Goal: Task Accomplishment & Management: Contribute content

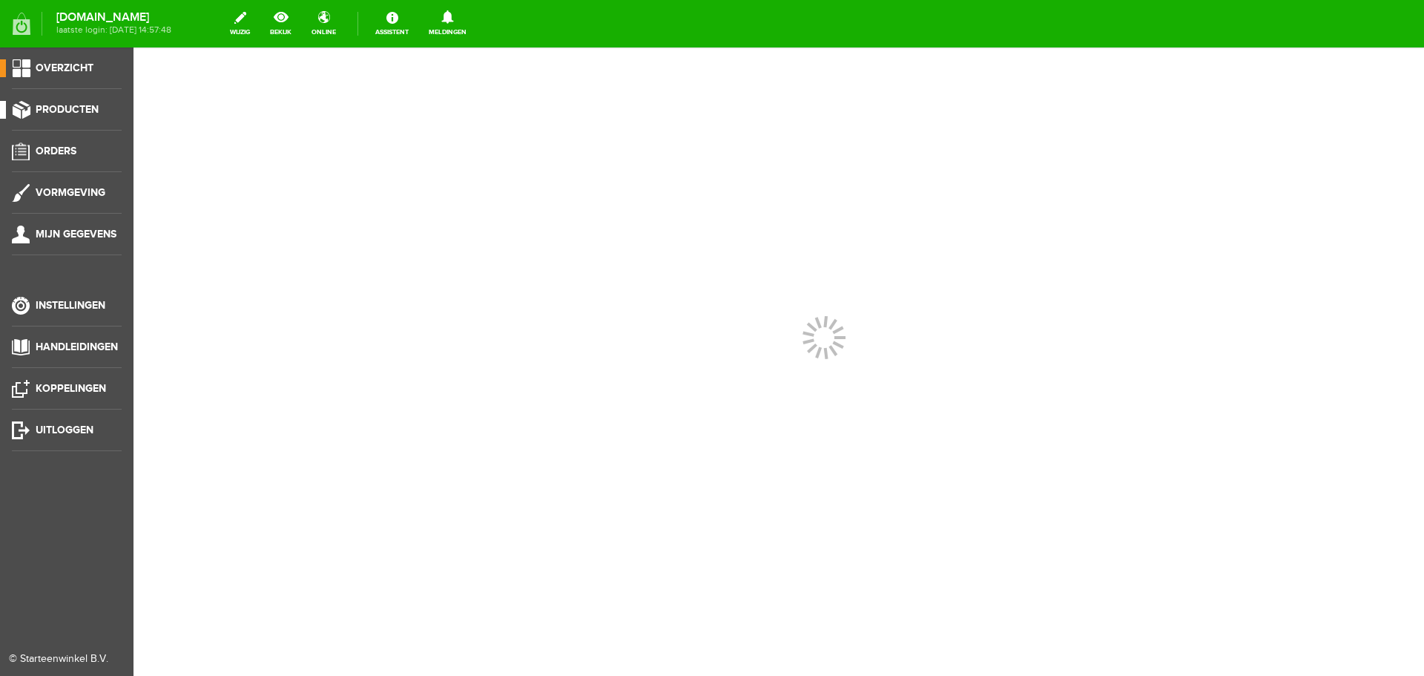
click at [91, 114] on span "Producten" at bounding box center [67, 109] width 63 height 13
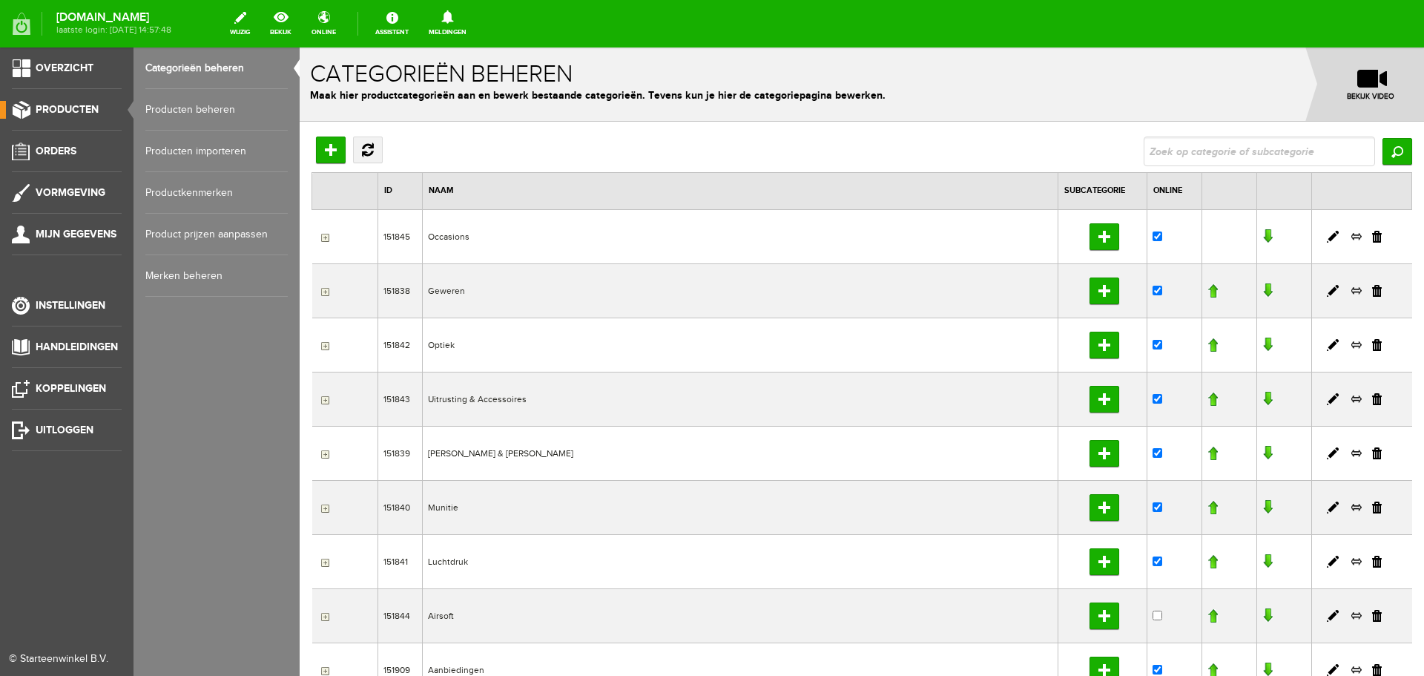
click at [226, 116] on link "Producten beheren" at bounding box center [216, 110] width 142 height 42
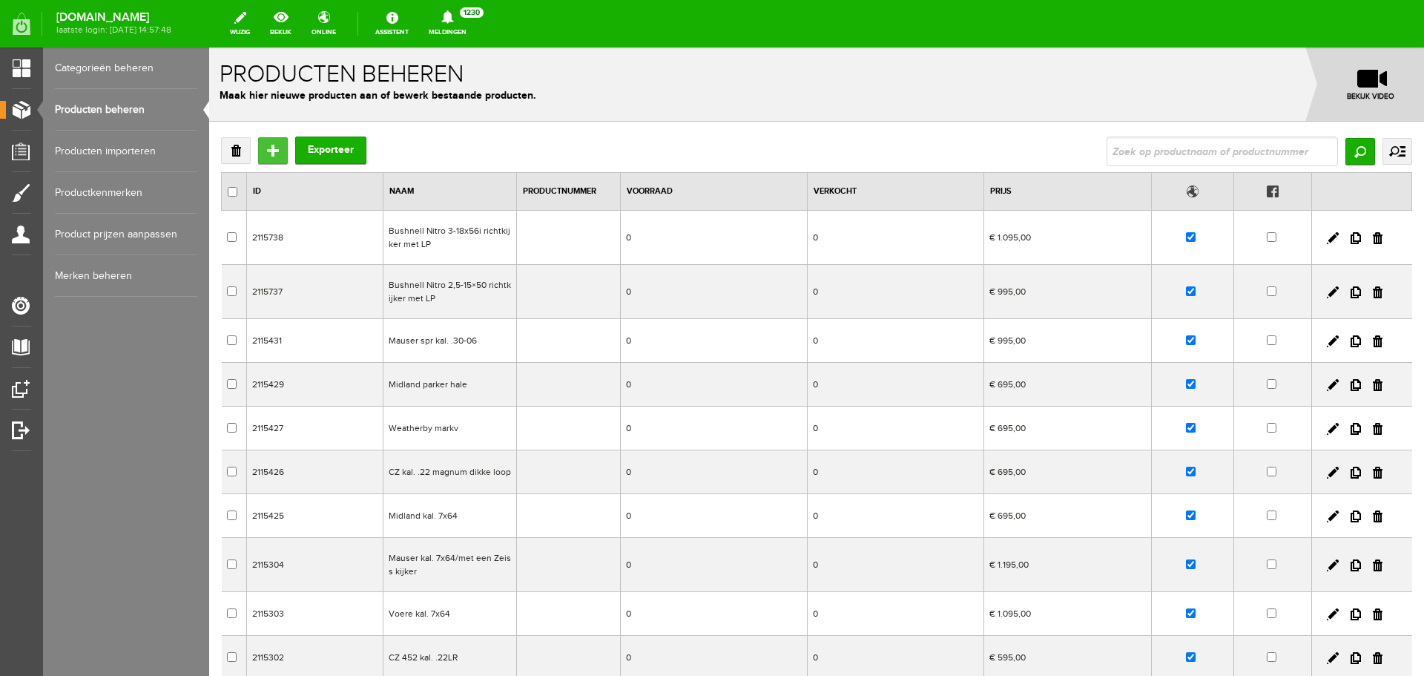
click at [269, 151] on input "Toevoegen" at bounding box center [273, 150] width 30 height 27
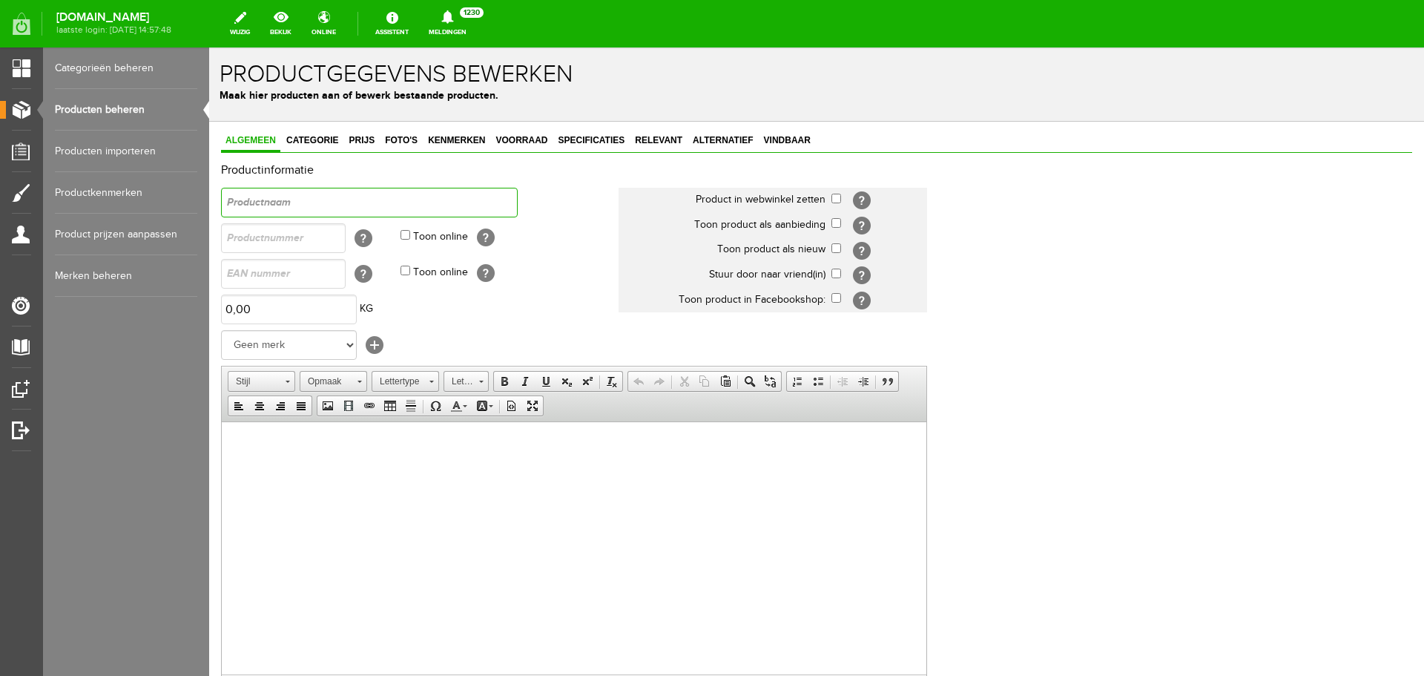
click at [275, 211] on input "text" at bounding box center [369, 203] width 297 height 30
drag, startPoint x: 371, startPoint y: 194, endPoint x: 129, endPoint y: 176, distance: 242.5
click at [209, 176] on html "x Productgegevens bewerken Maak hier producten aan of bewerk bestaande producte…" at bounding box center [816, 361] width 1215 height 628
type input "Reeën in het bos"
click at [369, 467] on html at bounding box center [574, 443] width 705 height 45
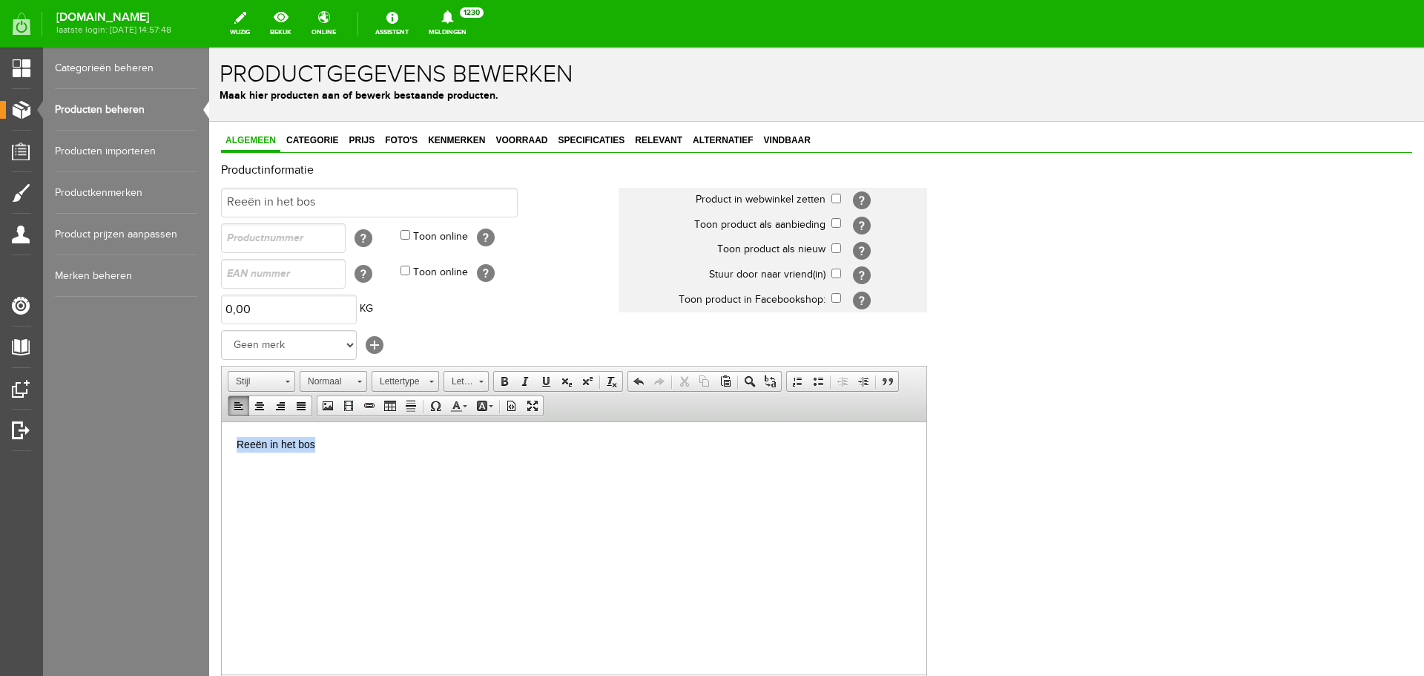
drag, startPoint x: 404, startPoint y: 459, endPoint x: 115, endPoint y: 440, distance: 289.2
click at [222, 440] on html "Reeën in het bos" at bounding box center [574, 443] width 705 height 45
click at [510, 386] on span at bounding box center [505, 381] width 12 height 12
click at [332, 450] on p "Reeën in het bos" at bounding box center [574, 444] width 675 height 16
drag, startPoint x: 407, startPoint y: 476, endPoint x: 230, endPoint y: 471, distance: 177.4
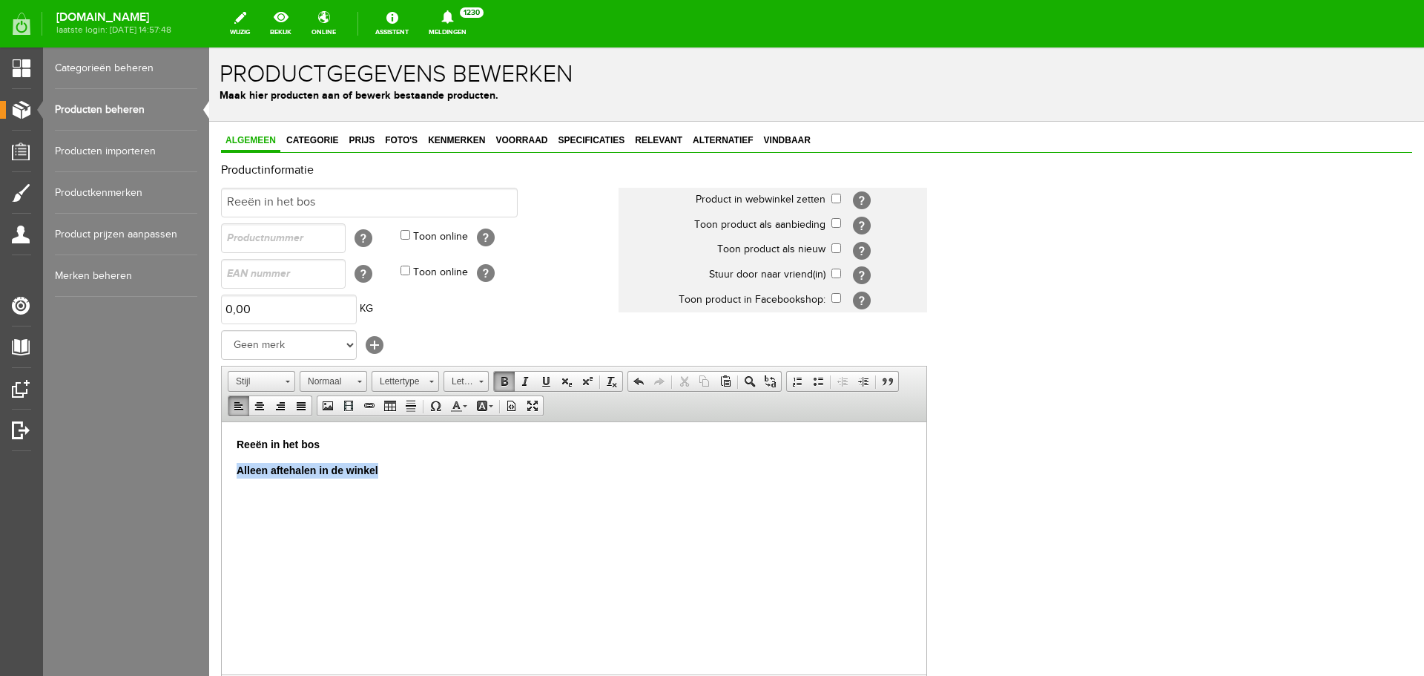
click at [230, 471] on html "Reeën in het [GEOGRAPHIC_DATA] aftehalen in de winkel" at bounding box center [574, 456] width 705 height 71
click at [459, 482] on html "Reeën in het [GEOGRAPHIC_DATA] aftehalen in de winkel" at bounding box center [574, 456] width 705 height 71
drag, startPoint x: 423, startPoint y: 479, endPoint x: 230, endPoint y: 487, distance: 193.1
click at [230, 487] on html "Reeën in het [GEOGRAPHIC_DATA] aftehalen in de winkel" at bounding box center [574, 456] width 705 height 71
click at [400, 481] on html "Reeën in het [GEOGRAPHIC_DATA] aftehalen in de winkel" at bounding box center [574, 456] width 705 height 71
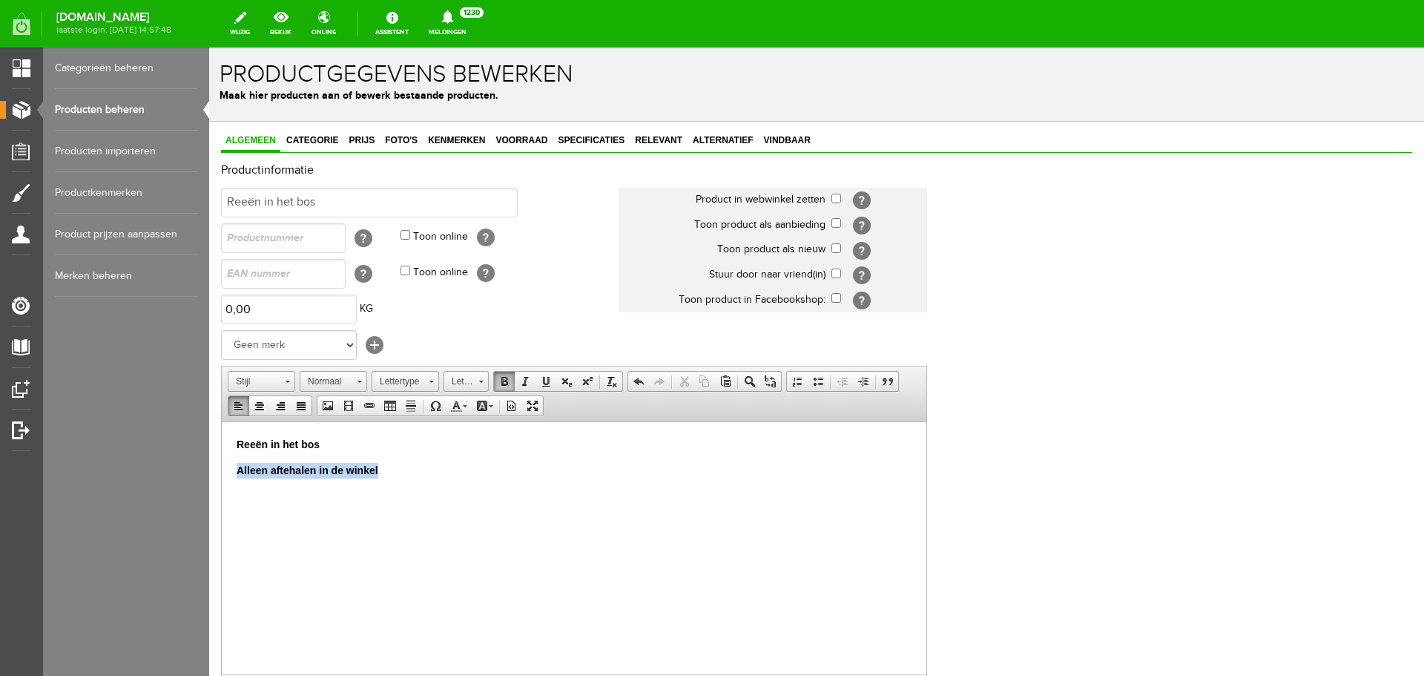
drag, startPoint x: 427, startPoint y: 476, endPoint x: 237, endPoint y: 478, distance: 190.7
click at [237, 478] on html "Reeën in het [GEOGRAPHIC_DATA] aftehalen in de winkel" at bounding box center [574, 456] width 705 height 71
copy strong "Alleen aftehalen in de winkel"
click at [837, 197] on input "checkbox" at bounding box center [837, 199] width 10 height 10
checkbox input "true"
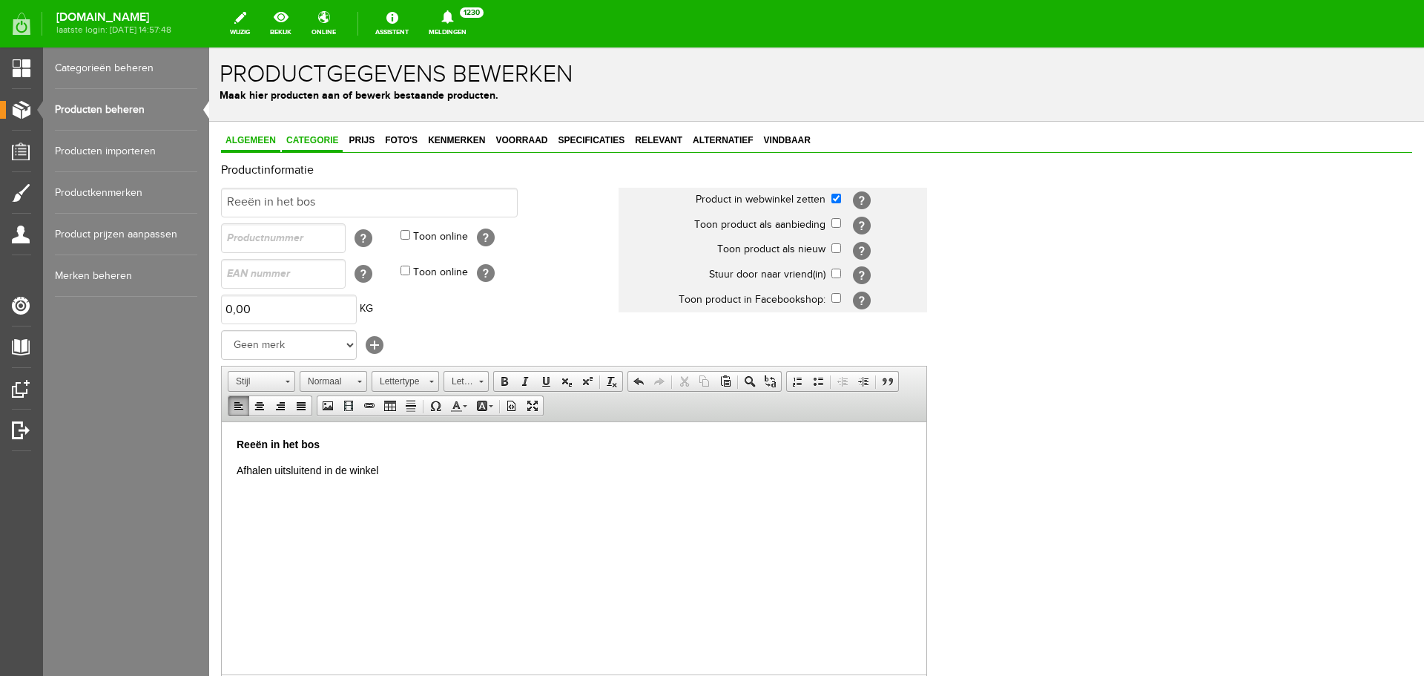
drag, startPoint x: 300, startPoint y: 140, endPoint x: 307, endPoint y: 148, distance: 11.0
click at [299, 140] on span "Categorie" at bounding box center [312, 140] width 61 height 10
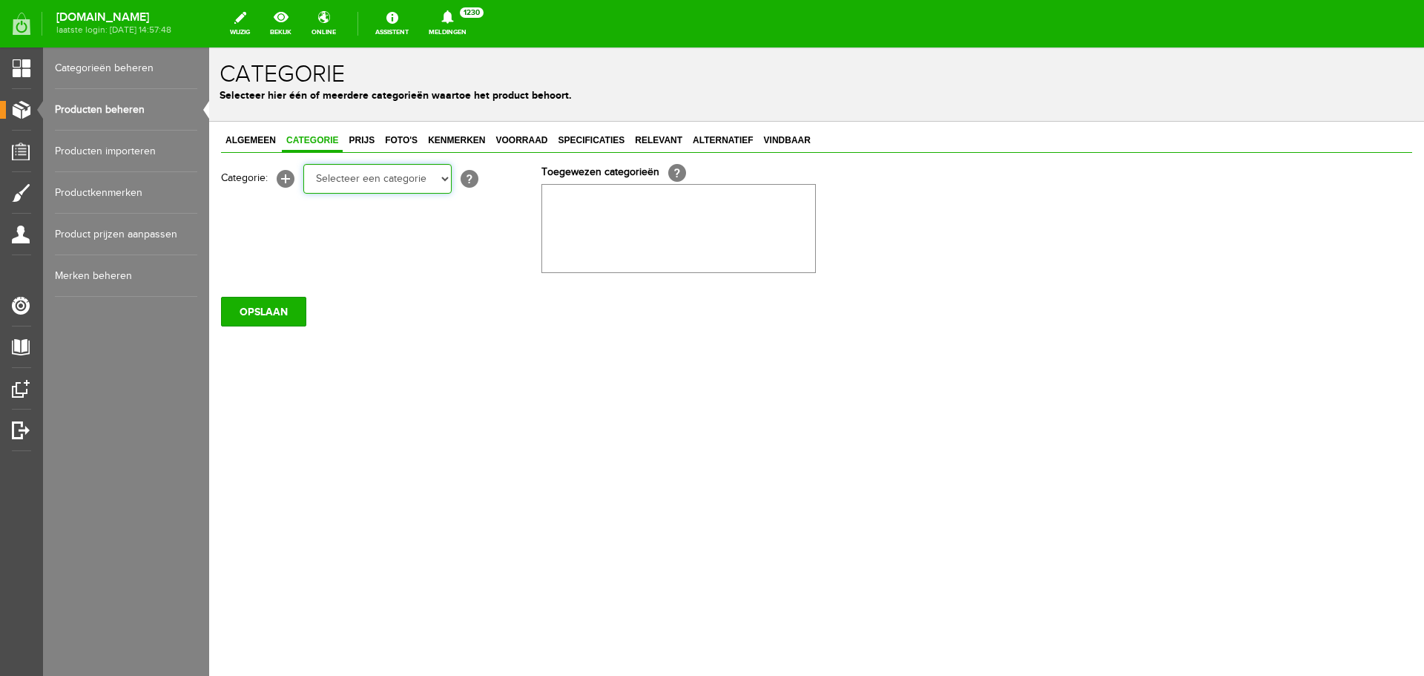
click at [338, 177] on select "Selecteer een categorie Occasions Occasions Choke's Occasions alarmpistolen Occ…" at bounding box center [377, 179] width 148 height 30
select select "269682"
click at [303, 164] on select "Selecteer een categorie Occasions Occasions Choke's Occasions alarmpistolen Occ…" at bounding box center [377, 179] width 148 height 30
click at [367, 136] on span "Prijs" at bounding box center [361, 140] width 35 height 10
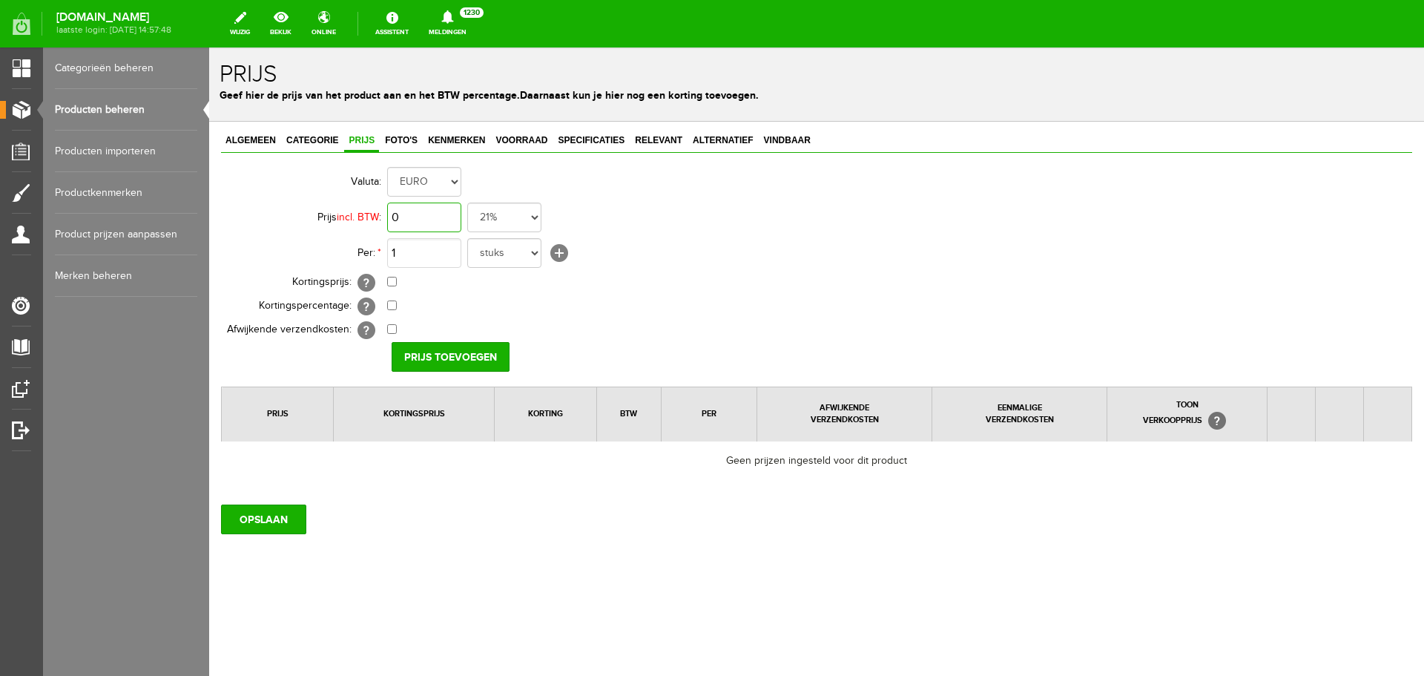
click at [411, 221] on input "0" at bounding box center [424, 218] width 74 height 30
type input "€ 250,00"
click at [482, 349] on input "Prijs toevoegen" at bounding box center [451, 357] width 118 height 30
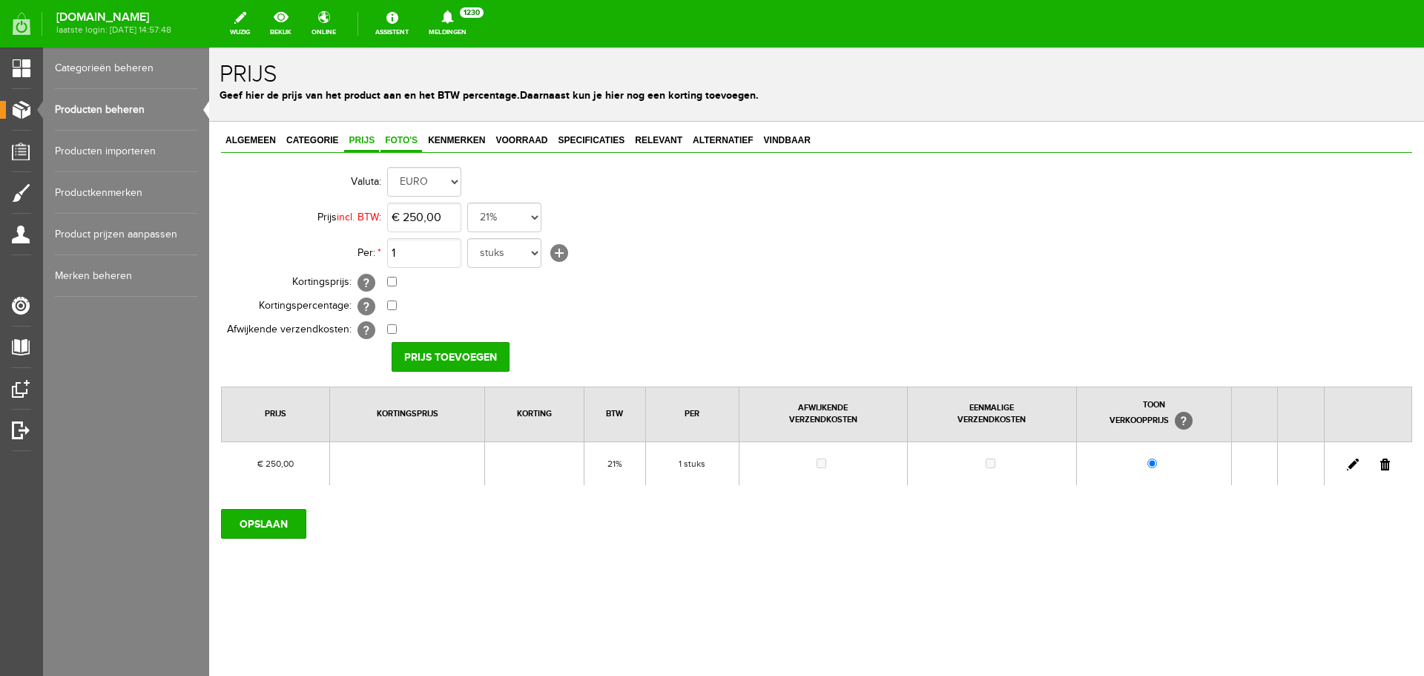
click at [406, 139] on span "Foto's" at bounding box center [402, 140] width 42 height 10
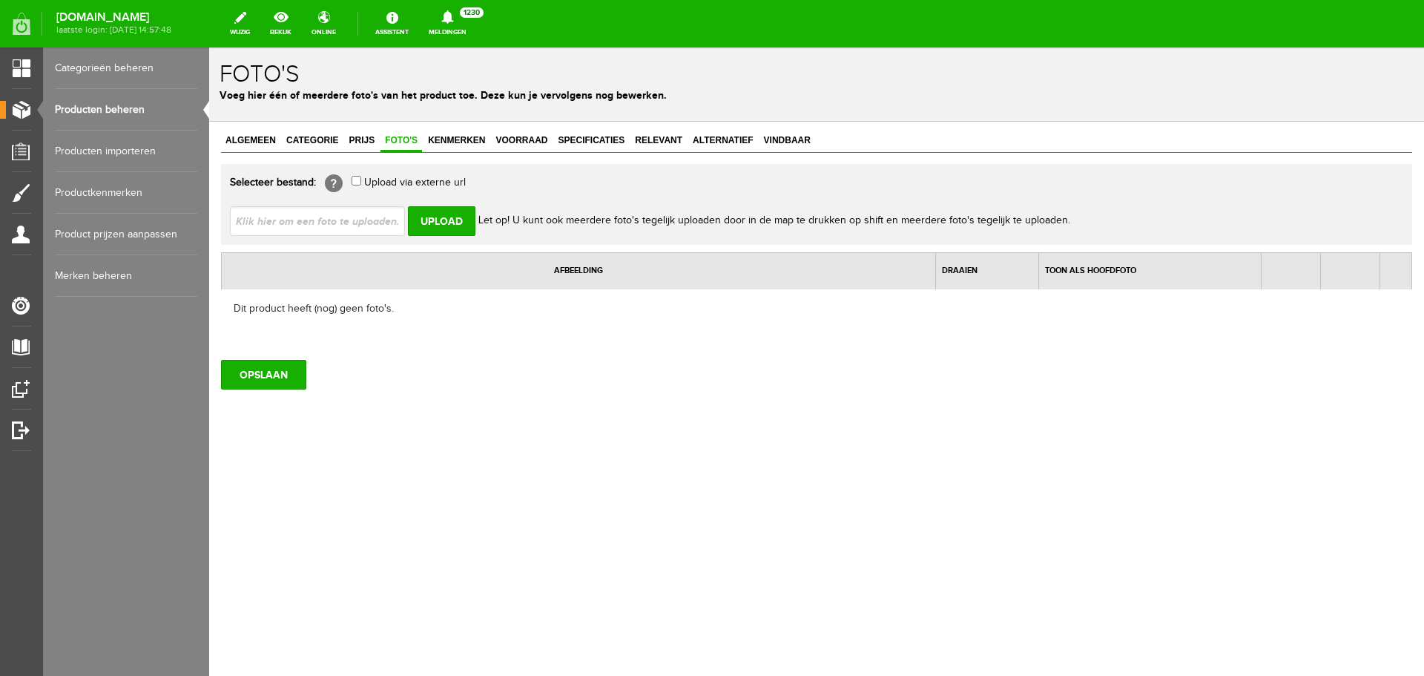
click at [383, 223] on input "file" at bounding box center [323, 220] width 187 height 28
type input "C:\fakepath\Reeen-in-bos.jpg"
type input "Reeen-in-bos.jpg"
click at [426, 226] on input "Upload" at bounding box center [442, 221] width 68 height 30
click at [464, 226] on input "Upload" at bounding box center [442, 221] width 68 height 30
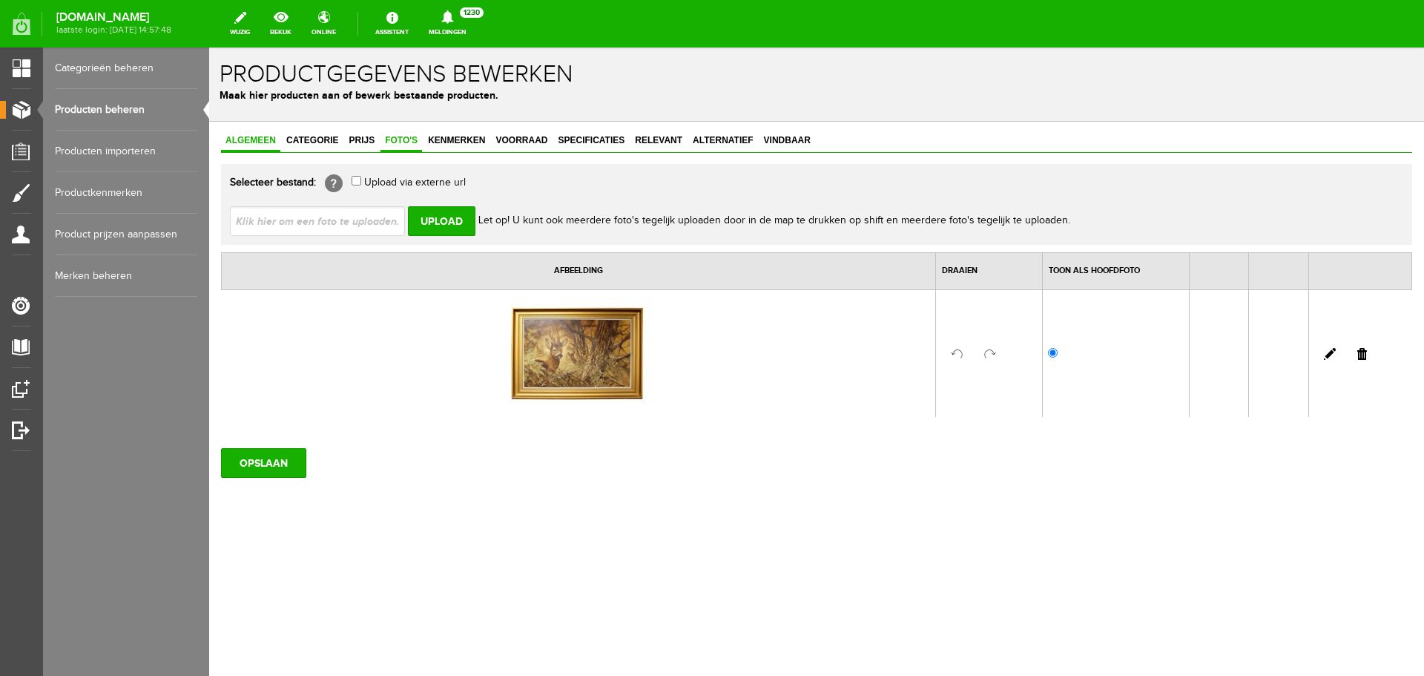
click at [241, 141] on span "Algemeen" at bounding box center [250, 140] width 59 height 10
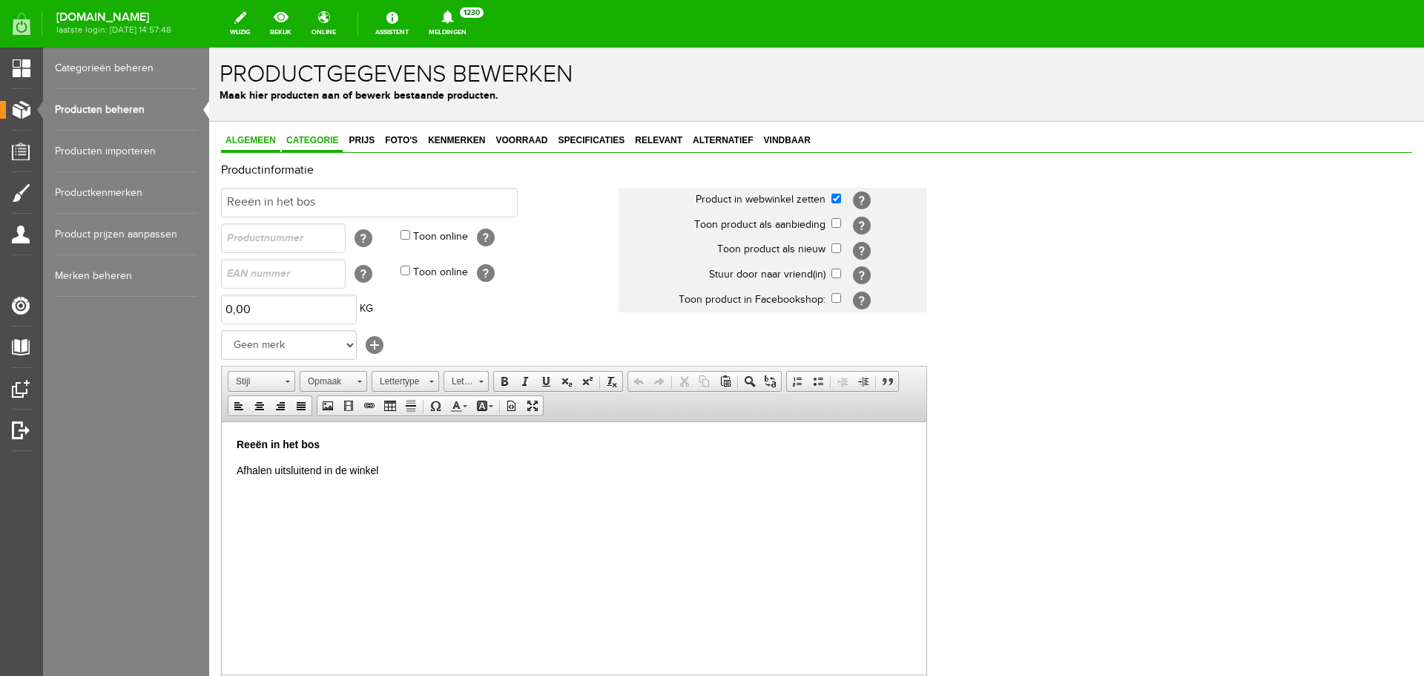
click at [319, 142] on span "Categorie" at bounding box center [312, 140] width 61 height 10
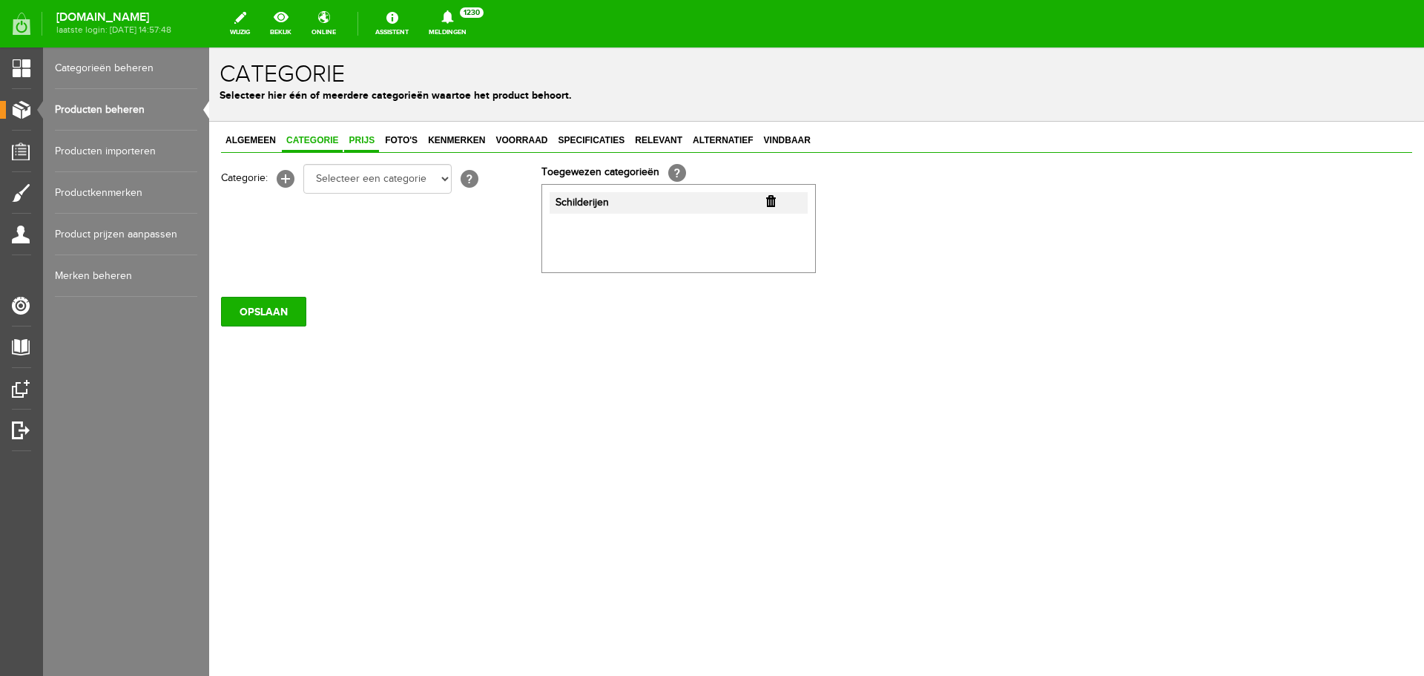
click at [364, 137] on span "Prijs" at bounding box center [361, 140] width 35 height 10
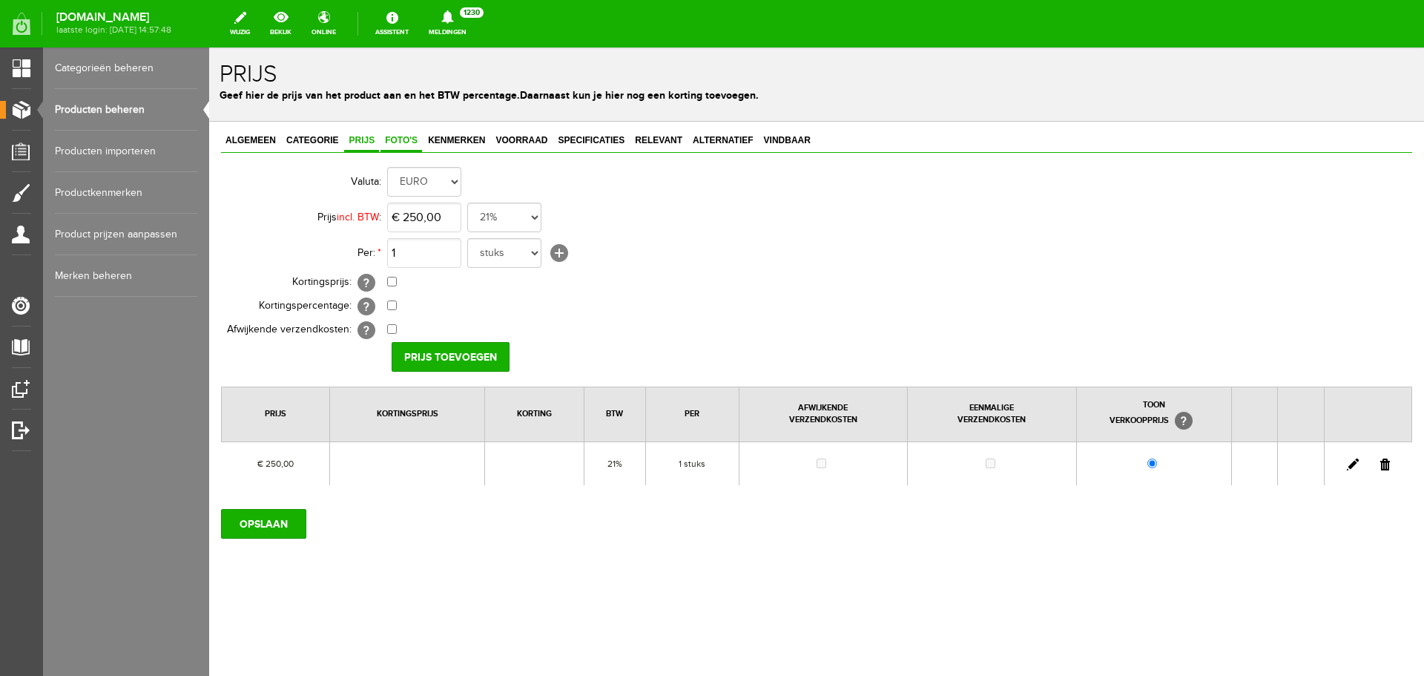
click at [398, 140] on span "Foto's" at bounding box center [402, 140] width 42 height 10
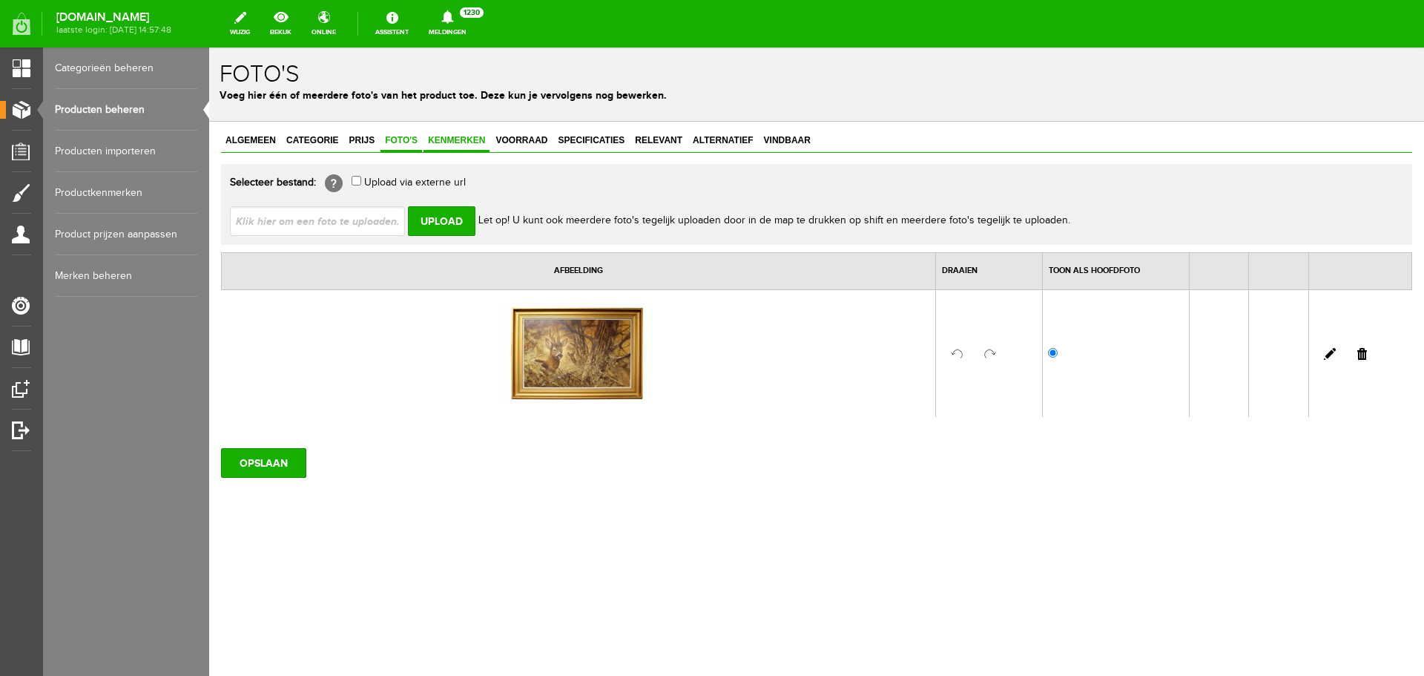
click at [456, 143] on span "Kenmerken" at bounding box center [457, 140] width 66 height 10
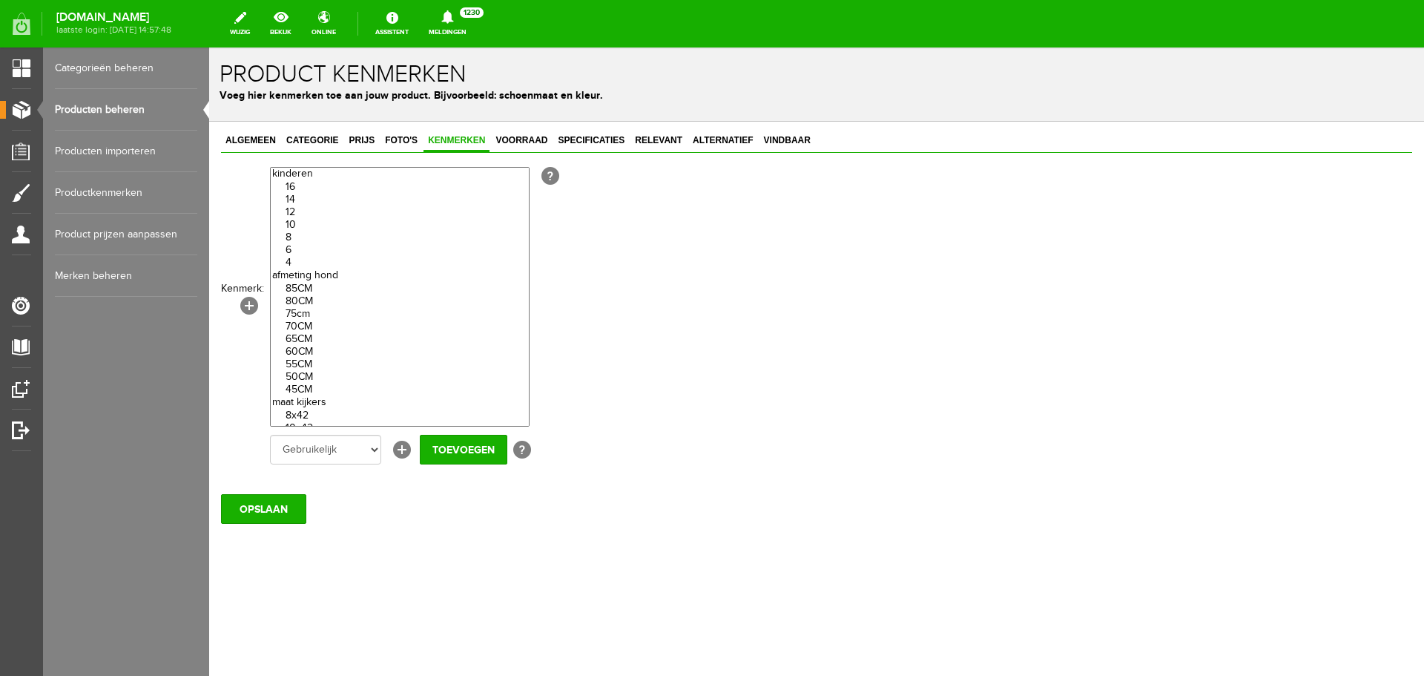
click at [816, 142] on div "Algemeen Categorie Prijs Foto's Kenmerken Voorraad Specificaties Relevant Alter…" at bounding box center [817, 142] width 1192 height 22
click at [801, 137] on span "Vindbaar" at bounding box center [788, 140] width 56 height 10
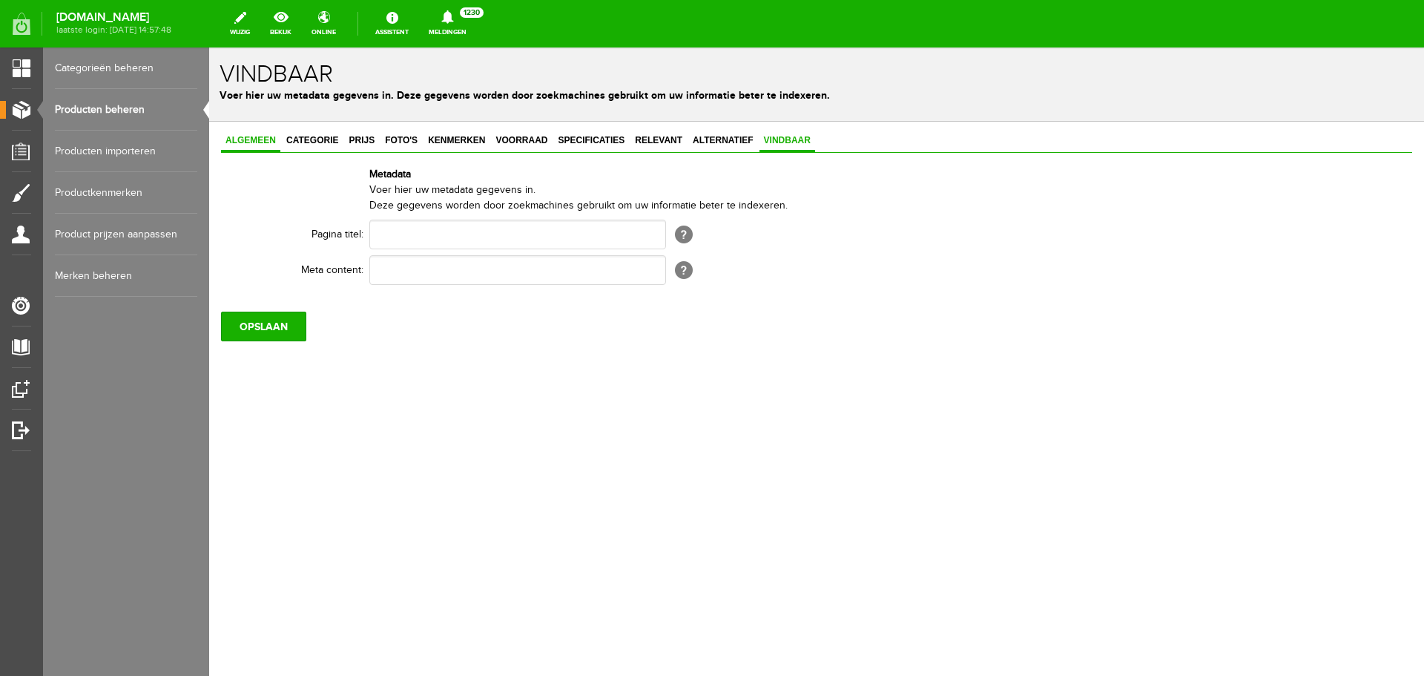
click at [246, 137] on span "Algemeen" at bounding box center [250, 140] width 59 height 10
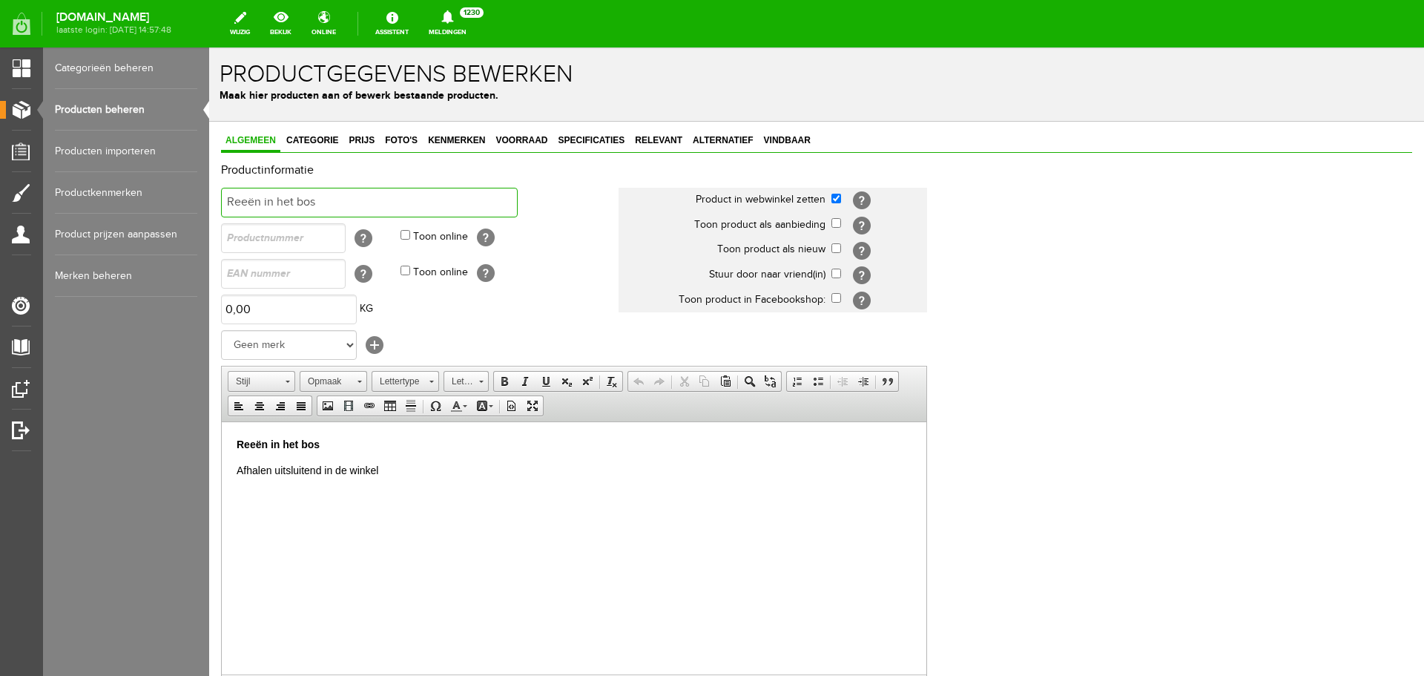
drag, startPoint x: 379, startPoint y: 196, endPoint x: 94, endPoint y: 169, distance: 286.1
click at [209, 169] on html "x Productgegevens bewerken Maak hier producten aan of bewerk bestaande producte…" at bounding box center [816, 361] width 1215 height 628
click at [809, 142] on span "Vindbaar" at bounding box center [788, 140] width 56 height 10
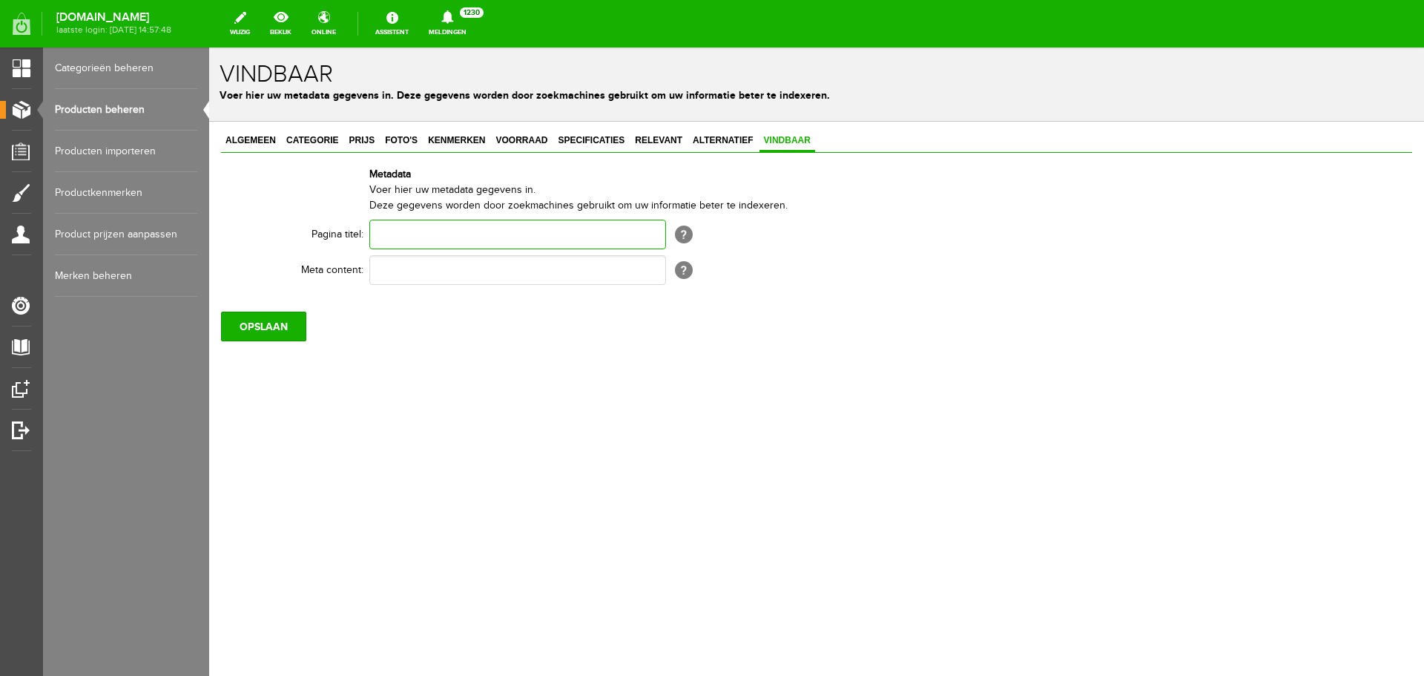
click at [391, 234] on input "text" at bounding box center [517, 235] width 297 height 30
paste input "Reeën in het bos"
type input "Reeën in het bos"
click at [381, 268] on input "text" at bounding box center [517, 270] width 297 height 30
paste input "Reeën in het bos"
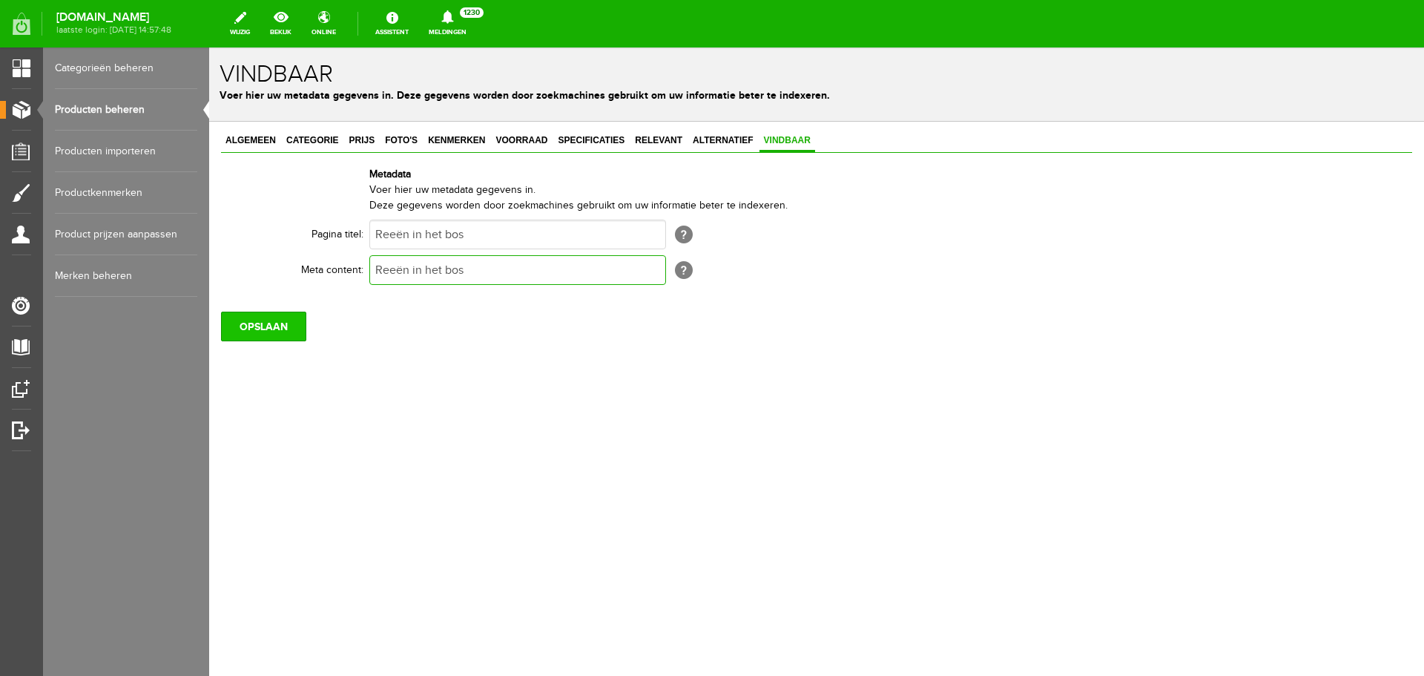
type input "Reeën in het bos"
click at [263, 323] on input "OPSLAAN" at bounding box center [263, 327] width 85 height 30
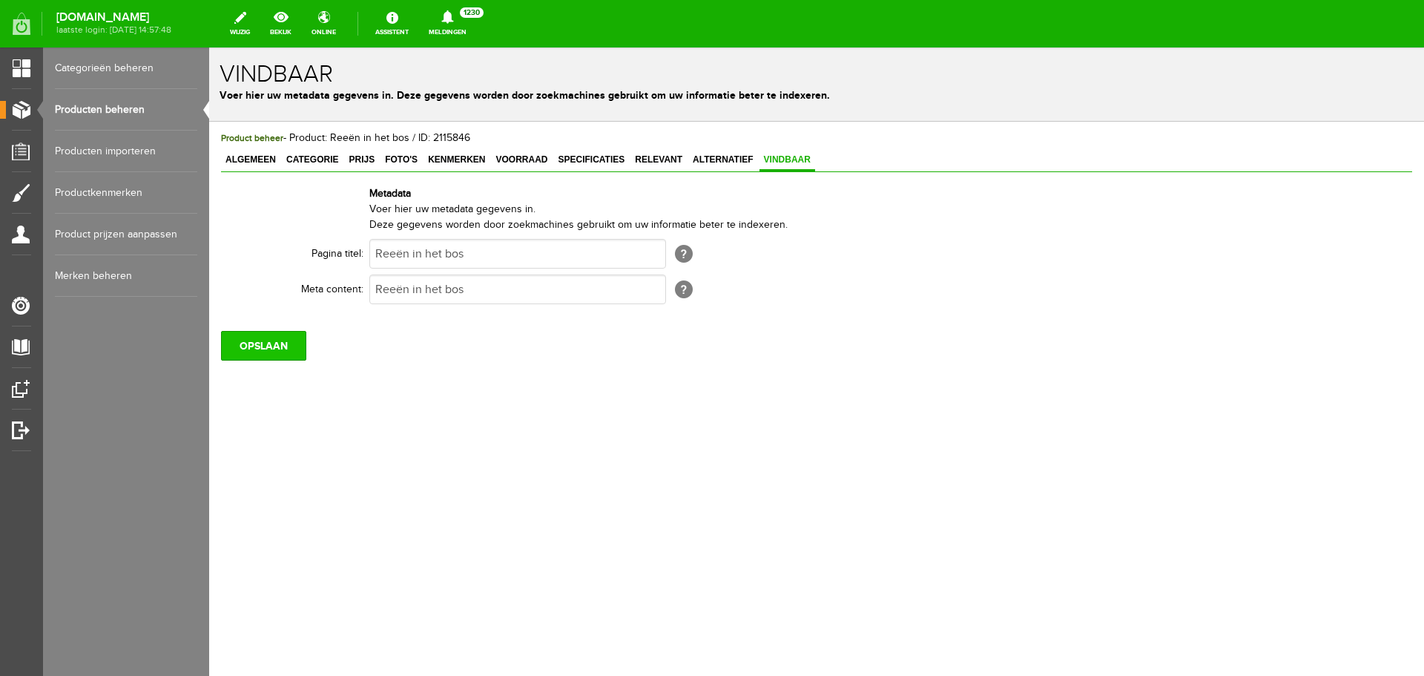
click at [294, 347] on input "OPSLAAN" at bounding box center [263, 346] width 85 height 30
click at [256, 155] on span "Algemeen" at bounding box center [250, 159] width 59 height 10
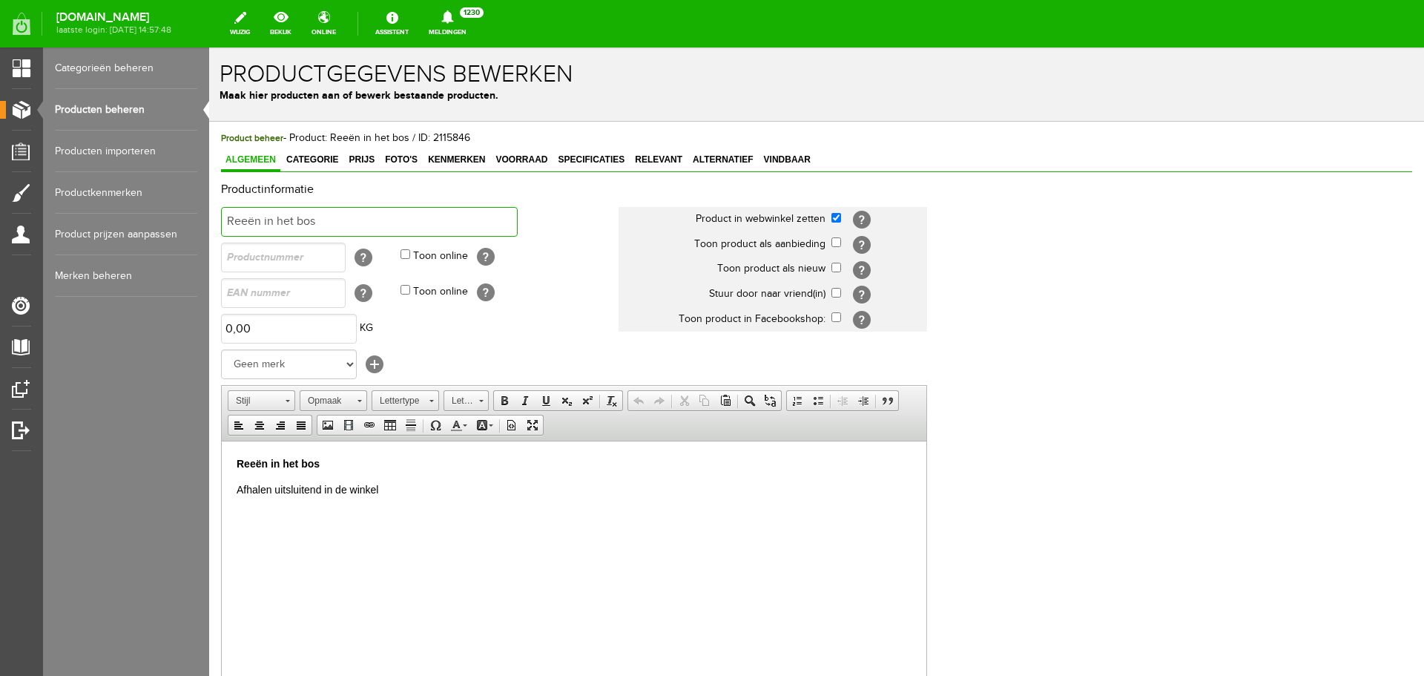
click at [332, 217] on input "Reeën in het bos" at bounding box center [369, 222] width 297 height 30
drag, startPoint x: 395, startPoint y: 220, endPoint x: 318, endPoint y: 218, distance: 77.2
click at [318, 218] on input "Reeën in het bos [PERSON_NAME]" at bounding box center [369, 222] width 297 height 30
type input "Reeën in het bos [PERSON_NAME]"
click at [341, 463] on p "Reeën in het bos" at bounding box center [574, 464] width 675 height 16
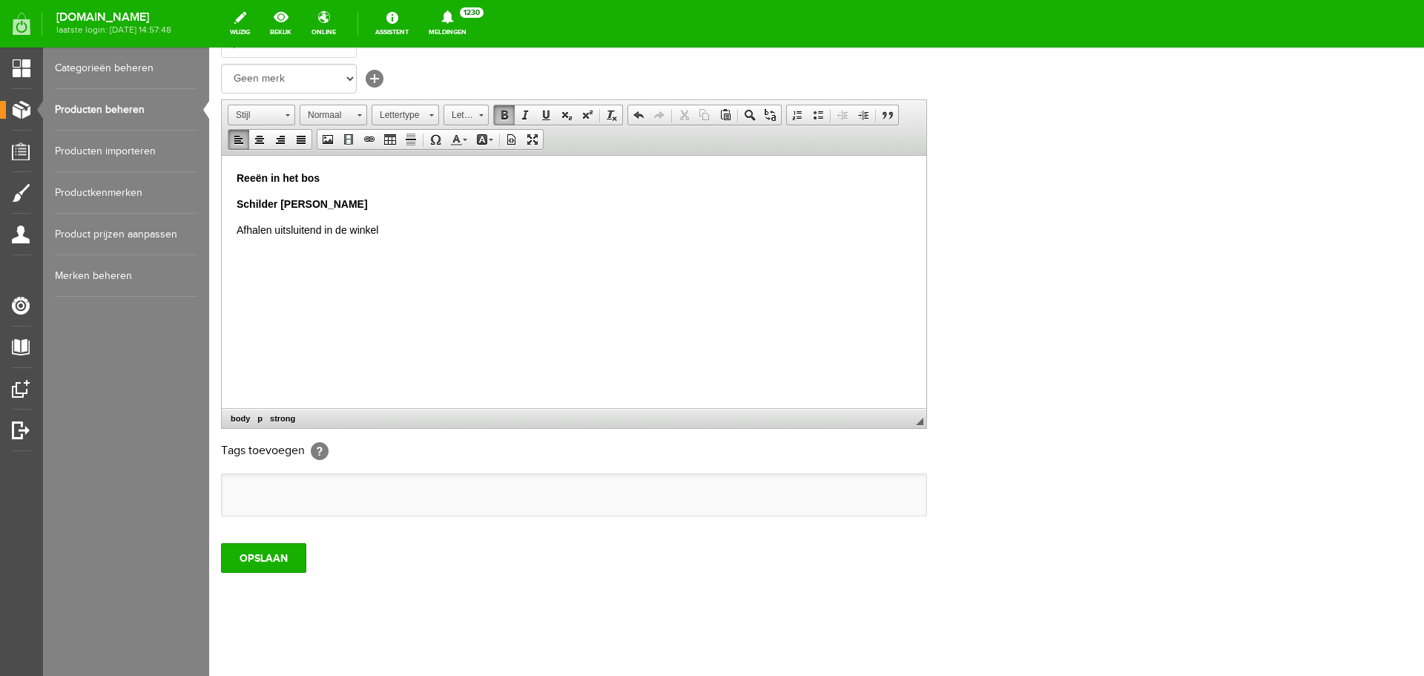
scroll to position [292, 0]
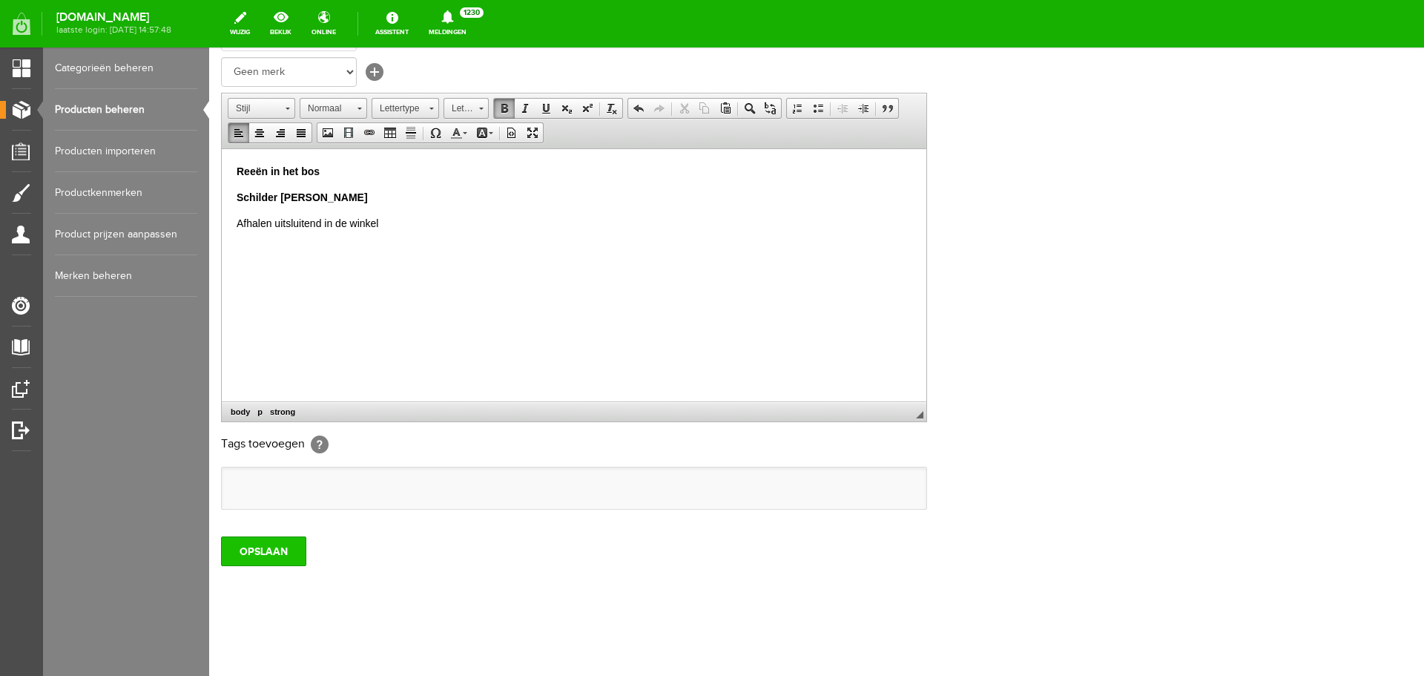
click at [277, 545] on input "OPSLAAN" at bounding box center [263, 551] width 85 height 30
click at [292, 549] on input "OPSLAAN" at bounding box center [263, 551] width 85 height 30
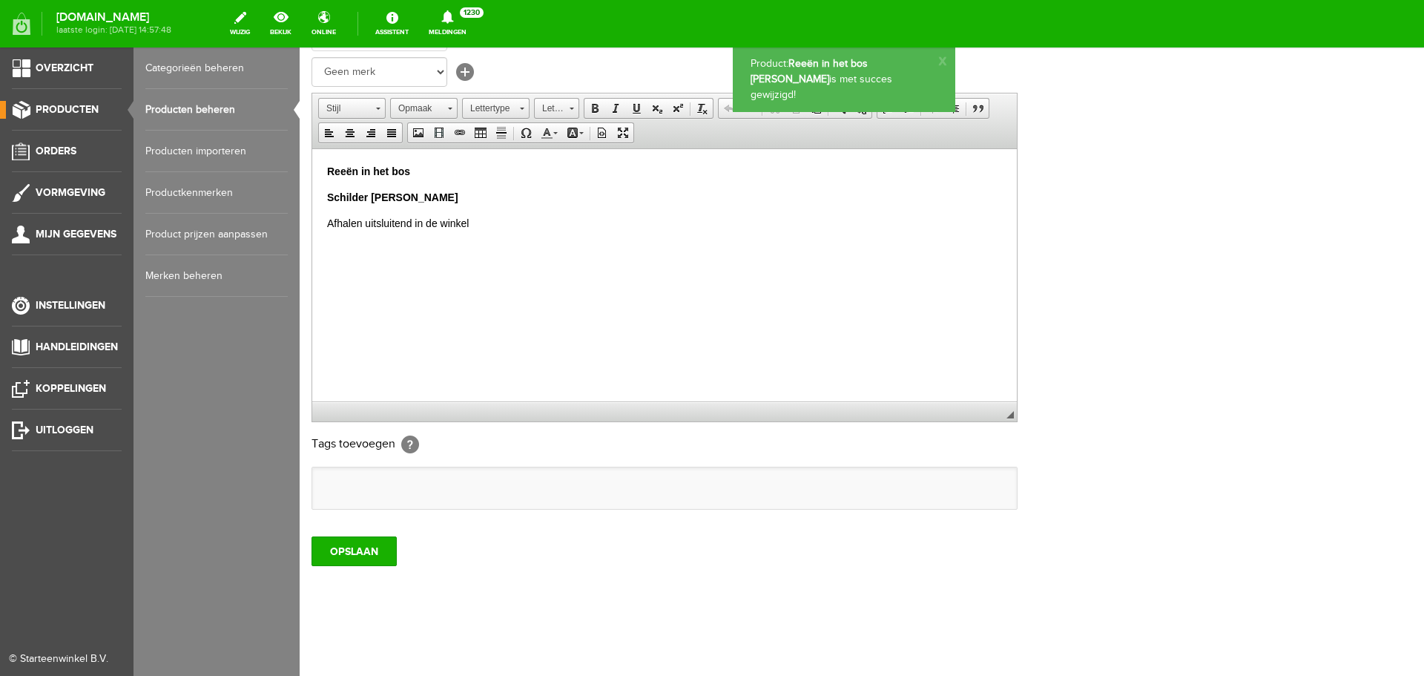
click at [196, 111] on link "Producten beheren" at bounding box center [216, 110] width 142 height 42
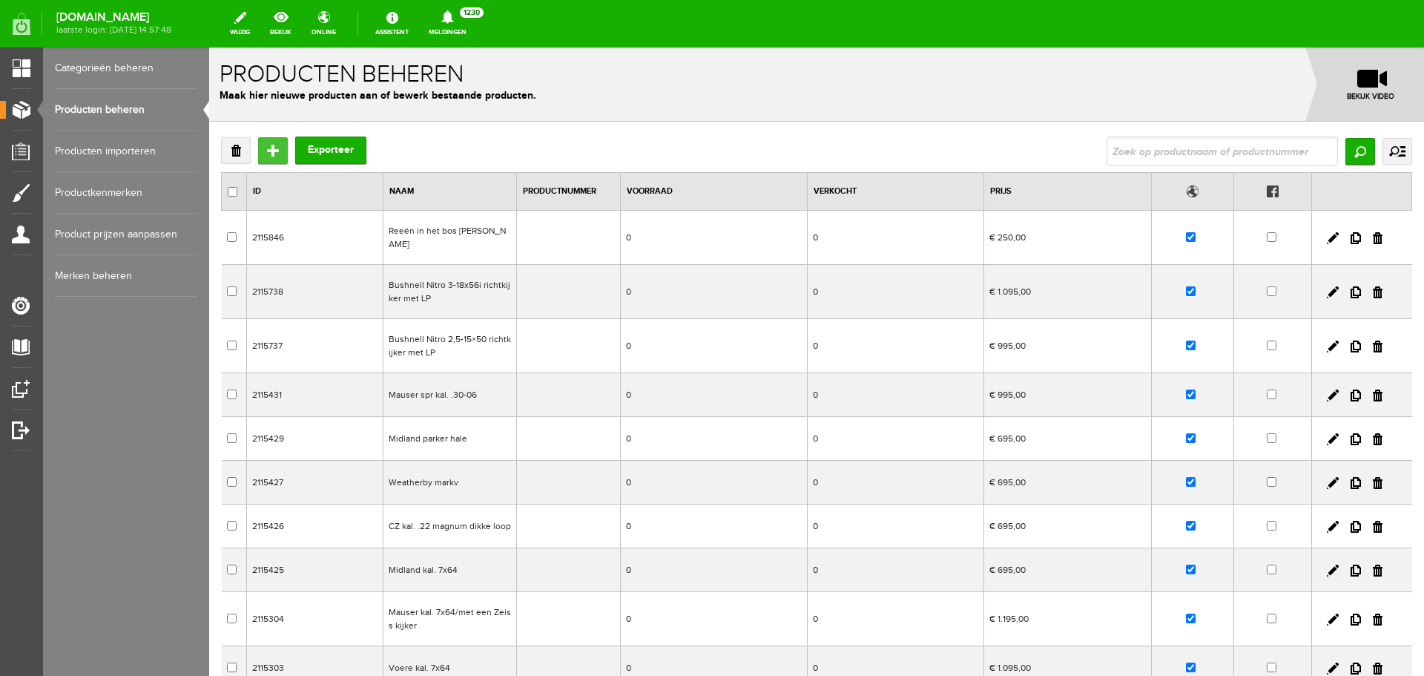
click at [271, 160] on input "Toevoegen" at bounding box center [273, 150] width 30 height 27
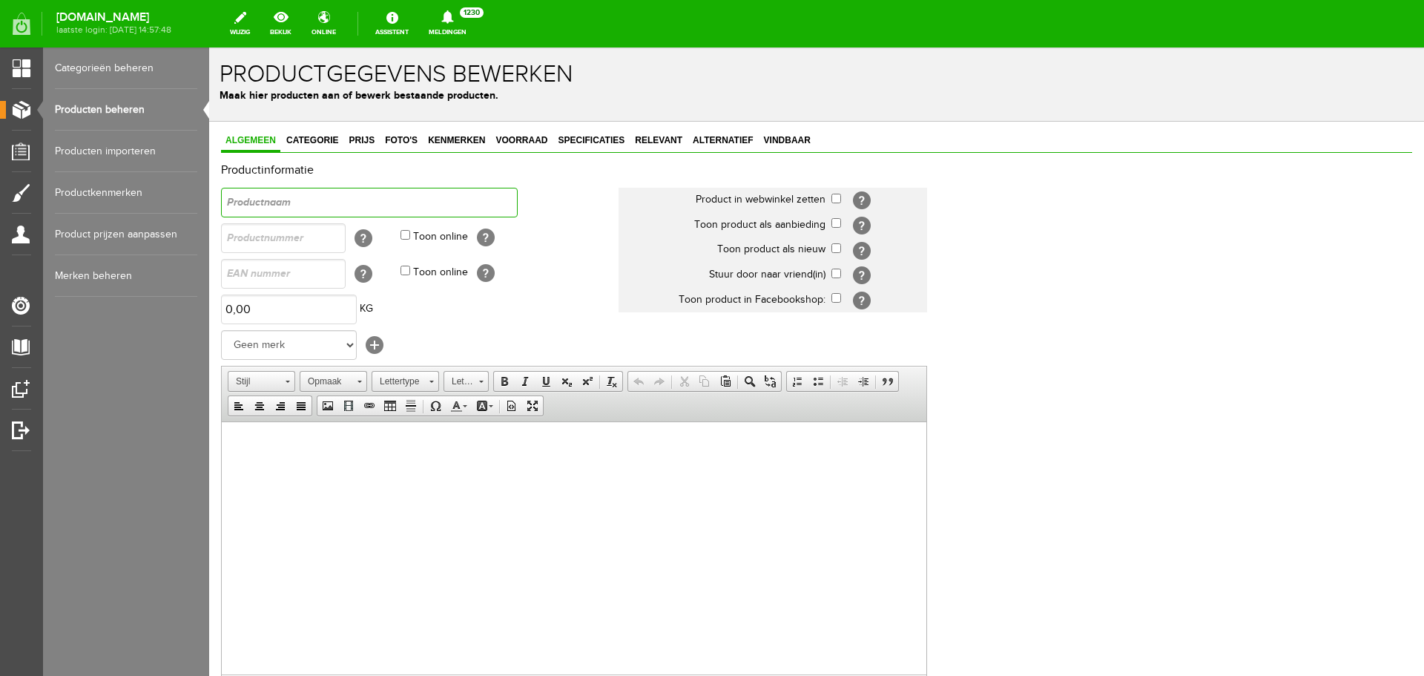
click at [265, 202] on input "text" at bounding box center [369, 203] width 297 height 30
type input "Vos in sneeu"
click at [147, 101] on link "Producten beheren" at bounding box center [126, 110] width 142 height 42
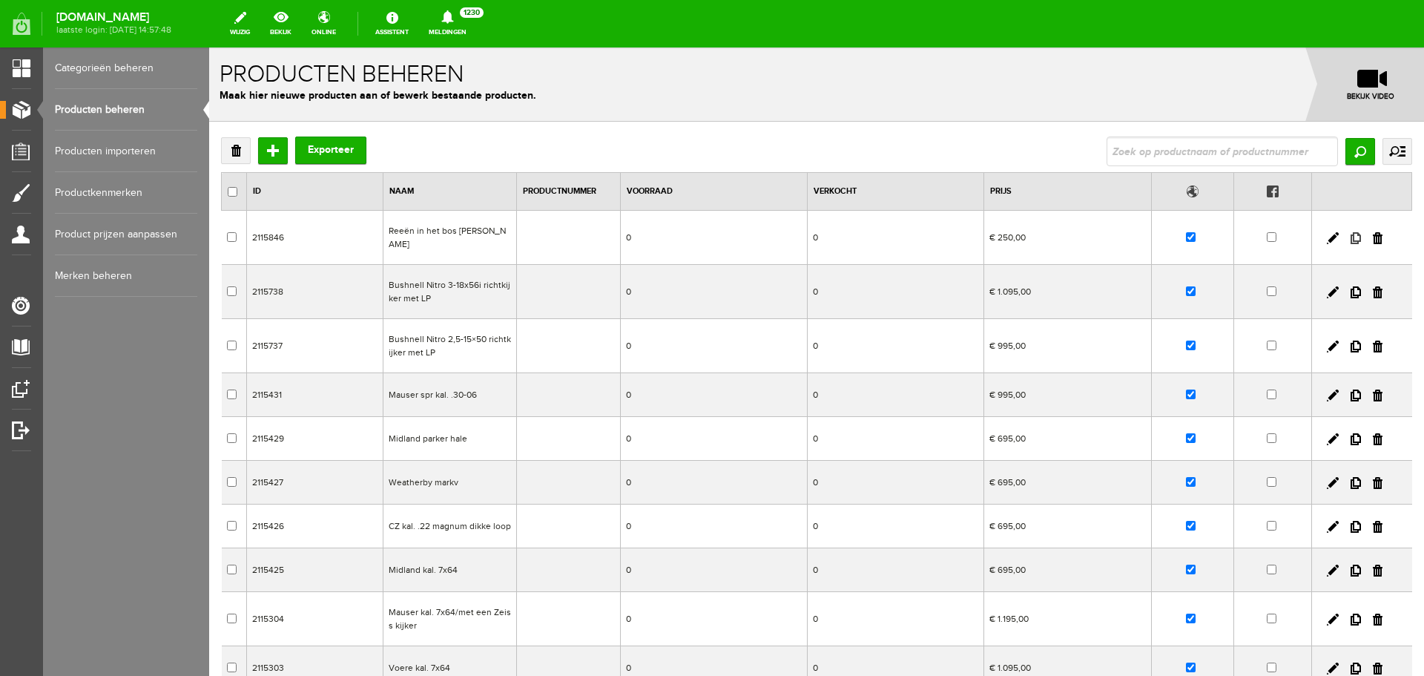
click at [1351, 232] on link at bounding box center [1356, 238] width 10 height 12
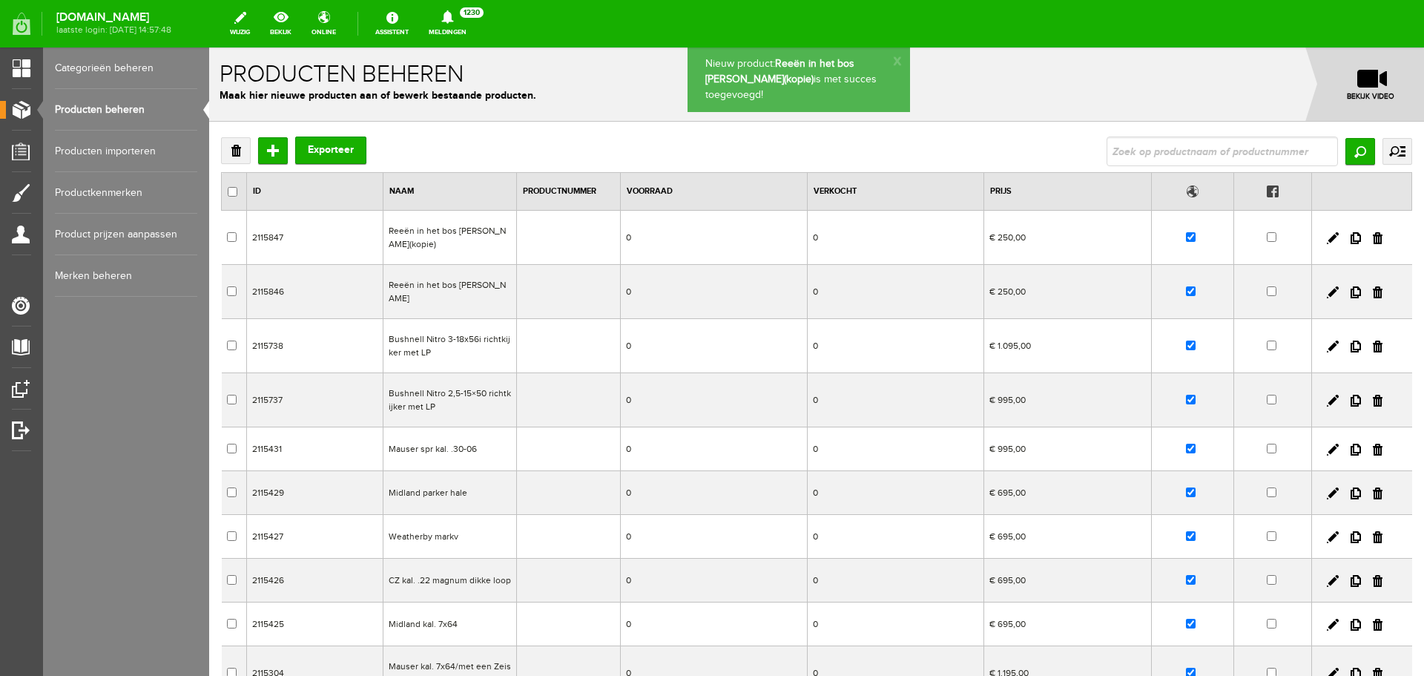
click at [469, 231] on td "Reeën in het bos [PERSON_NAME](kopie)" at bounding box center [451, 238] width 134 height 54
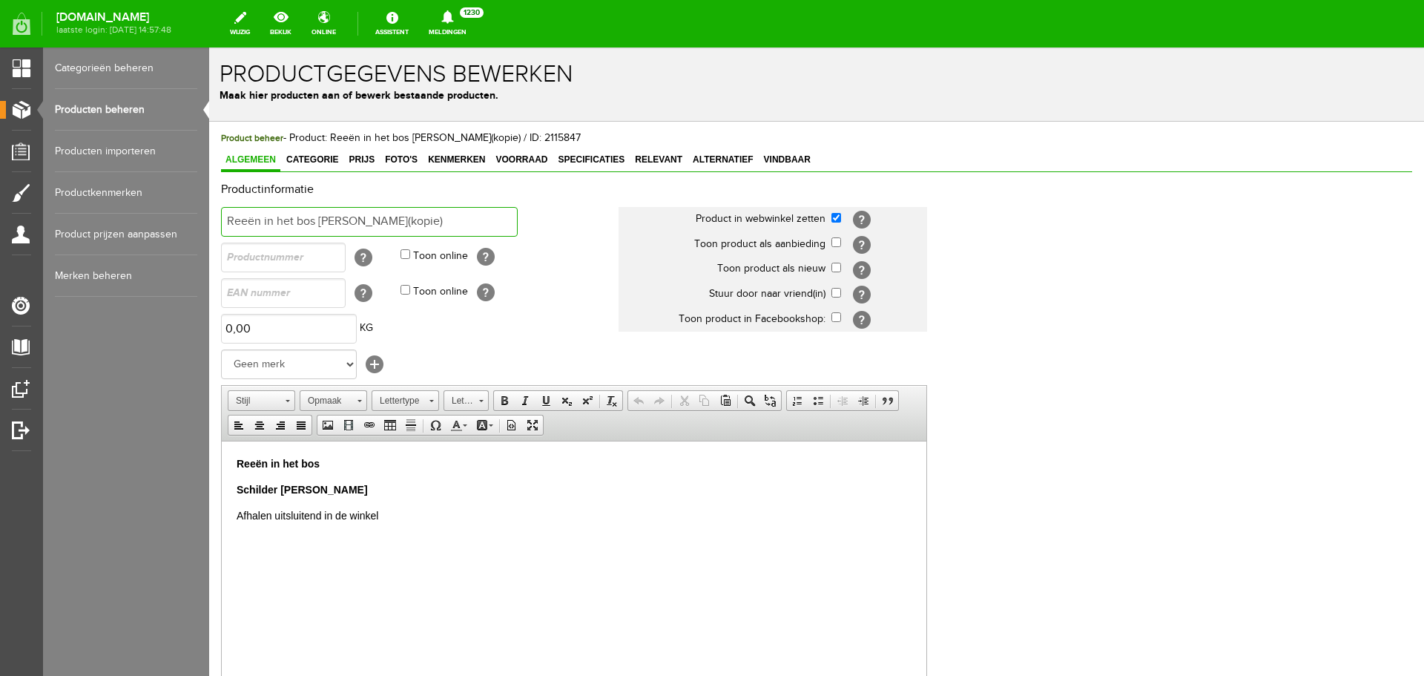
drag, startPoint x: 434, startPoint y: 219, endPoint x: 382, endPoint y: 234, distance: 54.0
click at [382, 234] on input "Reeën in het bos [PERSON_NAME](kopie)" at bounding box center [369, 222] width 297 height 30
drag, startPoint x: 317, startPoint y: 219, endPoint x: 99, endPoint y: 196, distance: 218.6
click at [209, 196] on html "x Productgegevens bewerken Maak hier producten aan of bewerk bestaande producte…" at bounding box center [816, 361] width 1215 height 628
drag, startPoint x: 402, startPoint y: 223, endPoint x: 151, endPoint y: 218, distance: 251.6
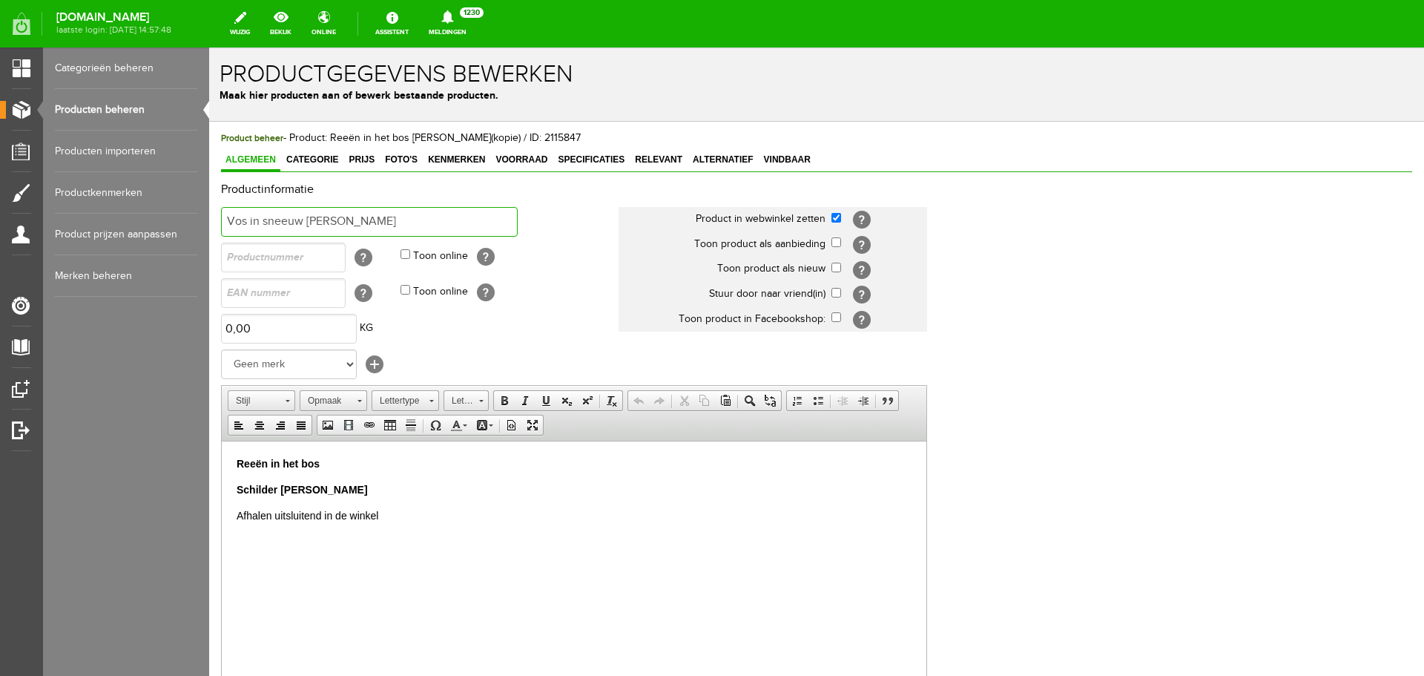
click at [209, 218] on html "x Productgegevens bewerken Maak hier producten aan of bewerk bestaande producte…" at bounding box center [816, 361] width 1215 height 628
type input "Vos in sneeuw [PERSON_NAME]"
drag, startPoint x: 318, startPoint y: 460, endPoint x: 216, endPoint y: 438, distance: 103.9
click at [222, 441] on html "Reeën in het bos Schilder [PERSON_NAME] Afhalen uitsluitend in de winkel" at bounding box center [574, 489] width 705 height 97
paste body
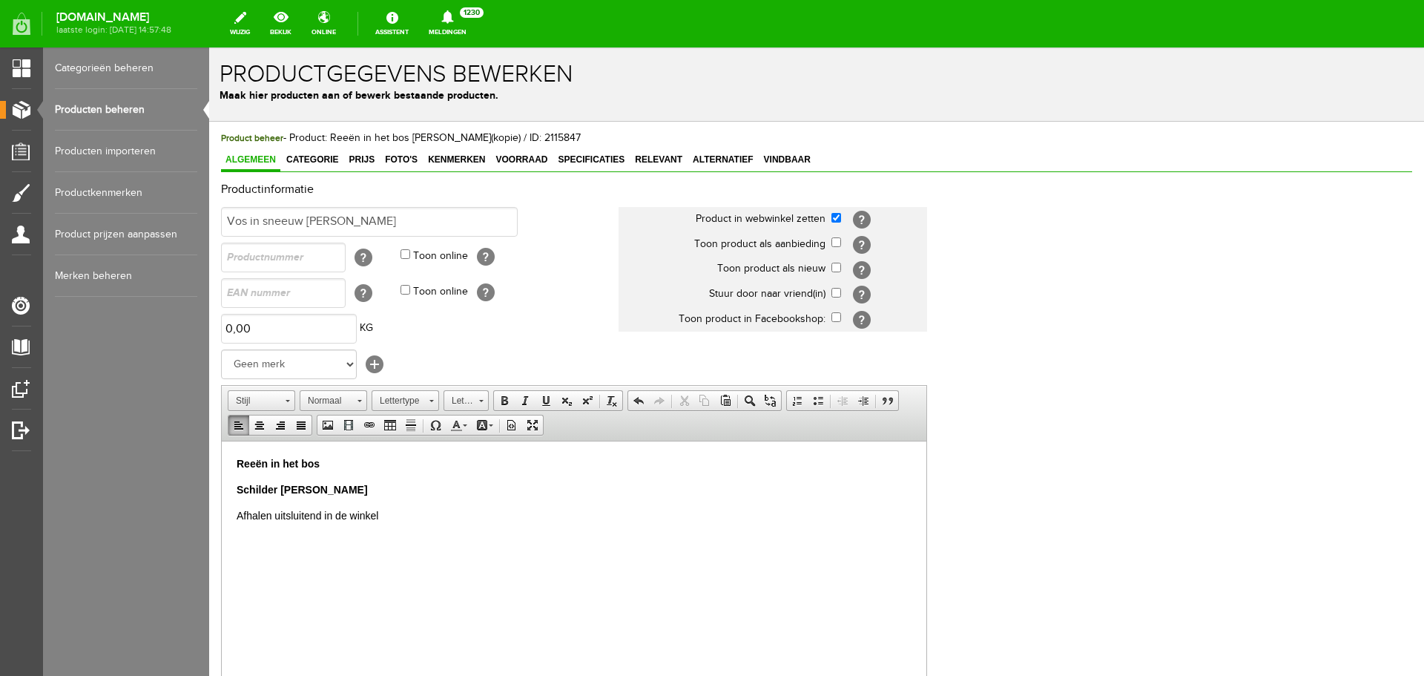
scroll to position [10, 0]
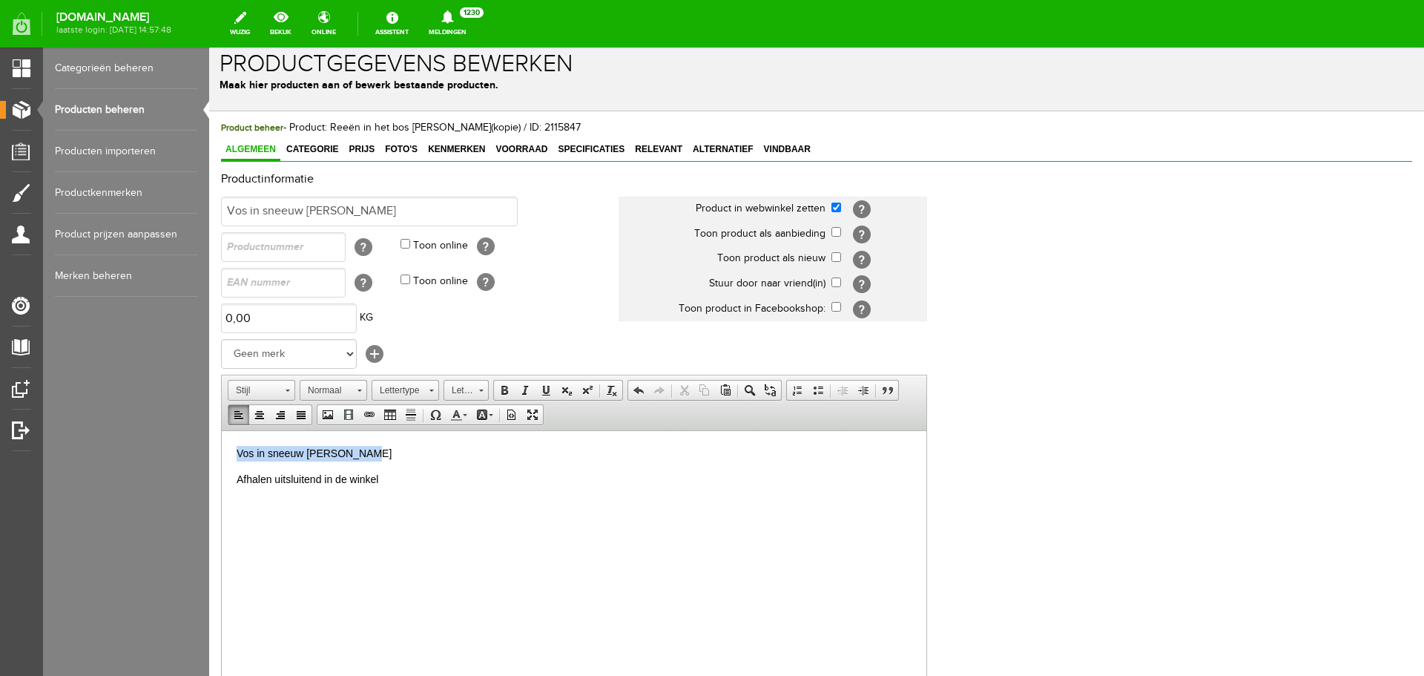
drag, startPoint x: 385, startPoint y: 460, endPoint x: 175, endPoint y: 442, distance: 210.7
click at [222, 442] on html "Vos in sneeuw [PERSON_NAME] ​ Afhalen uitsluitend in de winkel" at bounding box center [574, 465] width 705 height 71
click at [501, 390] on span at bounding box center [505, 390] width 12 height 12
click at [391, 448] on p "Vos in sneeuw [PERSON_NAME]" at bounding box center [574, 453] width 675 height 16
click at [298, 148] on span "Categorie" at bounding box center [312, 149] width 61 height 10
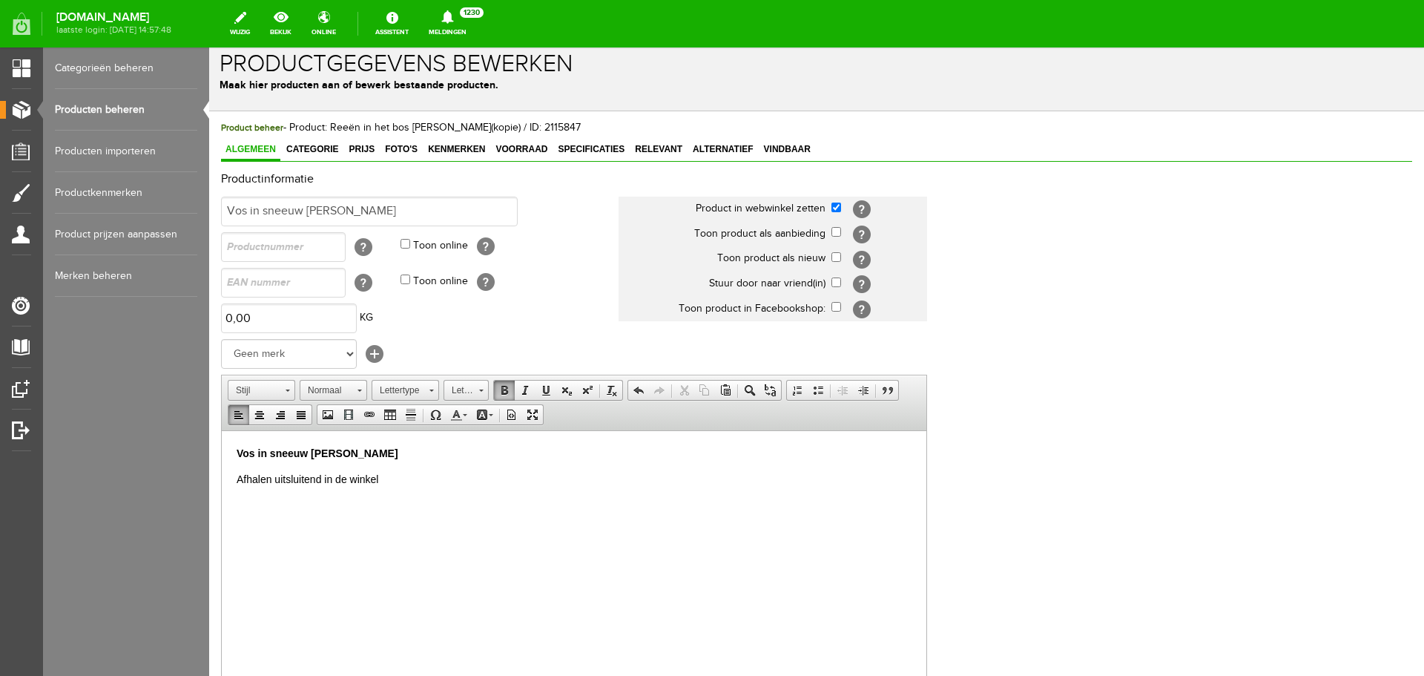
scroll to position [0, 0]
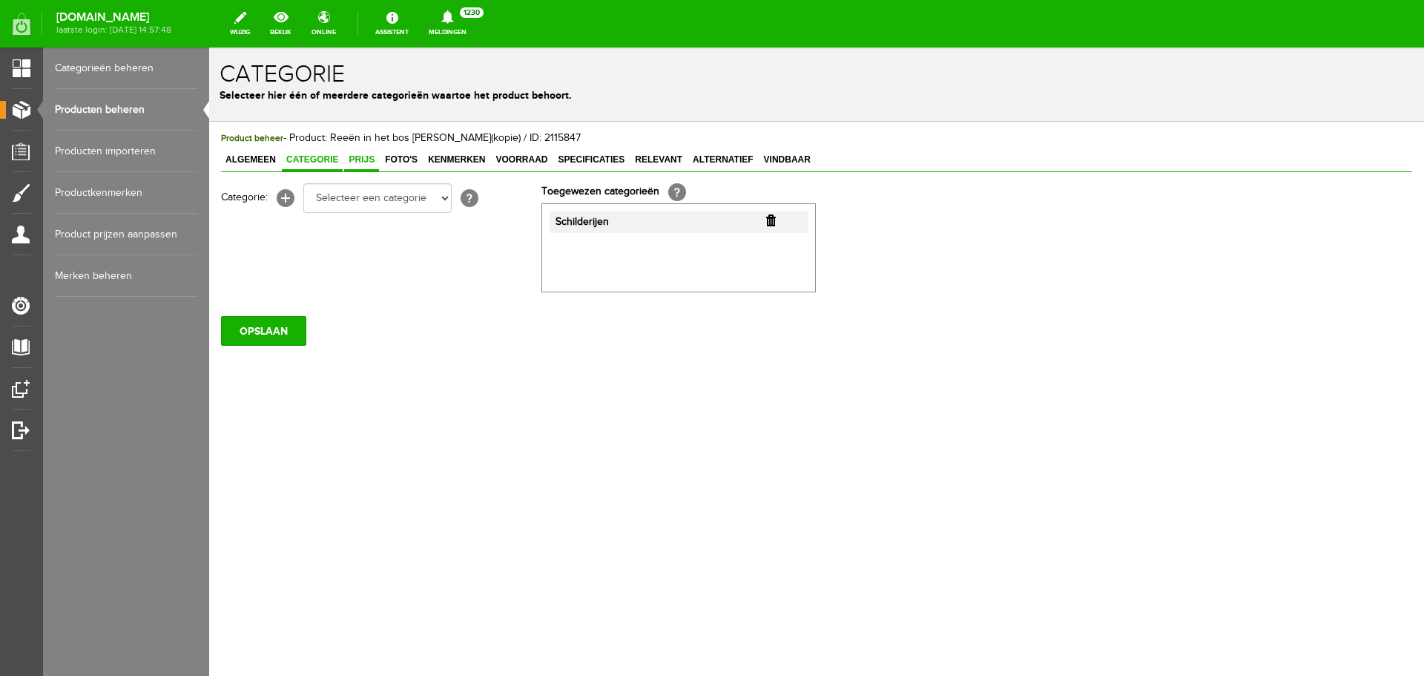
click at [355, 157] on span "Prijs" at bounding box center [361, 159] width 35 height 10
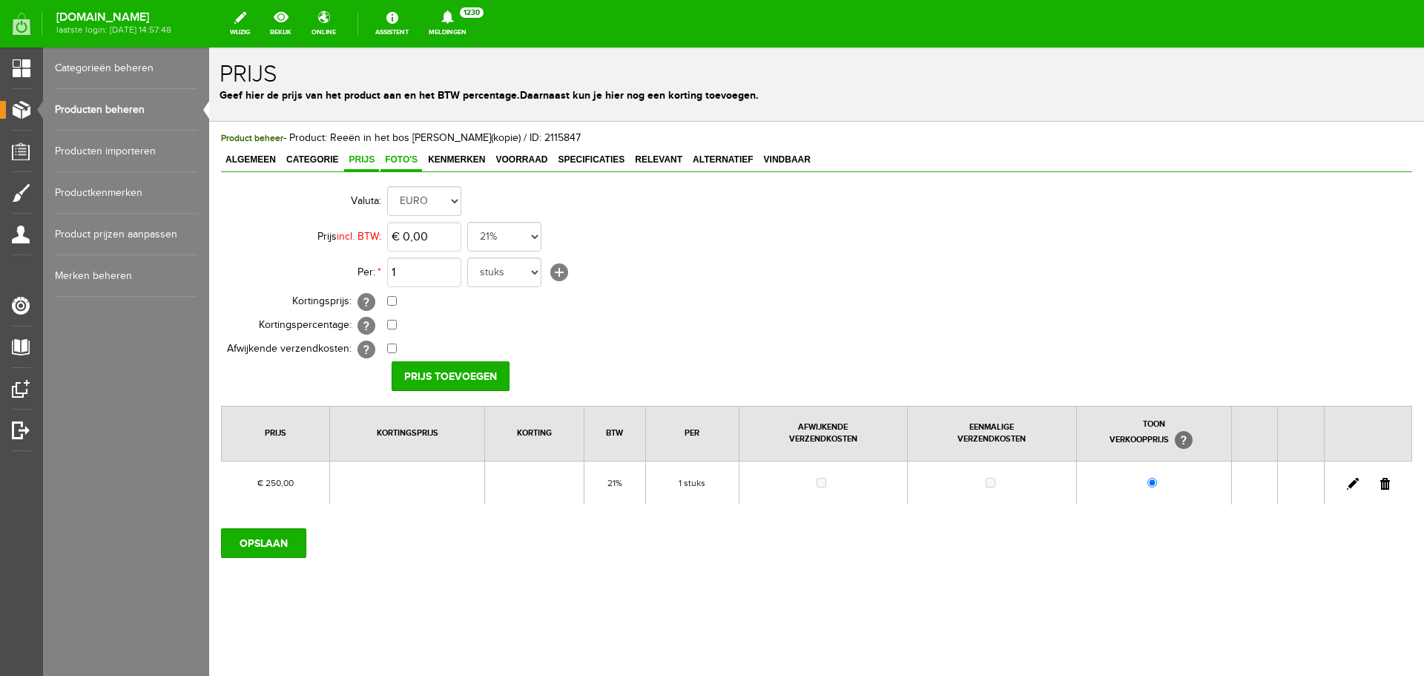
click at [400, 160] on span "Foto's" at bounding box center [402, 159] width 42 height 10
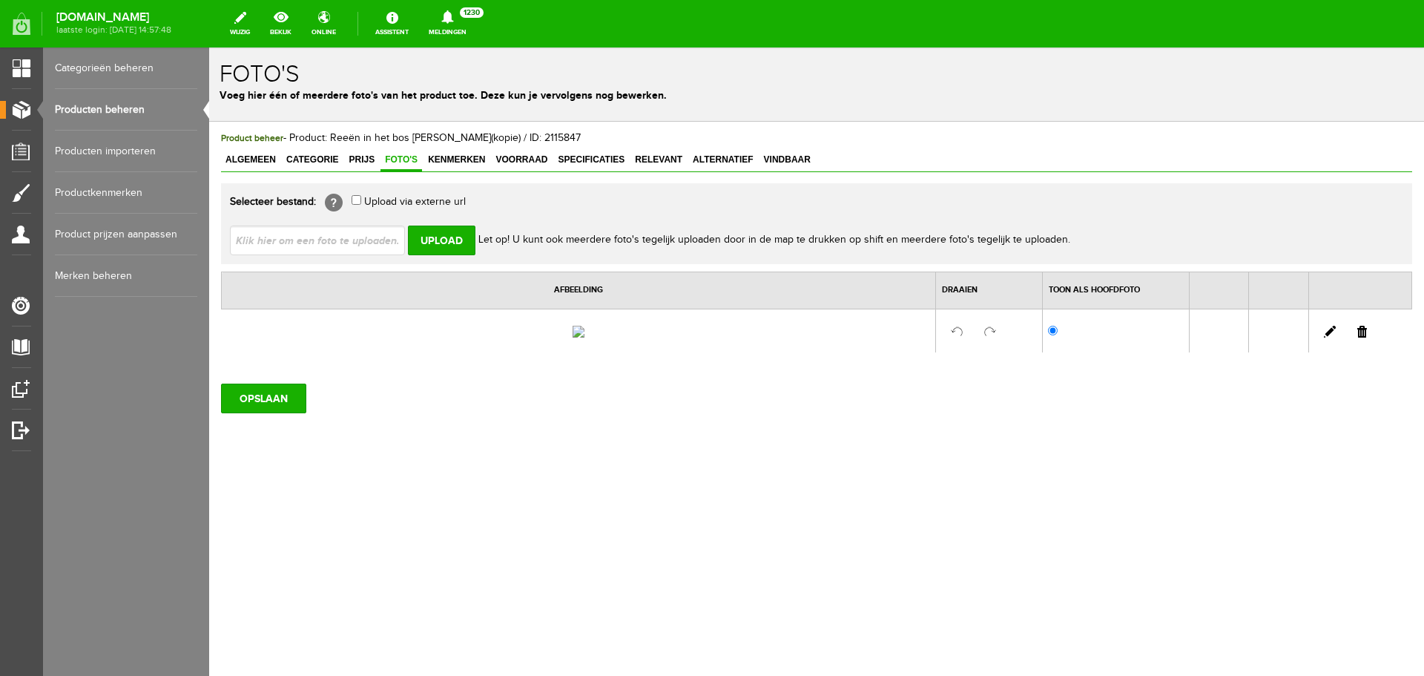
click at [1366, 338] on link at bounding box center [1363, 332] width 10 height 12
click at [341, 242] on input "file" at bounding box center [323, 240] width 187 height 28
type input "C:\fakepath\vos-in-scneeuw.jpg"
type input "vos-in-scneeuw.jpg"
click at [438, 248] on input "Upload" at bounding box center [442, 241] width 68 height 30
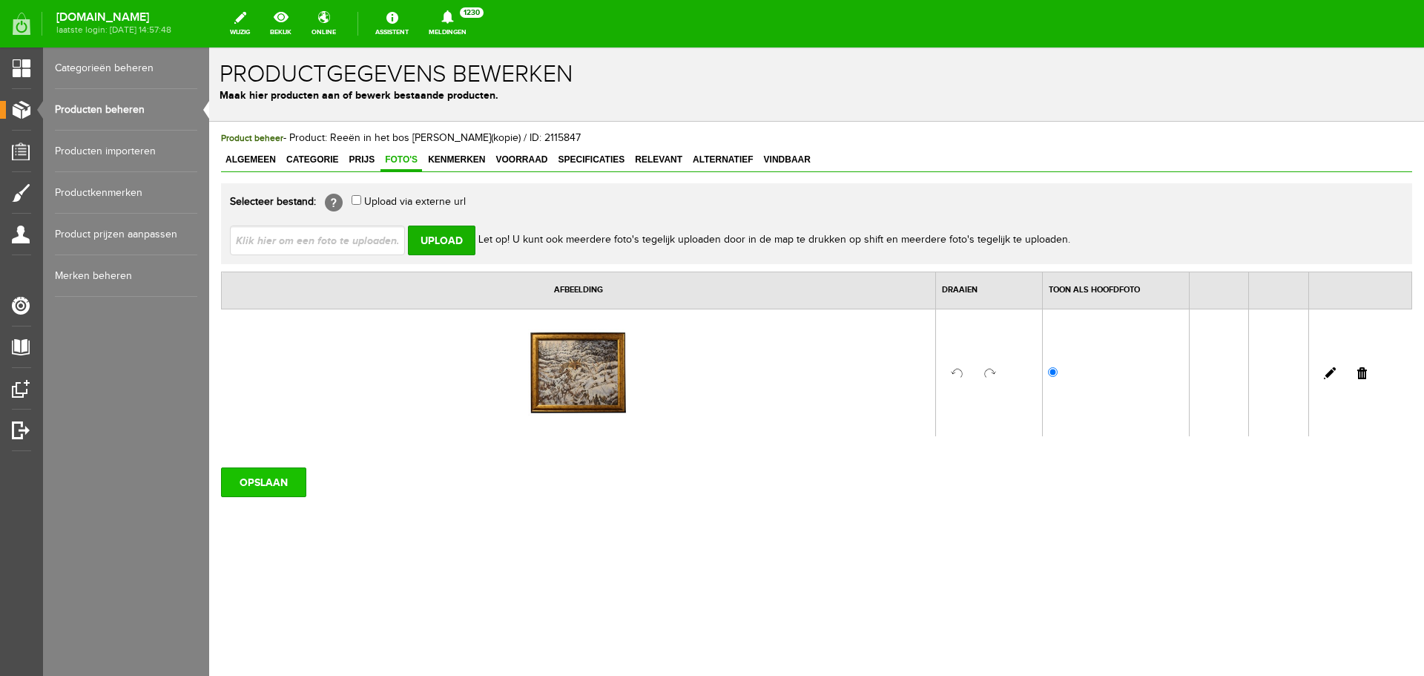
click at [287, 494] on input "OPSLAAN" at bounding box center [263, 482] width 85 height 30
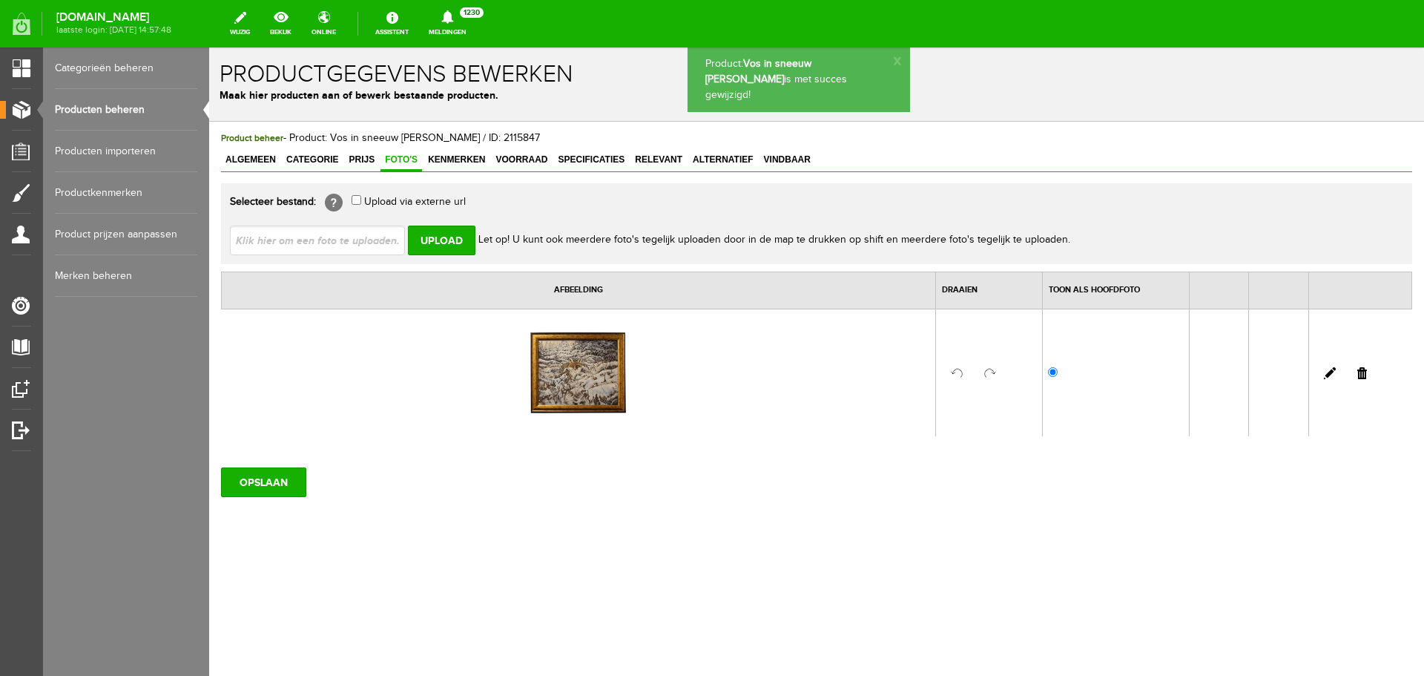
click at [104, 111] on link "Producten beheren" at bounding box center [126, 110] width 142 height 42
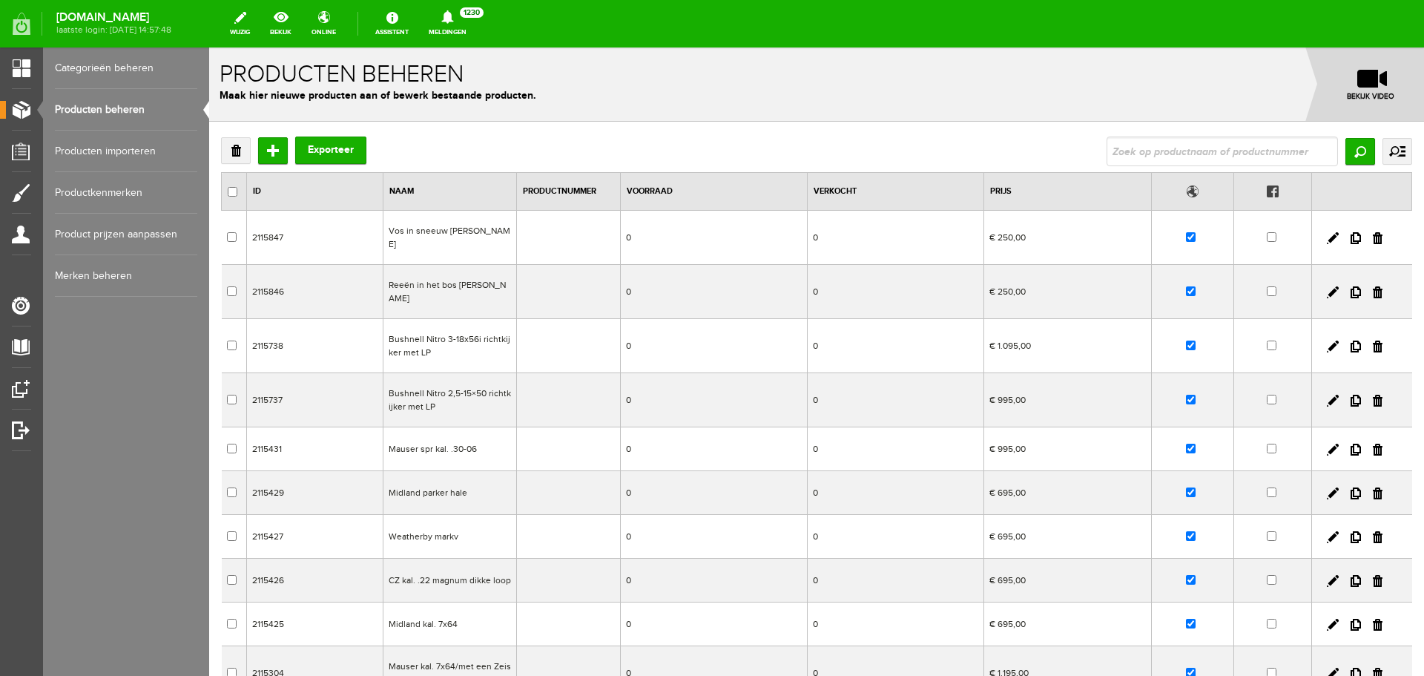
click at [289, 151] on div "Verwijderen Toevoegen Exporteer" at bounding box center [293, 150] width 145 height 27
click at [269, 149] on input "Toevoegen" at bounding box center [273, 150] width 30 height 27
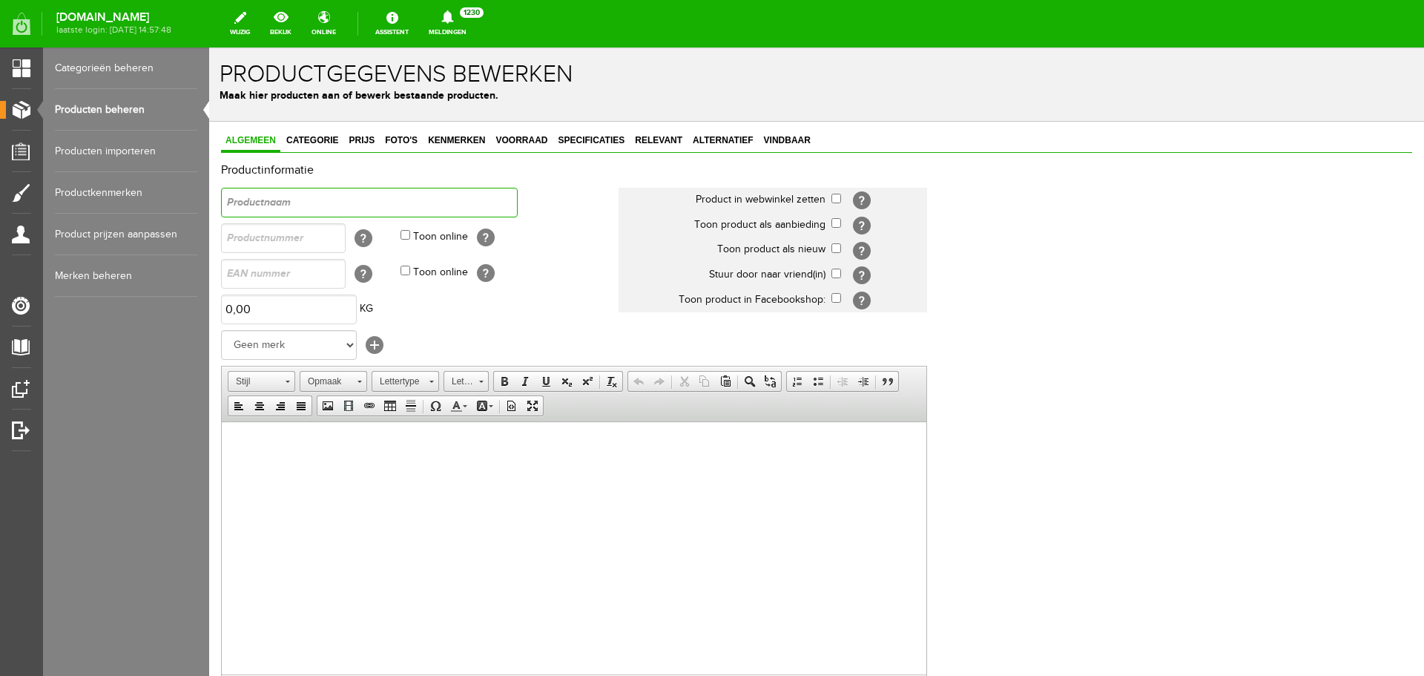
click at [361, 200] on input "text" at bounding box center [369, 203] width 297 height 30
type input "F"
type input "H"
drag, startPoint x: 395, startPoint y: 203, endPoint x: 153, endPoint y: 196, distance: 242.7
click at [209, 196] on html "x Productgegevens bewerken Maak hier producten aan of bewerk bestaande producte…" at bounding box center [816, 361] width 1215 height 628
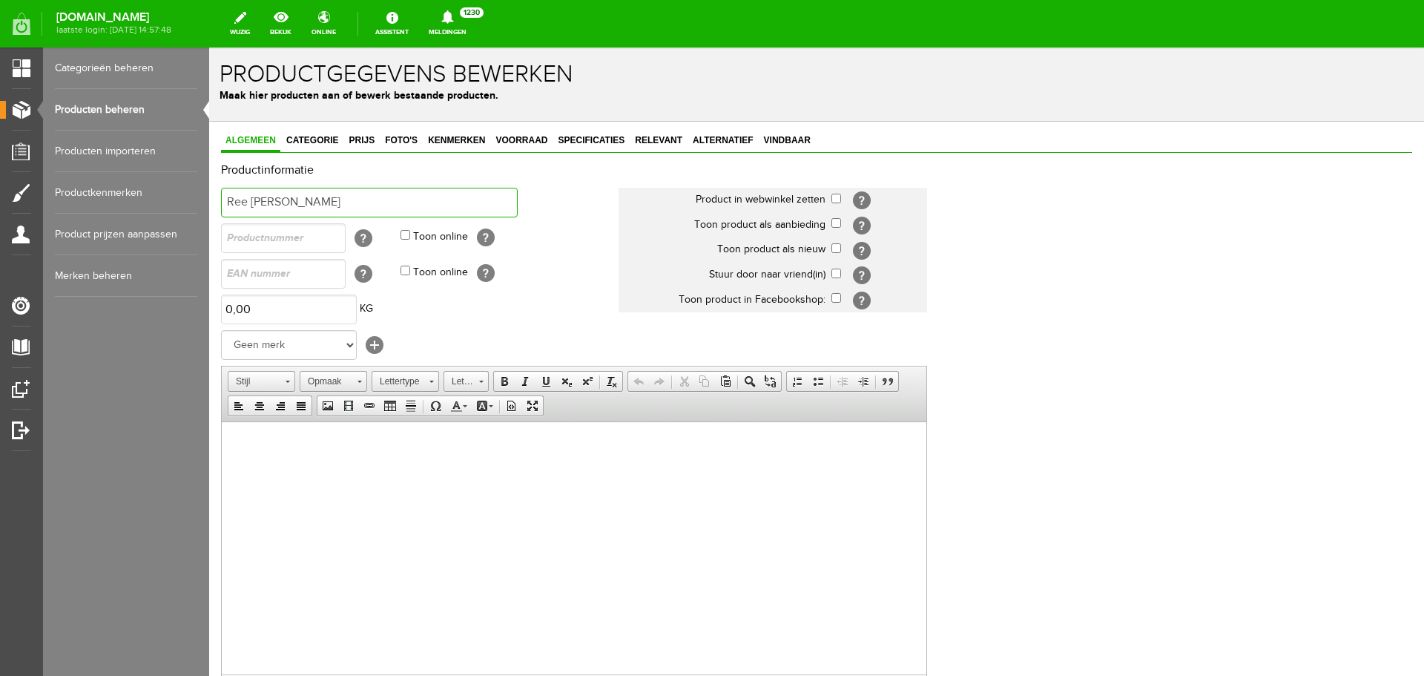
type input "Ree [PERSON_NAME]"
click at [326, 467] on html at bounding box center [574, 443] width 705 height 45
drag, startPoint x: 411, startPoint y: 442, endPoint x: 135, endPoint y: 421, distance: 276.8
click at [222, 421] on html "Ree [PERSON_NAME]" at bounding box center [574, 443] width 705 height 45
click at [507, 374] on link "Vet" at bounding box center [504, 381] width 21 height 19
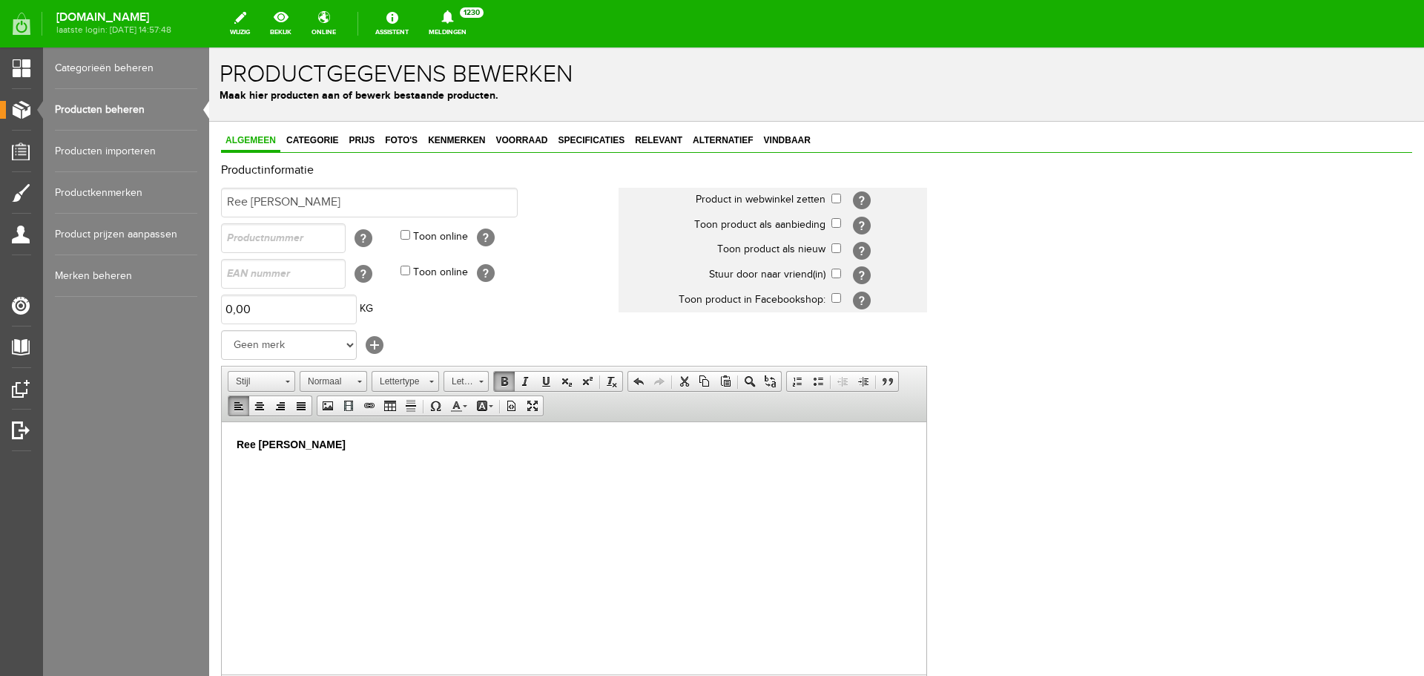
click at [835, 200] on input "checkbox" at bounding box center [837, 199] width 10 height 10
checkbox input "true"
click at [381, 445] on p "Ree [PERSON_NAME]" at bounding box center [574, 444] width 675 height 16
click at [315, 147] on link "Categorie" at bounding box center [312, 142] width 61 height 22
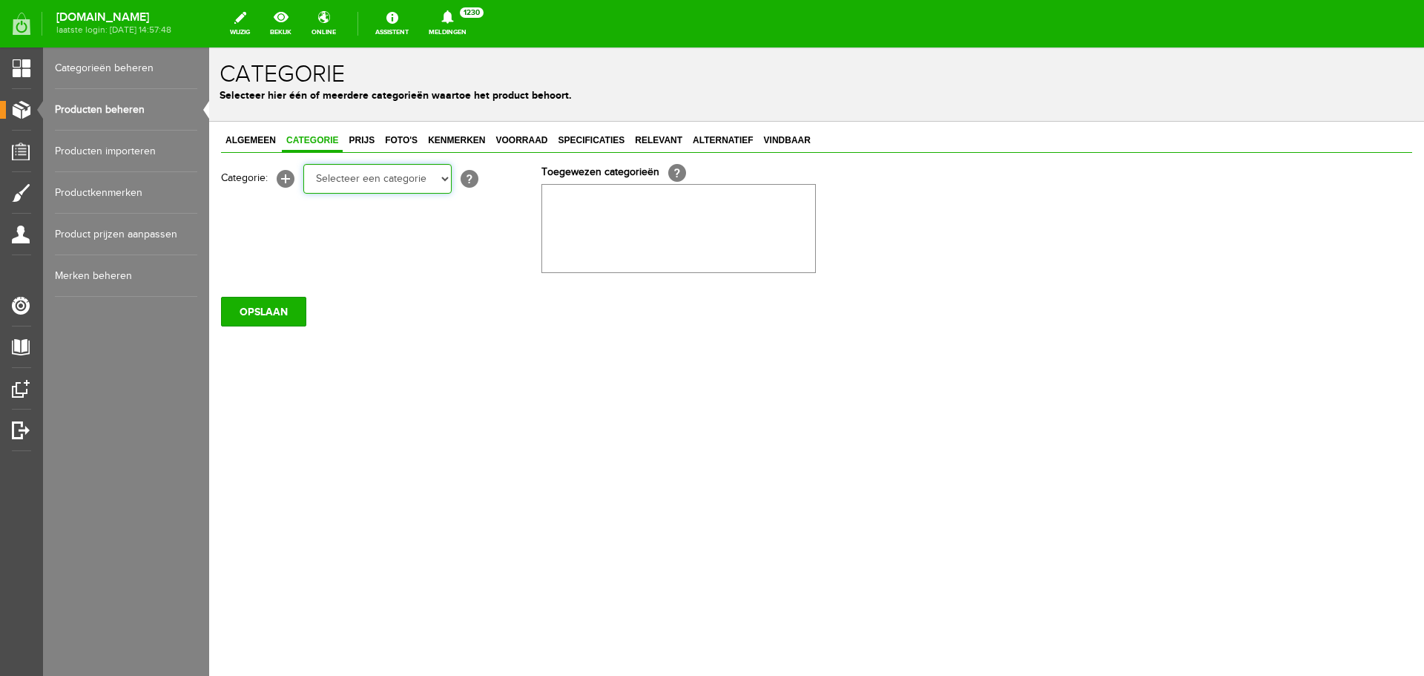
drag, startPoint x: 349, startPoint y: 175, endPoint x: 353, endPoint y: 192, distance: 17.5
click at [350, 175] on select "Selecteer een categorie Occasions Occasions Choke's Occasions alarmpistolen Occ…" at bounding box center [377, 179] width 148 height 30
select select "269682"
click at [303, 164] on select "Selecteer een categorie Occasions Occasions Choke's Occasions alarmpistolen Occ…" at bounding box center [377, 179] width 148 height 30
click at [362, 141] on span "Prijs" at bounding box center [361, 140] width 35 height 10
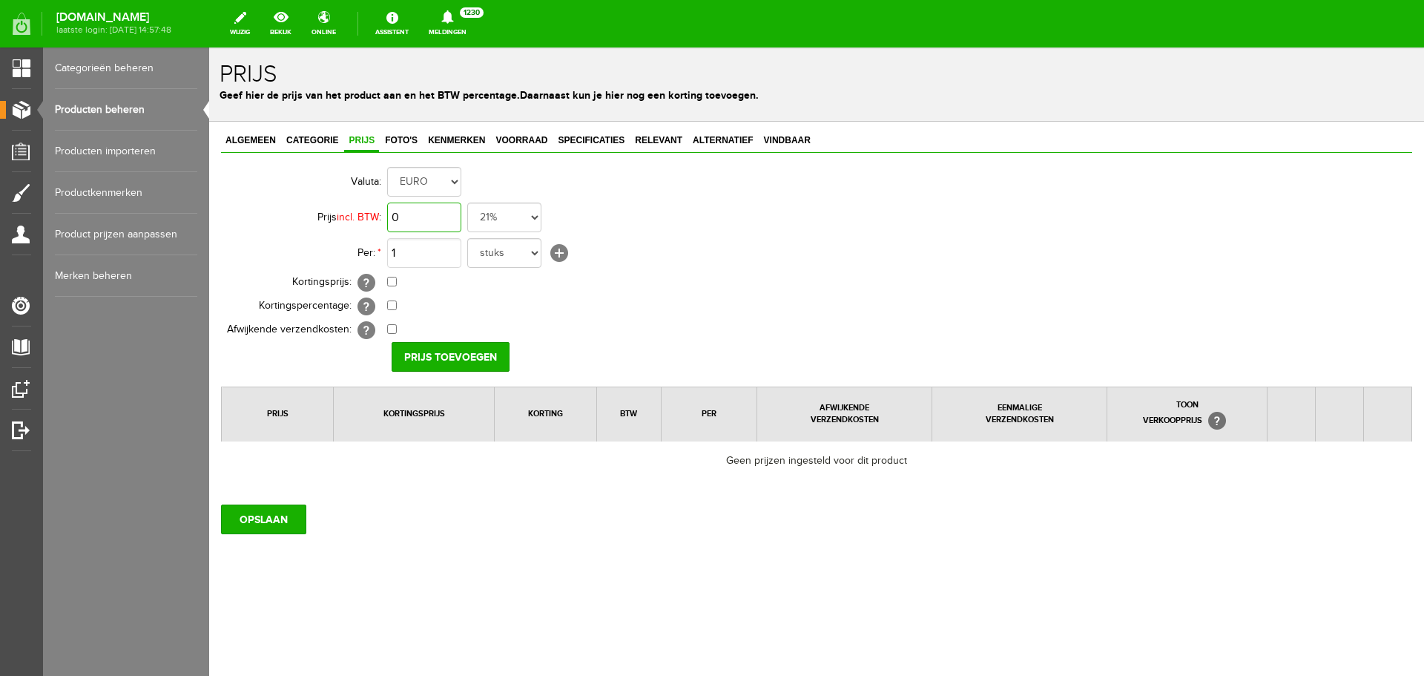
click at [408, 218] on input "0" at bounding box center [424, 218] width 74 height 30
type input "€ 995,00"
click at [418, 352] on input "Prijs toevoegen" at bounding box center [451, 357] width 118 height 30
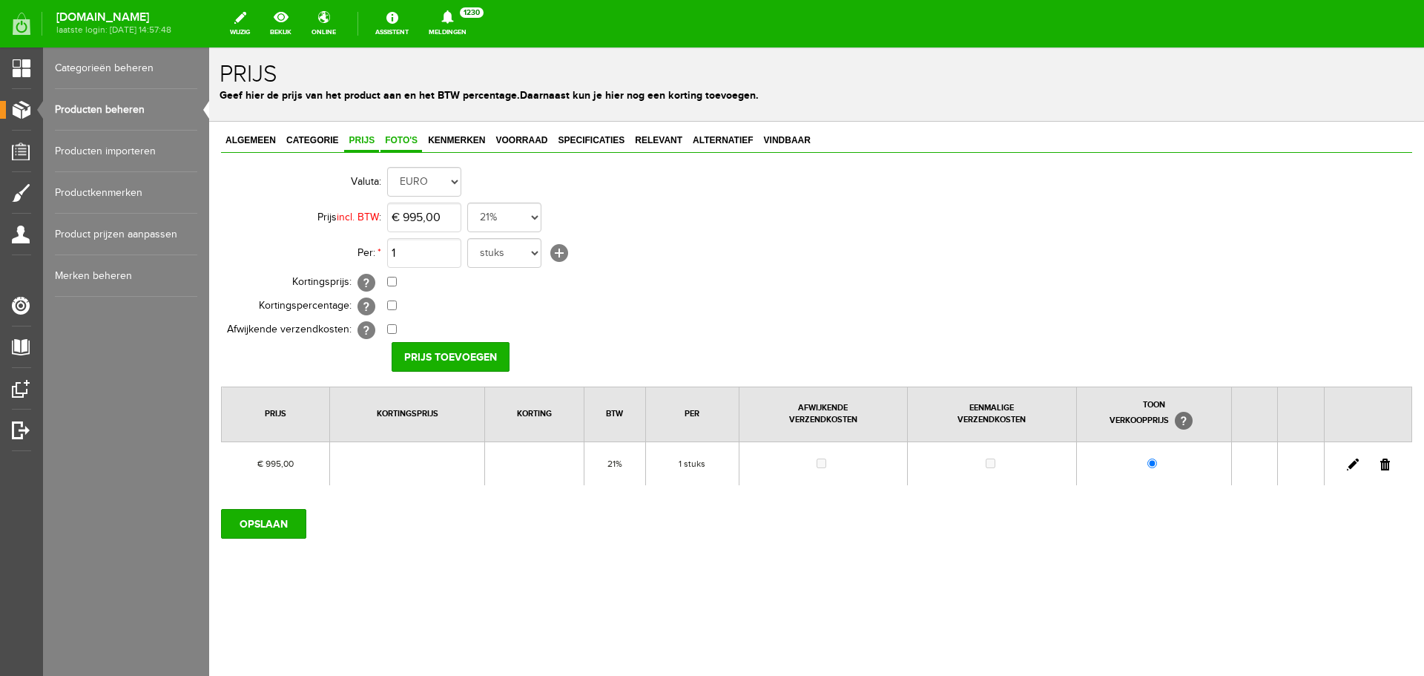
click at [408, 139] on span "Foto's" at bounding box center [402, 140] width 42 height 10
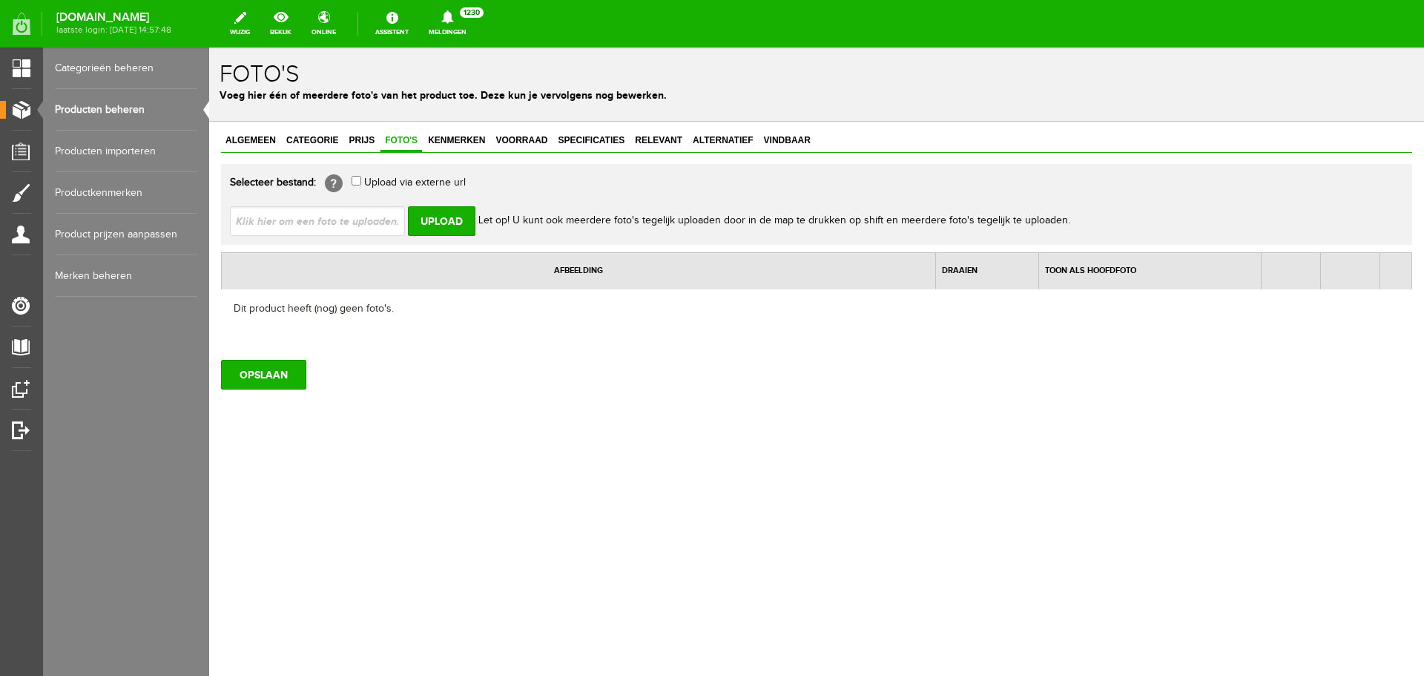
click at [374, 231] on input "file" at bounding box center [323, 220] width 187 height 28
type input "C:\fakepath\[PERSON_NAME].jpg"
type input "[PERSON_NAME].jpg"
click at [432, 216] on input "Upload" at bounding box center [442, 221] width 68 height 30
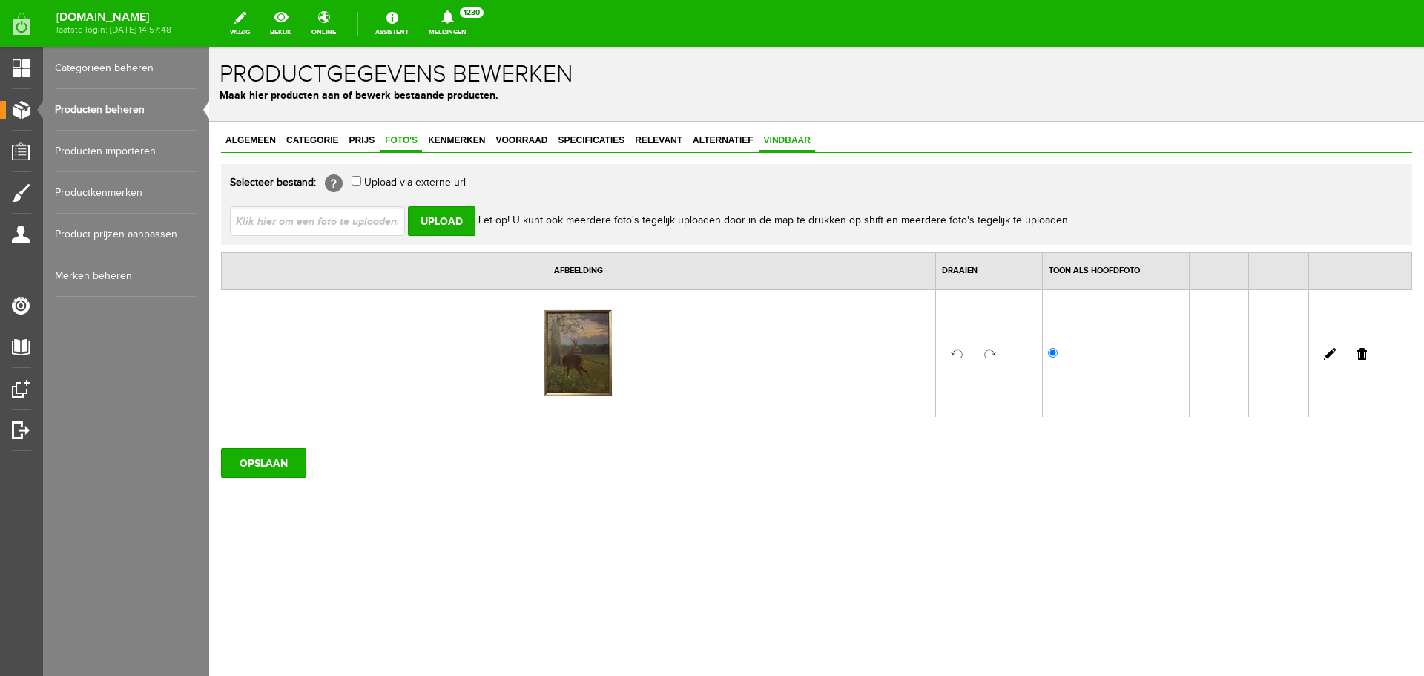
click at [777, 148] on link "Vindbaar" at bounding box center [788, 142] width 56 height 22
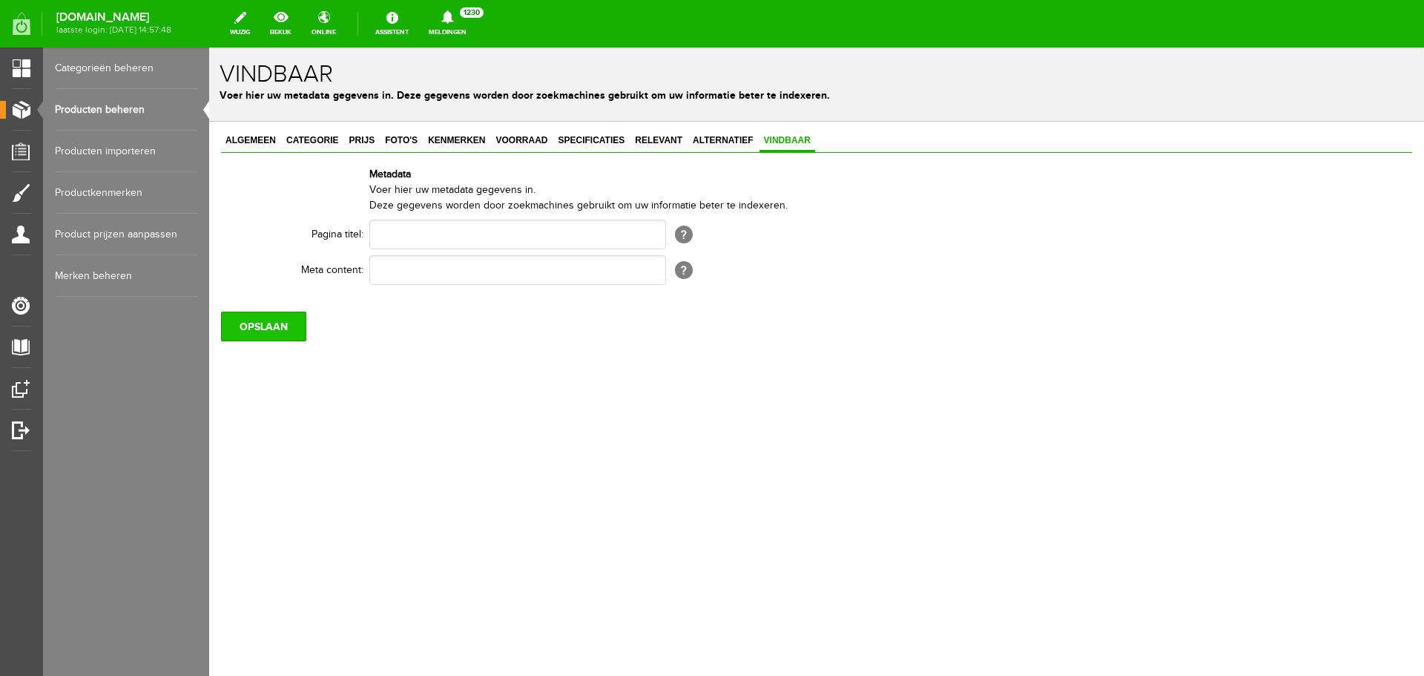
click at [288, 321] on input "OPSLAAN" at bounding box center [263, 327] width 85 height 30
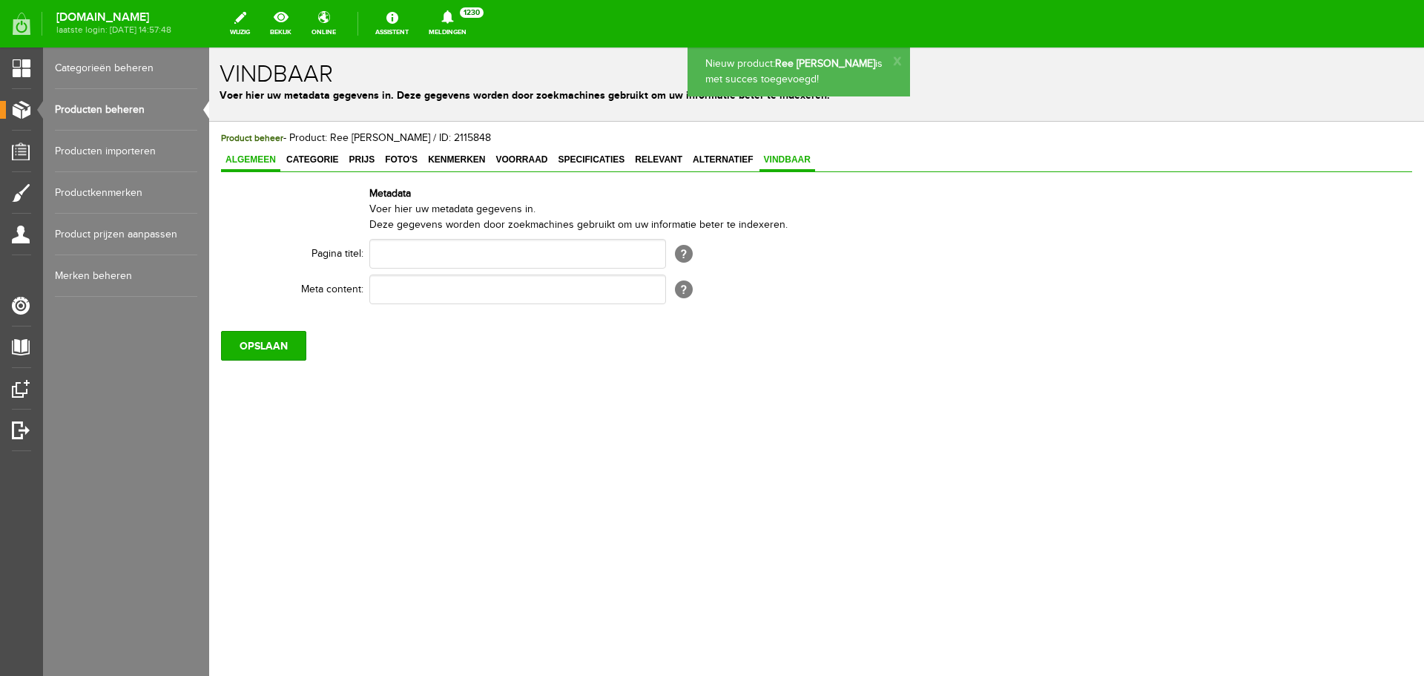
click at [250, 156] on span "Algemeen" at bounding box center [250, 159] width 59 height 10
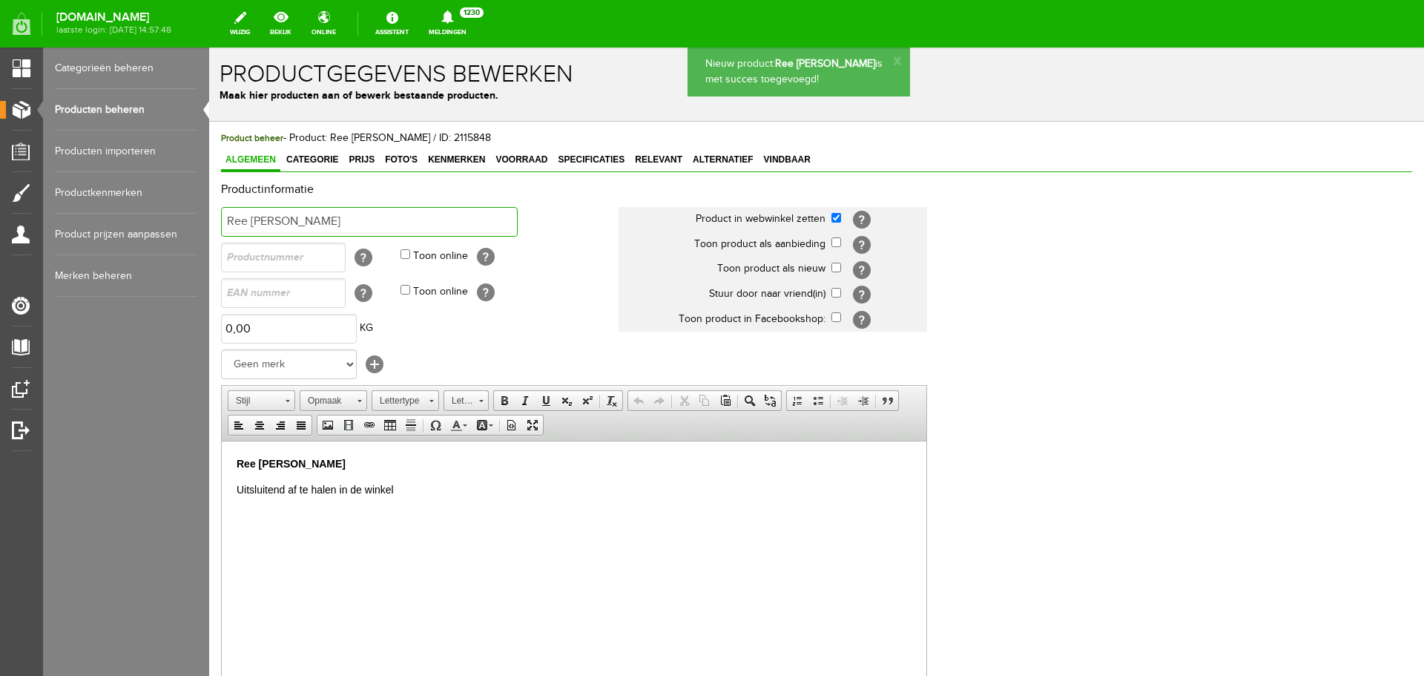
drag, startPoint x: 372, startPoint y: 220, endPoint x: 155, endPoint y: 208, distance: 217.7
click at [209, 208] on html "Nieuw product: Ree [PERSON_NAME] is met succes toegevoegd! x Productgegevens be…" at bounding box center [816, 361] width 1215 height 628
click at [781, 158] on span "Vindbaar" at bounding box center [788, 159] width 56 height 10
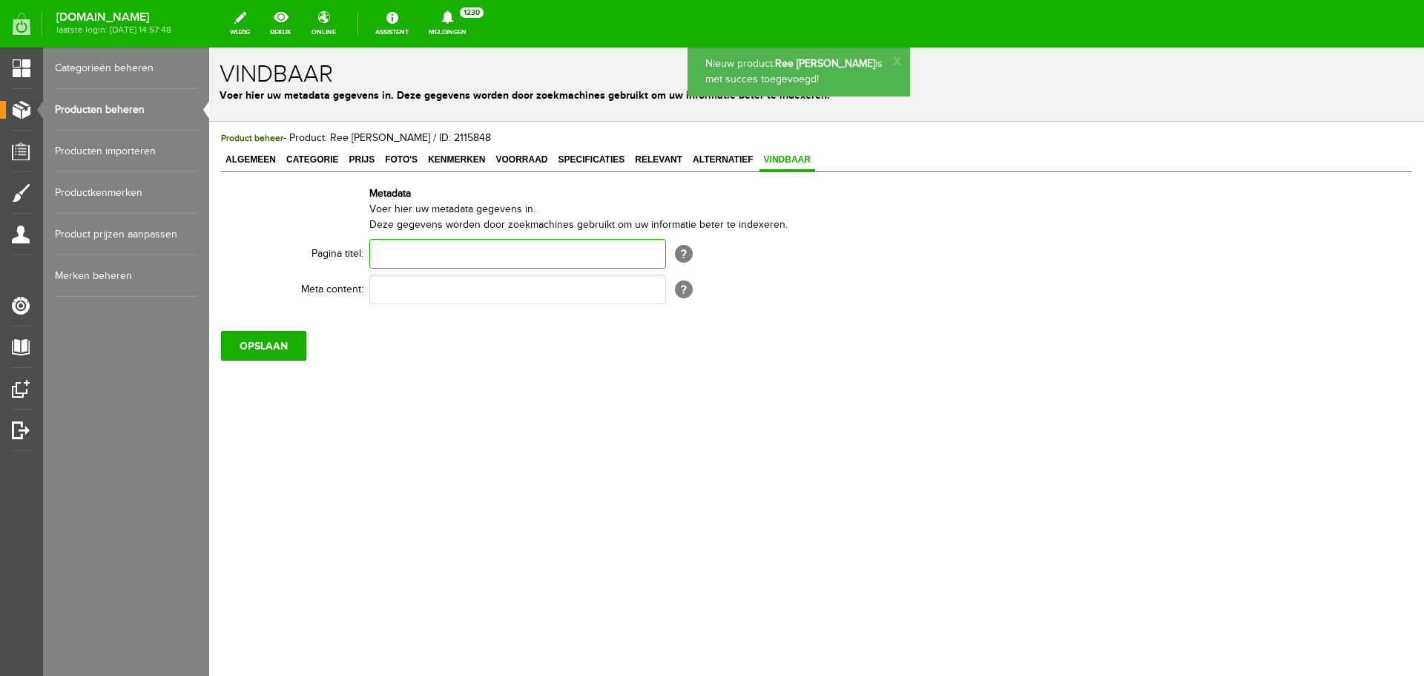
click at [434, 254] on input "text" at bounding box center [517, 254] width 297 height 30
paste input "Ree [PERSON_NAME]"
type input "Ree [PERSON_NAME]"
click at [404, 298] on input "text" at bounding box center [517, 290] width 297 height 30
paste input "Ree [PERSON_NAME]"
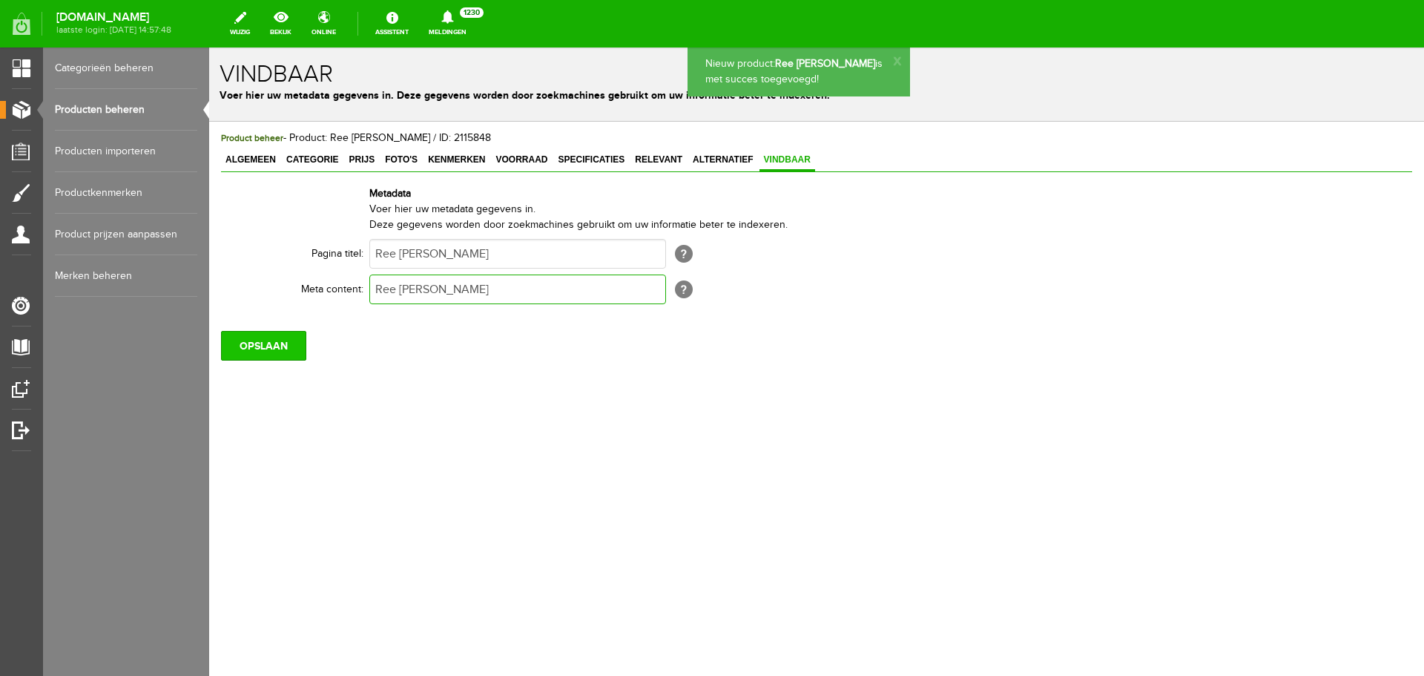
type input "Ree [PERSON_NAME]"
click at [269, 339] on input "OPSLAAN" at bounding box center [263, 346] width 85 height 30
click at [401, 161] on span "Foto's" at bounding box center [402, 159] width 42 height 10
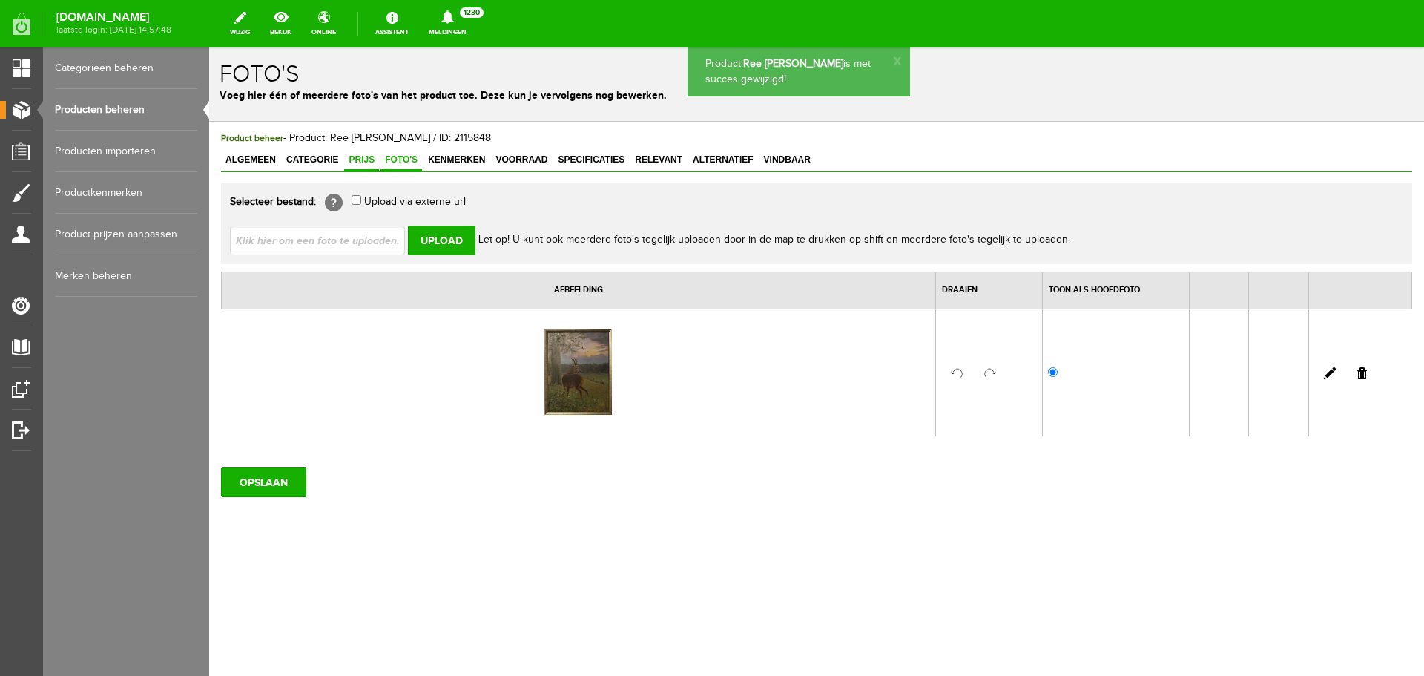
click at [351, 164] on span "Prijs" at bounding box center [361, 159] width 35 height 10
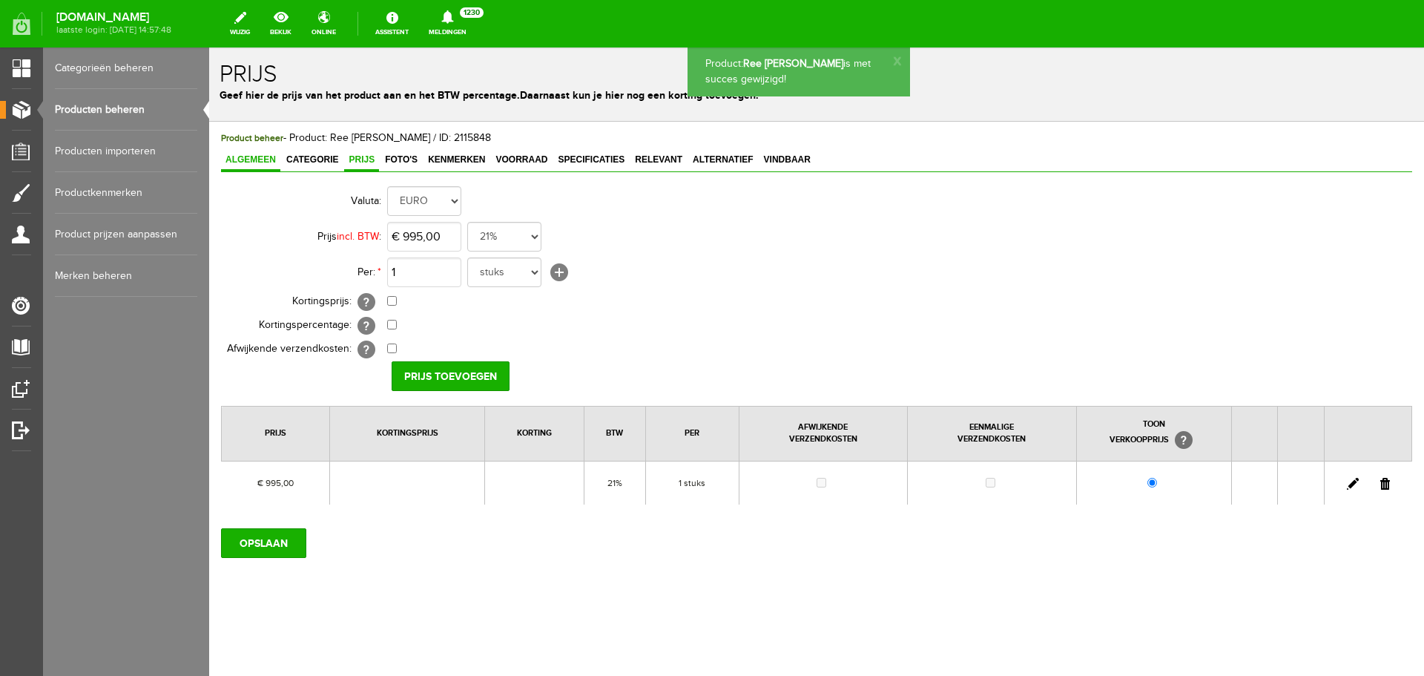
click at [249, 157] on span "Algemeen" at bounding box center [250, 159] width 59 height 10
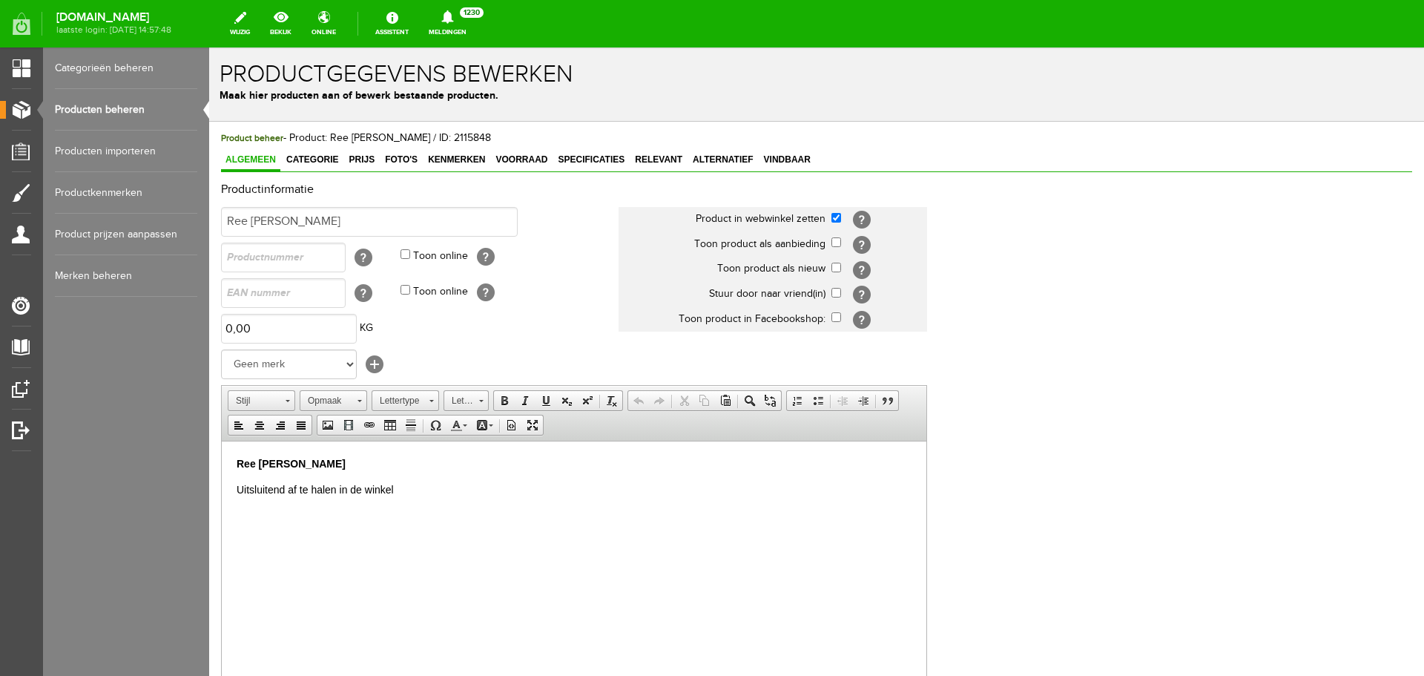
click at [134, 113] on link "Producten beheren" at bounding box center [126, 110] width 142 height 42
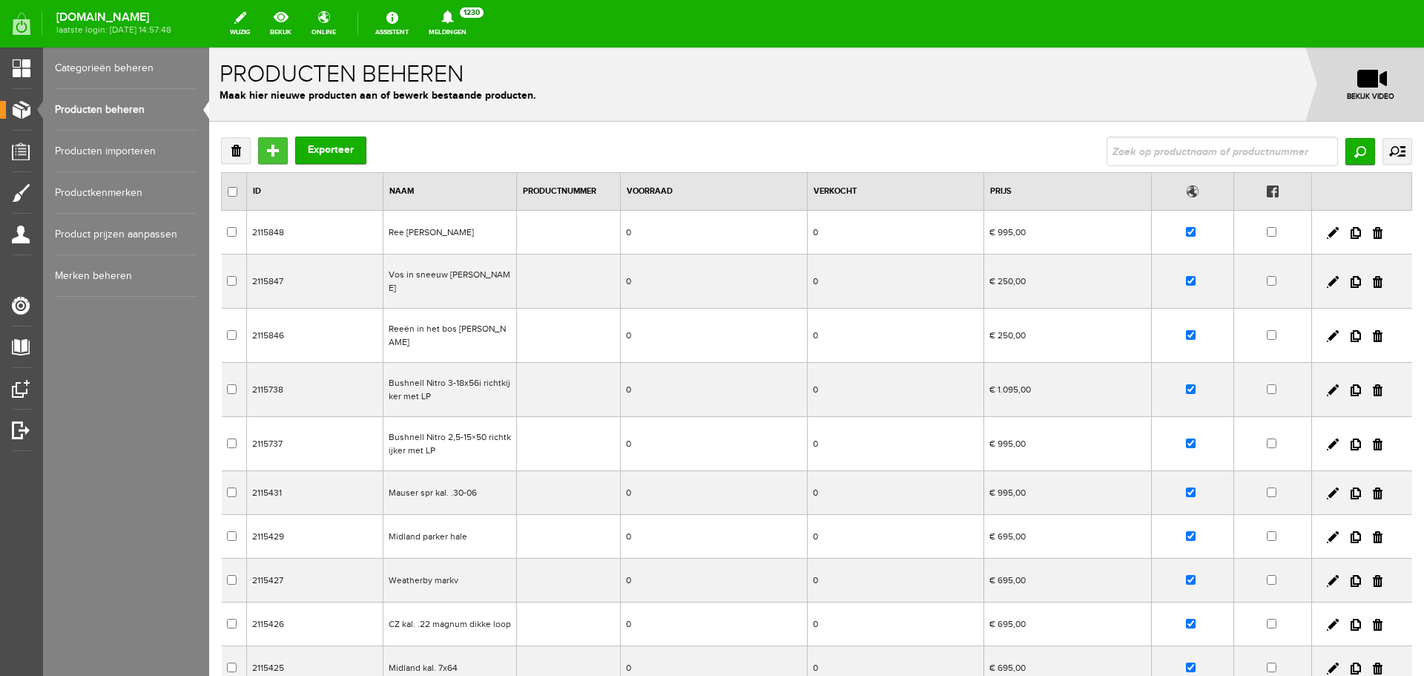
click at [275, 154] on input "Toevoegen" at bounding box center [273, 150] width 30 height 27
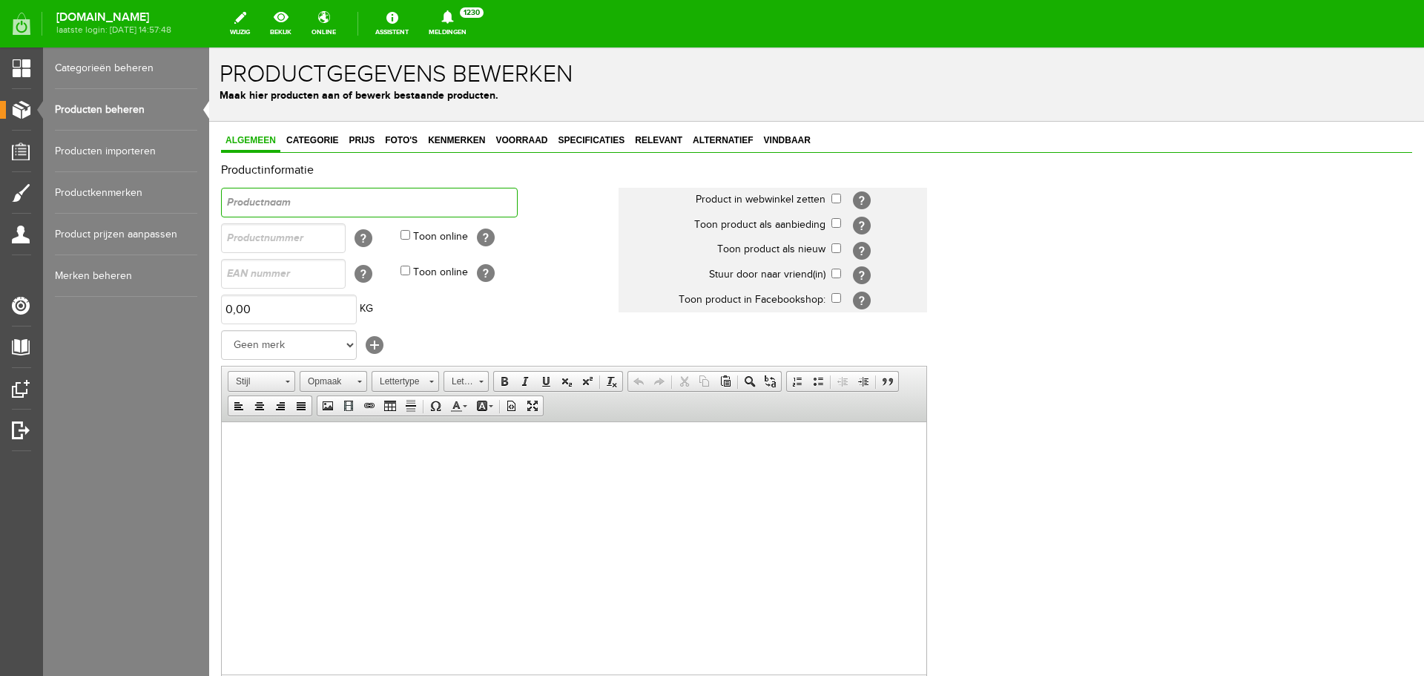
click at [321, 206] on input "text" at bounding box center [369, 203] width 297 height 30
click at [139, 106] on link "Producten beheren" at bounding box center [126, 110] width 142 height 42
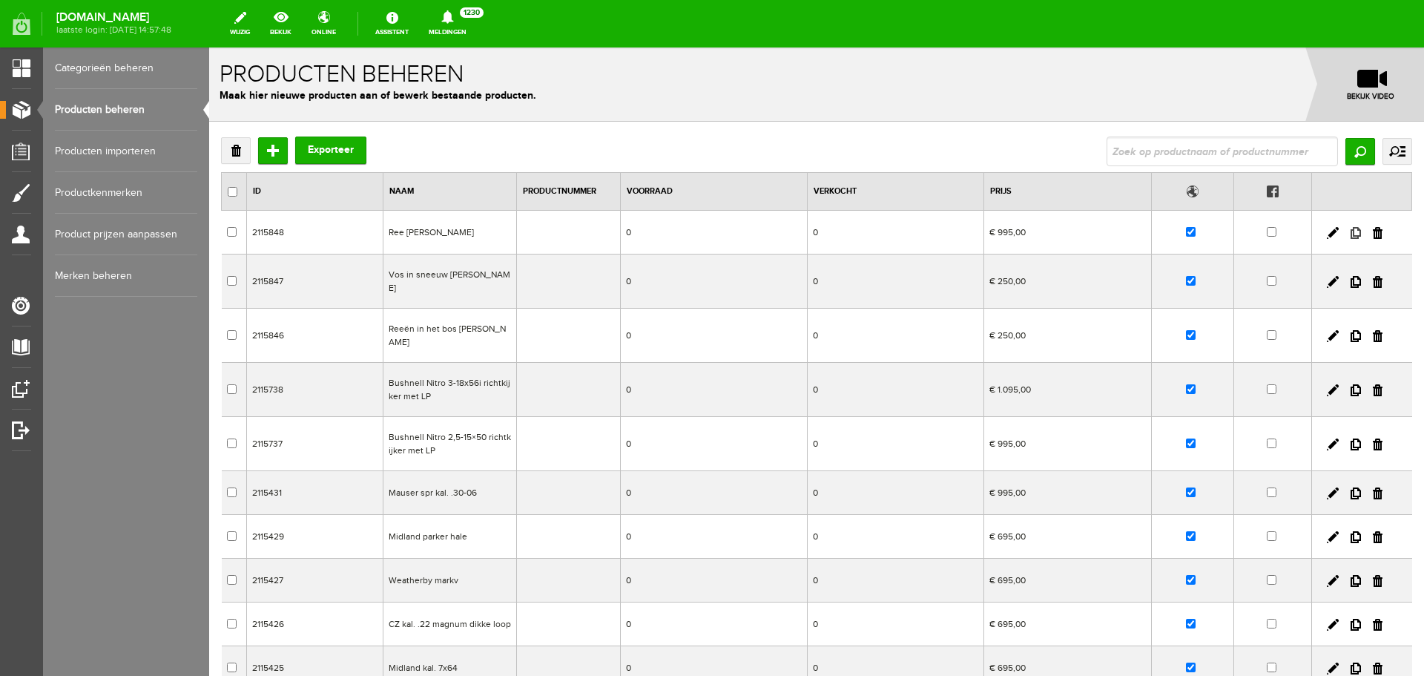
click at [1351, 237] on link at bounding box center [1356, 233] width 10 height 12
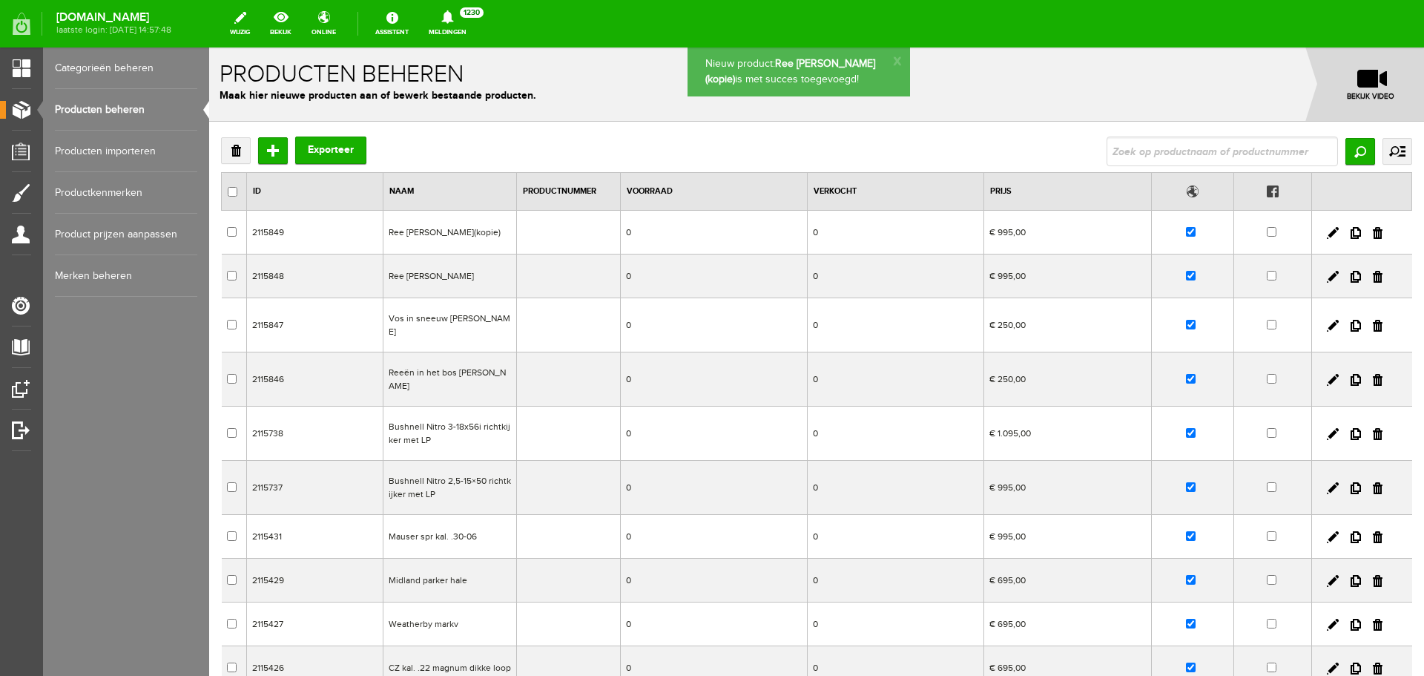
click at [406, 226] on td "Ree [PERSON_NAME](kopie)" at bounding box center [451, 233] width 134 height 44
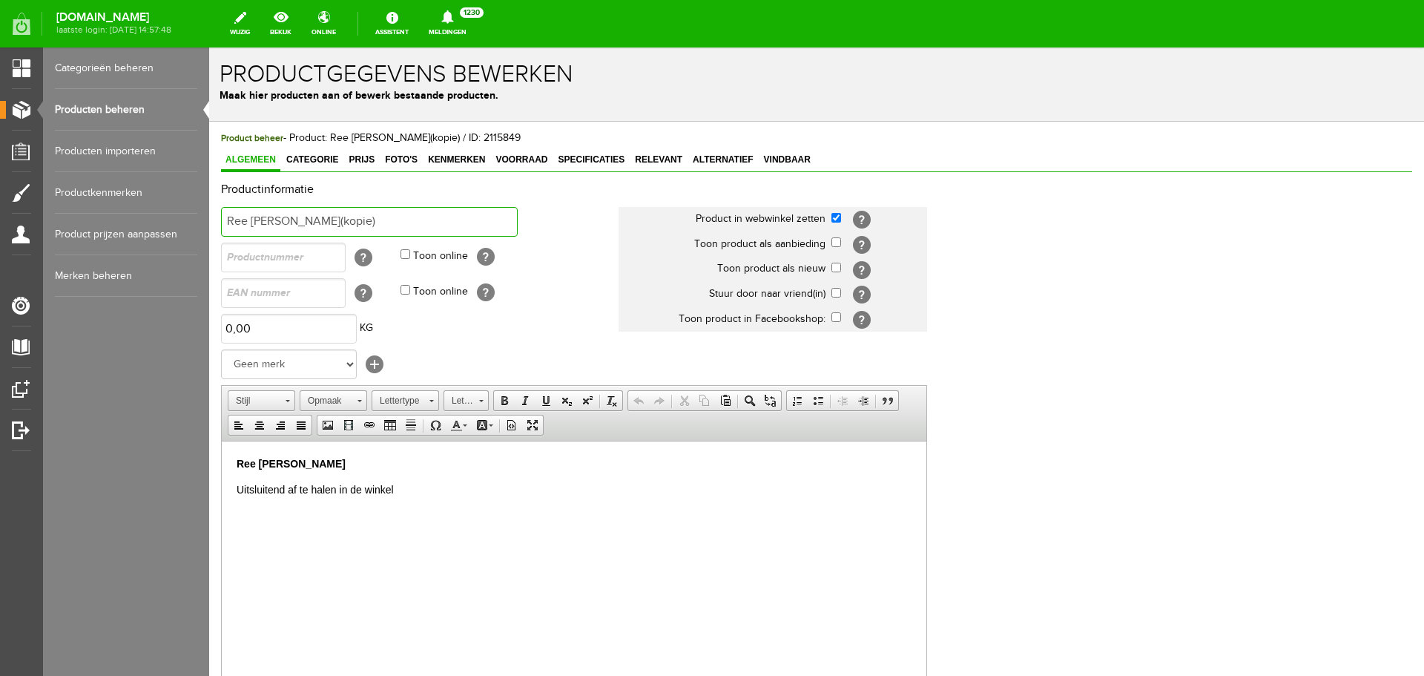
drag, startPoint x: 246, startPoint y: 222, endPoint x: 384, endPoint y: 259, distance: 142.2
click at [209, 211] on html "x Productgegevens bewerken Maak hier producten aan of bewerk bestaande producte…" at bounding box center [816, 361] width 1215 height 628
drag, startPoint x: 416, startPoint y: 214, endPoint x: 254, endPoint y: 217, distance: 161.8
click at [254, 217] on input "Ree kop [PERSON_NAME](kopie)" at bounding box center [369, 222] width 297 height 30
click at [467, 219] on input "Ree kop [PERSON_NAME](kopie)" at bounding box center [369, 222] width 297 height 30
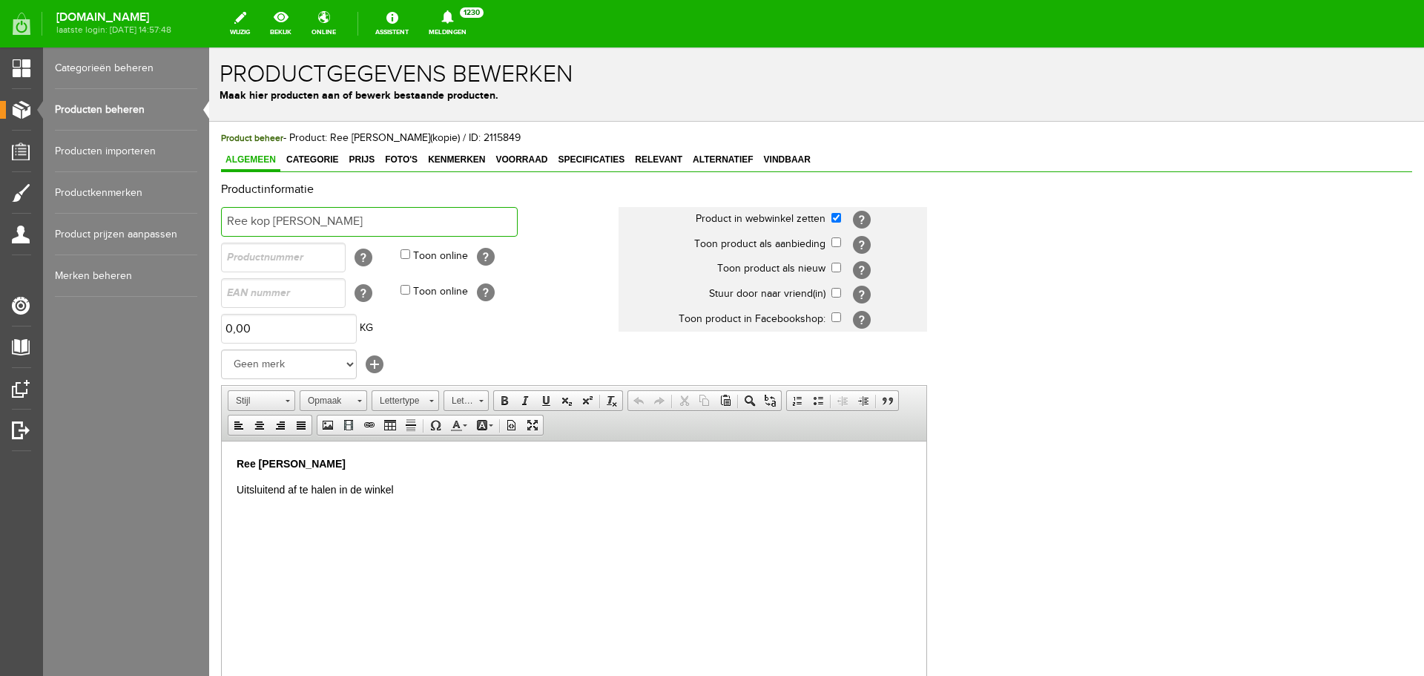
drag, startPoint x: 292, startPoint y: 219, endPoint x: 122, endPoint y: 223, distance: 169.9
click at [209, 223] on html "x Productgegevens bewerken Maak hier producten aan of bewerk bestaande producte…" at bounding box center [816, 361] width 1215 height 628
type input "Ree kop [PERSON_NAME]"
drag, startPoint x: 369, startPoint y: 461, endPoint x: 198, endPoint y: 449, distance: 171.1
click at [222, 449] on html "Ree [PERSON_NAME] Uitsluitend af te halen in de winkel" at bounding box center [574, 476] width 705 height 71
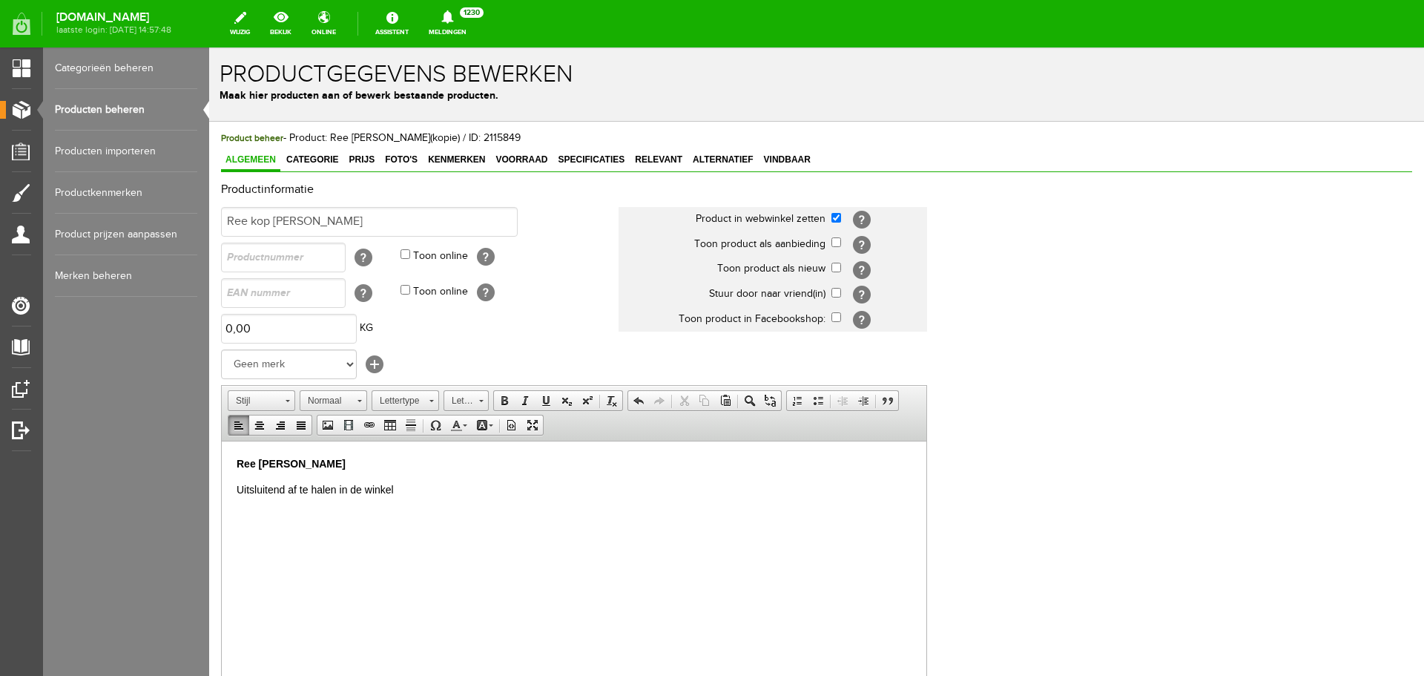
scroll to position [10, 0]
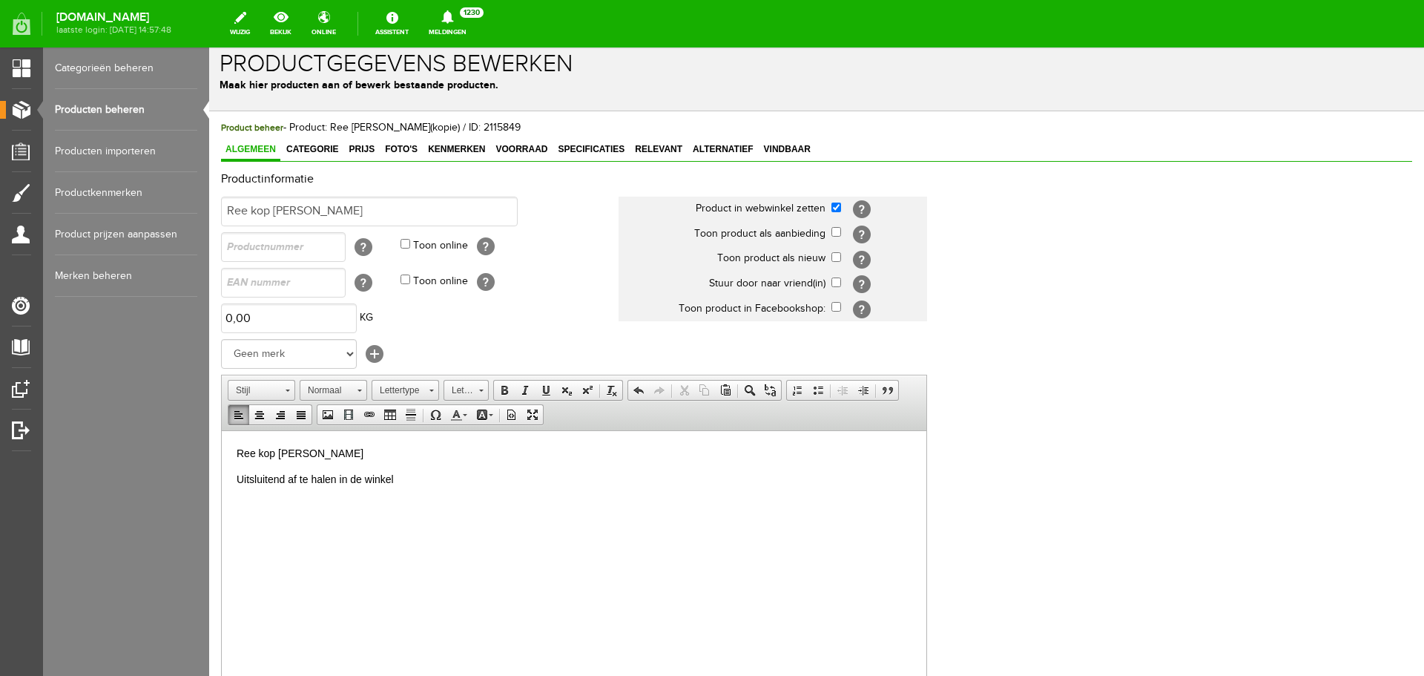
drag, startPoint x: 382, startPoint y: 450, endPoint x: 430, endPoint y: 795, distance: 347.6
click at [222, 444] on html "Ree kop [PERSON_NAME] ​ Uitsluitend af te halen in de winkel" at bounding box center [574, 465] width 705 height 71
click at [505, 384] on span at bounding box center [505, 390] width 12 height 12
click at [298, 154] on span "Categorie" at bounding box center [312, 149] width 61 height 10
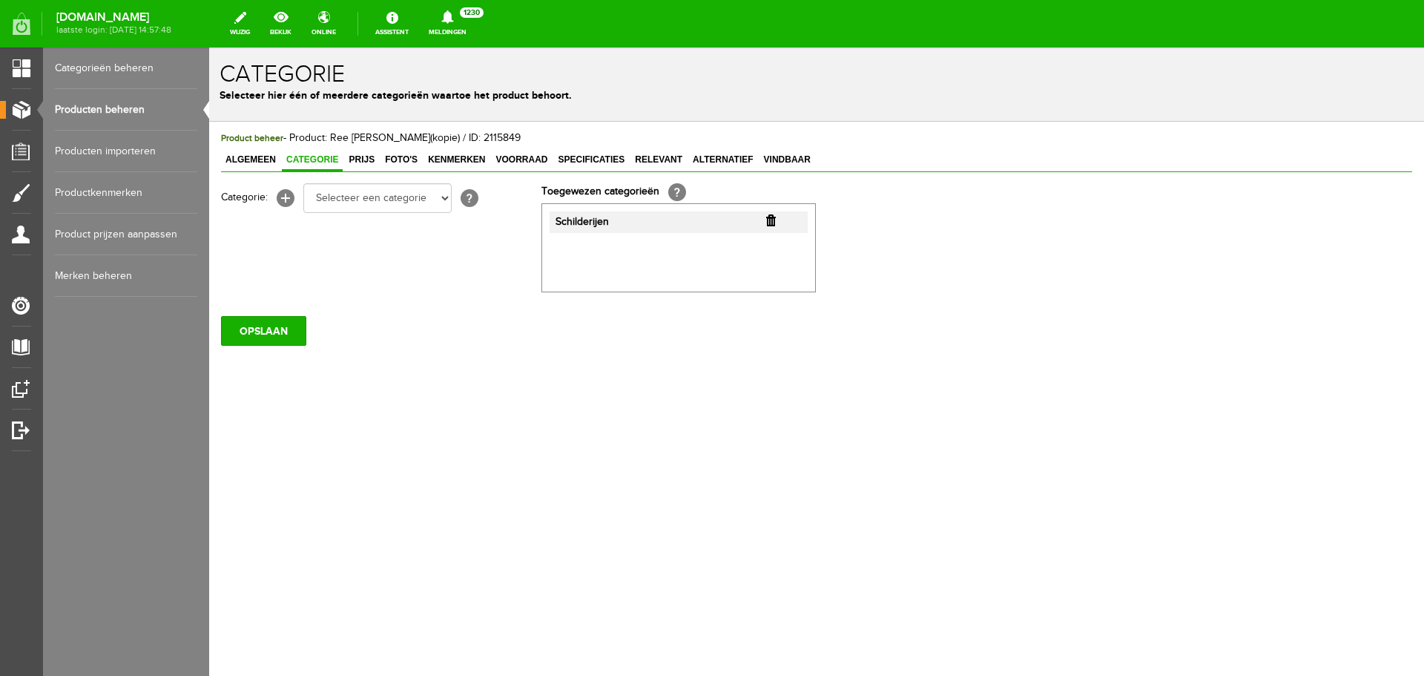
scroll to position [0, 0]
click at [356, 163] on span "Prijs" at bounding box center [361, 159] width 35 height 10
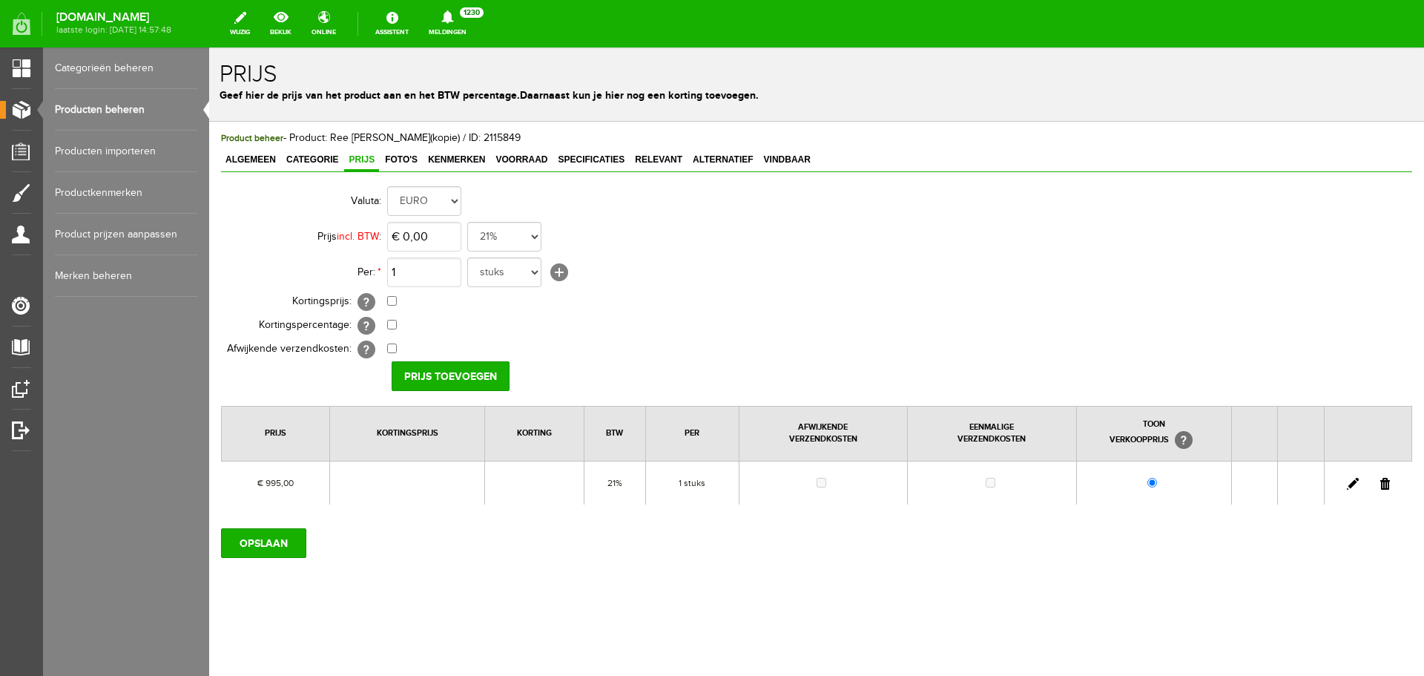
click at [1389, 481] on link at bounding box center [1386, 484] width 10 height 12
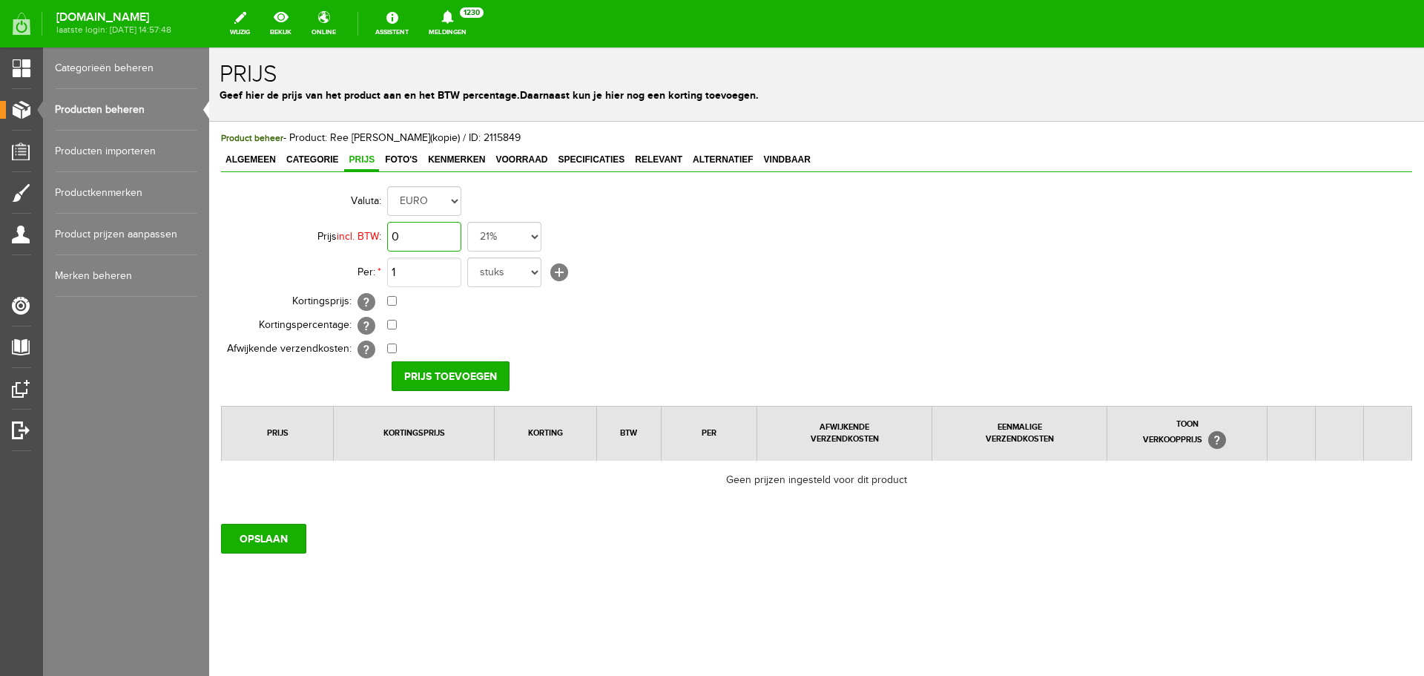
click at [426, 230] on input "0" at bounding box center [424, 237] width 74 height 30
type input "€ 495,00"
click at [426, 380] on input "Prijs toevoegen" at bounding box center [451, 376] width 118 height 30
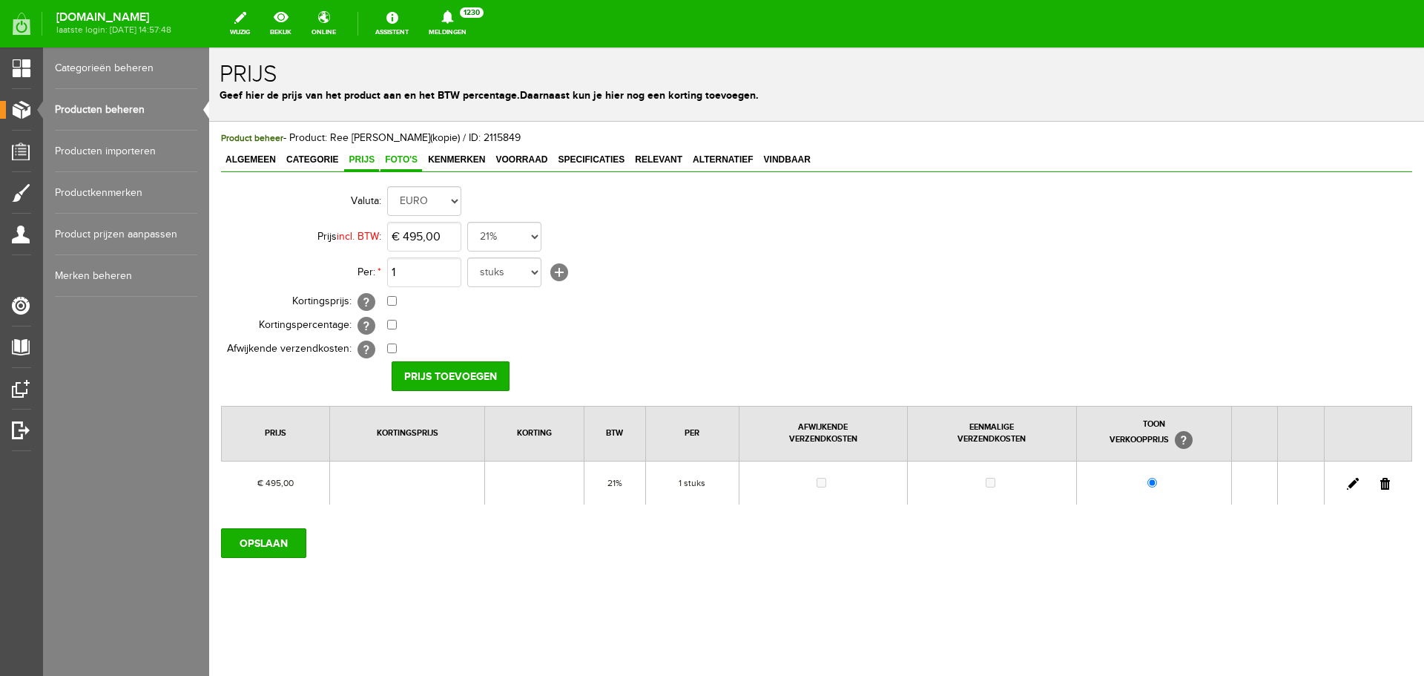
click at [390, 160] on span "Foto's" at bounding box center [402, 159] width 42 height 10
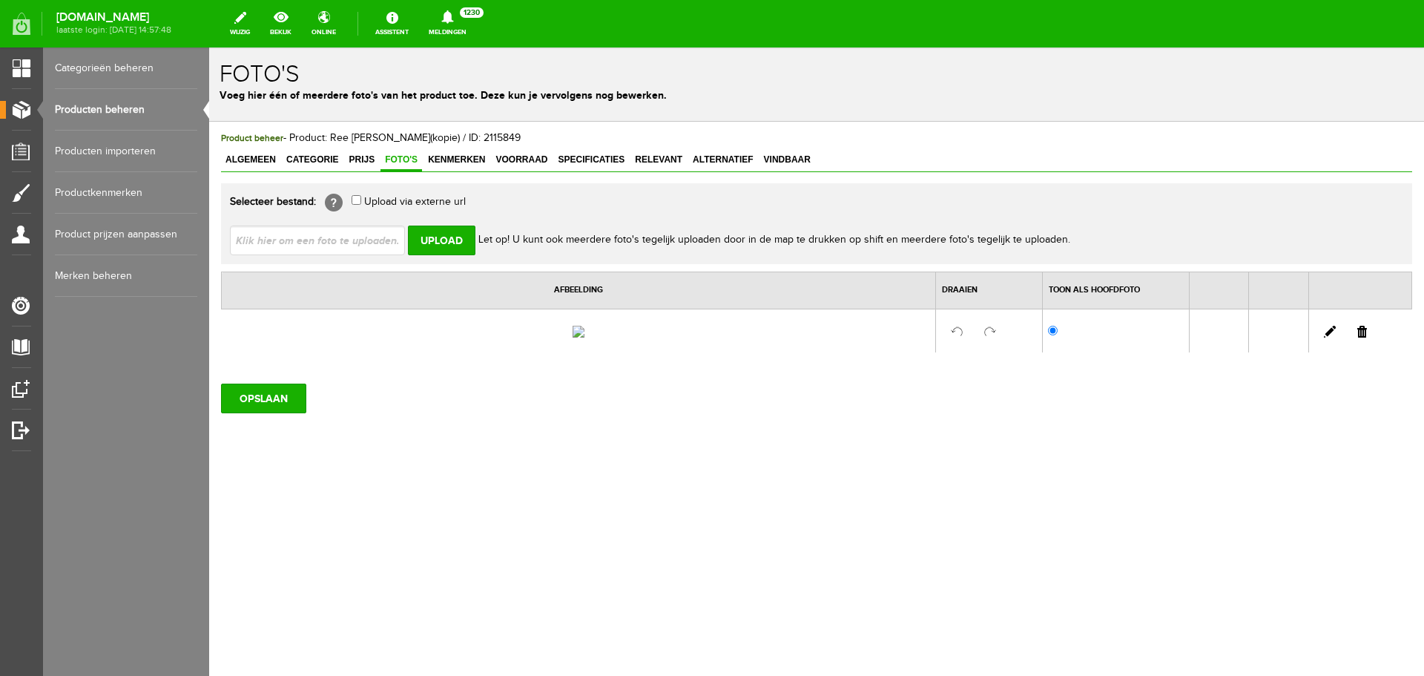
click at [1365, 338] on link at bounding box center [1363, 332] width 10 height 12
click at [344, 231] on input "file" at bounding box center [323, 240] width 187 height 28
type input "C:\fakepath\[PERSON_NAME]-ree-kop.jpg"
type input "[PERSON_NAME]-ree-kop.jpg"
click at [428, 238] on input "Upload" at bounding box center [442, 241] width 68 height 30
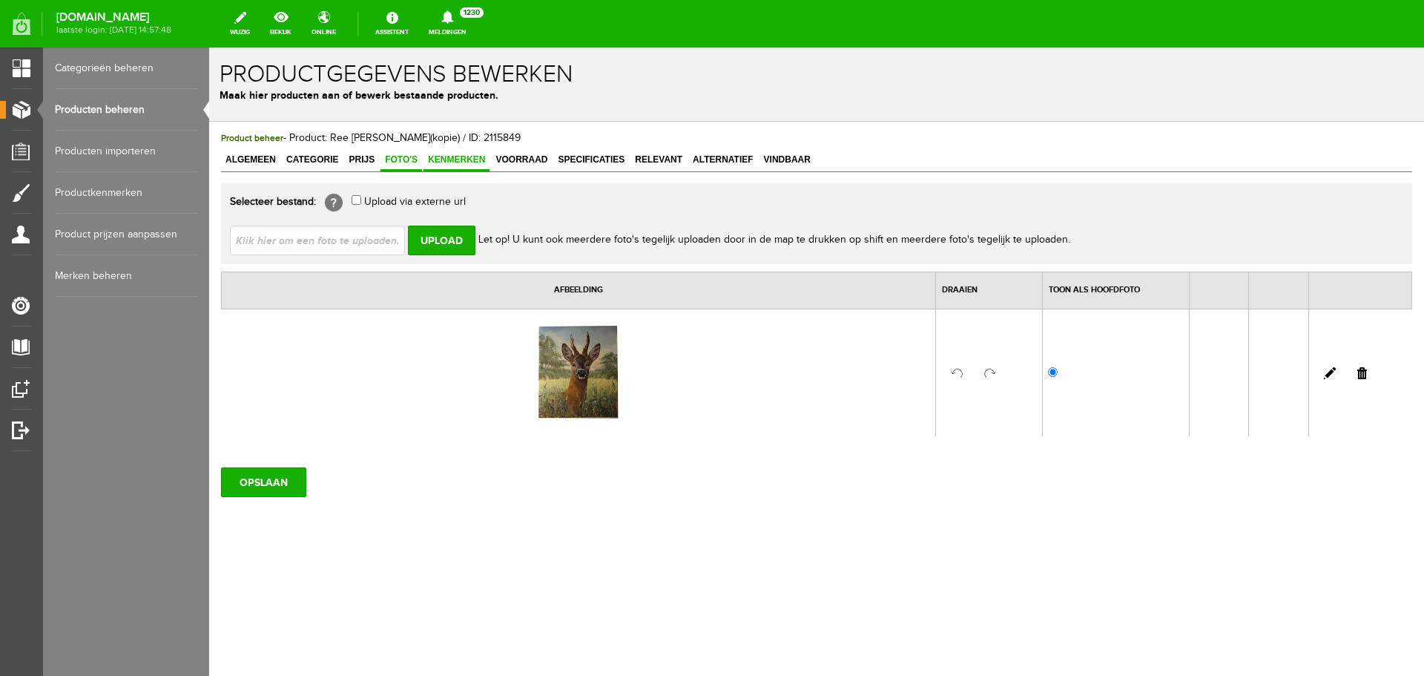
click at [445, 161] on span "Kenmerken" at bounding box center [457, 159] width 66 height 10
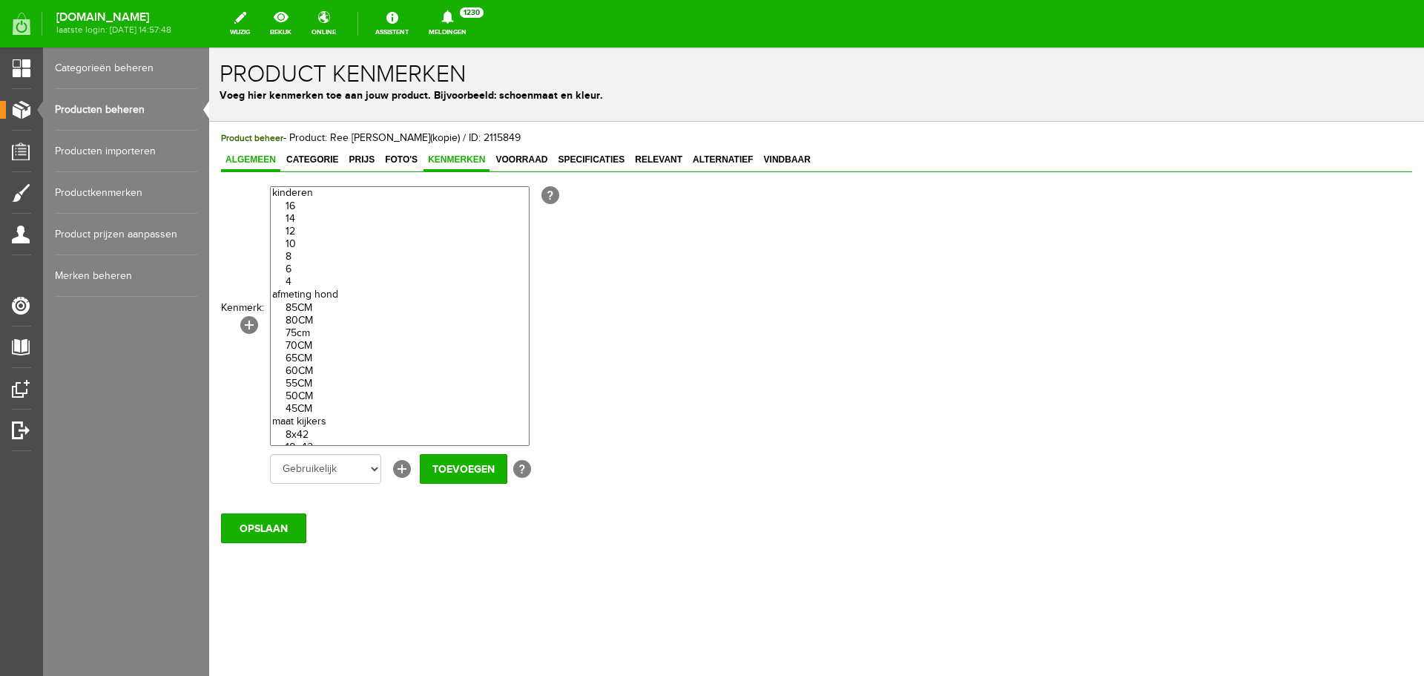
click at [233, 152] on link "Algemeen" at bounding box center [250, 161] width 59 height 22
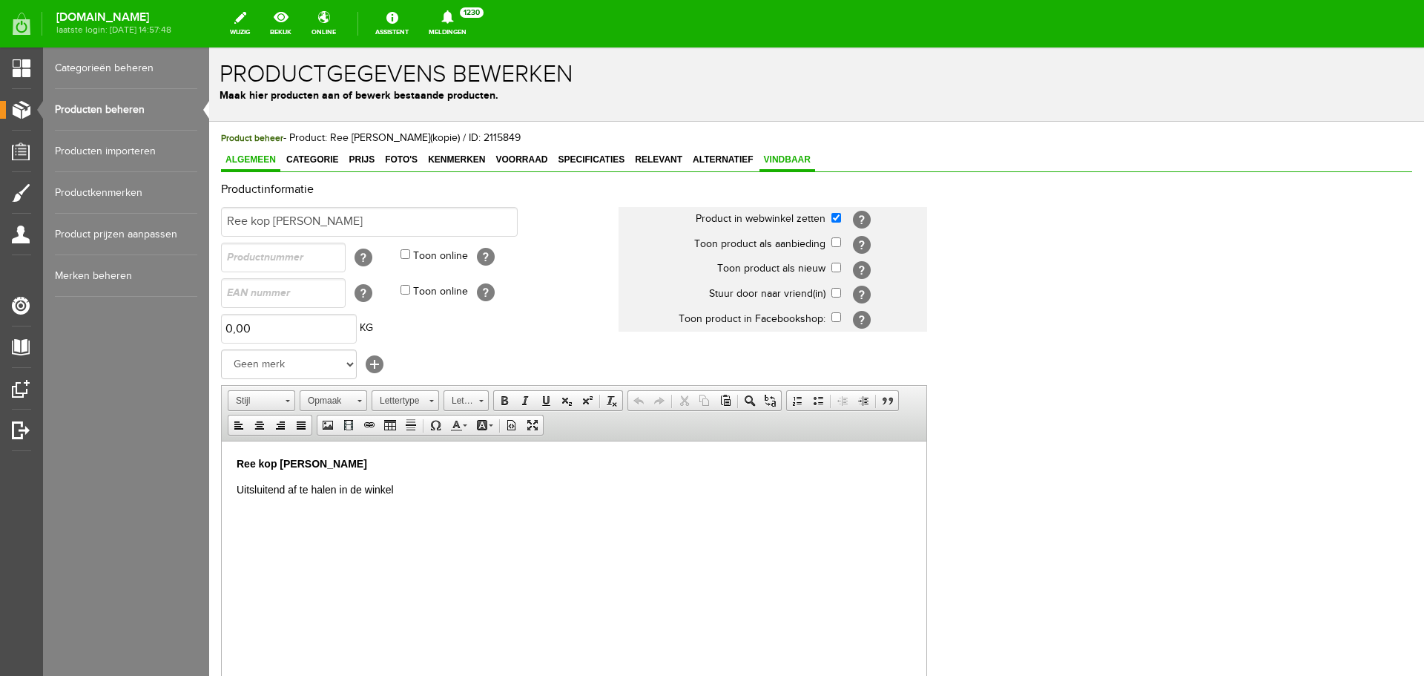
click at [768, 161] on span "Vindbaar" at bounding box center [788, 159] width 56 height 10
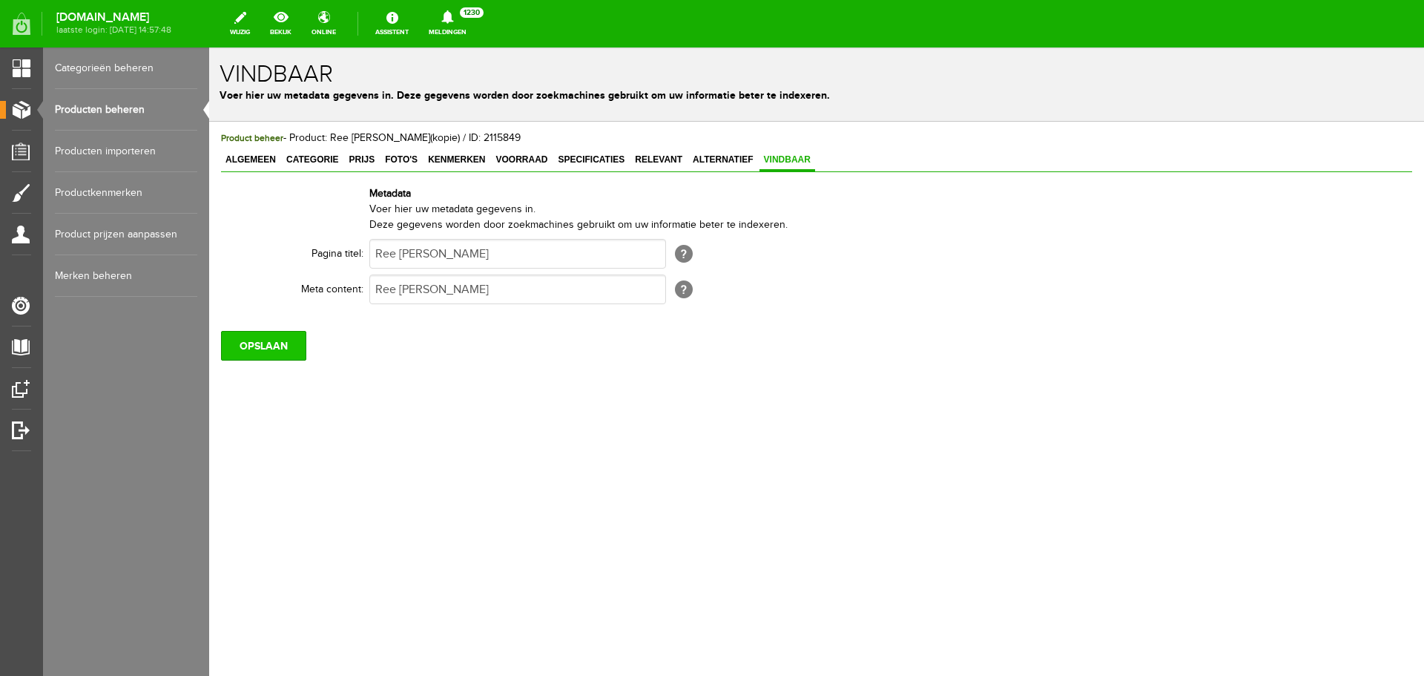
click at [275, 342] on input "OPSLAAN" at bounding box center [263, 346] width 85 height 30
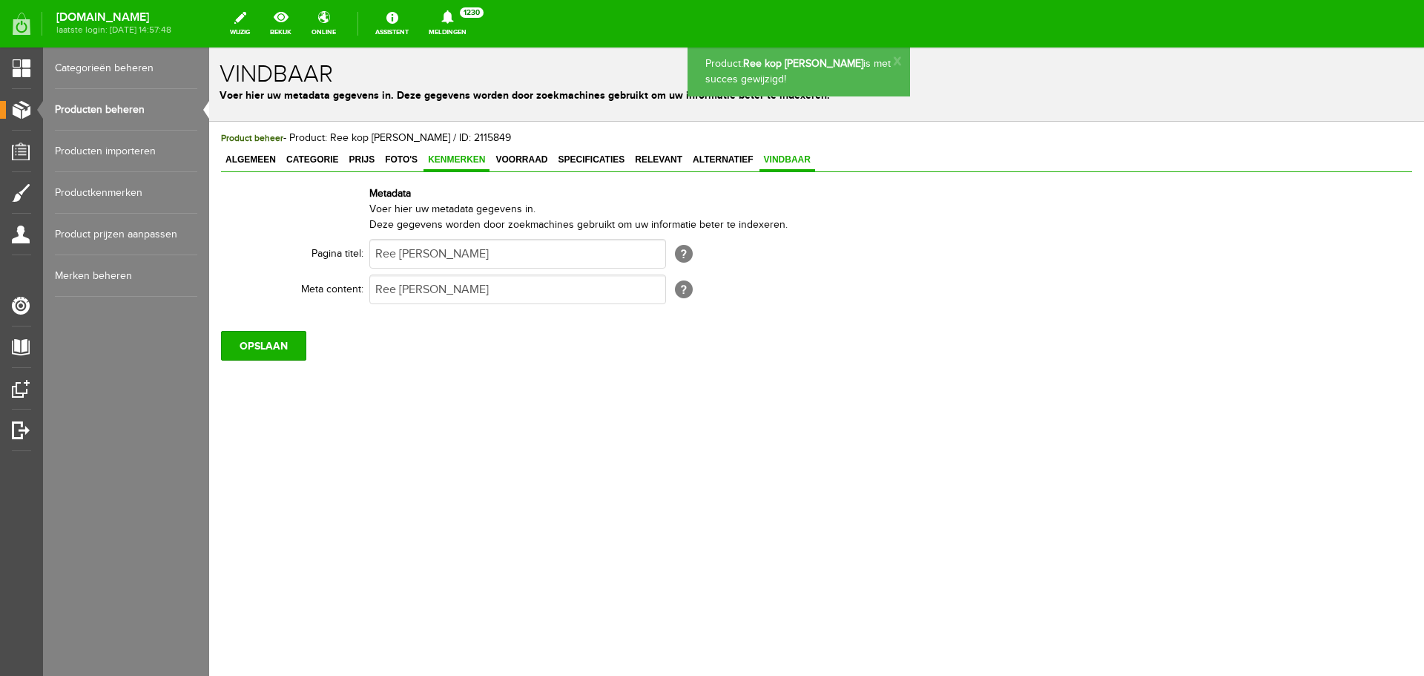
click at [463, 160] on span "Kenmerken" at bounding box center [457, 159] width 66 height 10
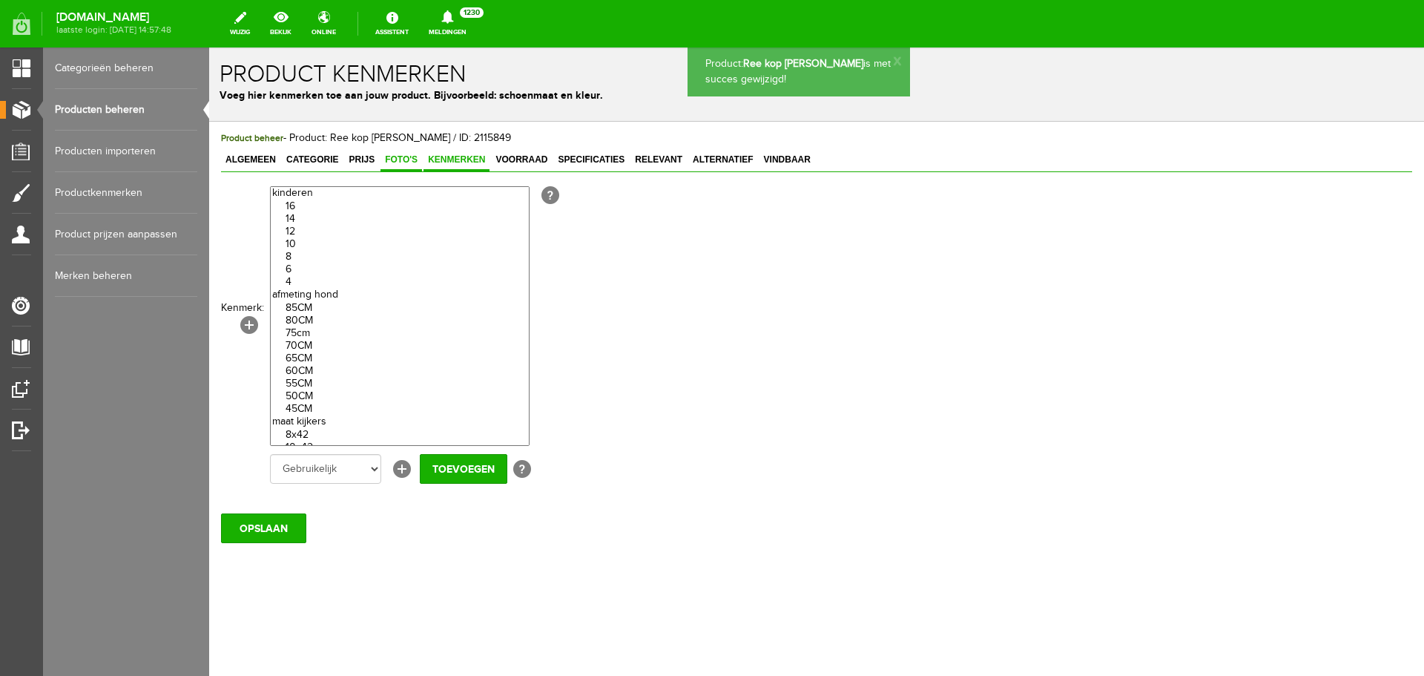
click at [405, 163] on span "Foto's" at bounding box center [402, 159] width 42 height 10
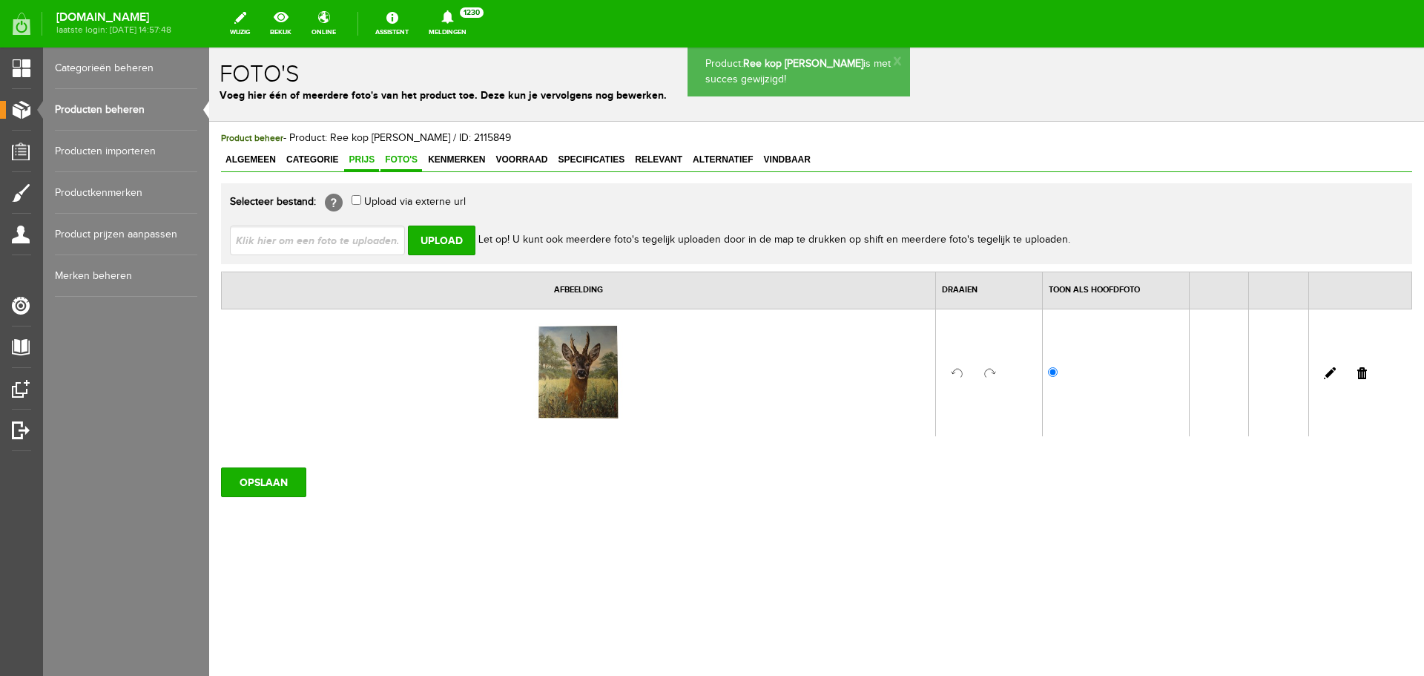
click at [359, 167] on link "Prijs" at bounding box center [361, 161] width 35 height 22
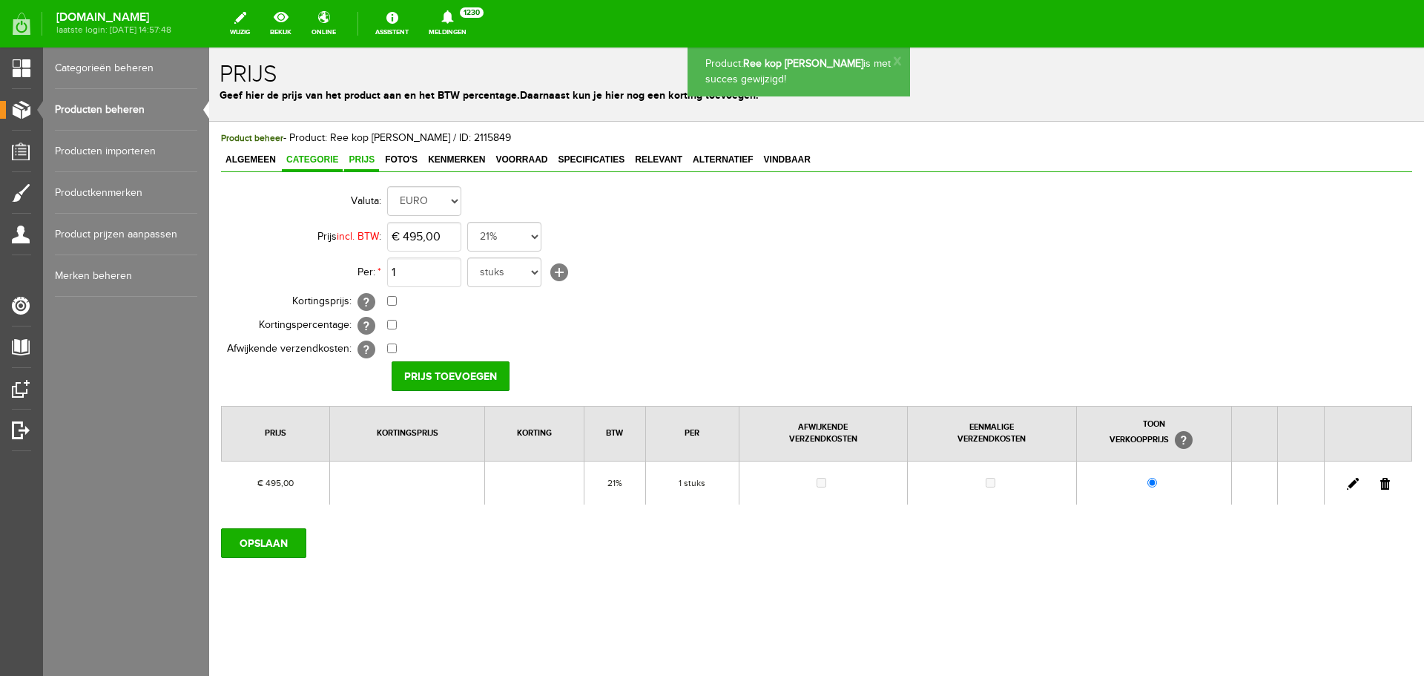
click at [294, 165] on span "Categorie" at bounding box center [312, 159] width 61 height 10
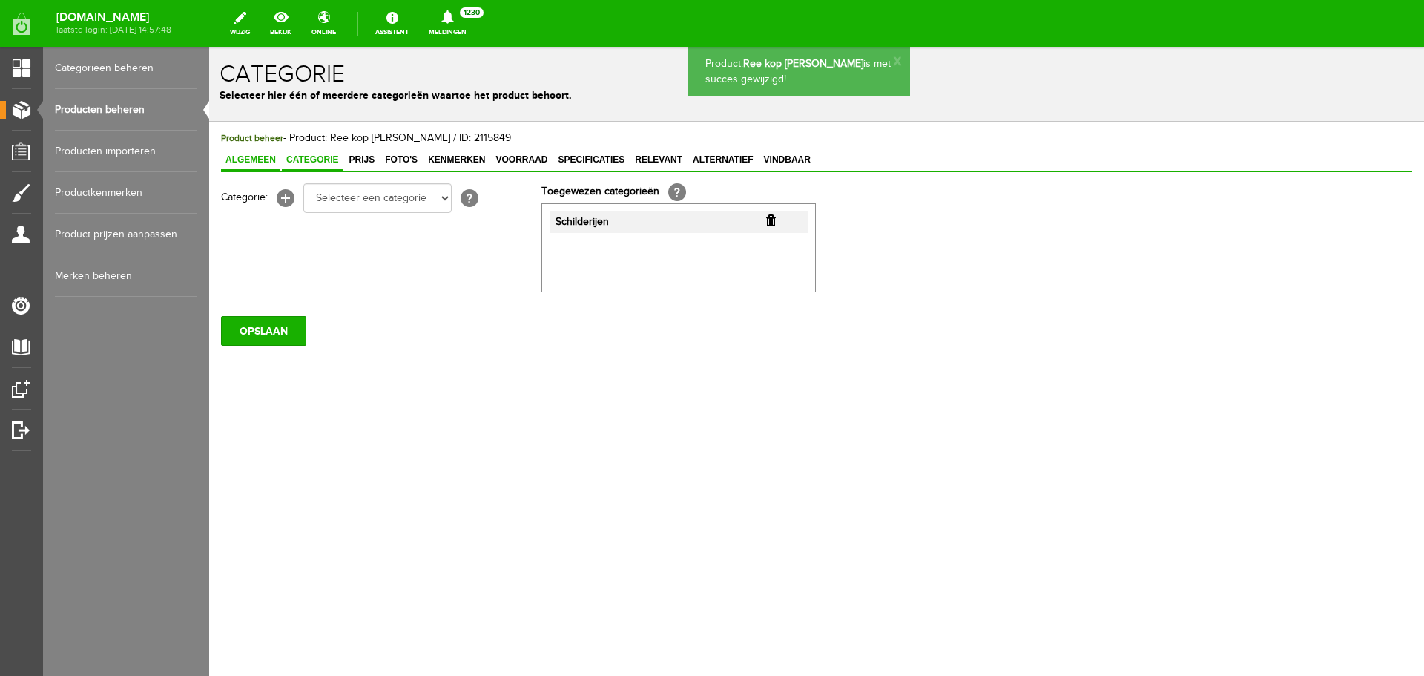
click at [260, 158] on span "Algemeen" at bounding box center [250, 159] width 59 height 10
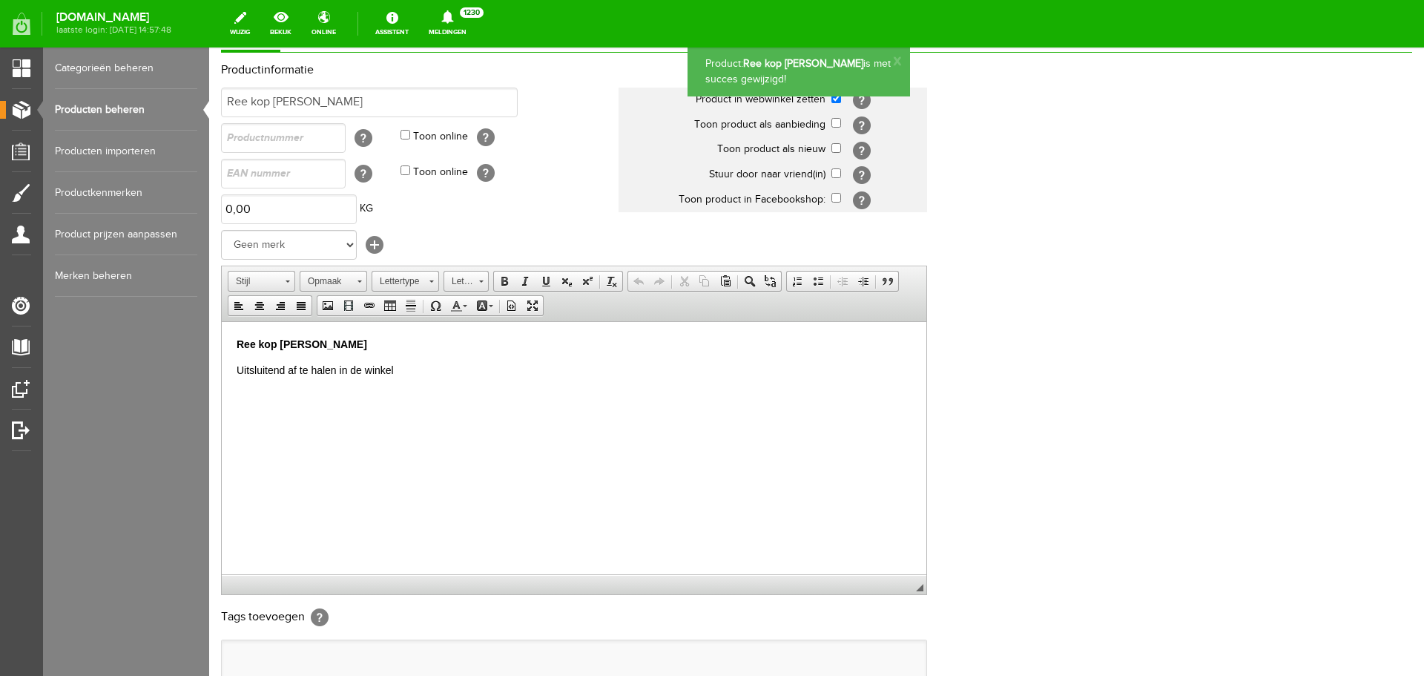
scroll to position [292, 0]
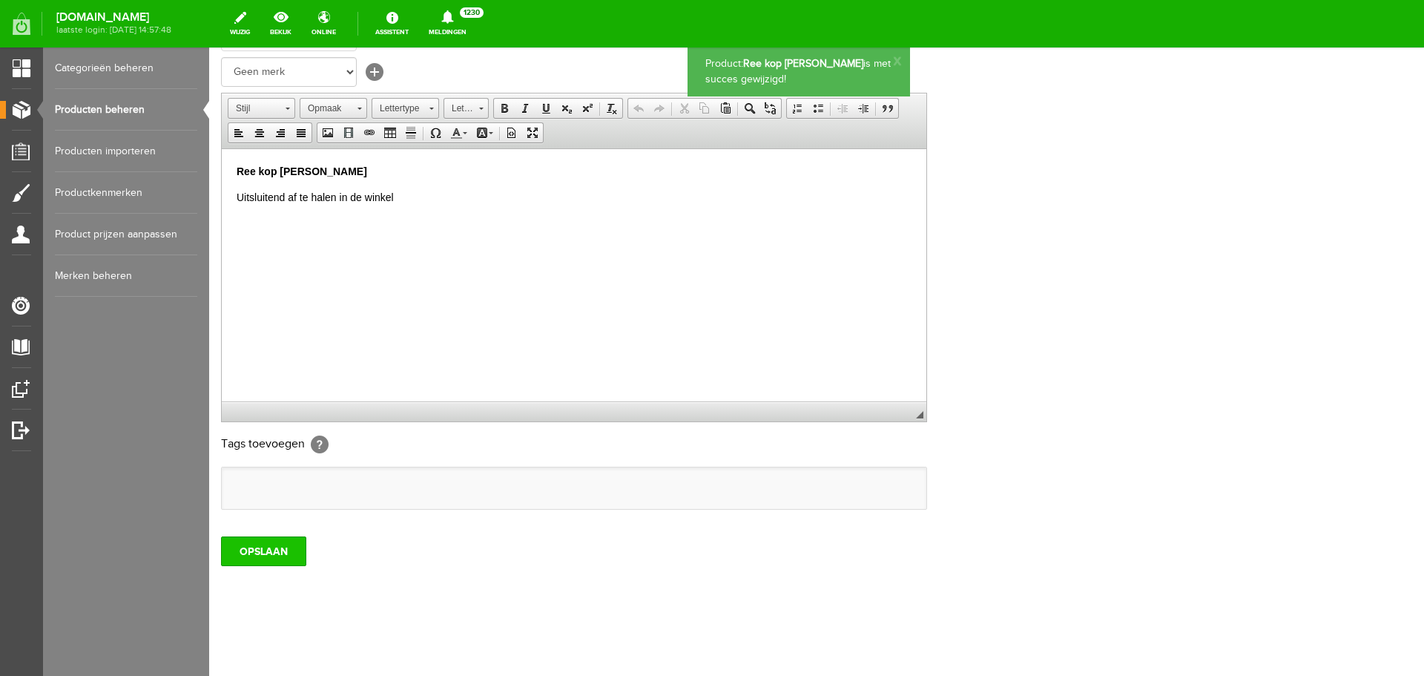
click at [264, 554] on input "OPSLAAN" at bounding box center [263, 551] width 85 height 30
click at [125, 113] on link "Producten beheren" at bounding box center [126, 110] width 142 height 42
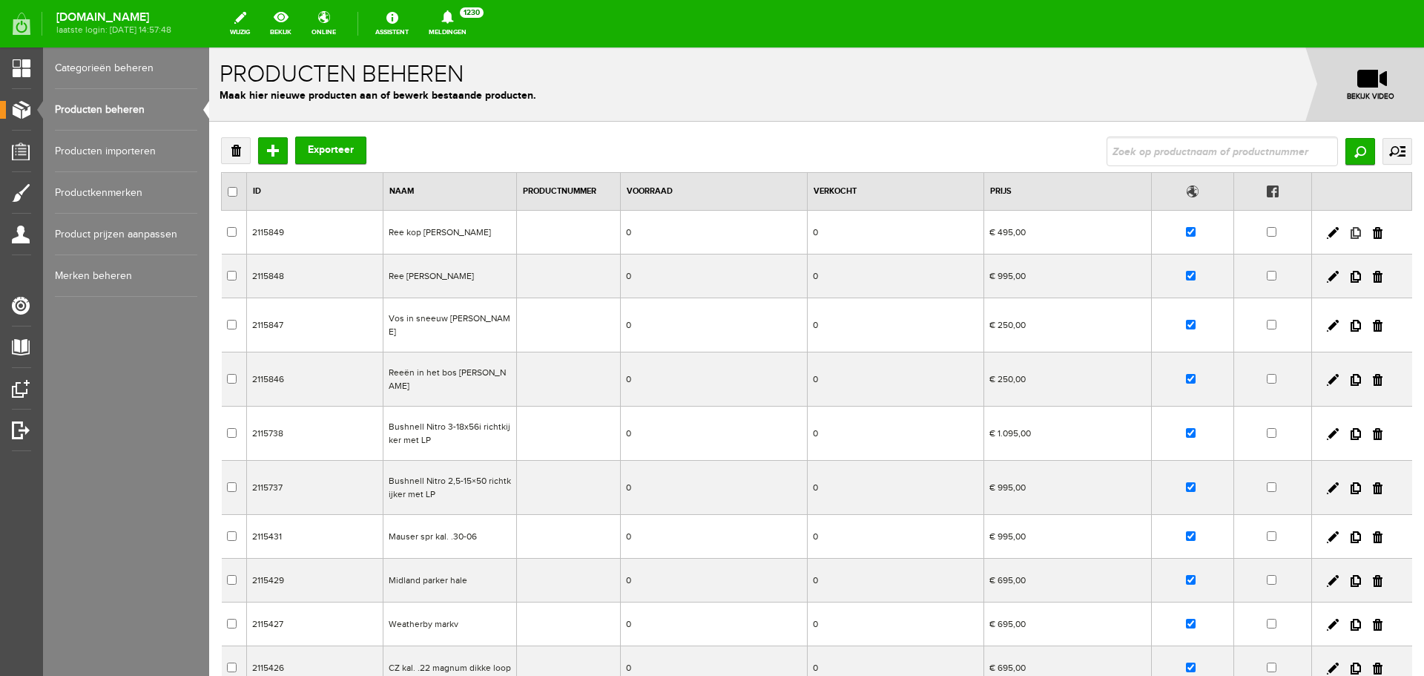
click at [1351, 236] on link at bounding box center [1356, 233] width 10 height 12
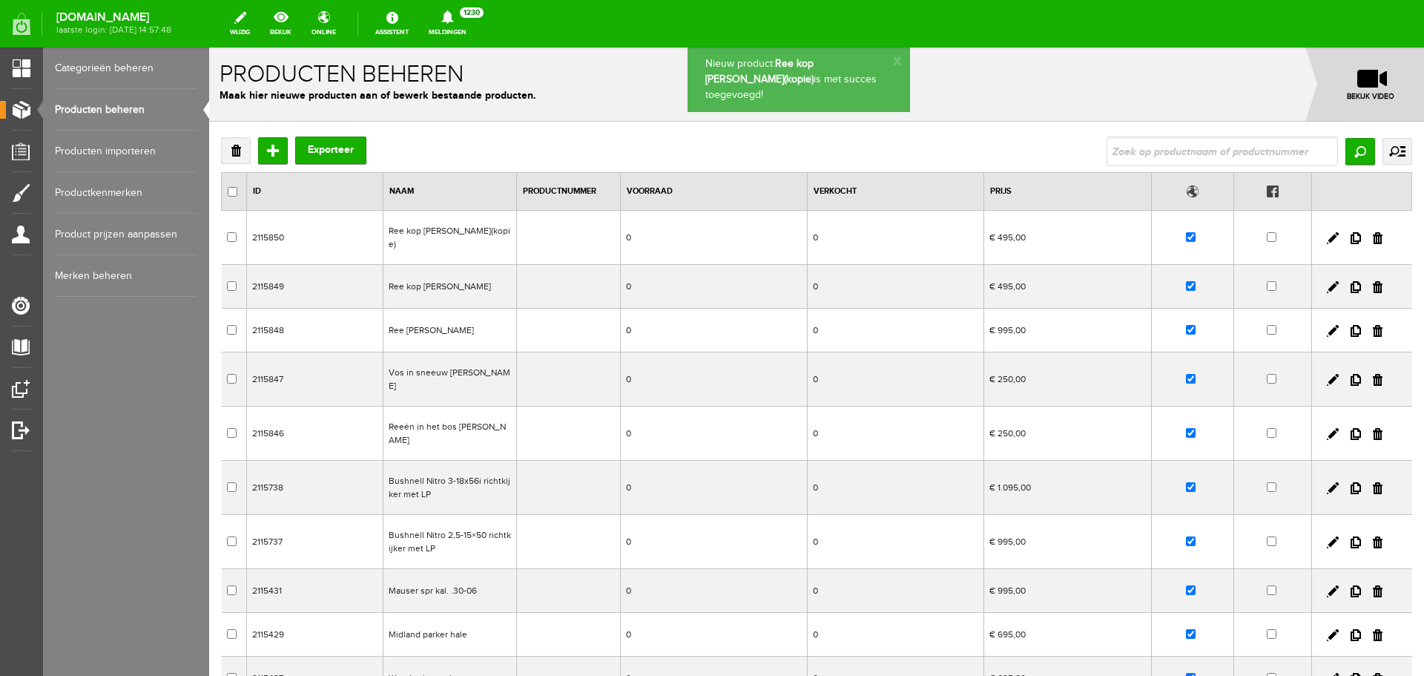
click at [444, 240] on td "Ree kop [PERSON_NAME](kopie)" at bounding box center [451, 238] width 134 height 54
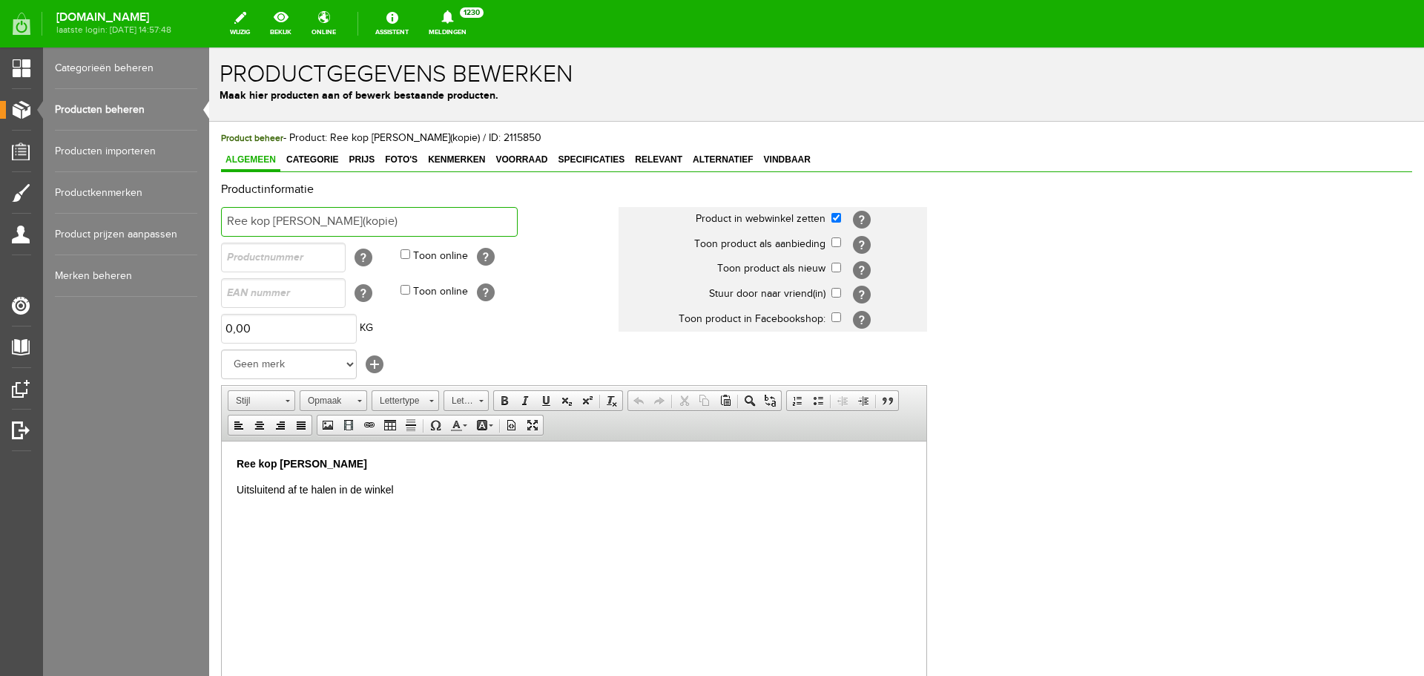
click at [433, 217] on input "Ree kop [PERSON_NAME](kopie)" at bounding box center [369, 222] width 297 height 30
drag, startPoint x: 268, startPoint y: 219, endPoint x: 114, endPoint y: 212, distance: 153.7
click at [209, 212] on html "x Productgegevens bewerken Maak hier producten aan of bewerk bestaande producte…" at bounding box center [816, 361] width 1215 height 628
type input "[PERSON_NAME] met fazant [PERSON_NAME]"
click at [299, 160] on span "Categorie" at bounding box center [312, 159] width 61 height 10
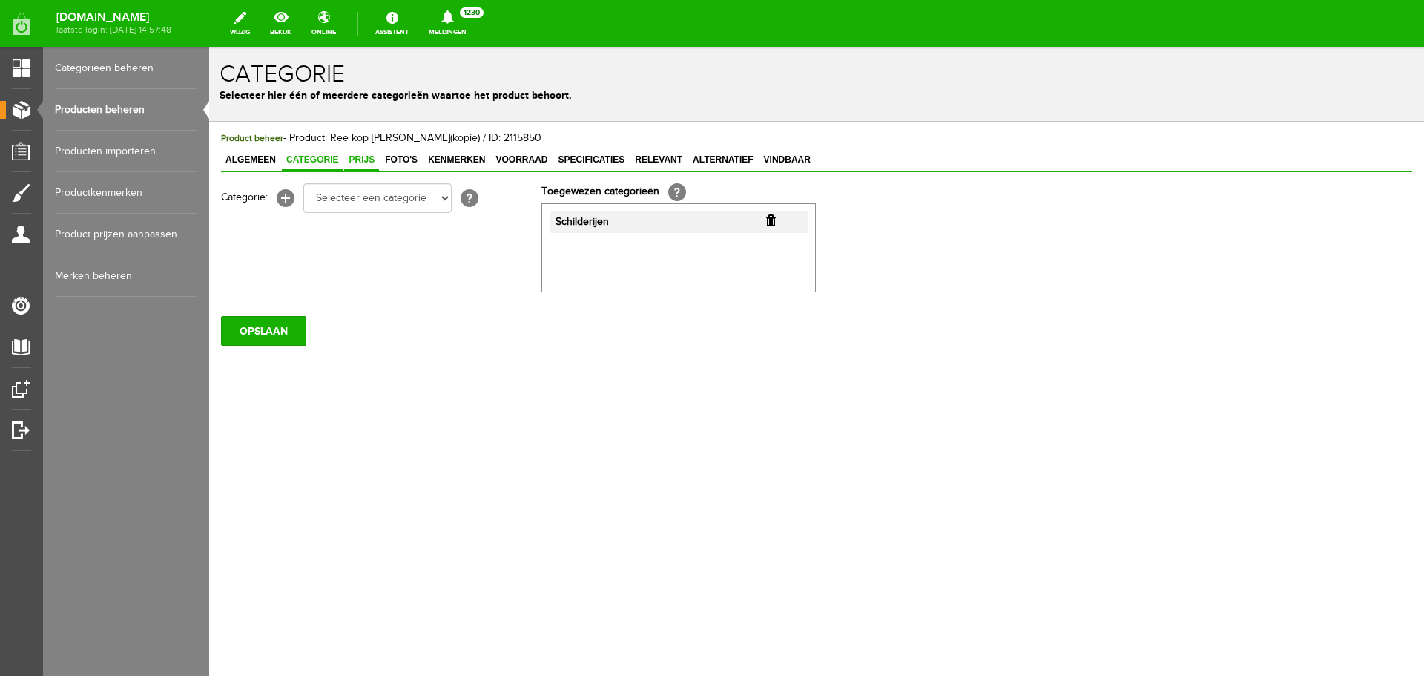
click at [372, 158] on span "Prijs" at bounding box center [361, 159] width 35 height 10
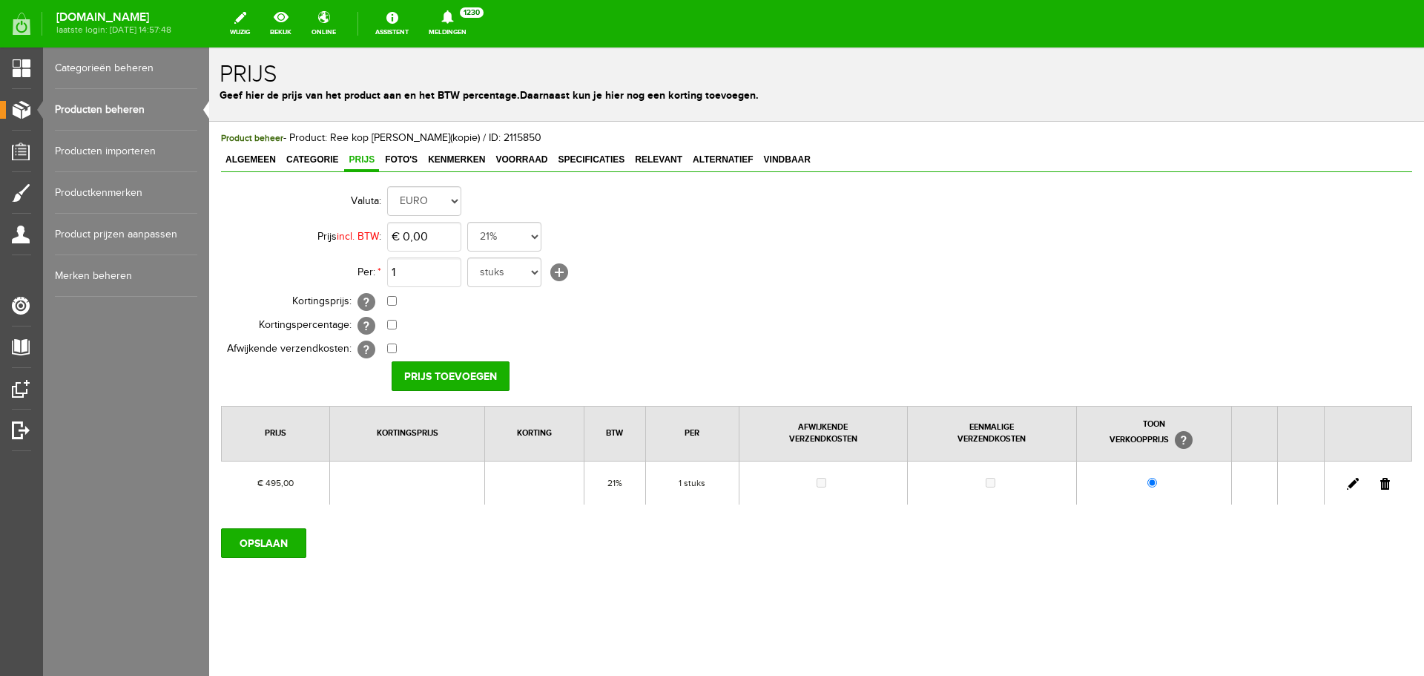
click at [1386, 490] on td at bounding box center [1368, 483] width 88 height 44
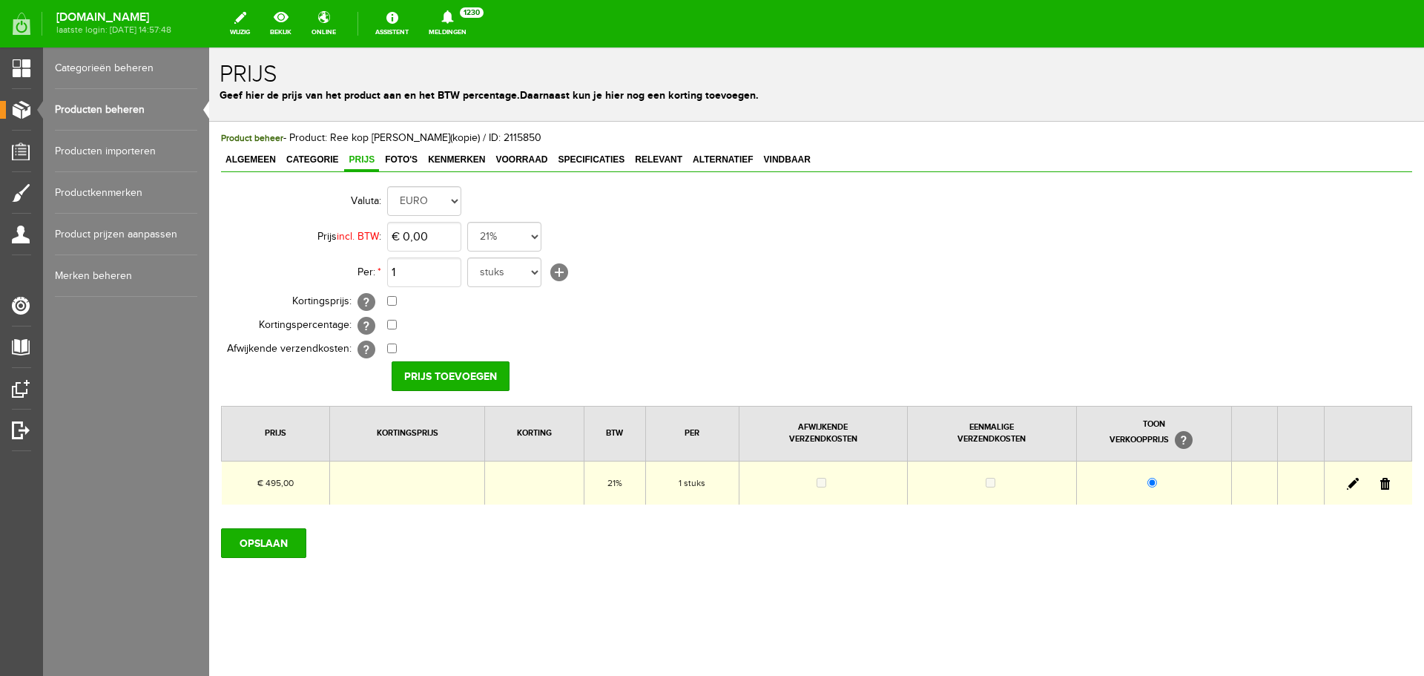
click at [1385, 485] on link at bounding box center [1386, 484] width 10 height 12
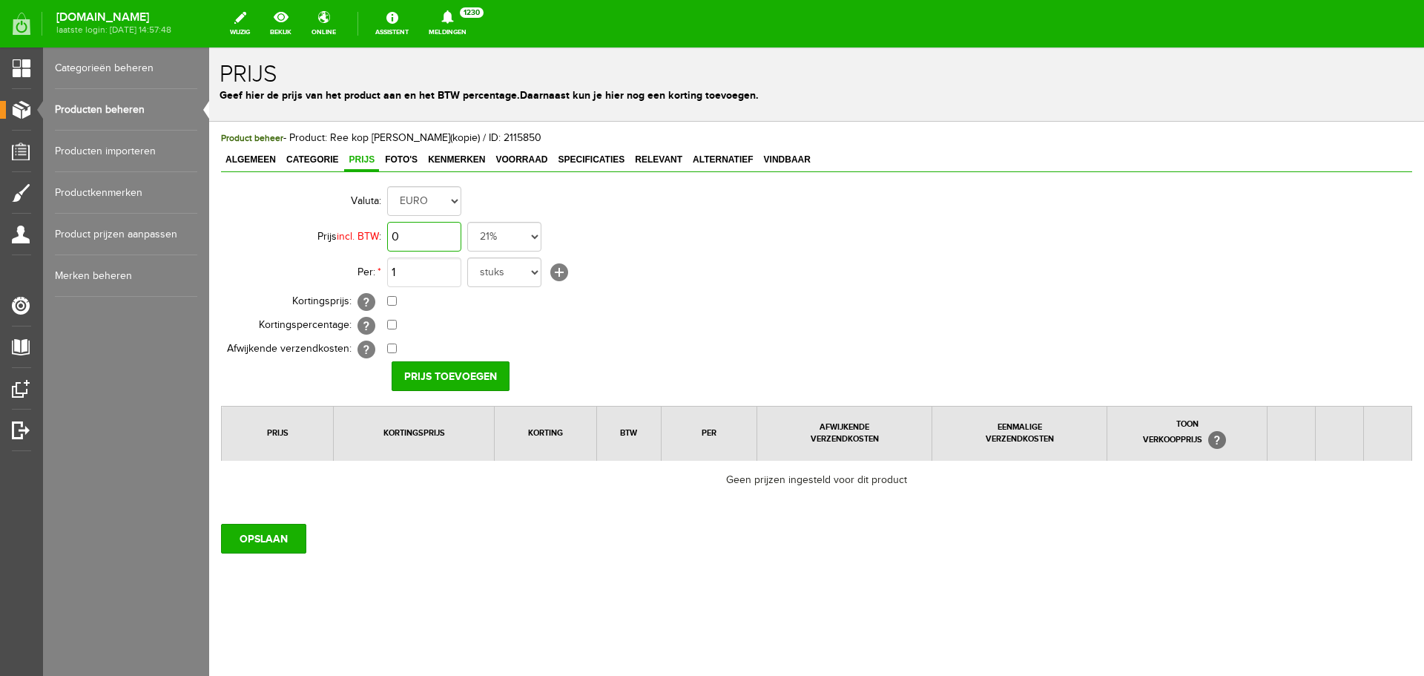
click at [394, 234] on input "0" at bounding box center [424, 237] width 74 height 30
type input "€ 300,00"
click at [445, 378] on input "Prijs toevoegen" at bounding box center [451, 376] width 118 height 30
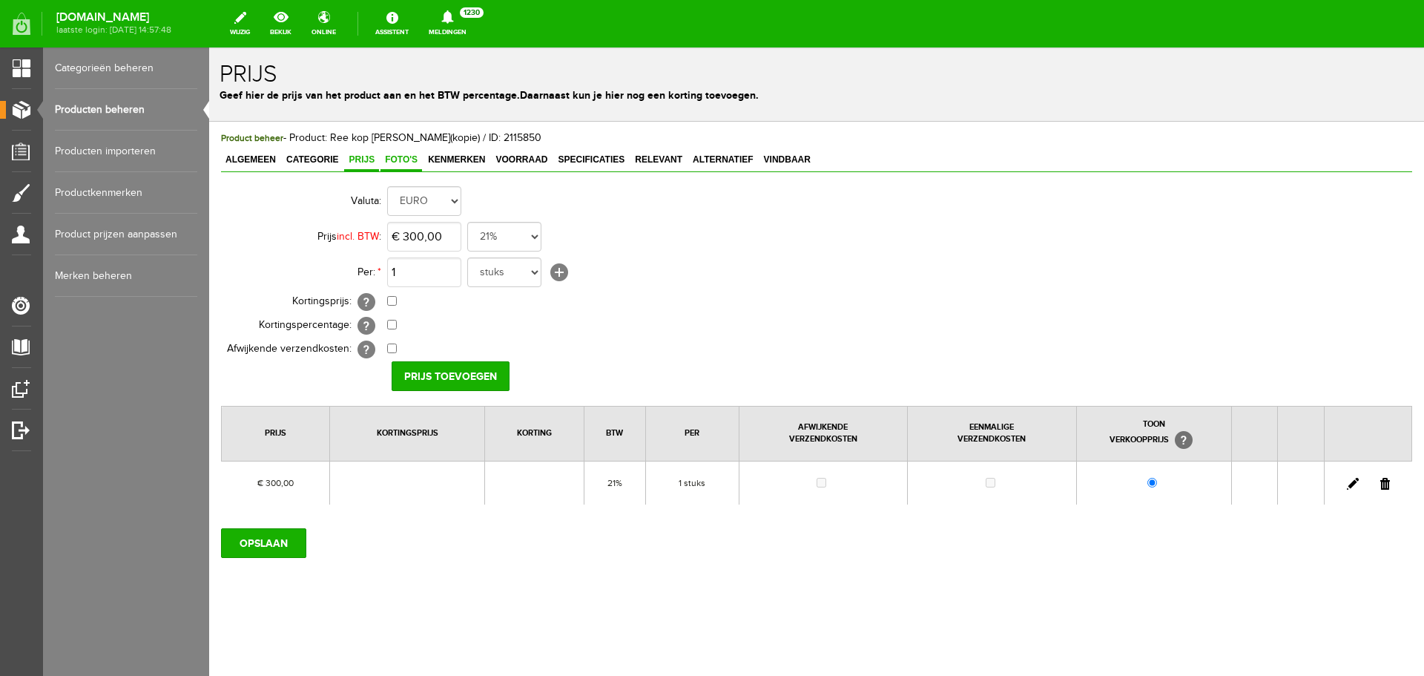
click at [402, 162] on span "Foto's" at bounding box center [402, 159] width 42 height 10
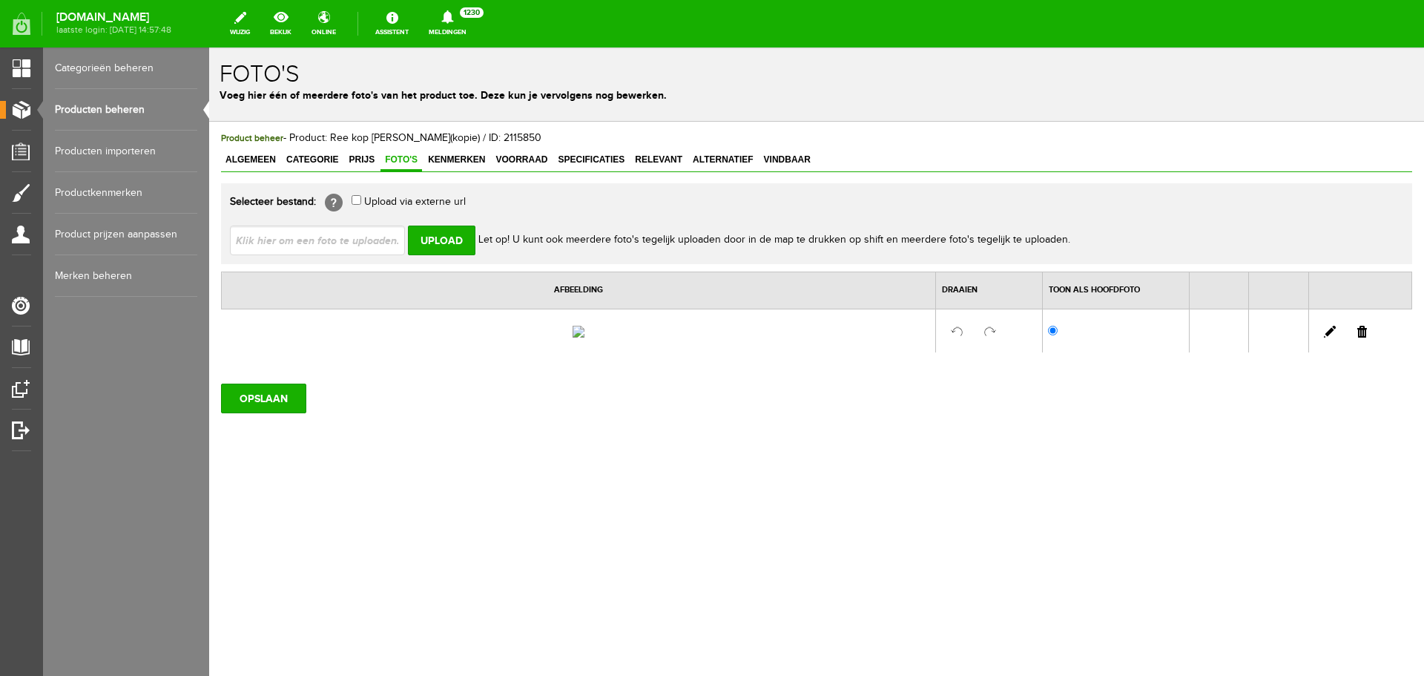
click at [1362, 338] on link at bounding box center [1363, 332] width 10 height 12
click at [365, 240] on input "file" at bounding box center [323, 240] width 187 height 28
type input "C:\fakepath\[PERSON_NAME]-met-fazant.jpg"
type input "[PERSON_NAME]-met-fazant.jpg"
click at [430, 239] on input "Upload" at bounding box center [442, 241] width 68 height 30
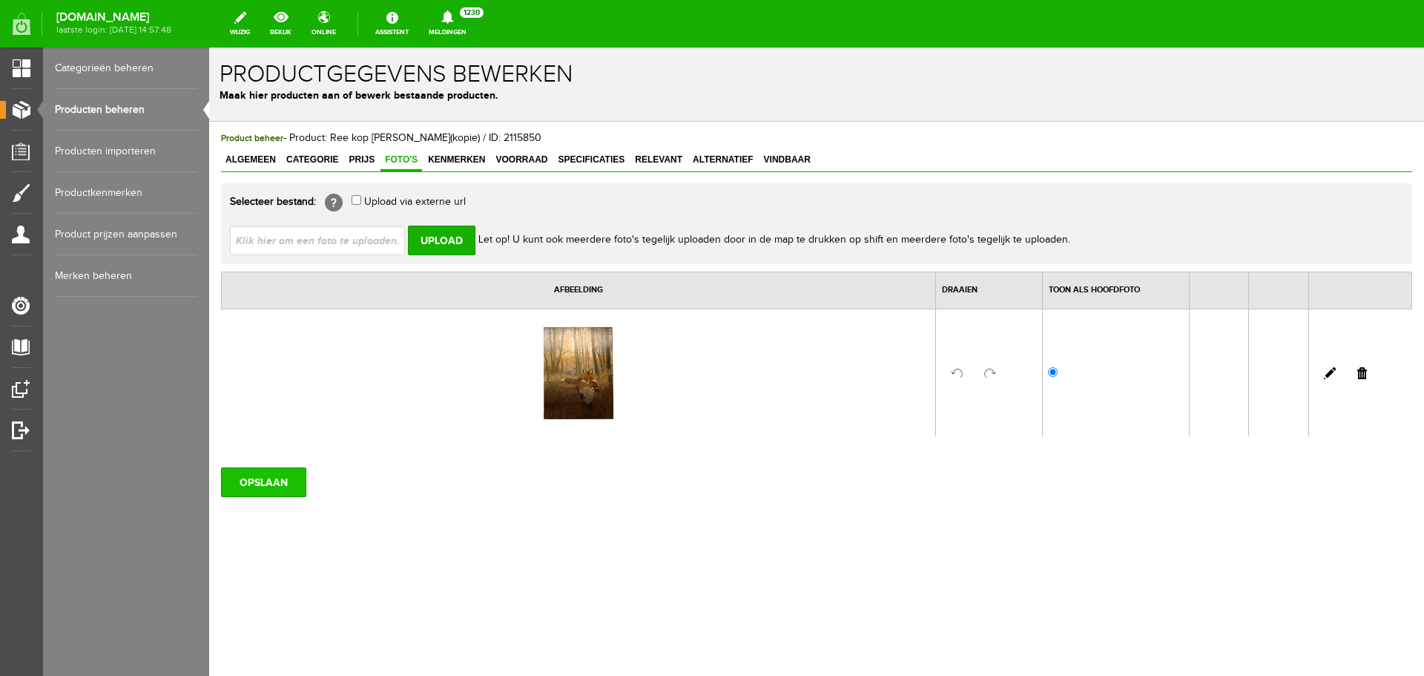
click at [287, 489] on input "OPSLAAN" at bounding box center [263, 482] width 85 height 30
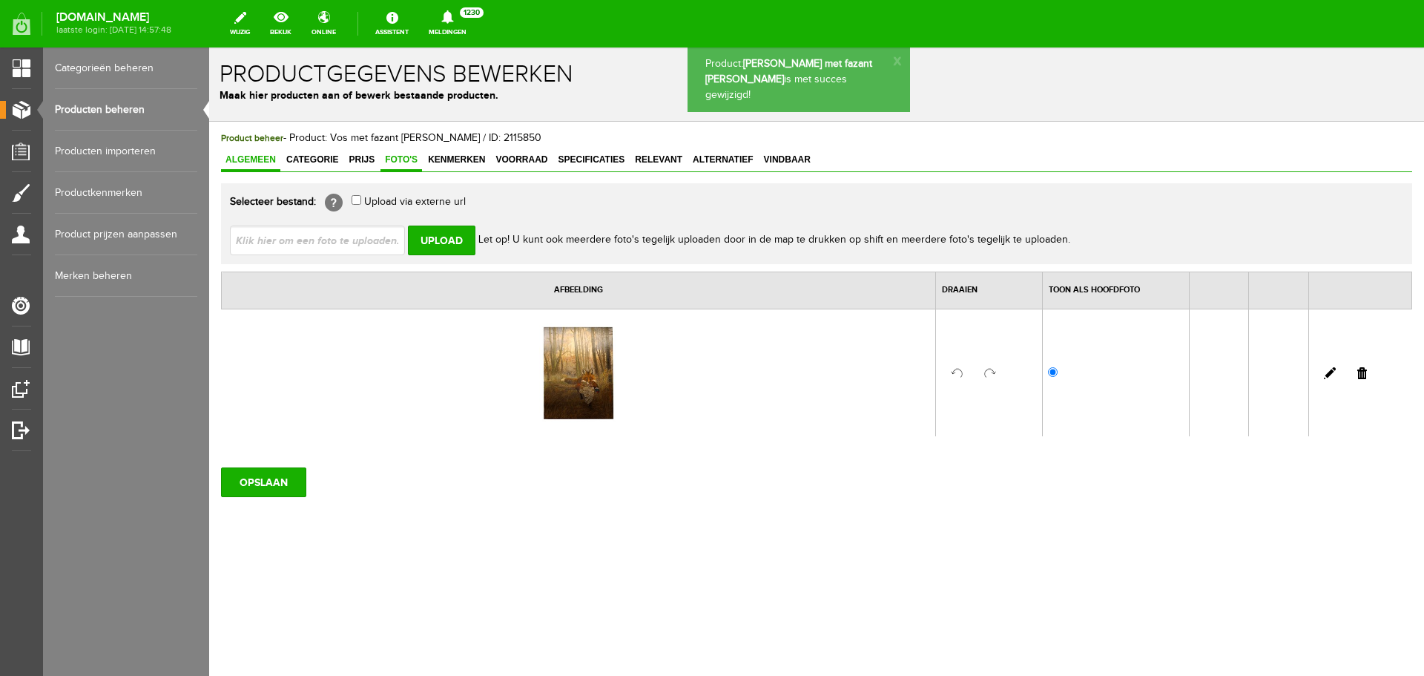
click at [270, 157] on span "Algemeen" at bounding box center [250, 159] width 59 height 10
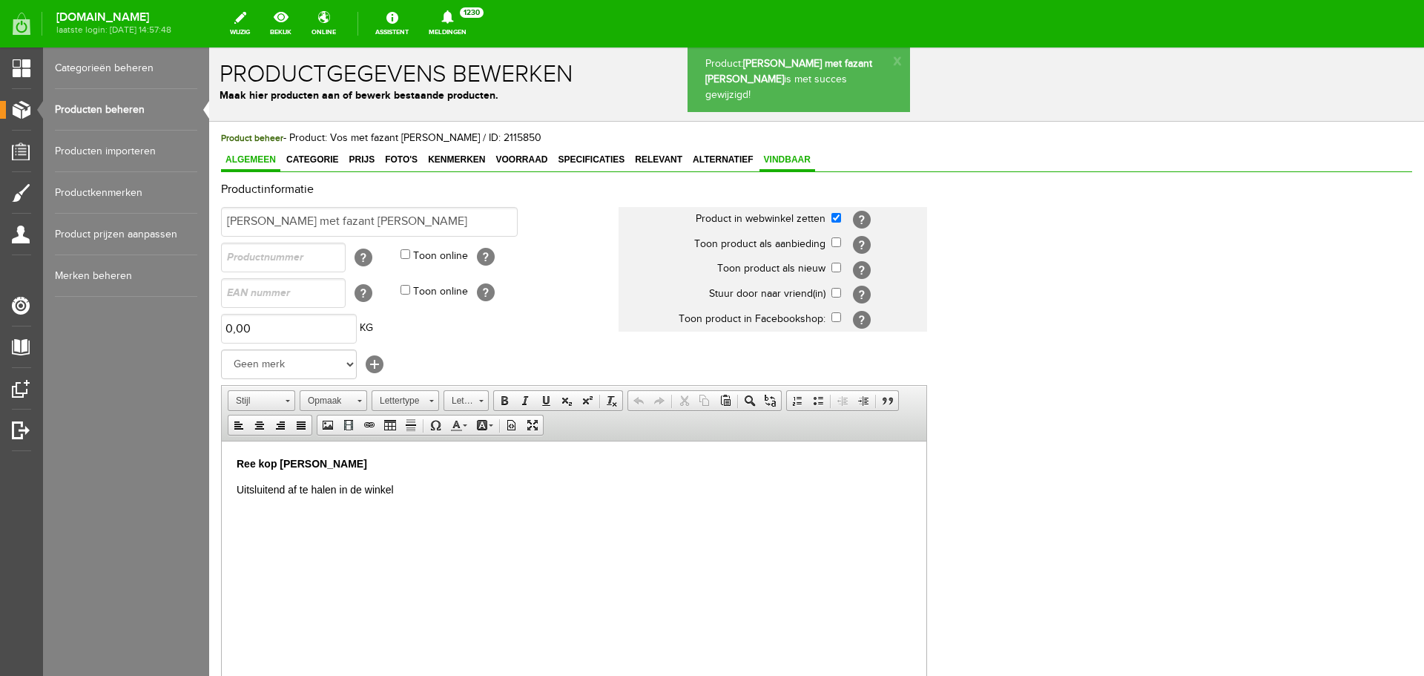
click at [783, 157] on span "Vindbaar" at bounding box center [788, 159] width 56 height 10
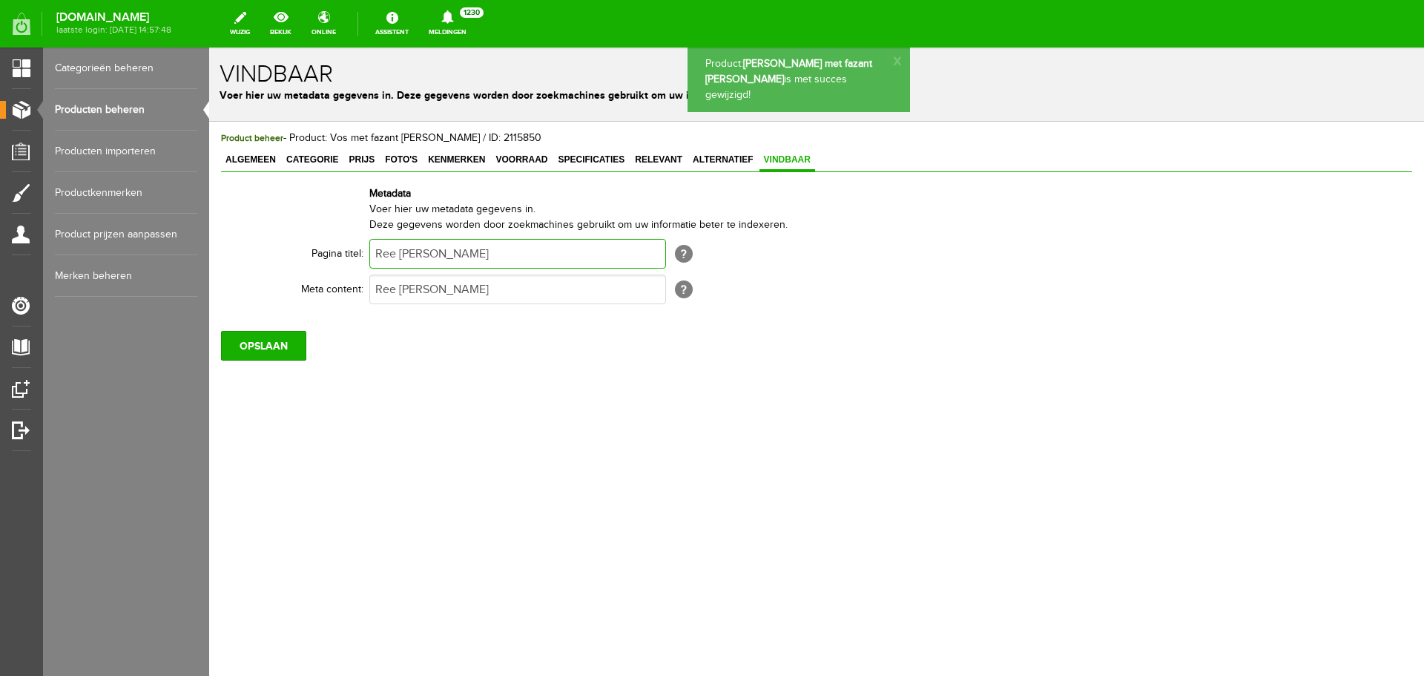
drag, startPoint x: 530, startPoint y: 258, endPoint x: 237, endPoint y: 255, distance: 293.1
click at [246, 254] on tr "Pagina titel: Ree [PERSON_NAME] [?]" at bounding box center [577, 254] width 712 height 36
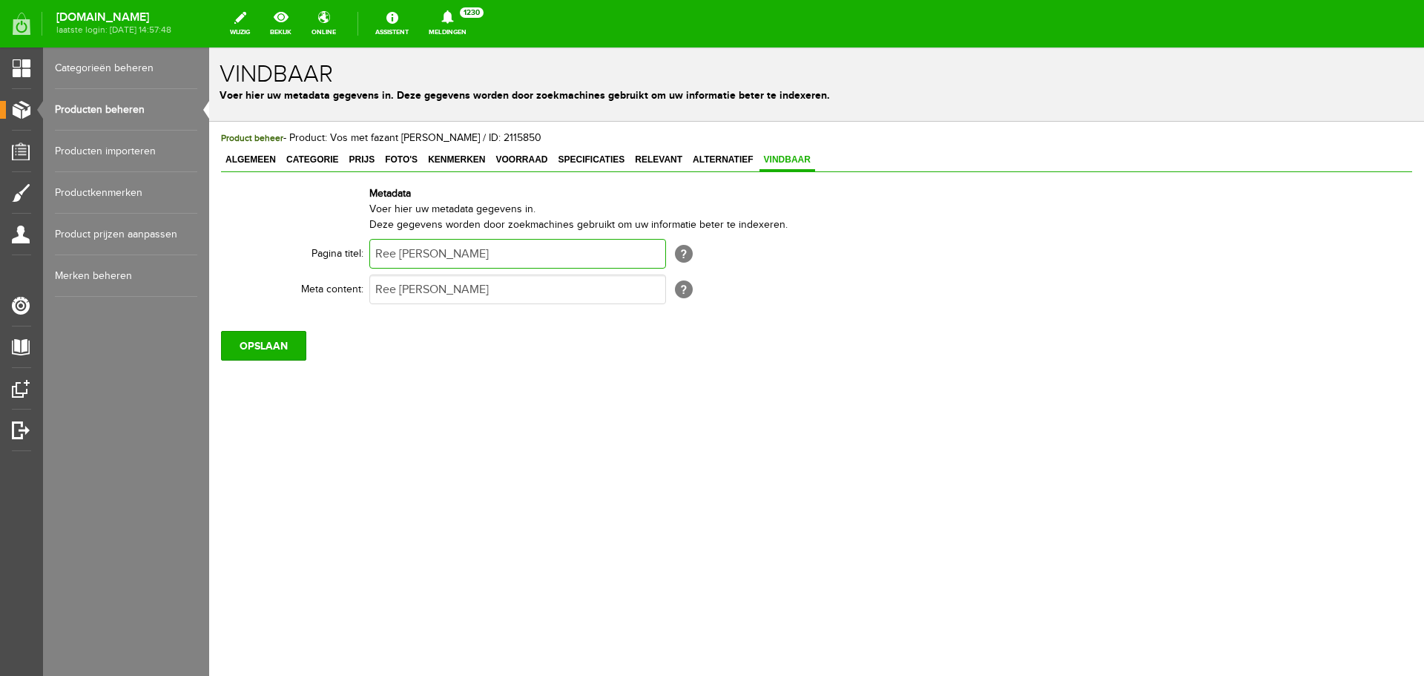
paste input "kop"
type input "Ree kop [PERSON_NAME]"
drag, startPoint x: 521, startPoint y: 295, endPoint x: 246, endPoint y: 280, distance: 275.6
click at [252, 280] on tr "Meta content: Ree [PERSON_NAME] [?]" at bounding box center [577, 290] width 712 height 36
paste input "kop"
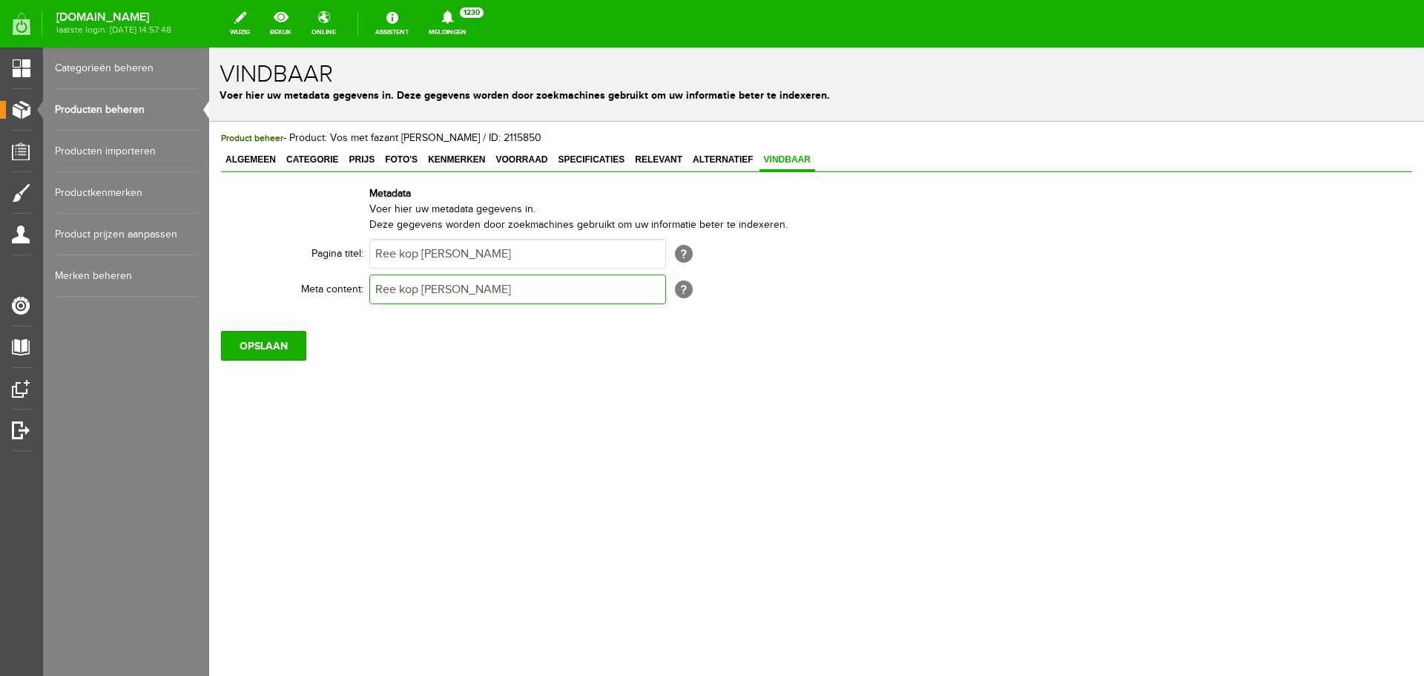
type input "Ree kop [PERSON_NAME]"
click at [250, 174] on div "Product beheer - Product: Vos met fazant [PERSON_NAME] / ID: 2115850 Algemeen C…" at bounding box center [817, 246] width 1192 height 230
click at [249, 165] on link "Algemeen" at bounding box center [250, 161] width 59 height 22
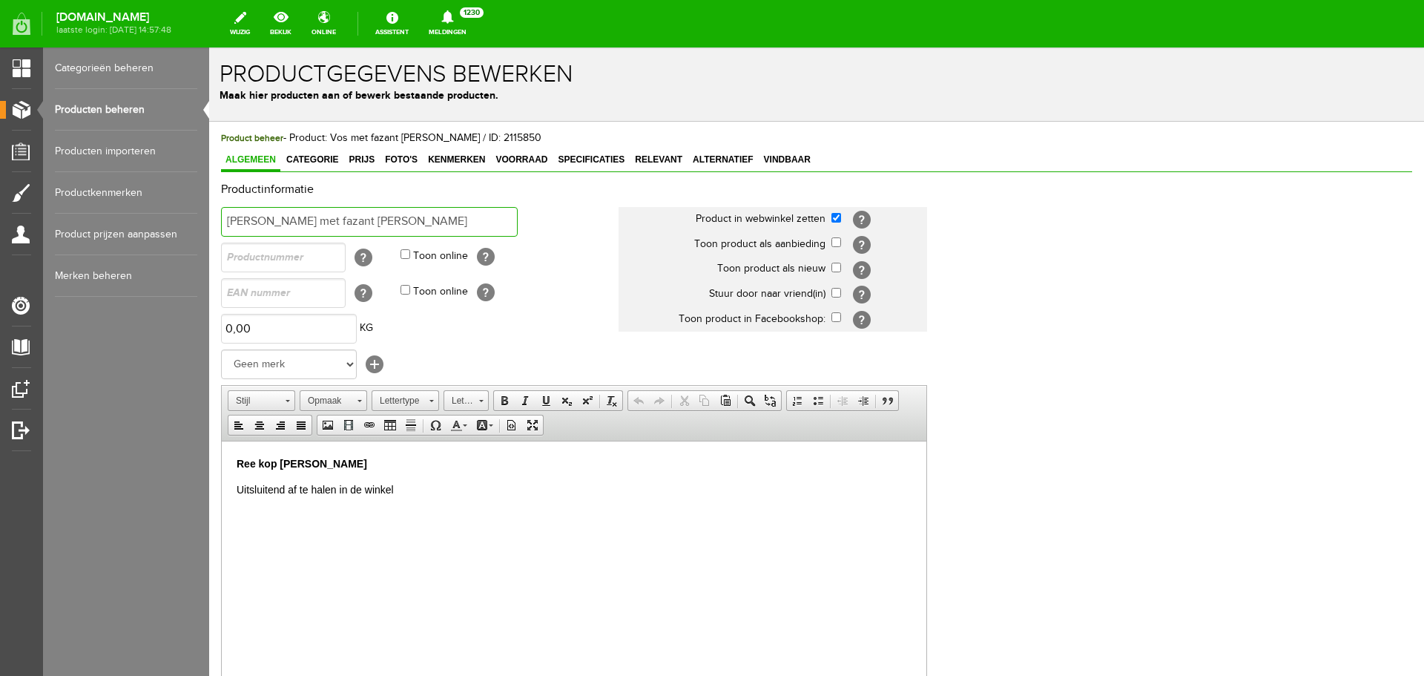
drag, startPoint x: 447, startPoint y: 229, endPoint x: 149, endPoint y: 243, distance: 297.8
click at [209, 243] on html "Product: Vos met fazant [PERSON_NAME] is met succes gewijzigd! x Productgegeven…" at bounding box center [816, 361] width 1215 height 628
click at [798, 154] on link "Vindbaar" at bounding box center [788, 161] width 56 height 22
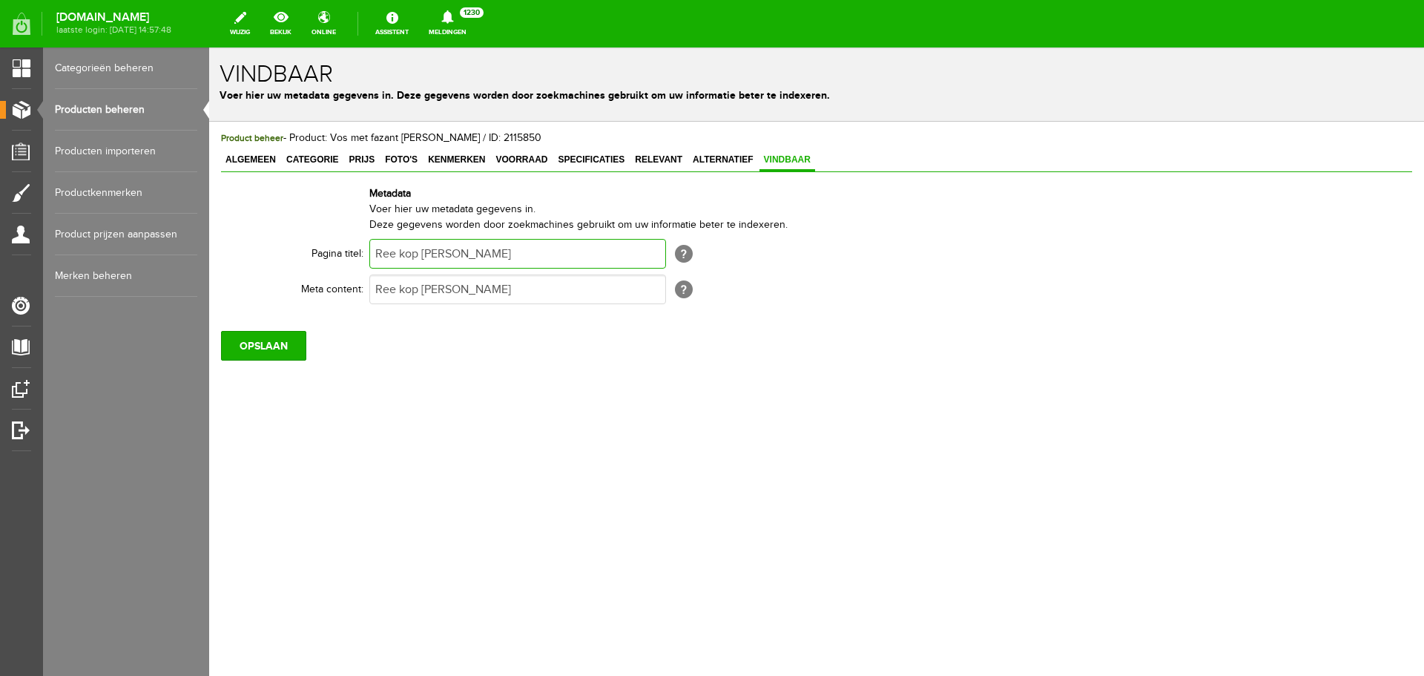
drag, startPoint x: 526, startPoint y: 255, endPoint x: 233, endPoint y: 254, distance: 293.1
click at [234, 254] on tr "Pagina titel: Ree kop [PERSON_NAME] [?]" at bounding box center [577, 254] width 712 height 36
paste input "Vos met fazant"
type input "[PERSON_NAME] met fazant [PERSON_NAME]"
drag, startPoint x: 541, startPoint y: 284, endPoint x: 252, endPoint y: 289, distance: 289.4
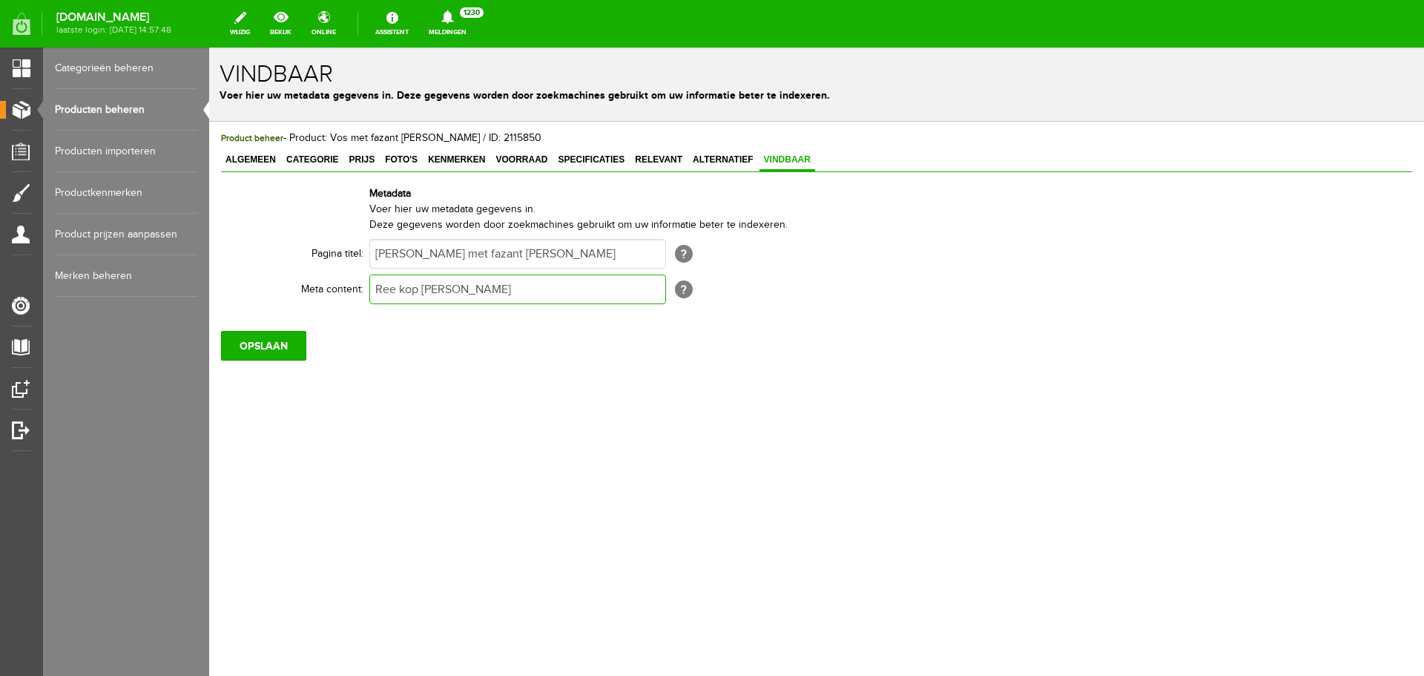
click at [252, 289] on tr "Meta content: Ree kop [PERSON_NAME] [?]" at bounding box center [577, 290] width 712 height 36
paste input "Vos met fazant"
type input "[PERSON_NAME] met fazant [PERSON_NAME]"
click at [273, 354] on input "OPSLAAN" at bounding box center [263, 346] width 85 height 30
click at [279, 346] on input "OPSLAAN" at bounding box center [263, 346] width 85 height 30
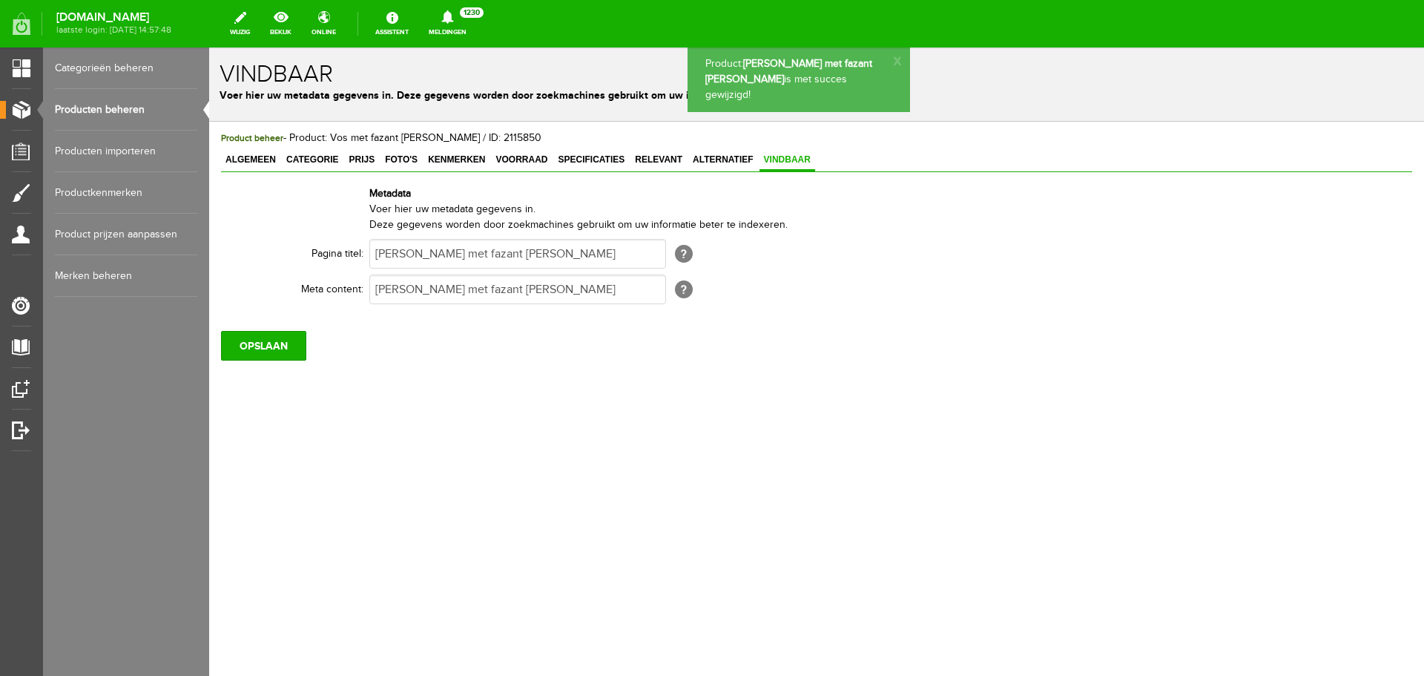
click at [146, 114] on link "Producten beheren" at bounding box center [126, 110] width 142 height 42
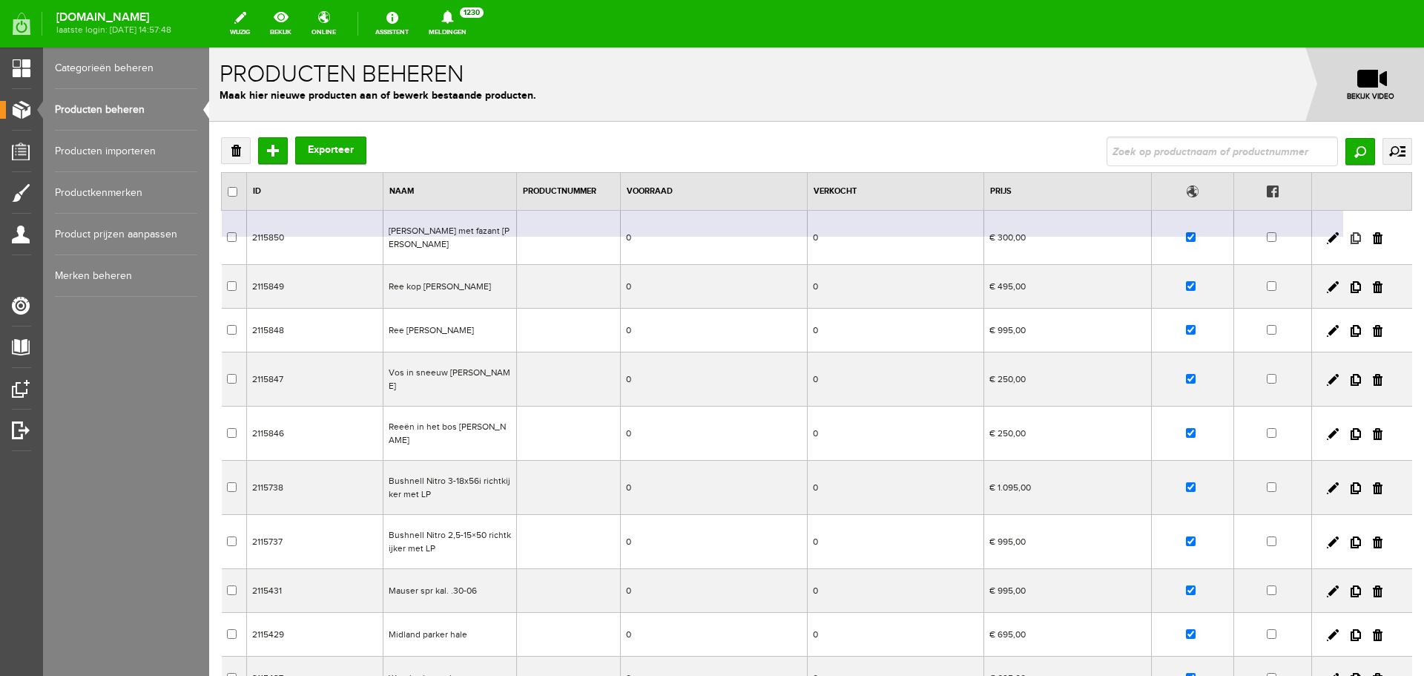
click at [1351, 240] on link at bounding box center [1356, 238] width 10 height 12
checkbox input "true"
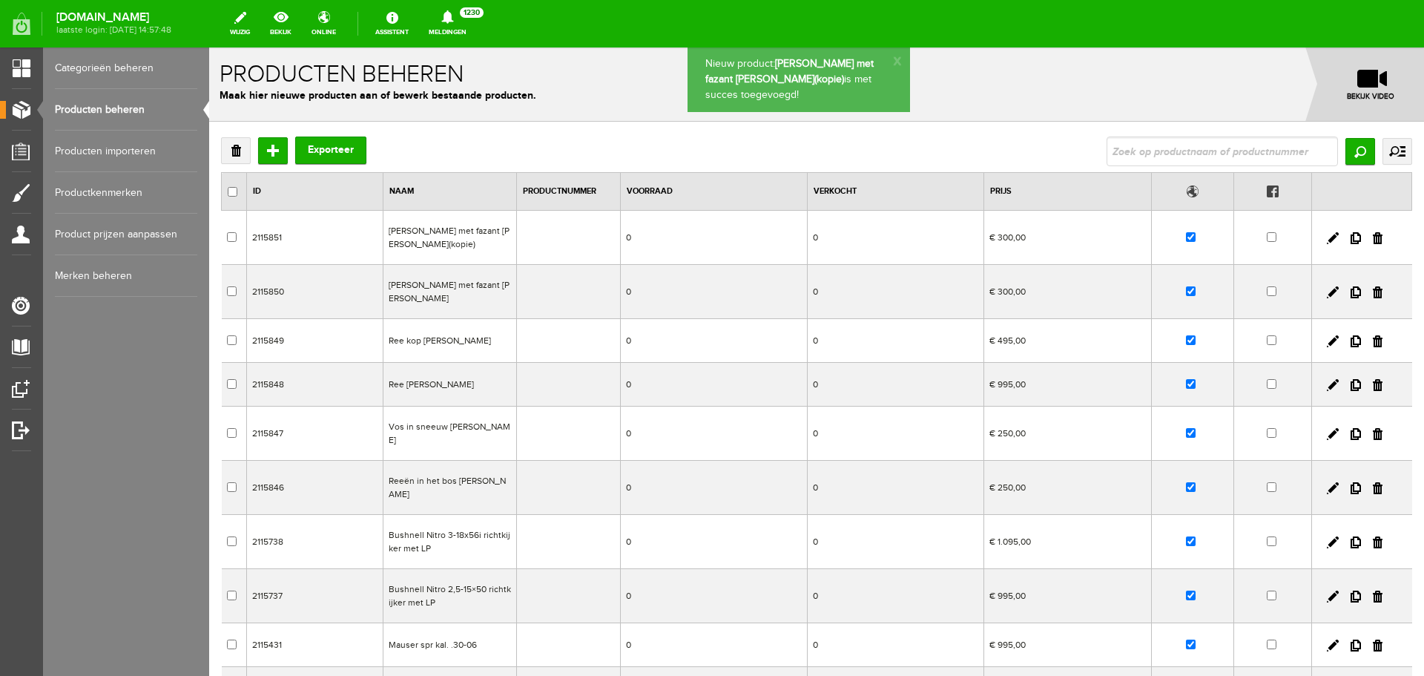
click at [412, 249] on td "[PERSON_NAME] met fazant [PERSON_NAME](kopie)" at bounding box center [451, 238] width 134 height 54
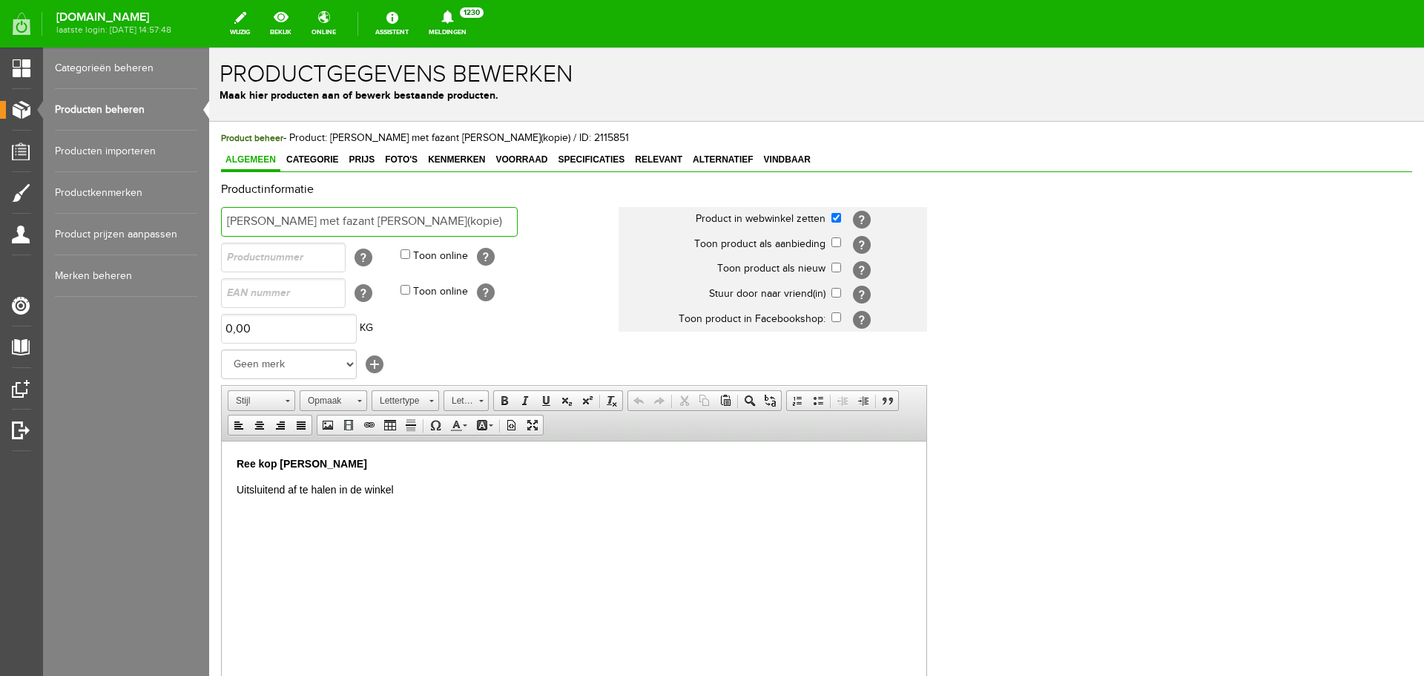
click at [450, 222] on input "[PERSON_NAME] met fazant [PERSON_NAME](kopie)" at bounding box center [369, 222] width 297 height 30
drag, startPoint x: 305, startPoint y: 223, endPoint x: 152, endPoint y: 214, distance: 153.1
click at [209, 214] on html "x Productgegevens bewerken Maak hier producten aan of bewerk bestaande producte…" at bounding box center [816, 361] width 1215 height 628
drag, startPoint x: 407, startPoint y: 216, endPoint x: 22, endPoint y: 203, distance: 385.3
click at [209, 203] on html "x Productgegevens bewerken Maak hier producten aan of bewerk bestaande producte…" at bounding box center [816, 361] width 1215 height 628
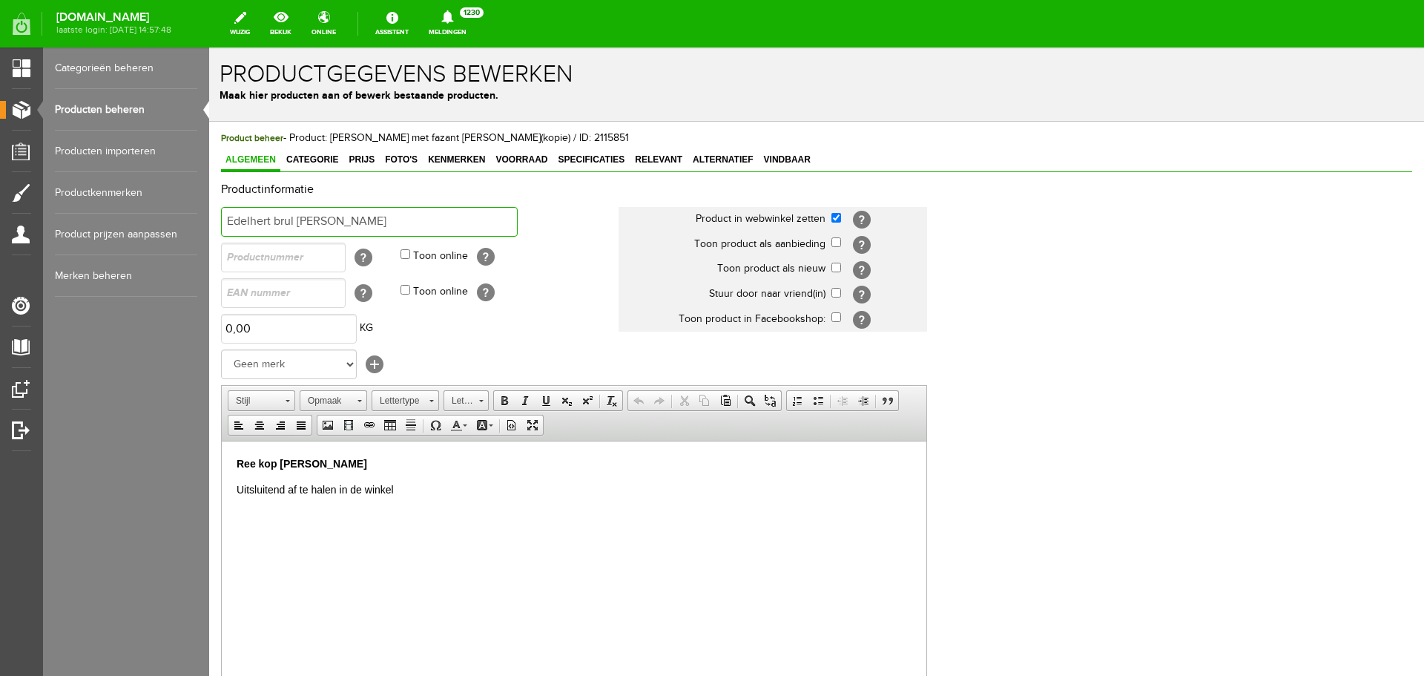
type input "Edelhert brul [PERSON_NAME]"
drag, startPoint x: 401, startPoint y: 455, endPoint x: 208, endPoint y: 450, distance: 193.7
click at [222, 450] on html "Ree kop [PERSON_NAME] Uitsluitend af te halen in de winkel" at bounding box center [574, 476] width 705 height 71
paste body
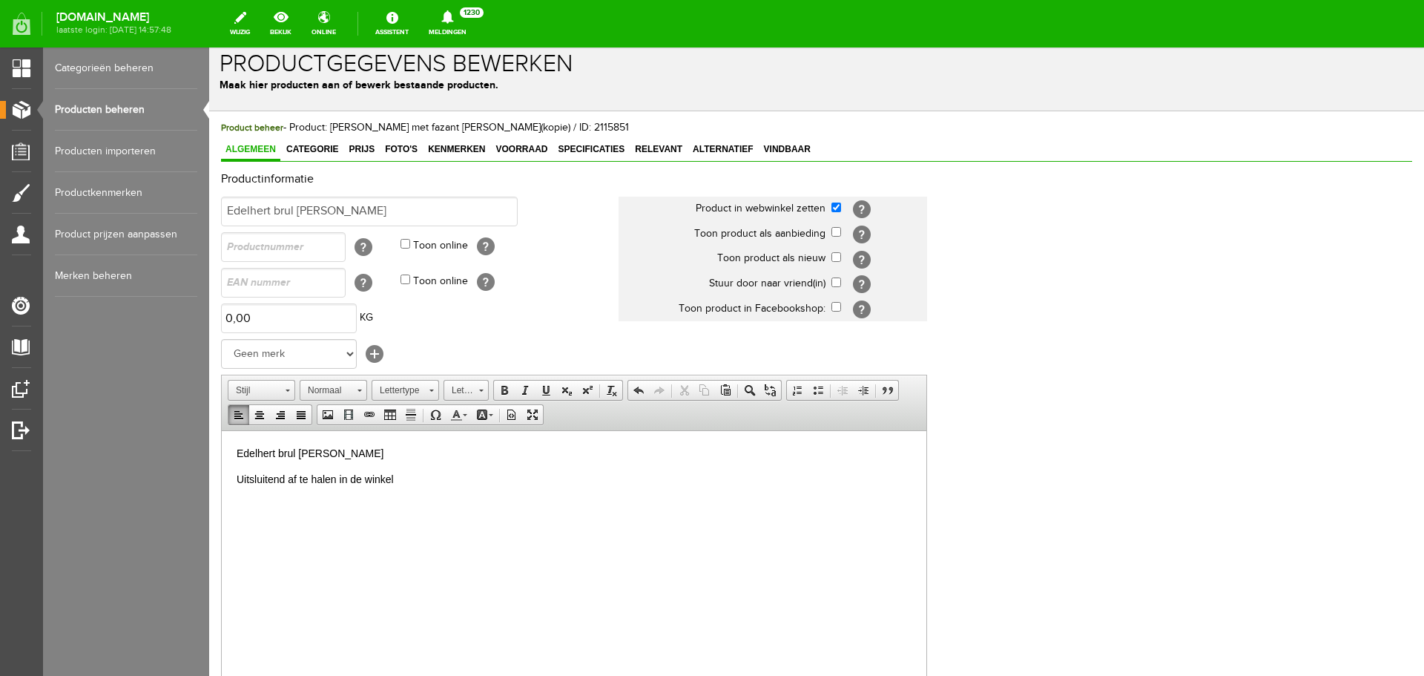
drag, startPoint x: 421, startPoint y: 448, endPoint x: 179, endPoint y: 451, distance: 242.6
click at [222, 451] on html "Edelhert brul [PERSON_NAME] ​ Uitsluitend af te halen in de winkel" at bounding box center [574, 465] width 705 height 71
click at [504, 392] on span at bounding box center [505, 390] width 12 height 12
click at [326, 137] on div "Product beheer - Product: Vos met fazant [PERSON_NAME](kopie) / ID: 2115851 Alg…" at bounding box center [817, 484] width 1192 height 728
click at [324, 145] on span "Categorie" at bounding box center [312, 149] width 61 height 10
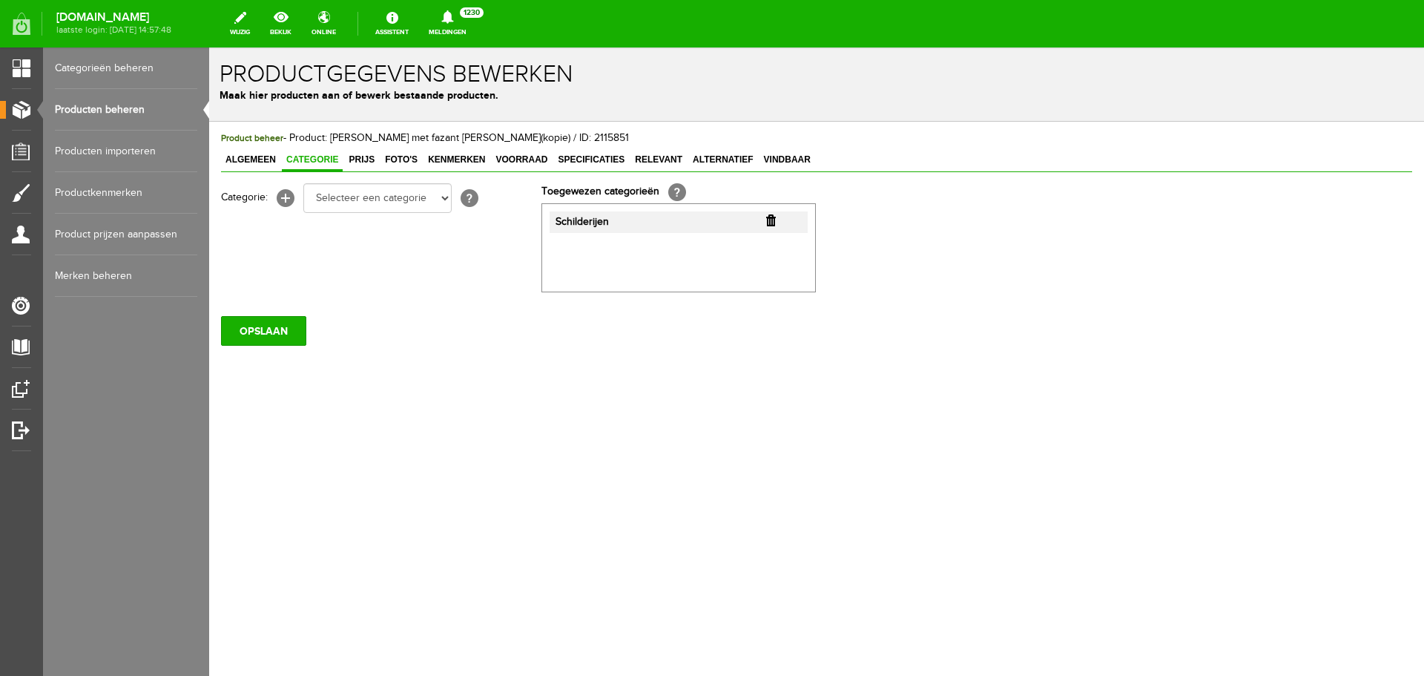
scroll to position [0, 0]
click at [355, 160] on span "Prijs" at bounding box center [361, 159] width 35 height 10
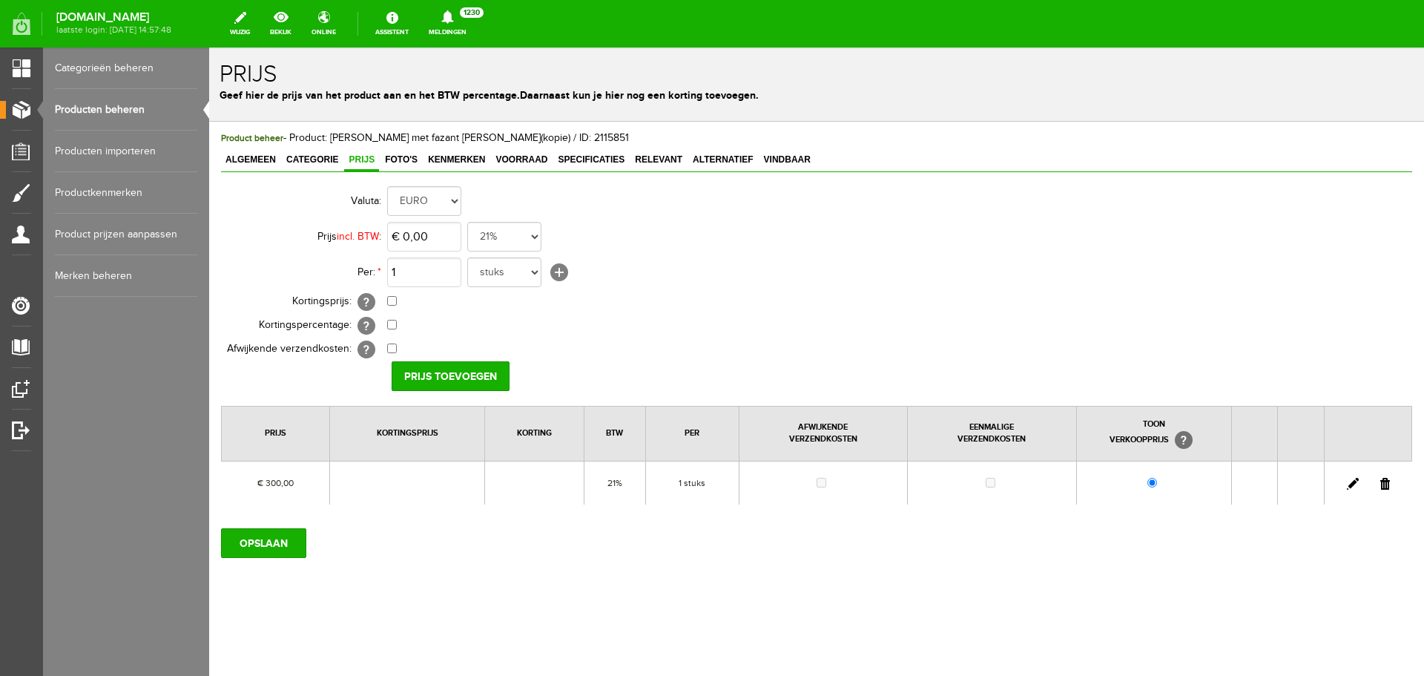
click at [1385, 487] on link at bounding box center [1386, 484] width 10 height 12
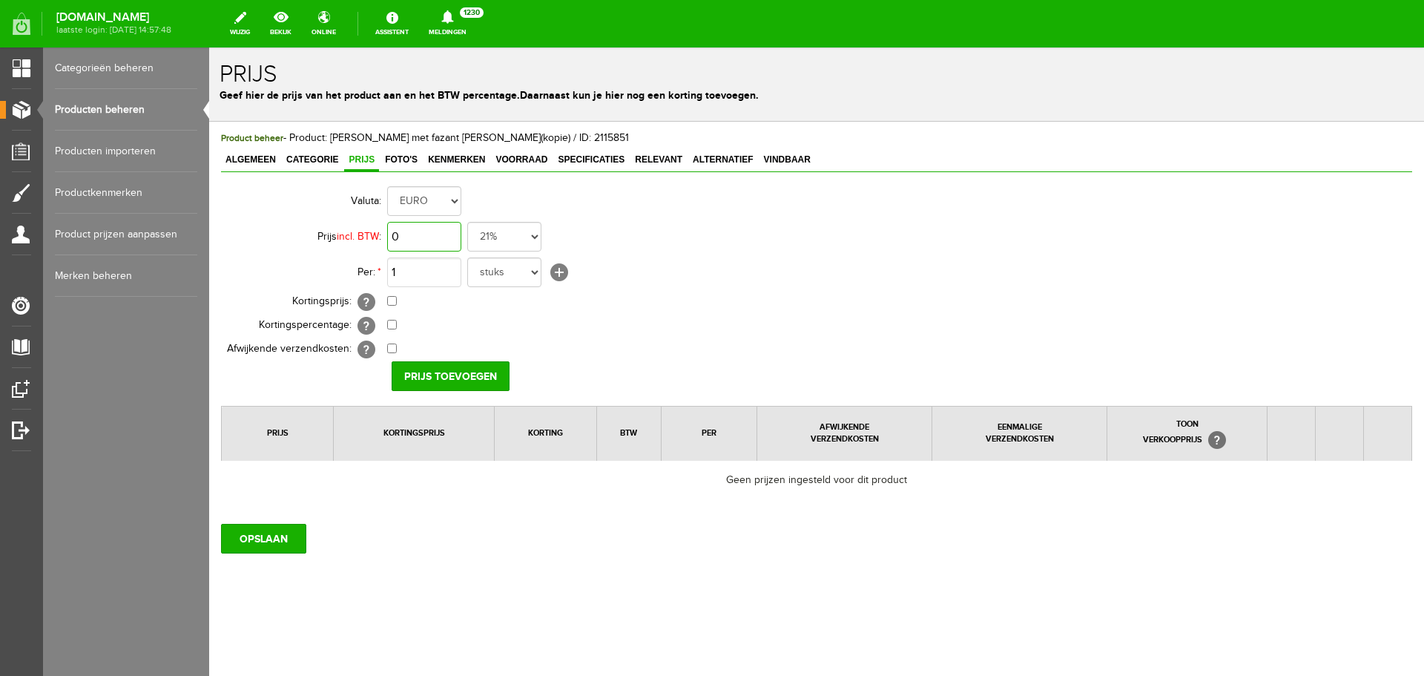
click at [438, 240] on input "0" at bounding box center [424, 237] width 74 height 30
type input "€ 350,00"
click at [485, 381] on input "Prijs toevoegen" at bounding box center [451, 376] width 118 height 30
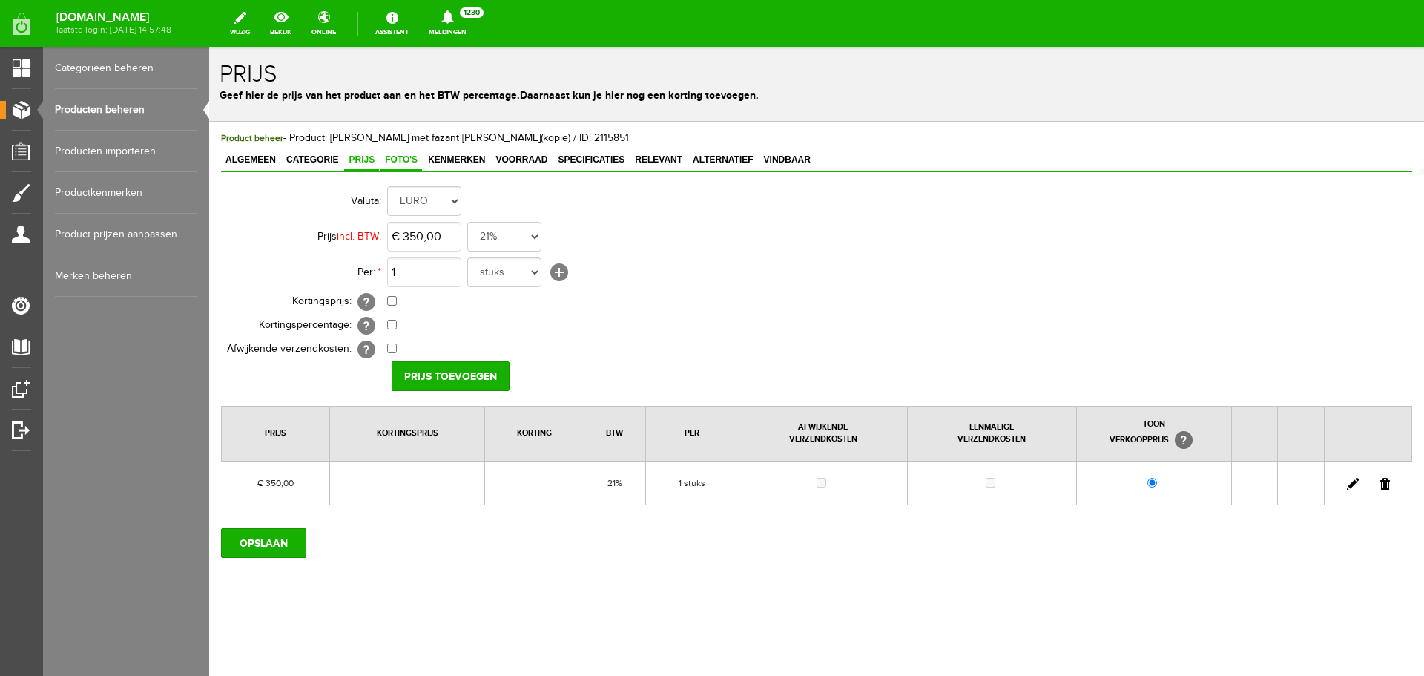
click at [398, 162] on span "Foto's" at bounding box center [402, 159] width 42 height 10
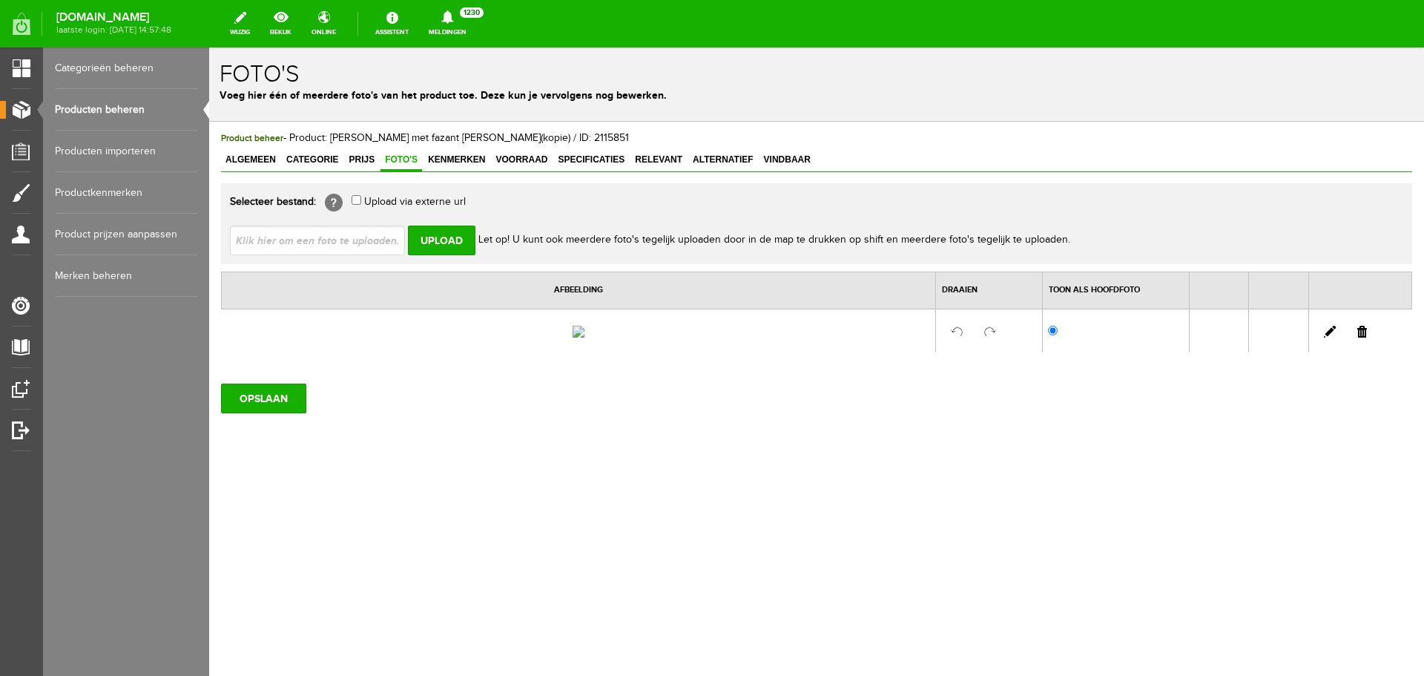
drag, startPoint x: 1361, startPoint y: 373, endPoint x: 967, endPoint y: 88, distance: 486.0
click at [1361, 338] on link at bounding box center [1363, 332] width 10 height 12
click at [381, 234] on input "file" at bounding box center [323, 240] width 187 height 28
type input "C:\fakepath\[PERSON_NAME].jpg"
type input "[PERSON_NAME].jpg"
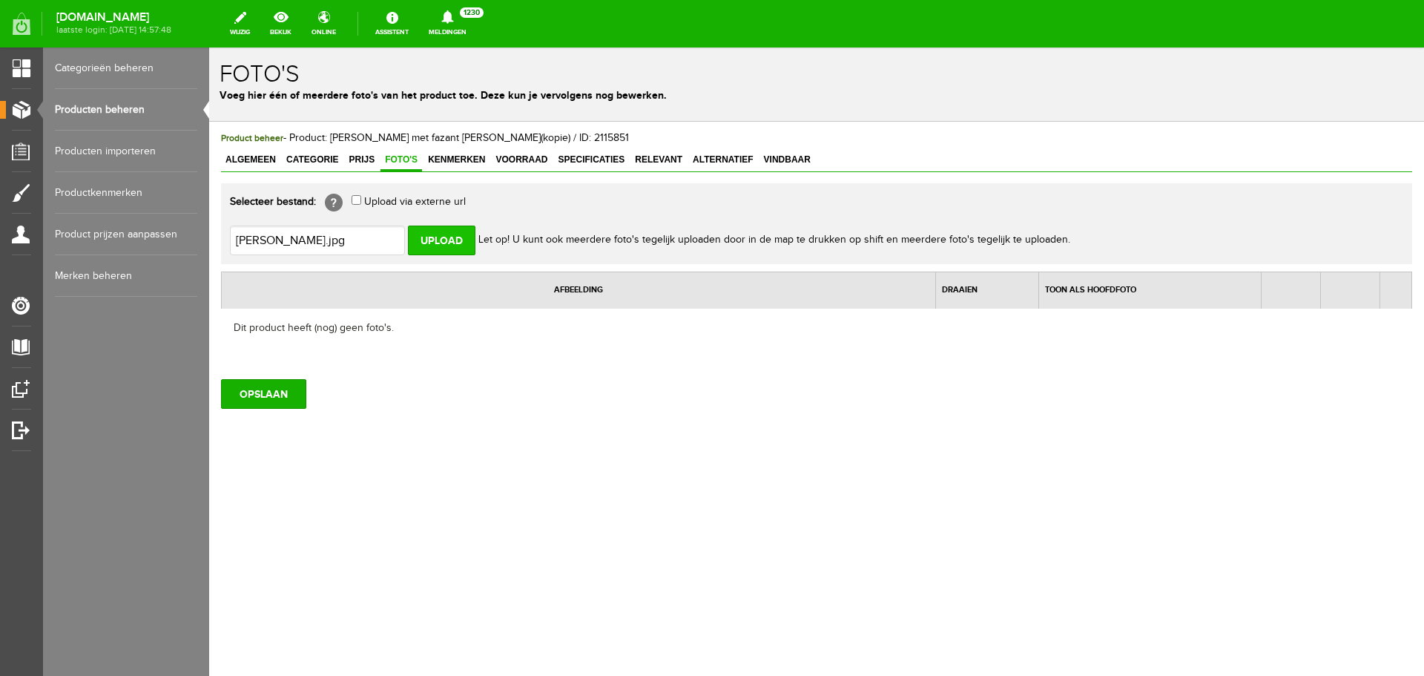
click at [447, 241] on input "Upload" at bounding box center [442, 241] width 68 height 30
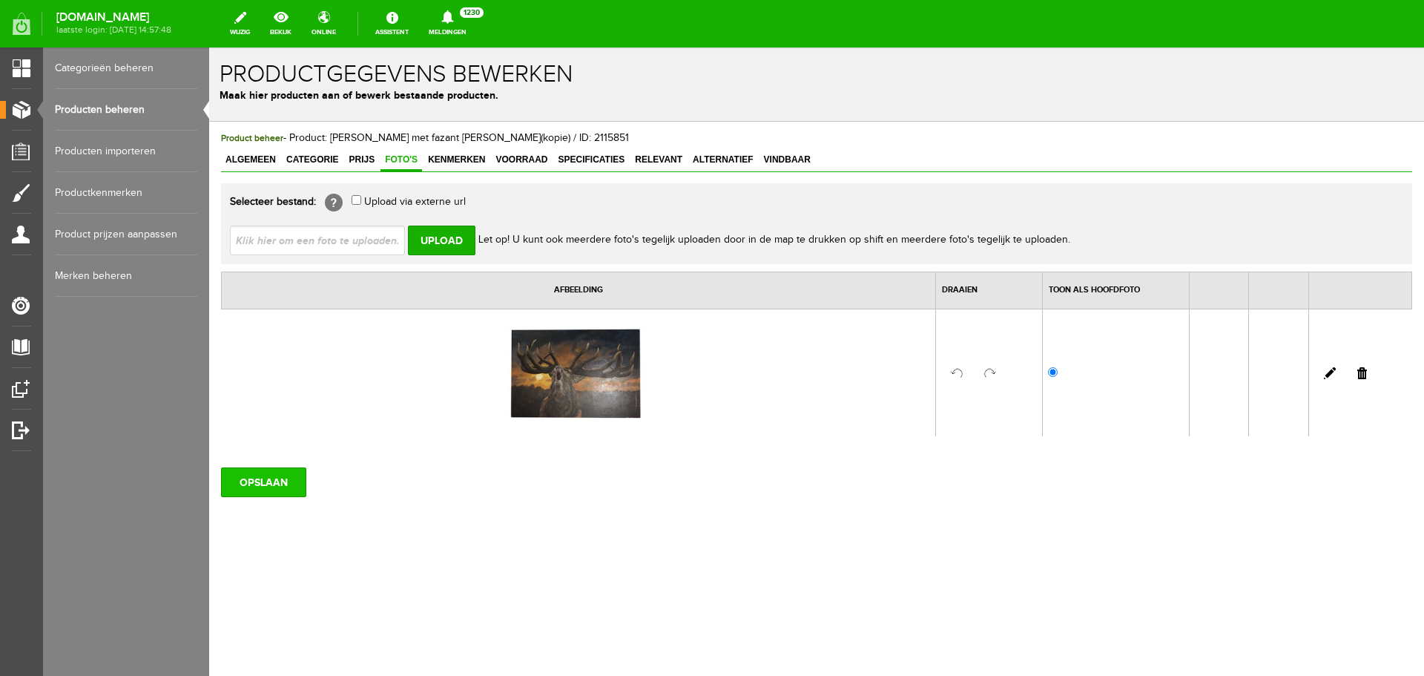
click at [268, 475] on input "OPSLAAN" at bounding box center [263, 482] width 85 height 30
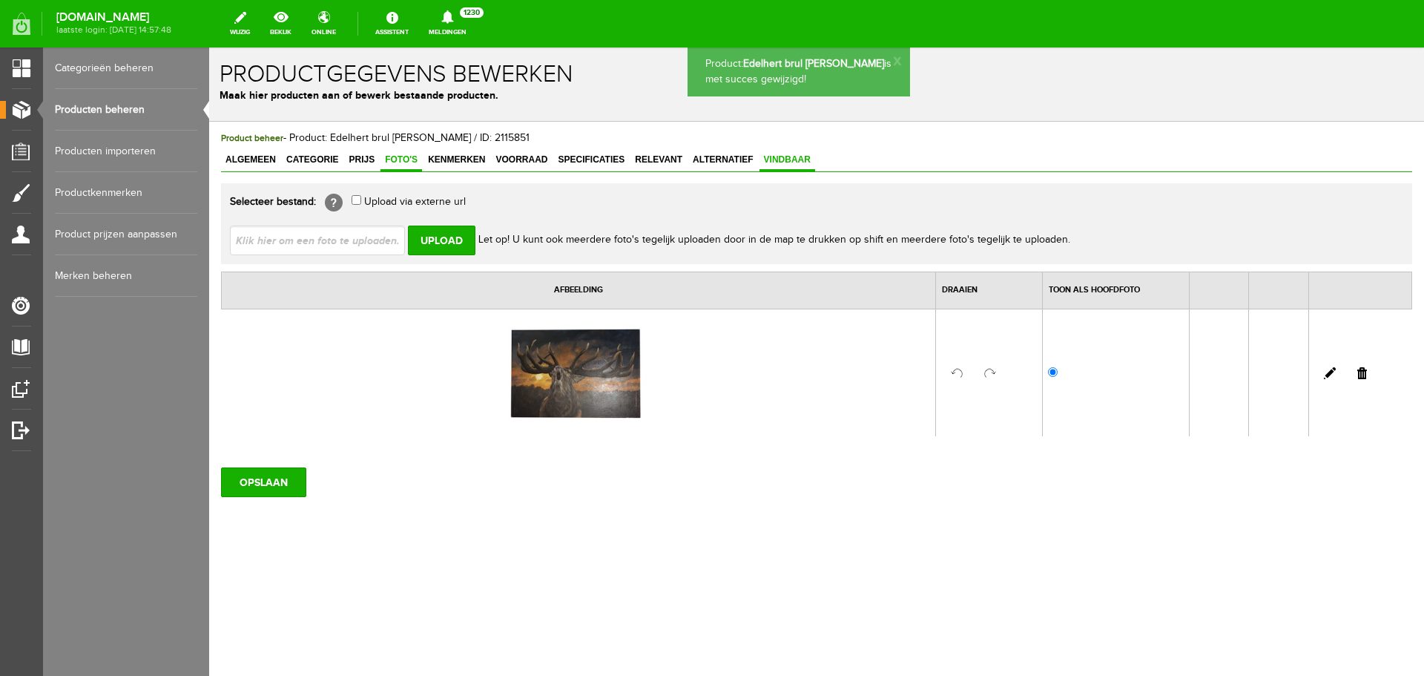
click at [799, 164] on span "Vindbaar" at bounding box center [788, 159] width 56 height 10
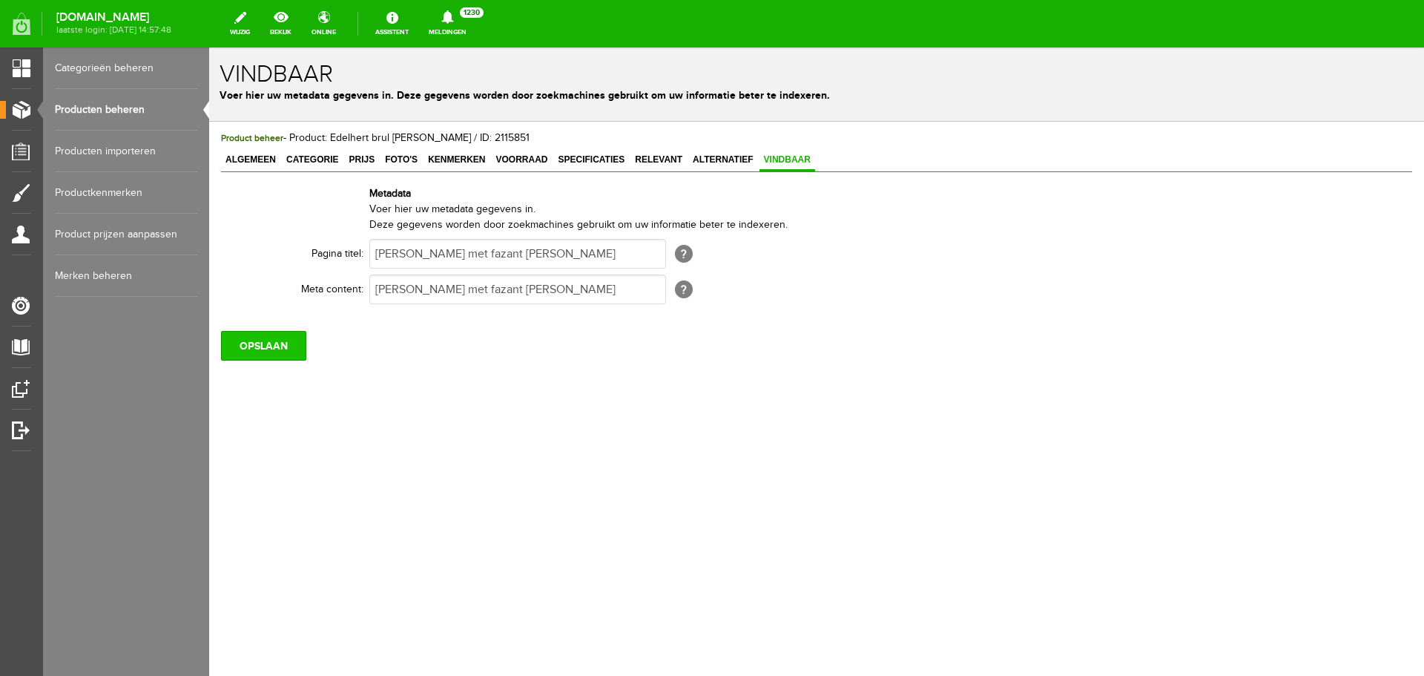
click at [277, 357] on input "OPSLAAN" at bounding box center [263, 346] width 85 height 30
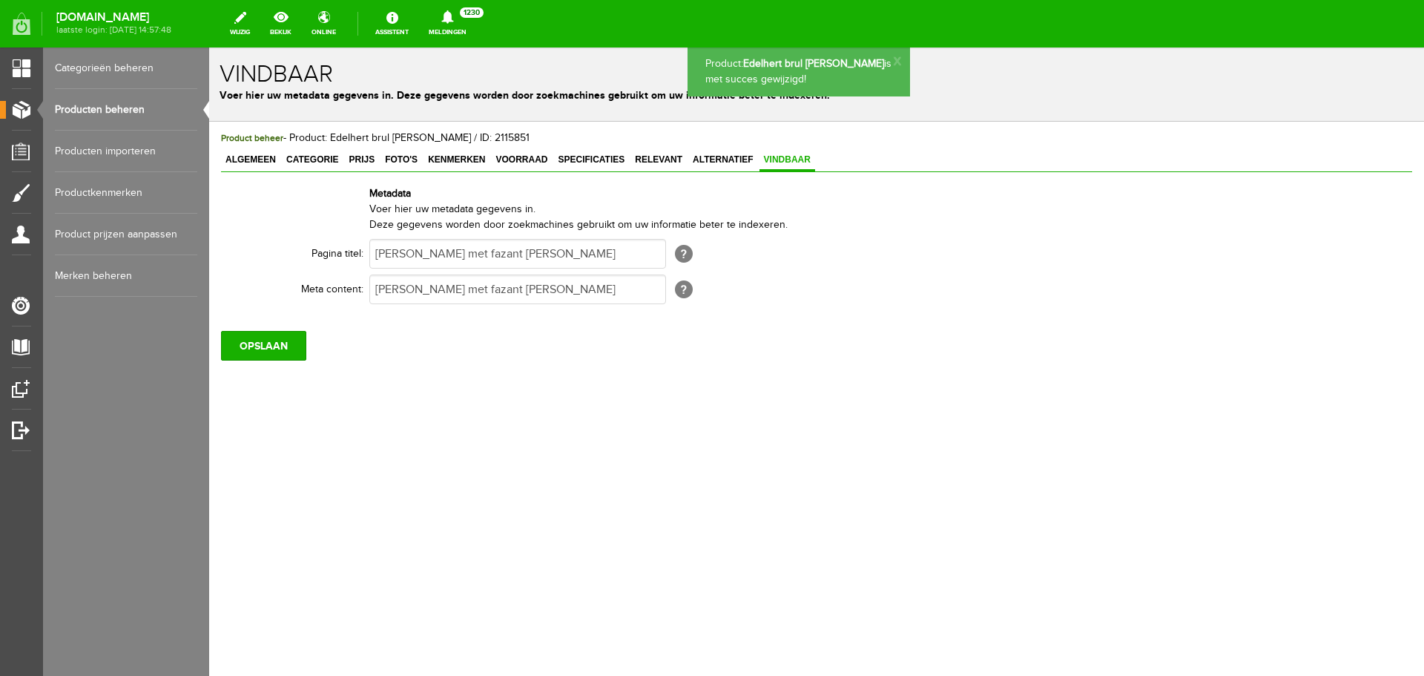
click at [119, 112] on link "Producten beheren" at bounding box center [126, 110] width 142 height 42
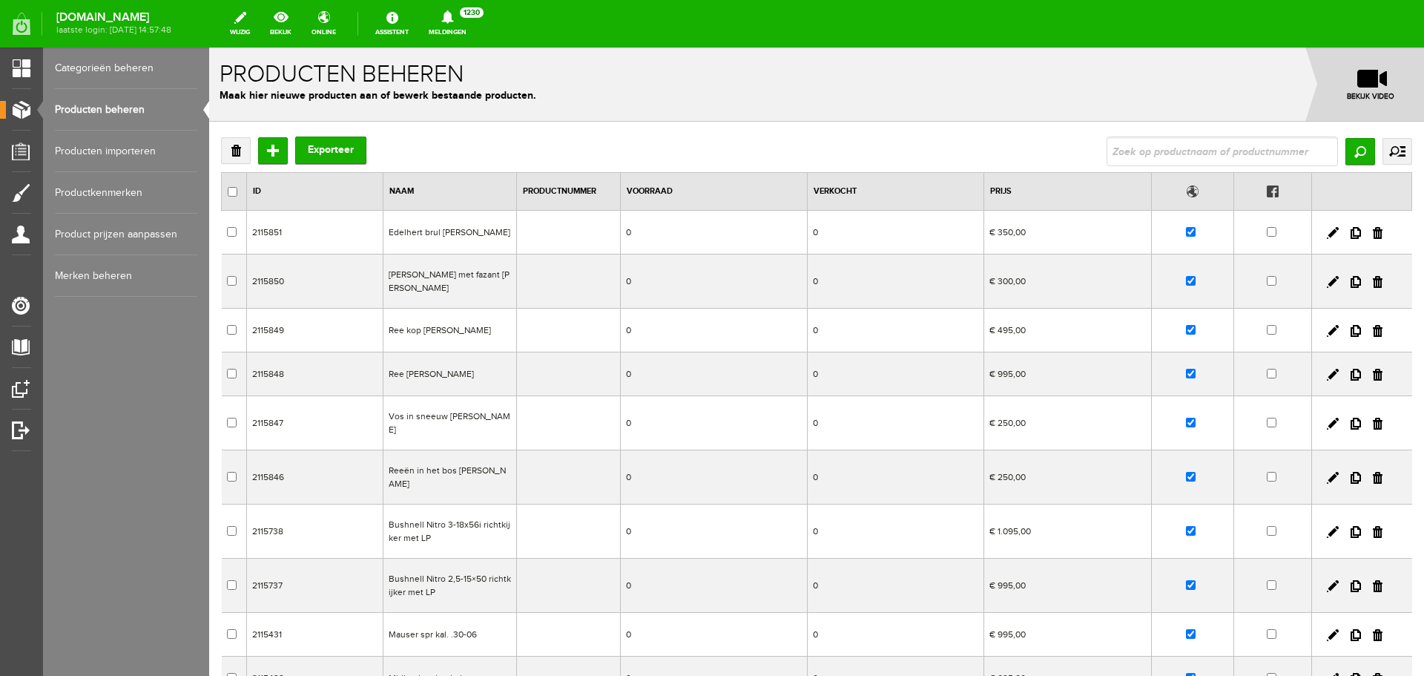
click at [1143, 151] on input "text" at bounding box center [1222, 152] width 231 height 30
type input "[PERSON_NAME]"
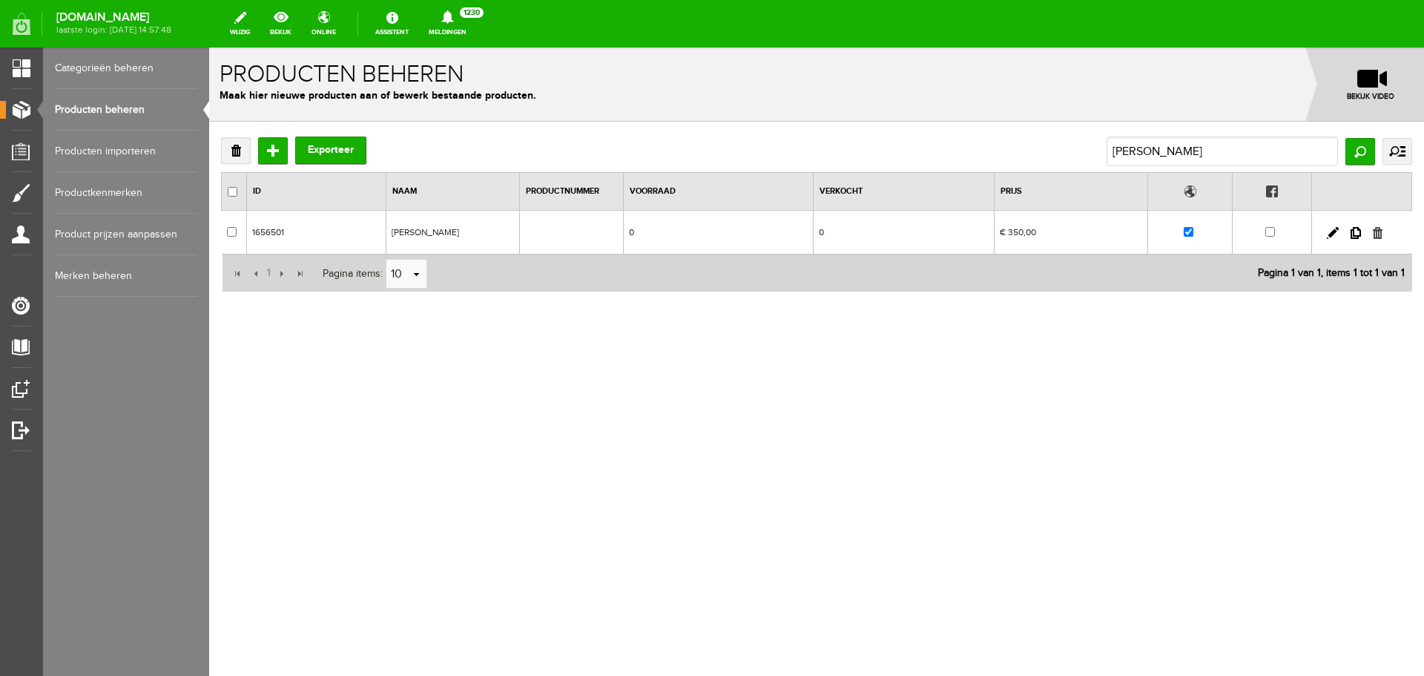
click at [1378, 228] on link at bounding box center [1378, 233] width 10 height 12
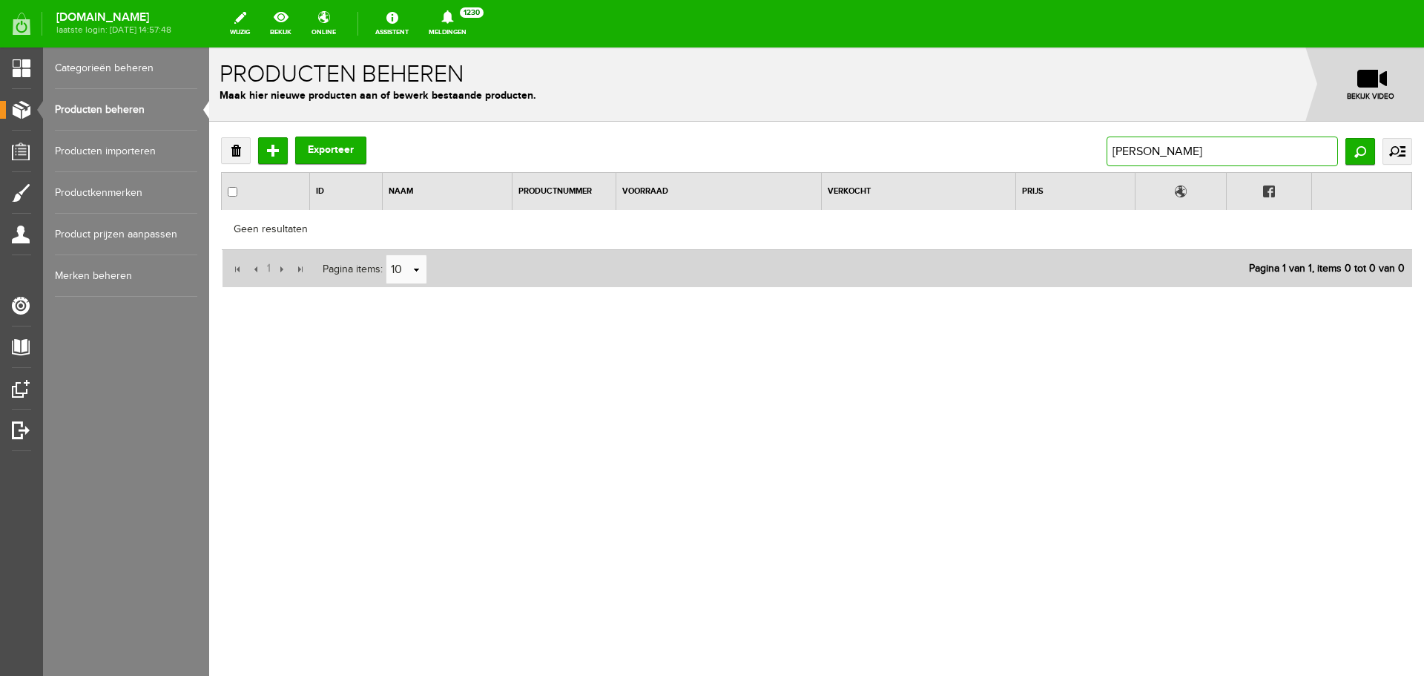
drag, startPoint x: 1259, startPoint y: 150, endPoint x: 775, endPoint y: 160, distance: 483.8
click at [778, 159] on div "Verwijderen Toevoegen Exporteer Schilderij Edelhert Zoeken uitgebreid zoeken Ca…" at bounding box center [817, 152] width 1192 height 30
paste input "Dik van Heerde"
type input "Schilderij Dik van Heerde"
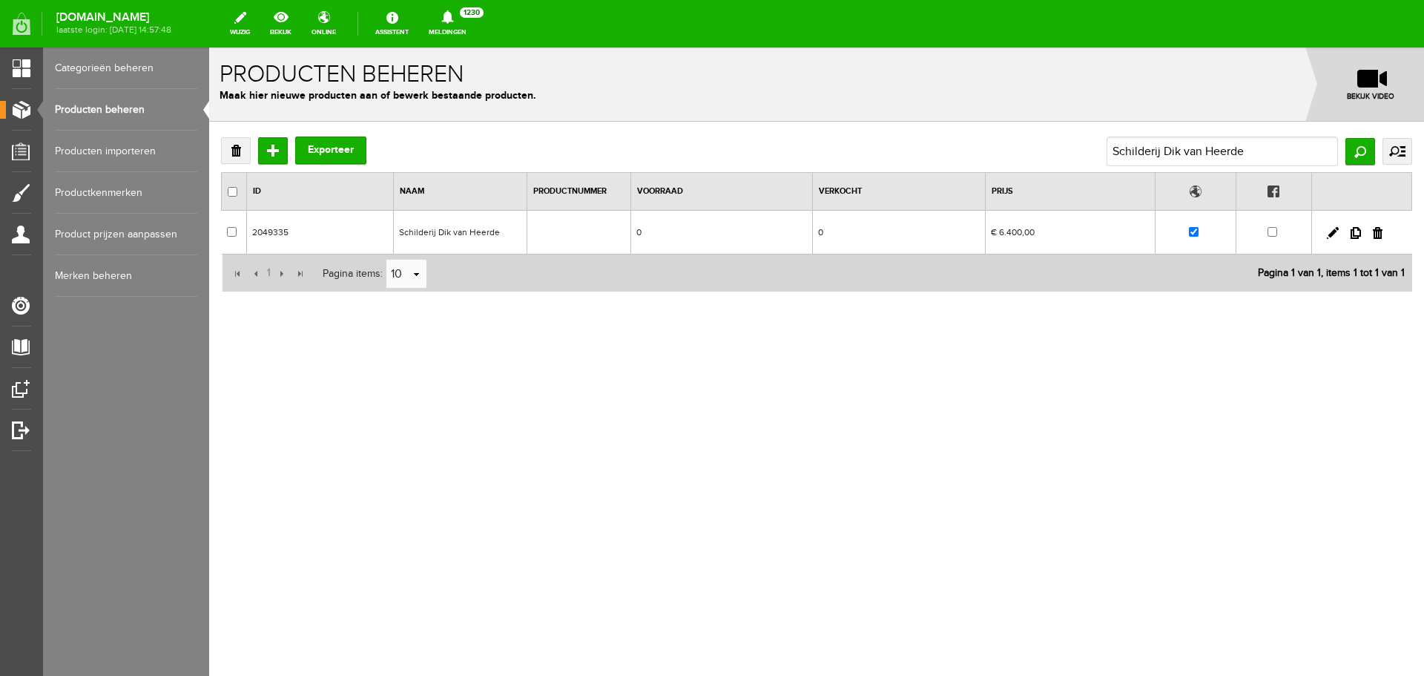
click at [443, 228] on td "Schilderij Dik van Heerde" at bounding box center [461, 233] width 134 height 44
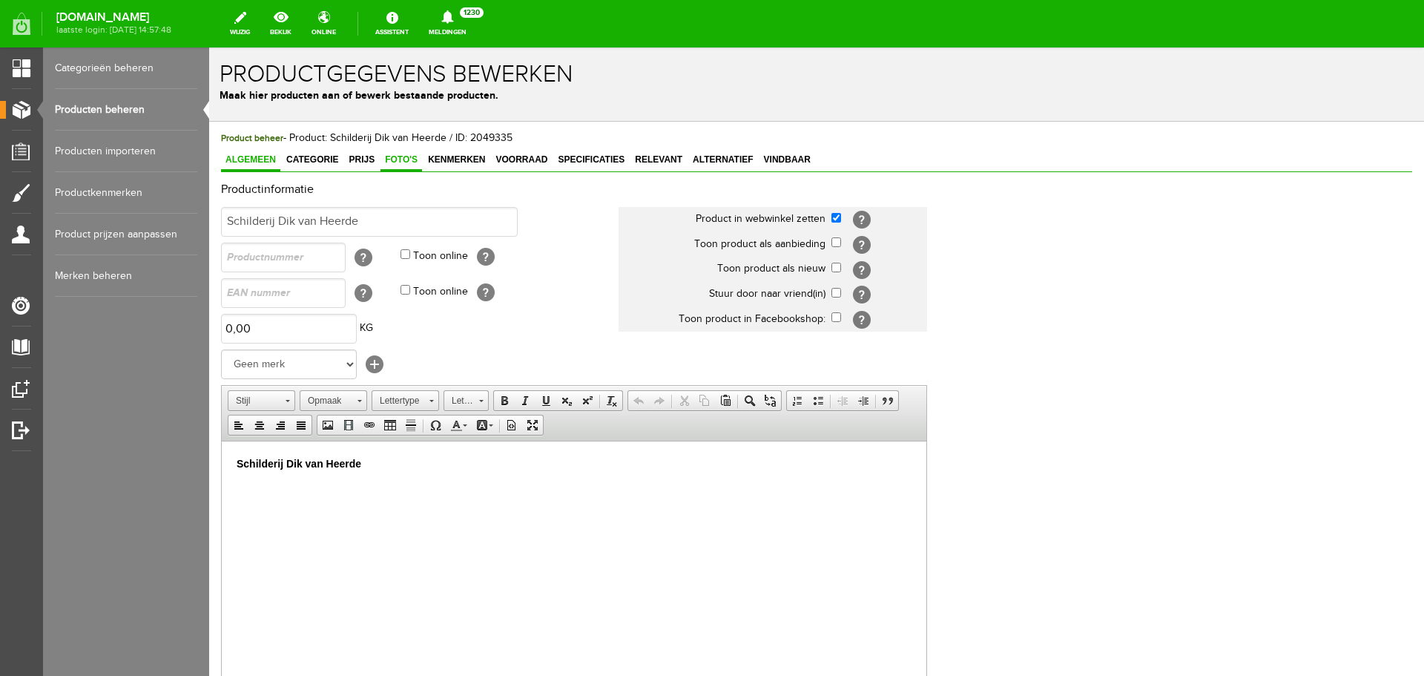
click at [397, 157] on span "Foto's" at bounding box center [402, 159] width 42 height 10
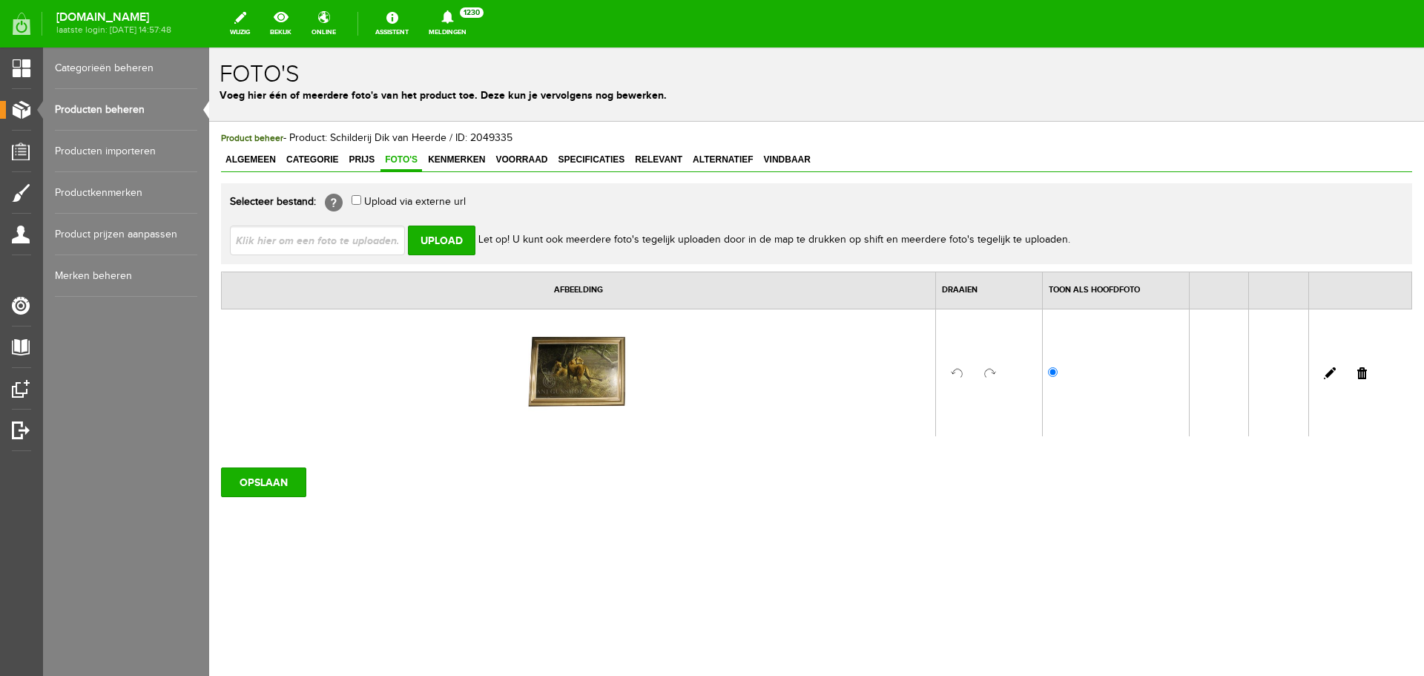
click at [312, 234] on input "file" at bounding box center [323, 240] width 187 height 28
type input "C:\fakepath\Leeuwen.jpg"
type input "Leeuwen.jpg"
click at [434, 243] on input "Upload" at bounding box center [442, 241] width 68 height 30
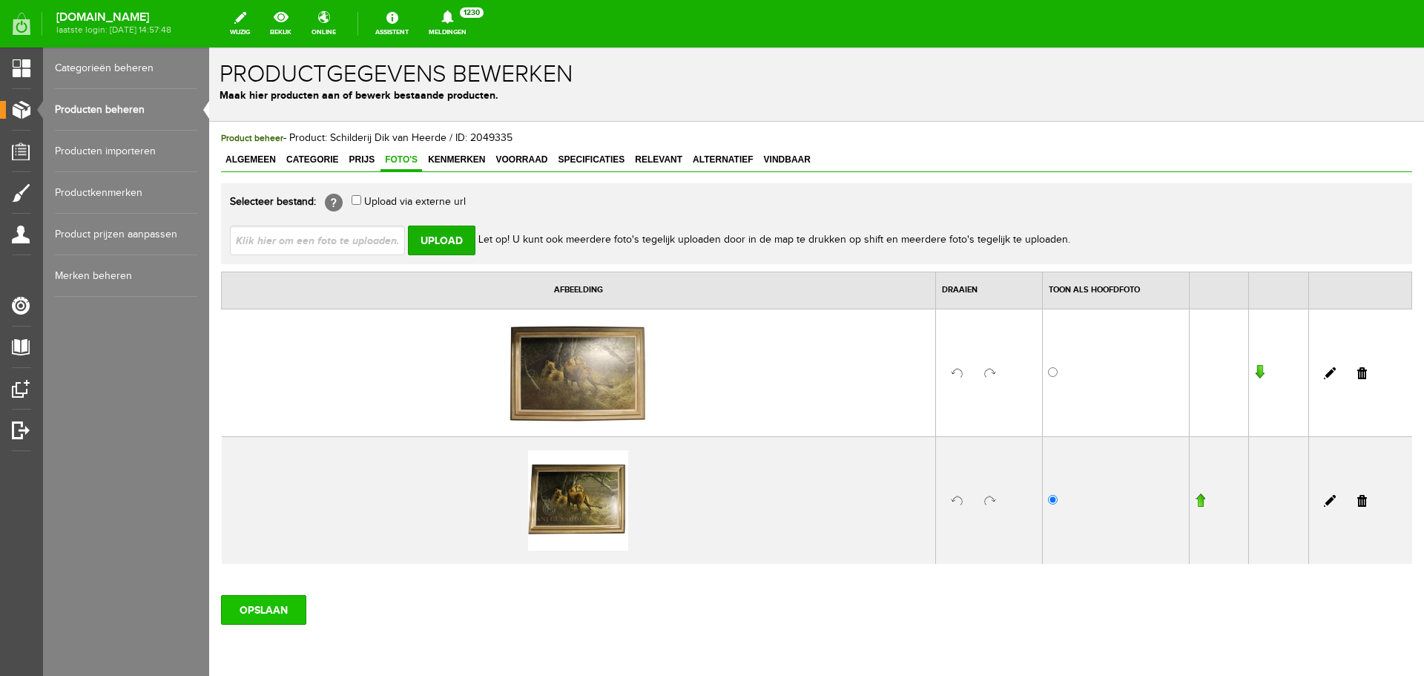
click at [272, 621] on input "OPSLAAN" at bounding box center [263, 610] width 85 height 30
click at [1048, 372] on input "radio" at bounding box center [1053, 372] width 10 height 10
radio input "true"
click at [286, 611] on input "OPSLAAN" at bounding box center [263, 610] width 85 height 30
click at [367, 168] on link "Prijs" at bounding box center [361, 161] width 35 height 22
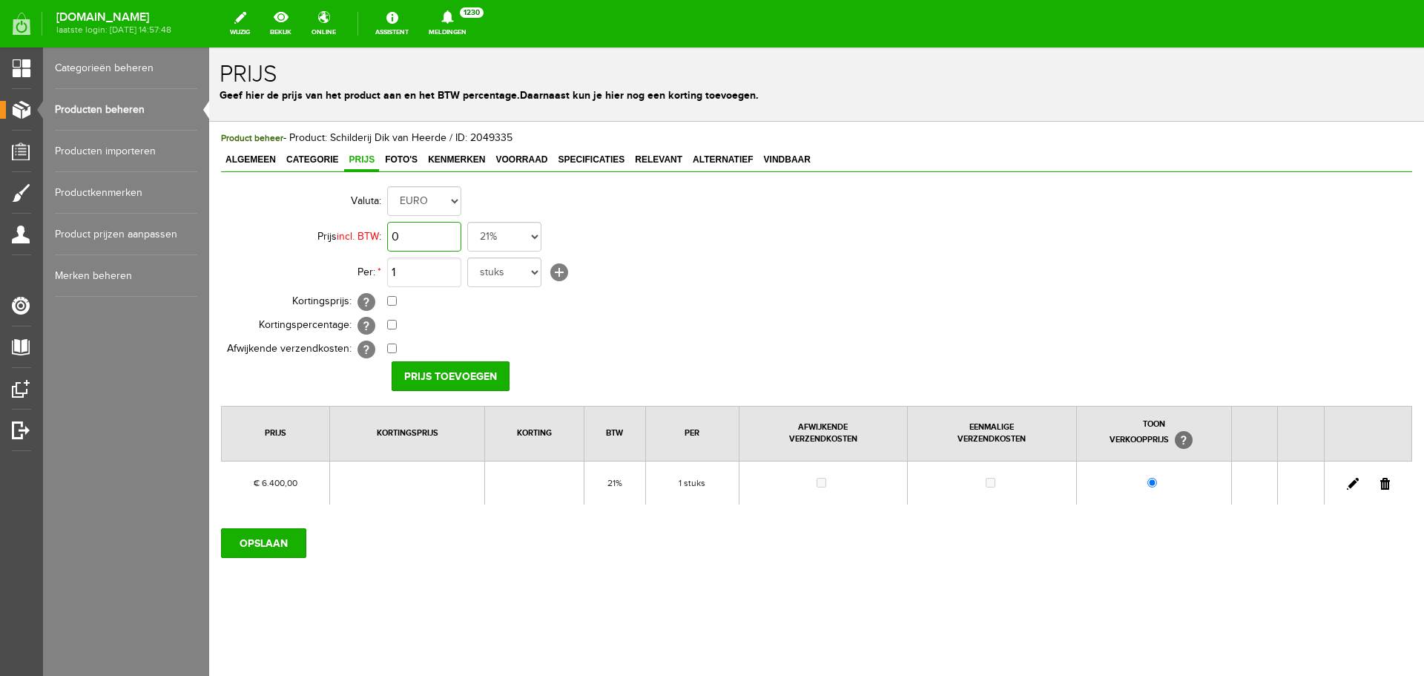
click at [419, 243] on input "0" at bounding box center [424, 237] width 74 height 30
type input "€ 6.400,00"
click at [390, 301] on input "checkbox" at bounding box center [392, 301] width 10 height 10
checkbox input "true"
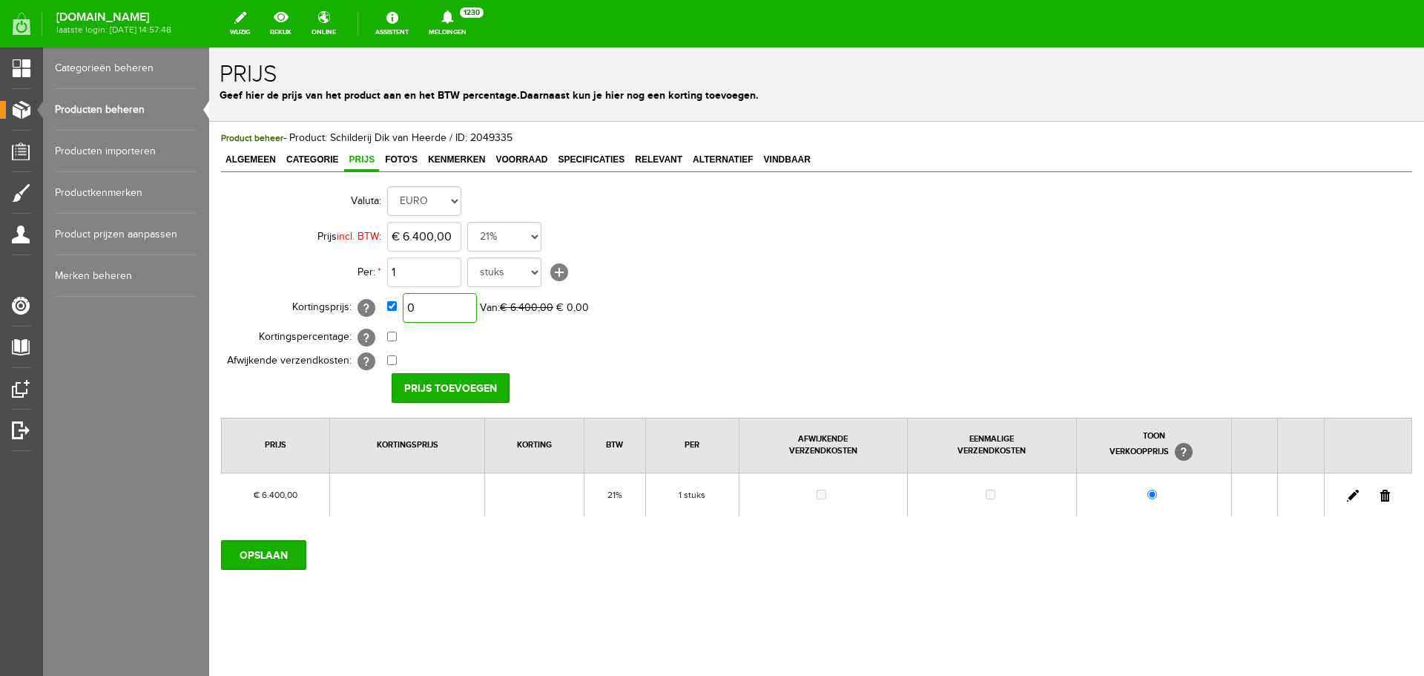
click at [435, 312] on input "0" at bounding box center [440, 308] width 74 height 30
type input "€ 6.000,00"
click at [456, 378] on input "Prijs toevoegen" at bounding box center [451, 388] width 118 height 30
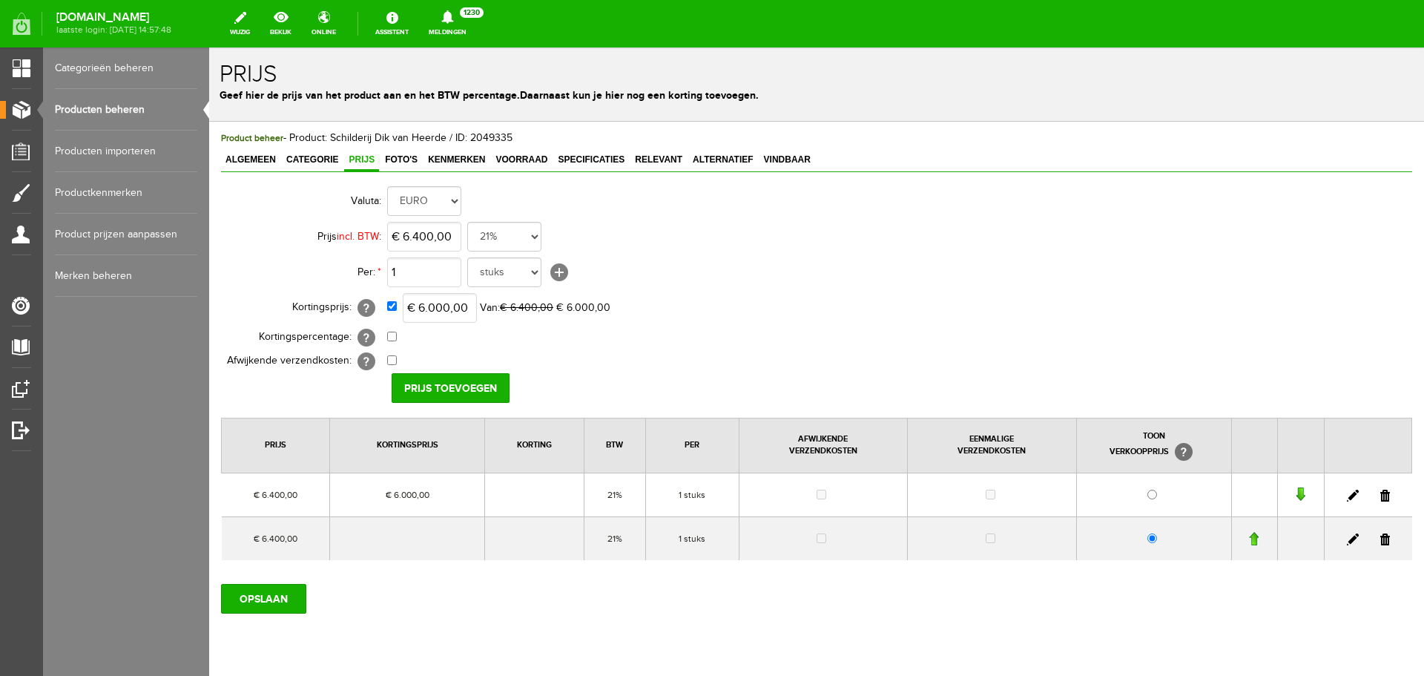
click at [1381, 496] on link at bounding box center [1386, 496] width 10 height 12
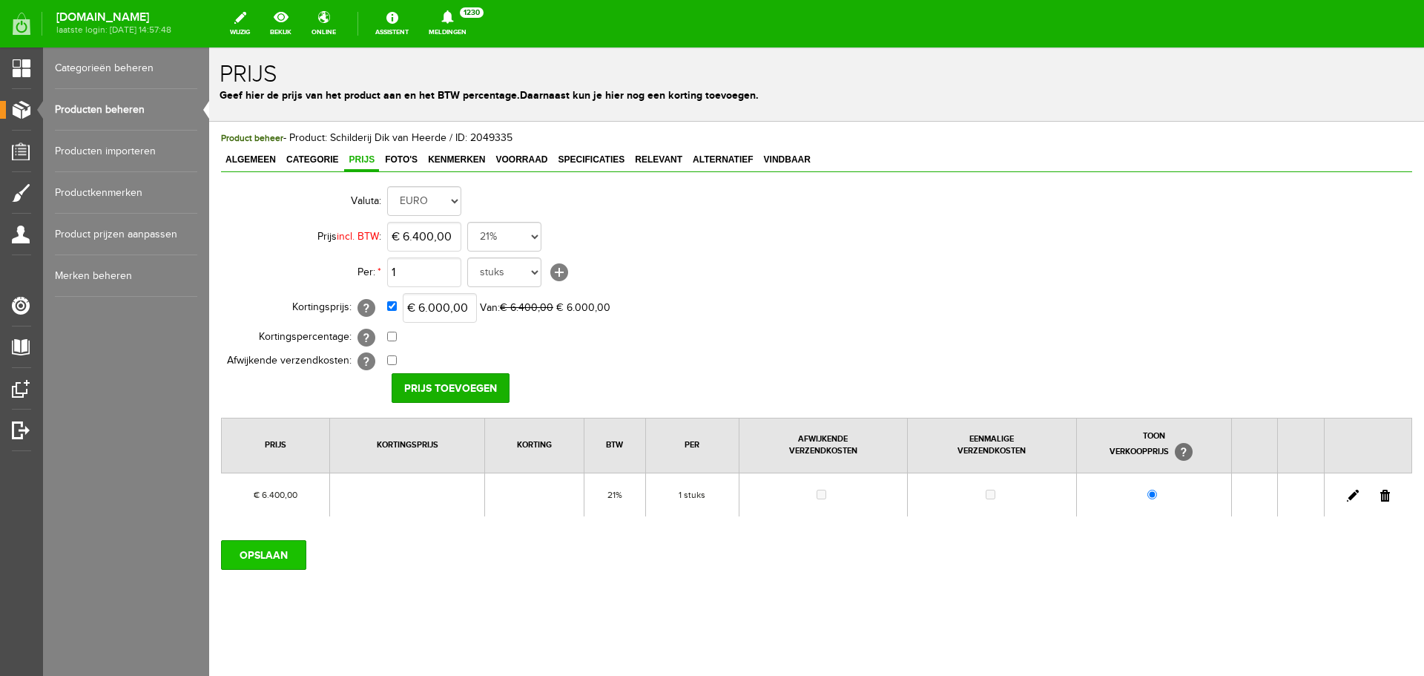
click at [283, 564] on input "OPSLAAN" at bounding box center [263, 555] width 85 height 30
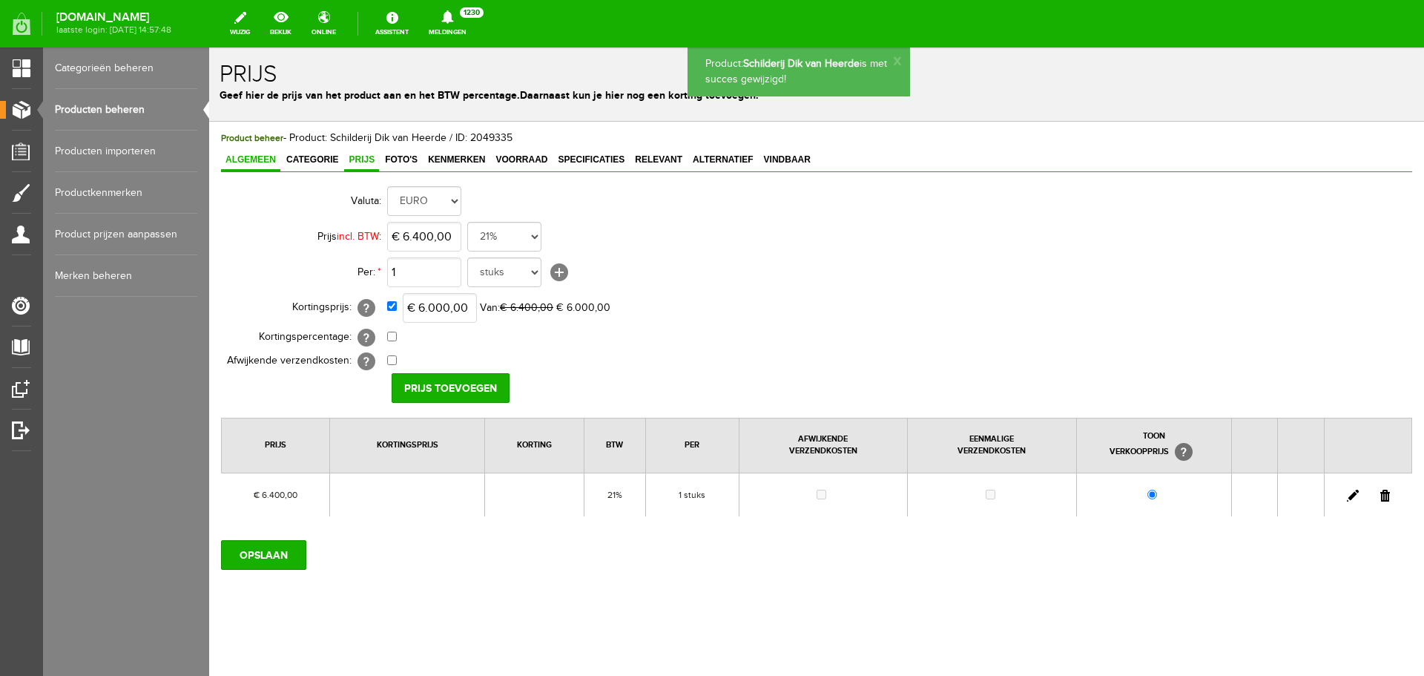
click at [246, 162] on span "Algemeen" at bounding box center [250, 159] width 59 height 10
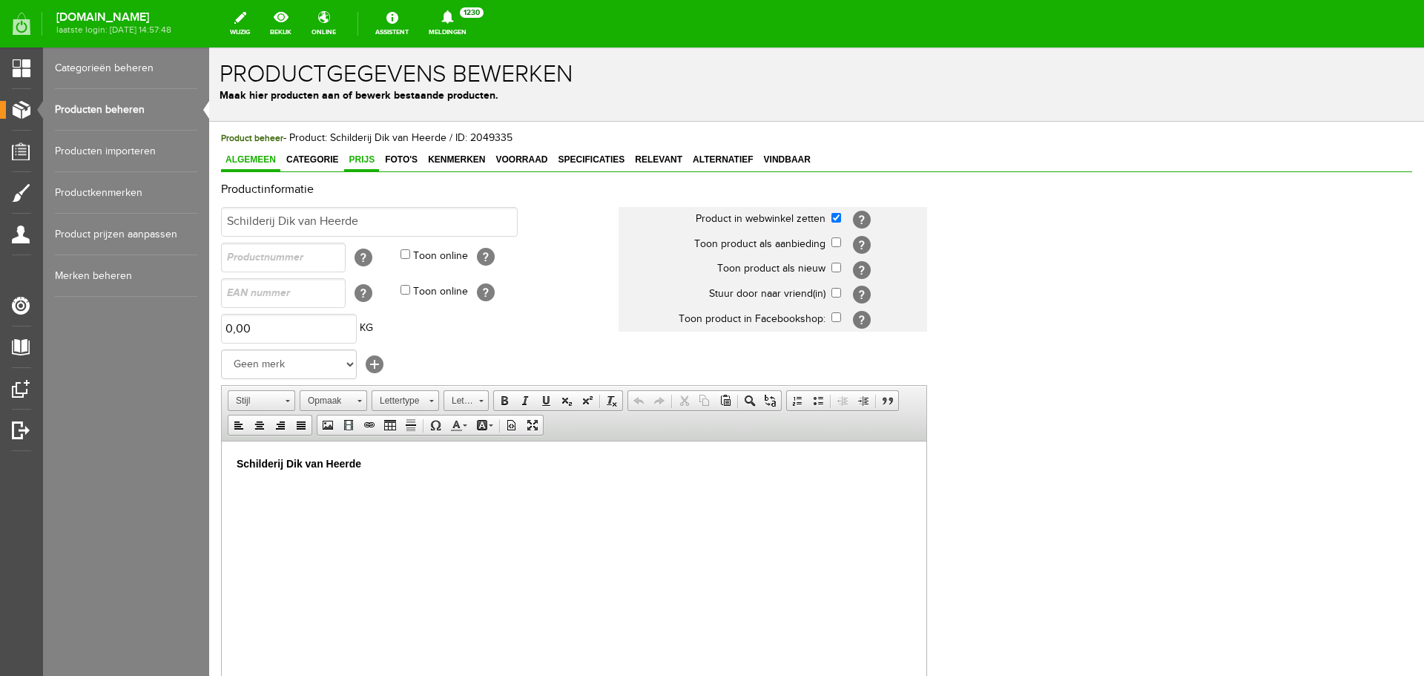
click at [351, 165] on link "Prijs" at bounding box center [361, 161] width 35 height 22
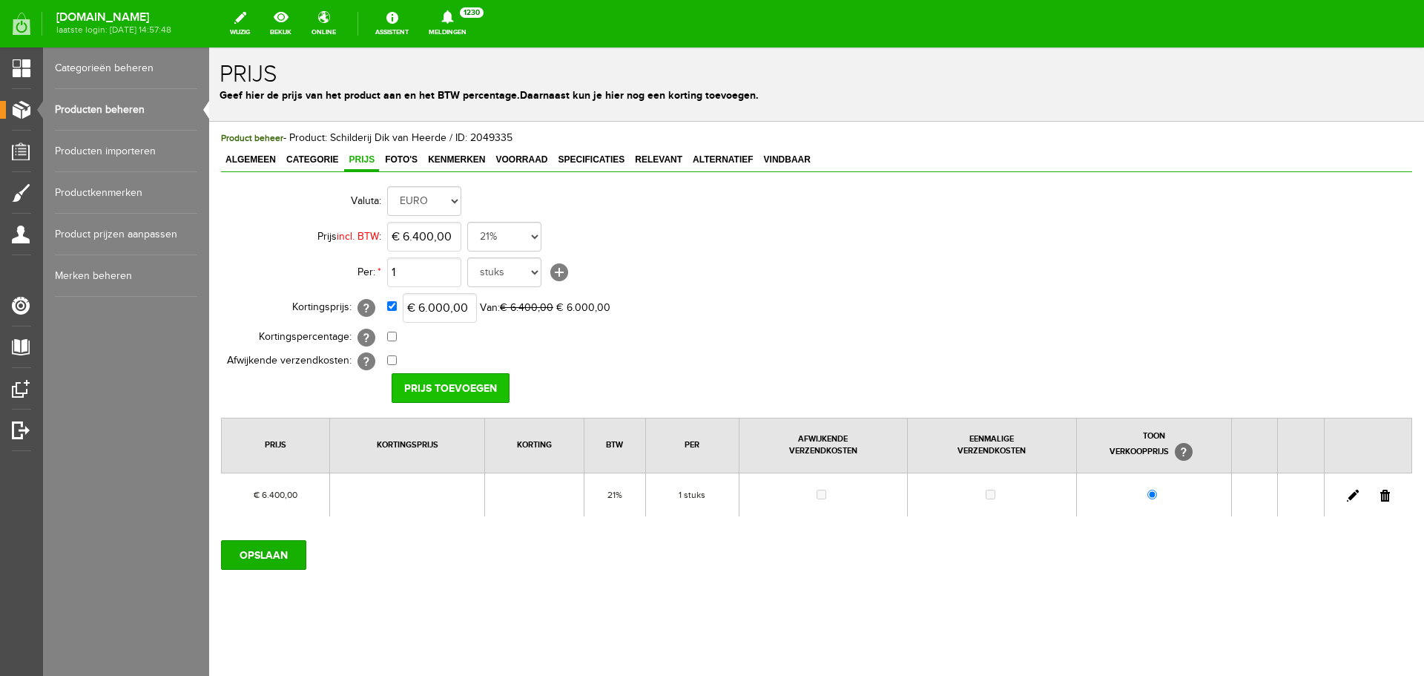
click at [460, 399] on input "Prijs toevoegen" at bounding box center [451, 388] width 118 height 30
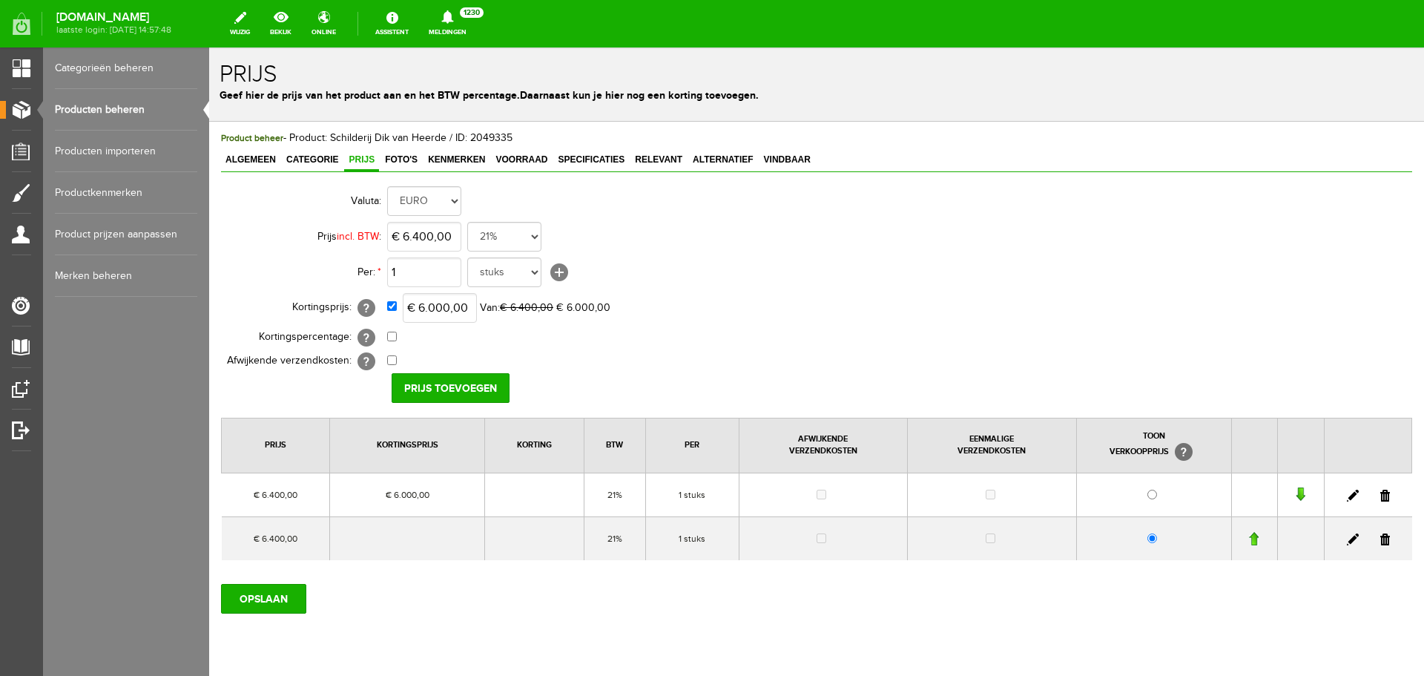
drag, startPoint x: 1372, startPoint y: 538, endPoint x: 970, endPoint y: 91, distance: 601.0
click at [1381, 538] on link at bounding box center [1386, 539] width 10 height 12
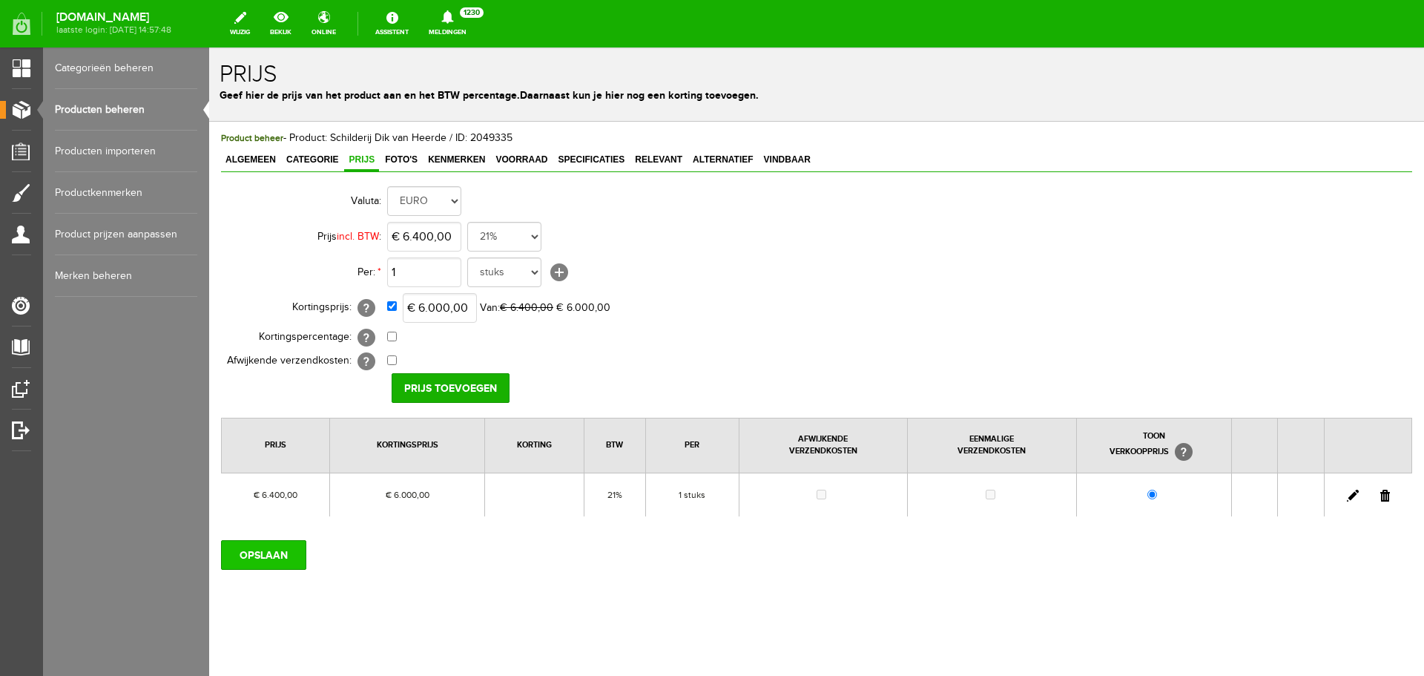
click at [271, 552] on input "OPSLAAN" at bounding box center [263, 555] width 85 height 30
click at [278, 566] on input "OPSLAAN" at bounding box center [263, 555] width 85 height 30
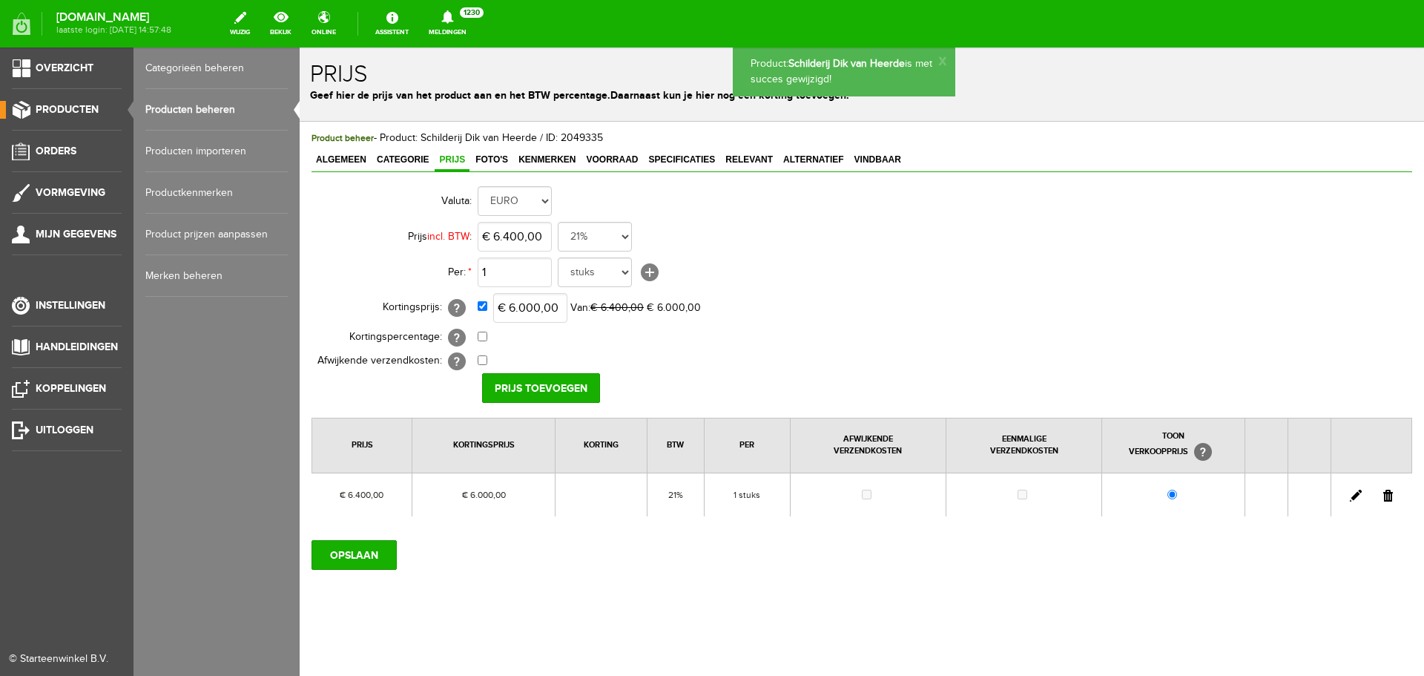
click at [207, 108] on link "Producten beheren" at bounding box center [216, 110] width 142 height 42
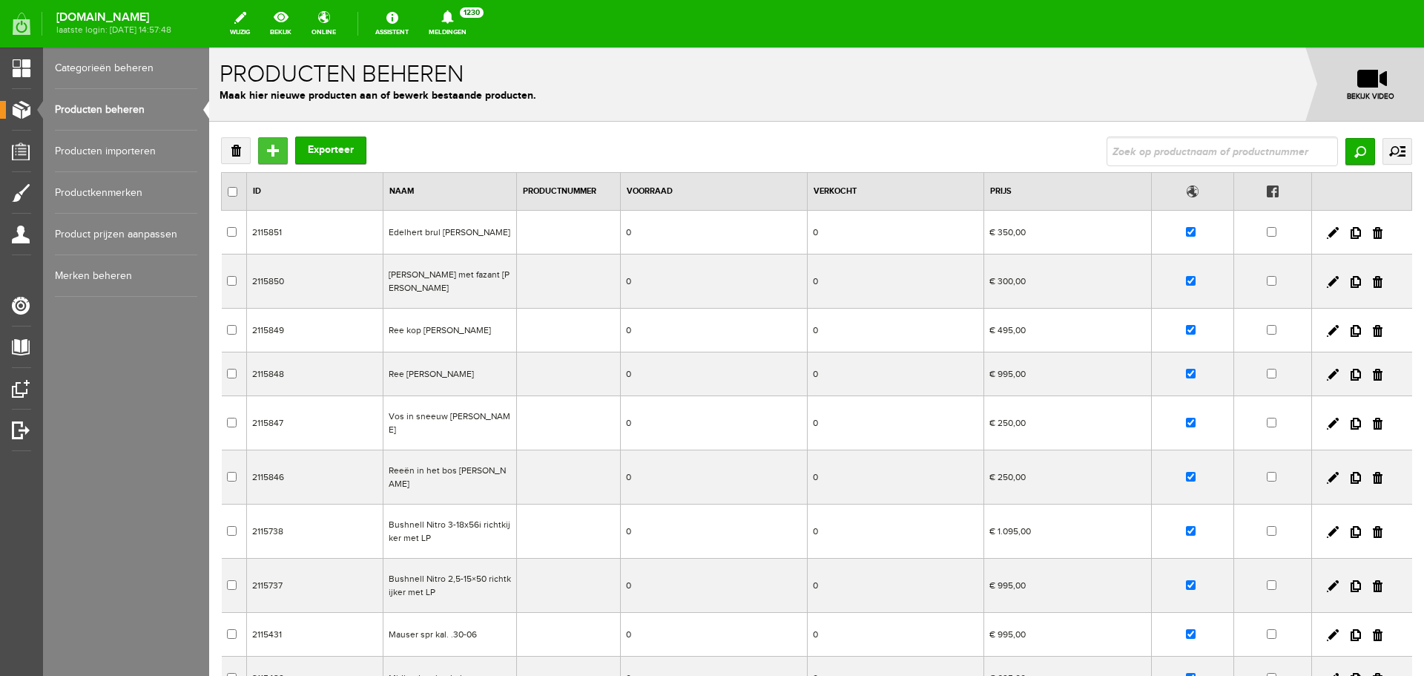
click at [275, 141] on input "Toevoegen" at bounding box center [273, 150] width 30 height 27
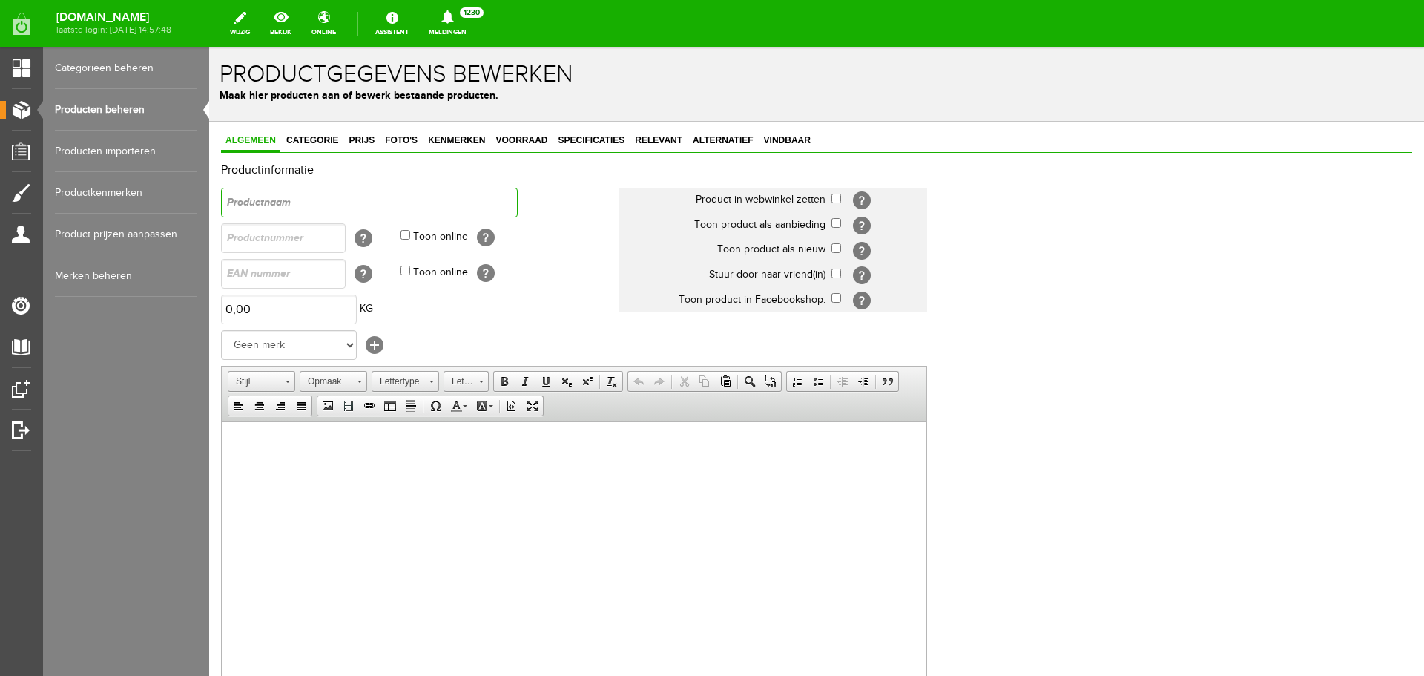
click at [389, 202] on input "text" at bounding box center [369, 203] width 297 height 30
drag, startPoint x: 389, startPoint y: 203, endPoint x: 17, endPoint y: 230, distance: 372.7
click at [209, 230] on html "x Productgegevens bewerken Maak hier producten aan of bewerk bestaande producte…" at bounding box center [816, 361] width 1215 height 628
paste input "[PERSON_NAME]"
drag, startPoint x: 419, startPoint y: 203, endPoint x: 130, endPoint y: 189, distance: 289.7
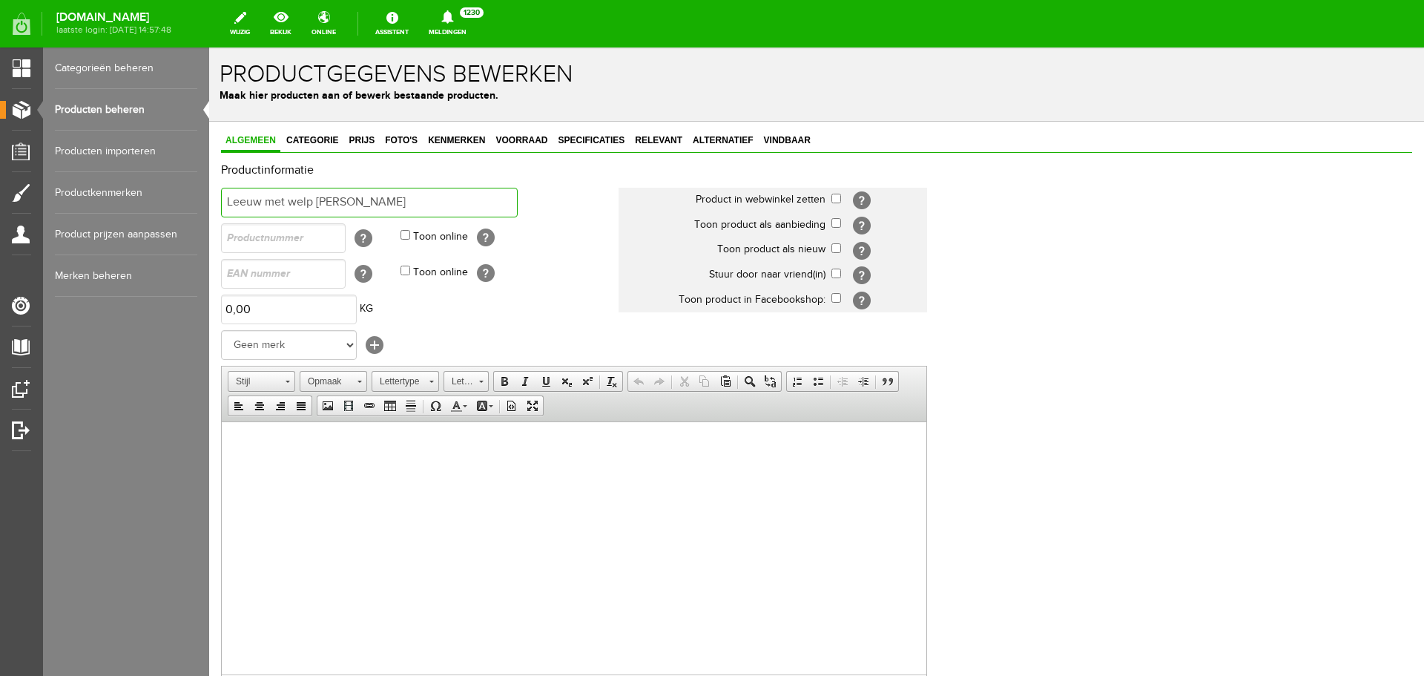
click at [209, 189] on html "x Productgegevens bewerken Maak hier producten aan of bewerk bestaande producte…" at bounding box center [816, 361] width 1215 height 628
type input "Leeuw met welp [PERSON_NAME]"
click at [275, 441] on body at bounding box center [574, 444] width 675 height 16
drag, startPoint x: 415, startPoint y: 448, endPoint x: 158, endPoint y: 432, distance: 258.0
click at [222, 432] on html "Leeuw met welp [PERSON_NAME]" at bounding box center [574, 443] width 705 height 45
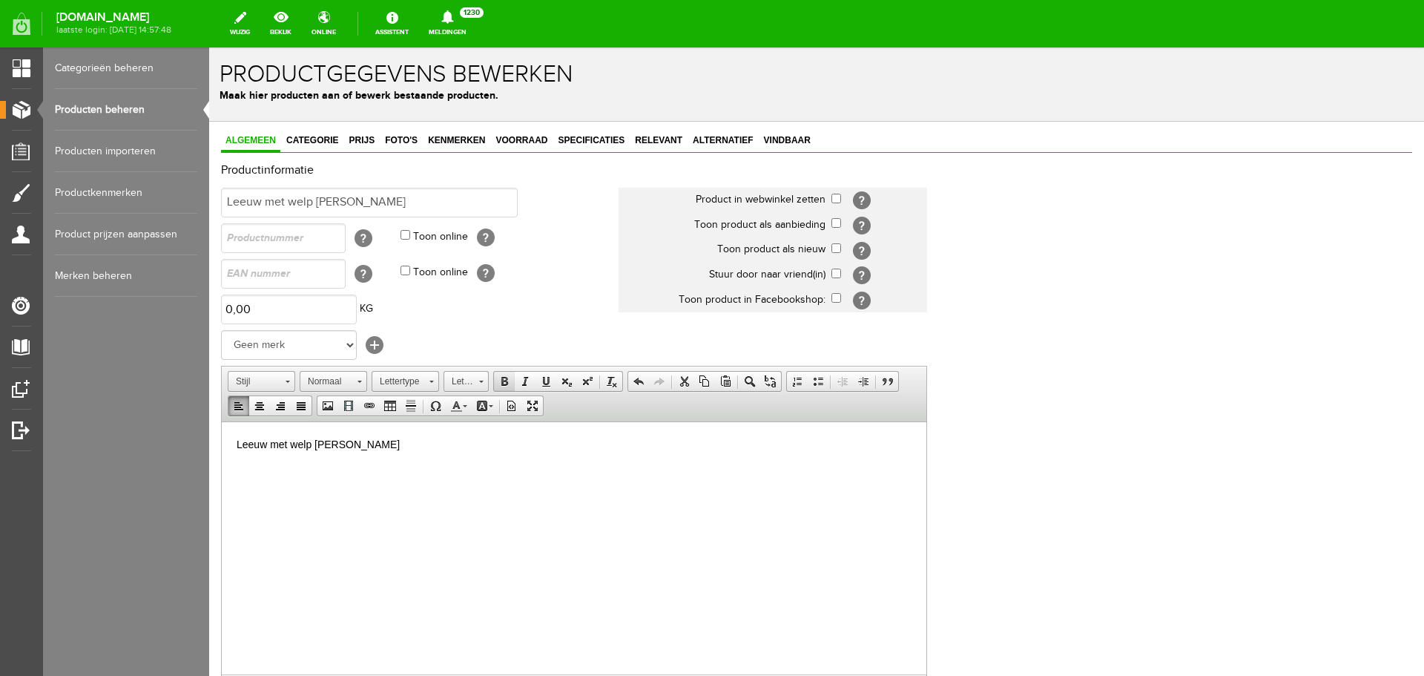
click at [504, 385] on span at bounding box center [505, 381] width 12 height 12
click at [409, 448] on p "Leeuw met welp [PERSON_NAME]" at bounding box center [574, 444] width 675 height 16
drag, startPoint x: 312, startPoint y: 469, endPoint x: 199, endPoint y: 459, distance: 114.0
click at [222, 459] on html "Leeuw met welp [PERSON_NAME] [DOMAIN_NAME] ​" at bounding box center [574, 456] width 705 height 71
click at [266, 472] on p at bounding box center [574, 470] width 675 height 16
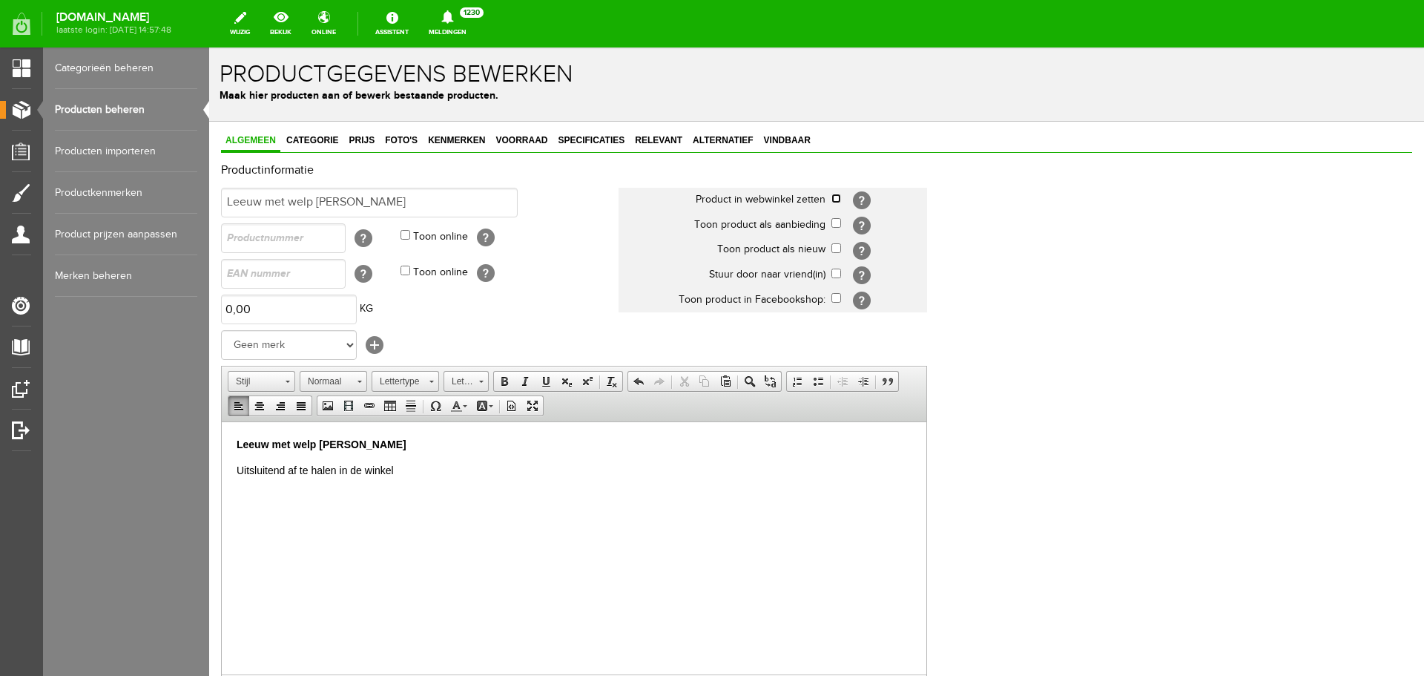
click at [836, 199] on input "checkbox" at bounding box center [837, 199] width 10 height 10
checkbox input "true"
click at [332, 139] on span "Categorie" at bounding box center [312, 140] width 61 height 10
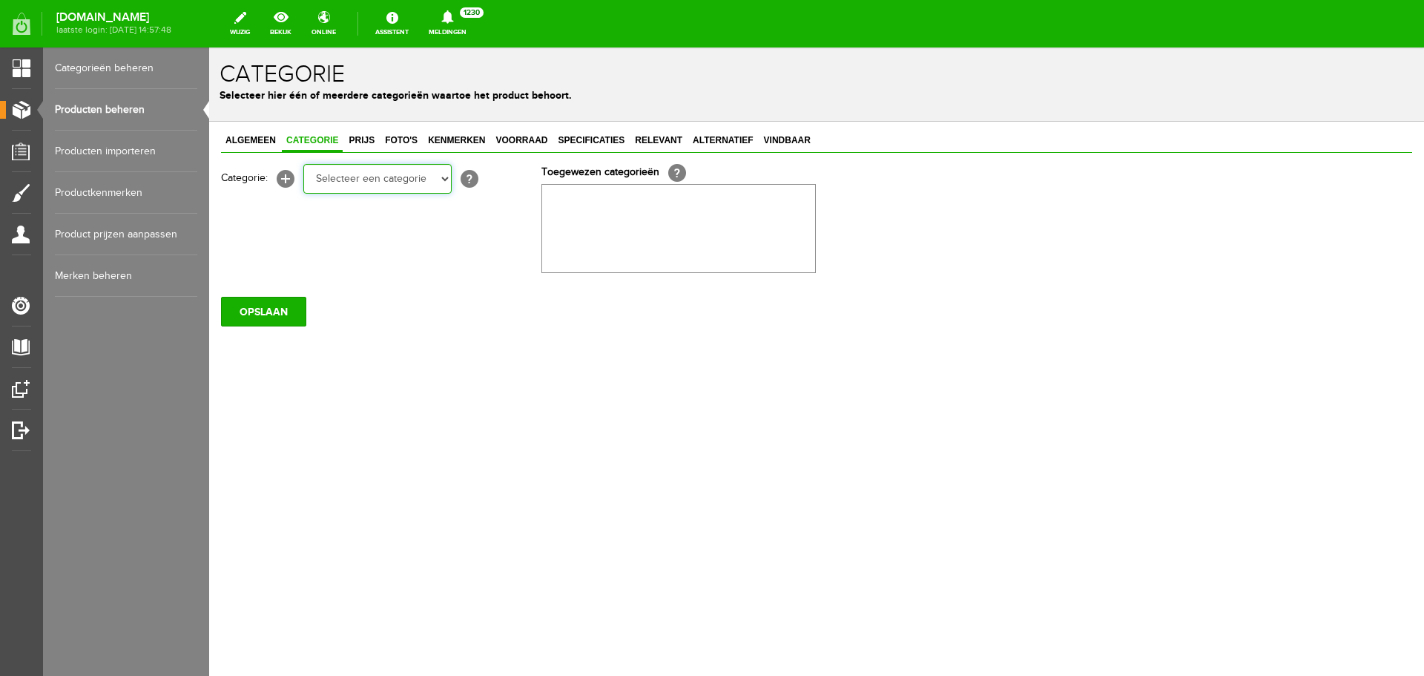
click at [347, 174] on select "Selecteer een categorie Occasions Occasions Choke's Occasions alarmpistolen Occ…" at bounding box center [377, 179] width 148 height 30
select select "269682"
click at [303, 164] on select "Selecteer een categorie Occasions Occasions Choke's Occasions alarmpistolen Occ…" at bounding box center [377, 179] width 148 height 30
click at [369, 145] on span "Prijs" at bounding box center [361, 140] width 35 height 10
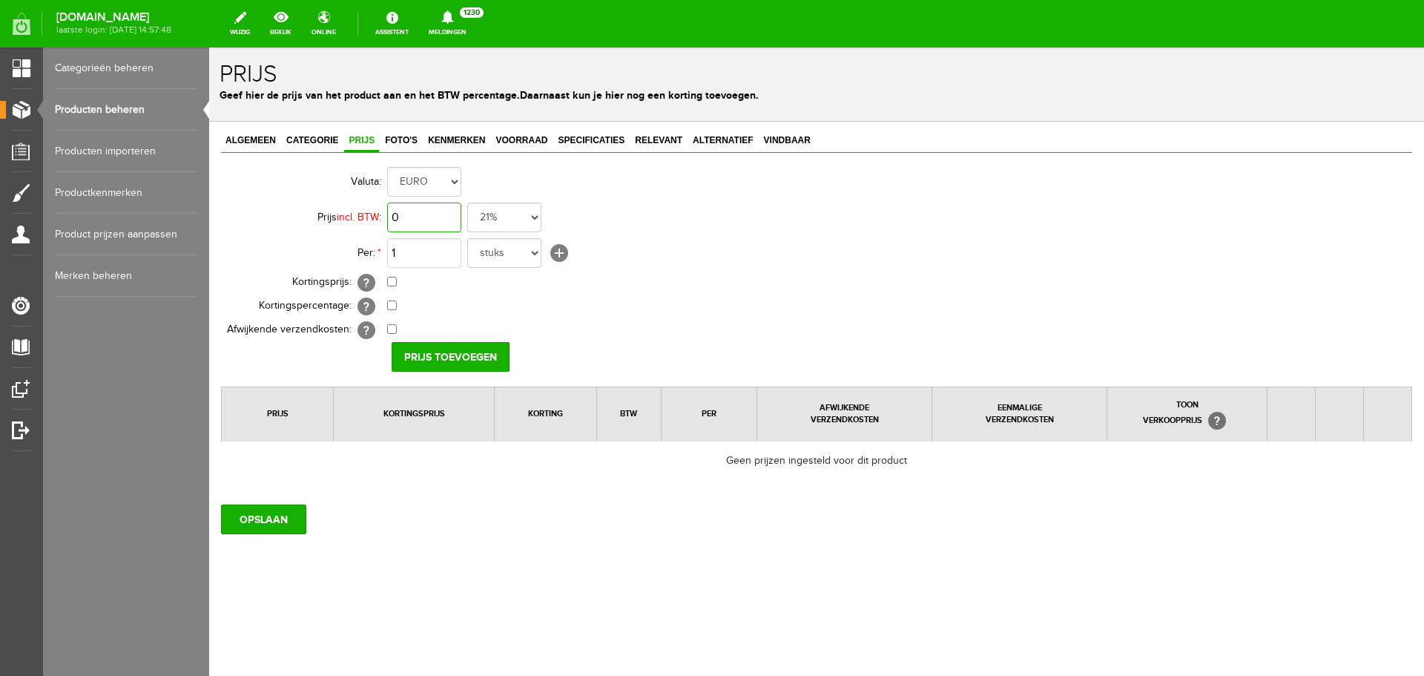
click at [419, 218] on input "0" at bounding box center [424, 218] width 74 height 30
type input "€ 6.000,00"
click at [456, 351] on input "Prijs toevoegen" at bounding box center [451, 357] width 118 height 30
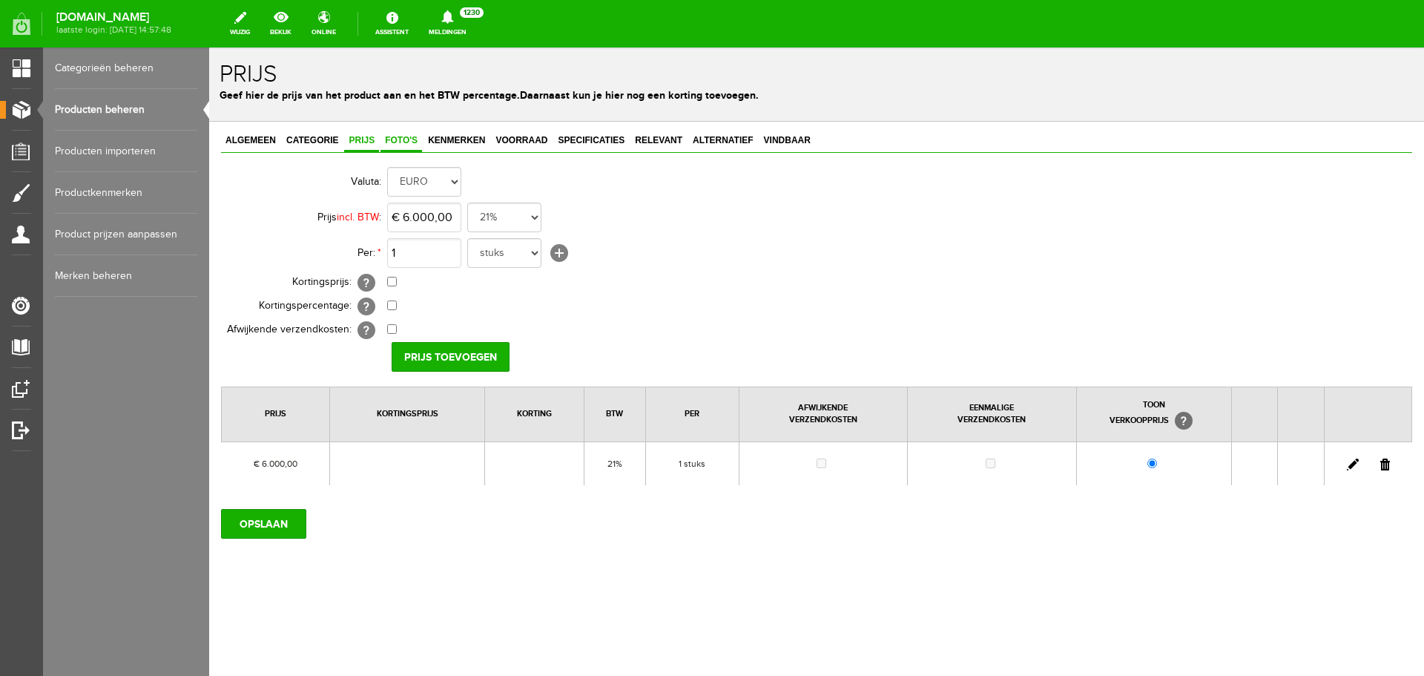
click at [404, 139] on span "Foto's" at bounding box center [402, 140] width 42 height 10
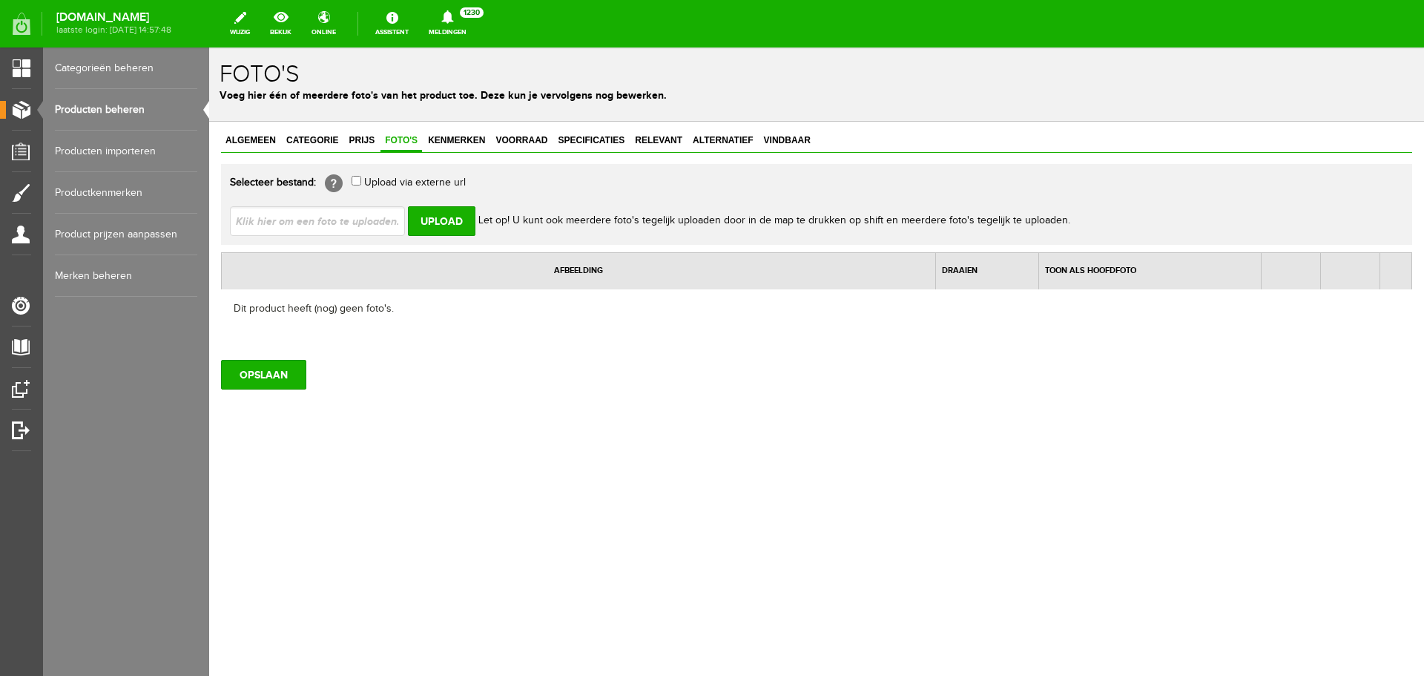
click at [359, 222] on input "file" at bounding box center [323, 220] width 187 height 28
type input "C:\fakepath\Leeuw-met-welp.jpg"
type input "Leeuw-met-welp.jpg"
click at [444, 220] on input "Upload" at bounding box center [442, 221] width 68 height 30
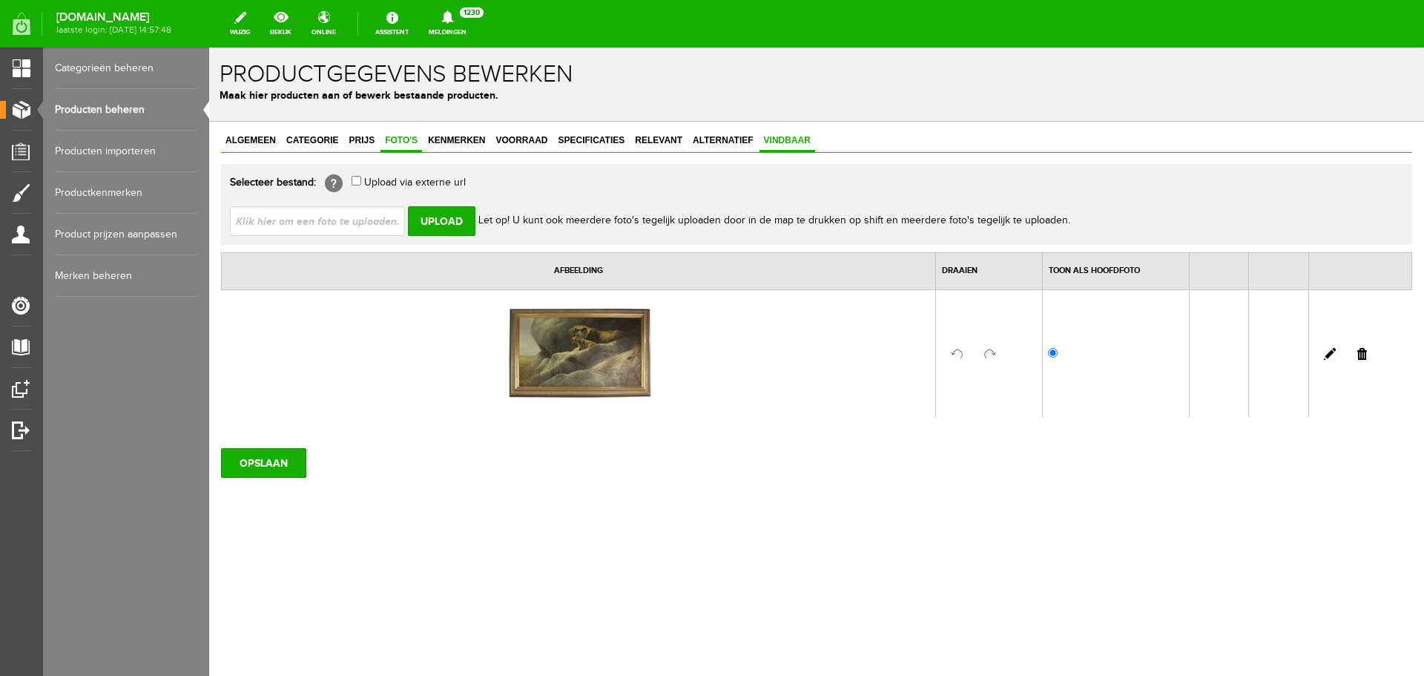
click at [803, 138] on span "Vindbaar" at bounding box center [788, 140] width 56 height 10
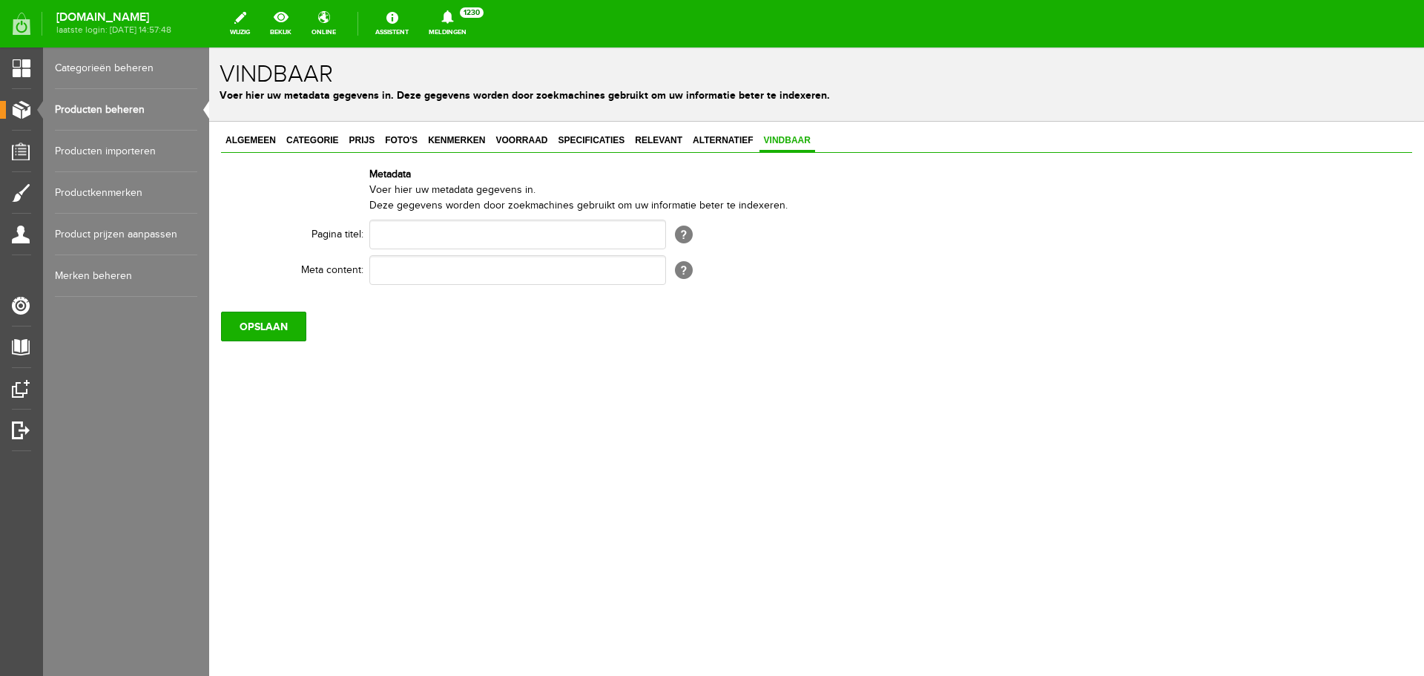
drag, startPoint x: 269, startPoint y: 144, endPoint x: 368, endPoint y: 178, distance: 105.1
click at [267, 143] on span "Algemeen" at bounding box center [250, 140] width 59 height 10
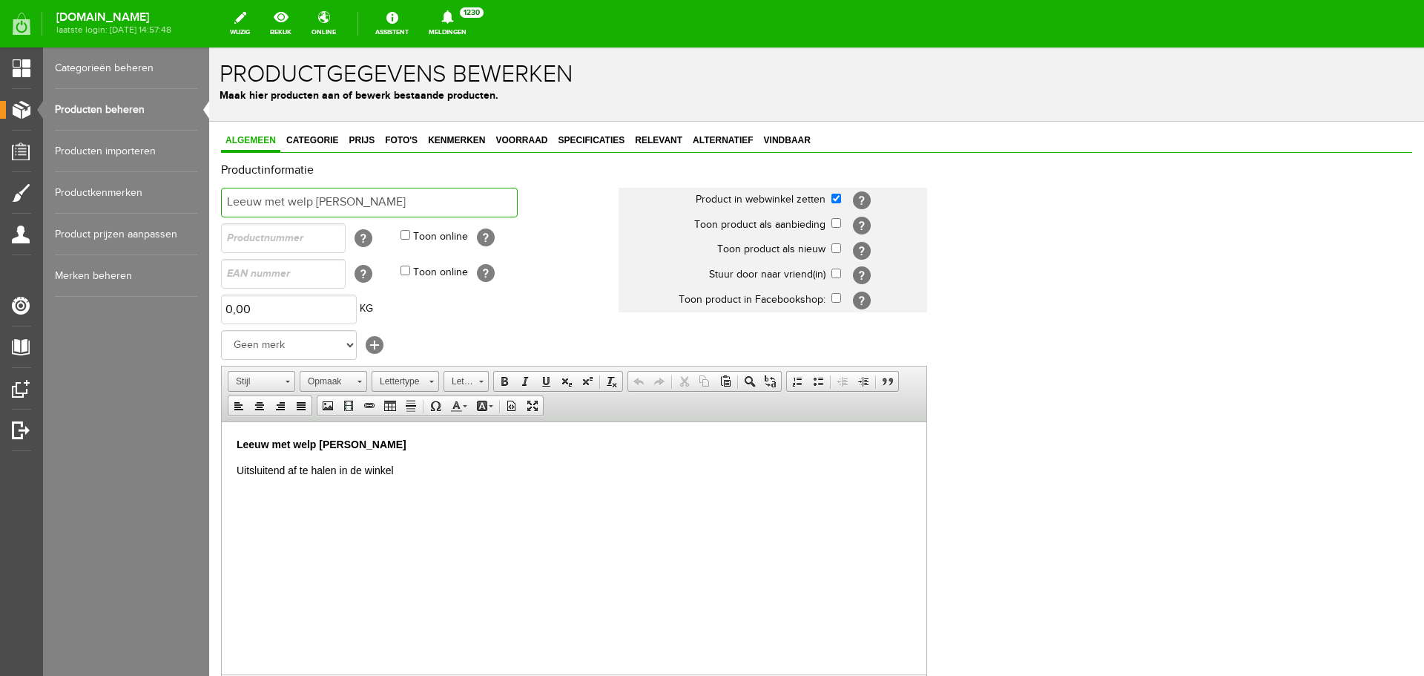
drag, startPoint x: 412, startPoint y: 204, endPoint x: 68, endPoint y: 186, distance: 344.7
click at [209, 186] on html "x Productgegevens bewerken Maak hier producten aan of bewerk bestaande producte…" at bounding box center [816, 361] width 1215 height 628
click at [788, 138] on span "Vindbaar" at bounding box center [788, 140] width 56 height 10
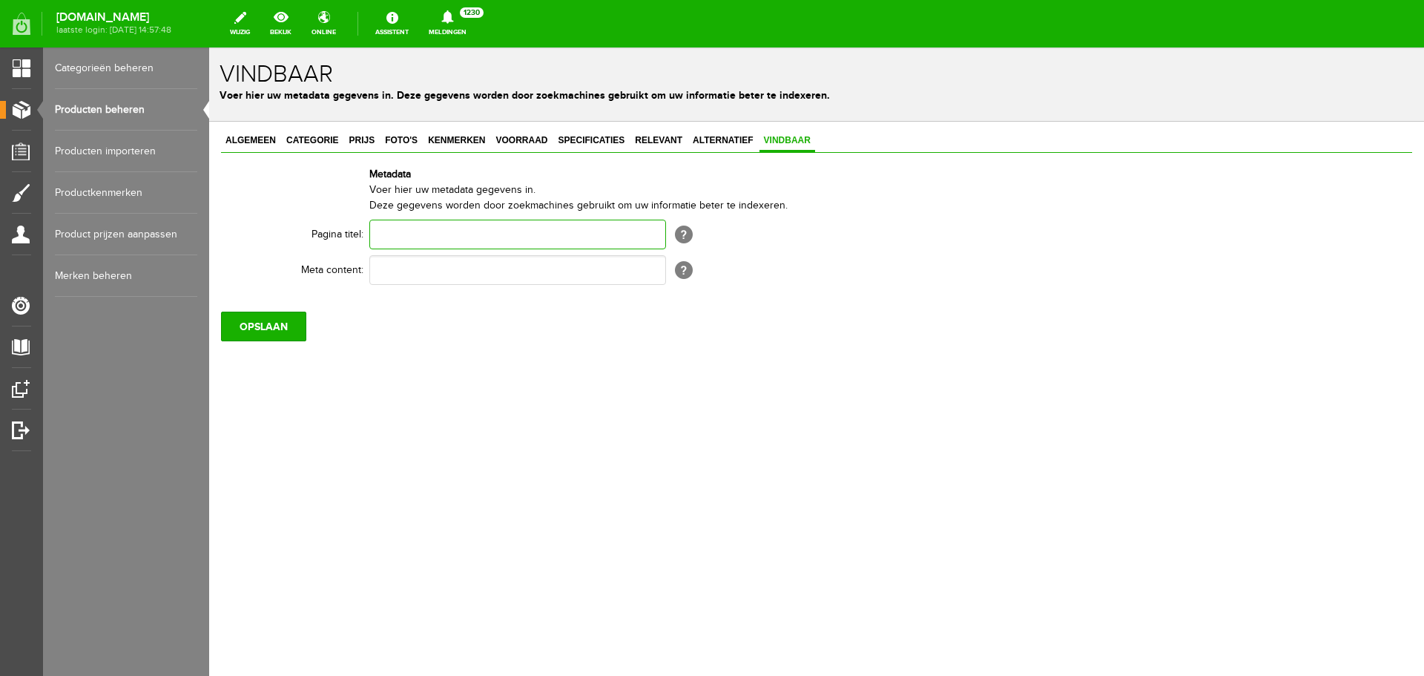
click at [478, 236] on input "text" at bounding box center [517, 235] width 297 height 30
paste input "Leeuw met welp [PERSON_NAME]"
type input "Leeuw met welp [PERSON_NAME]"
click at [382, 269] on input "text" at bounding box center [517, 270] width 297 height 30
paste input "Leeuw met welp [PERSON_NAME]"
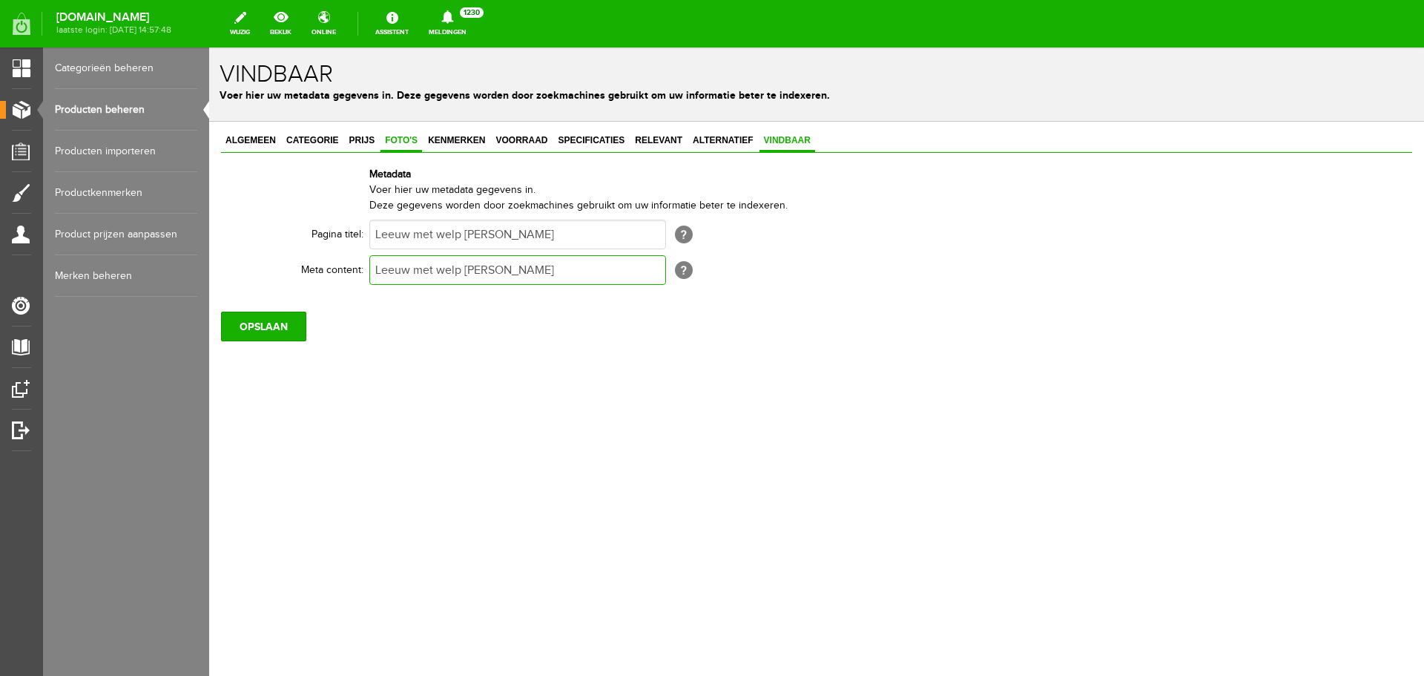
type input "Leeuw met welp [PERSON_NAME]"
click at [395, 146] on link "Foto's" at bounding box center [402, 142] width 42 height 22
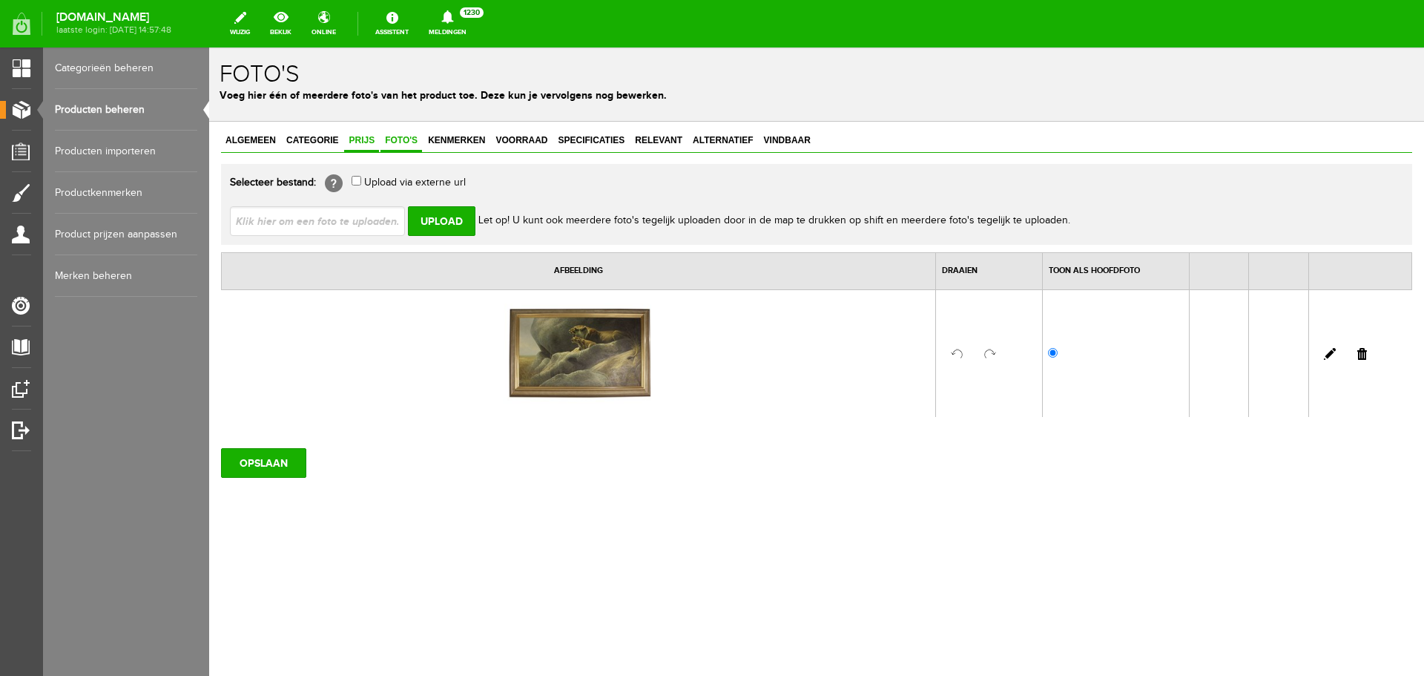
click at [351, 142] on span "Prijs" at bounding box center [361, 140] width 35 height 10
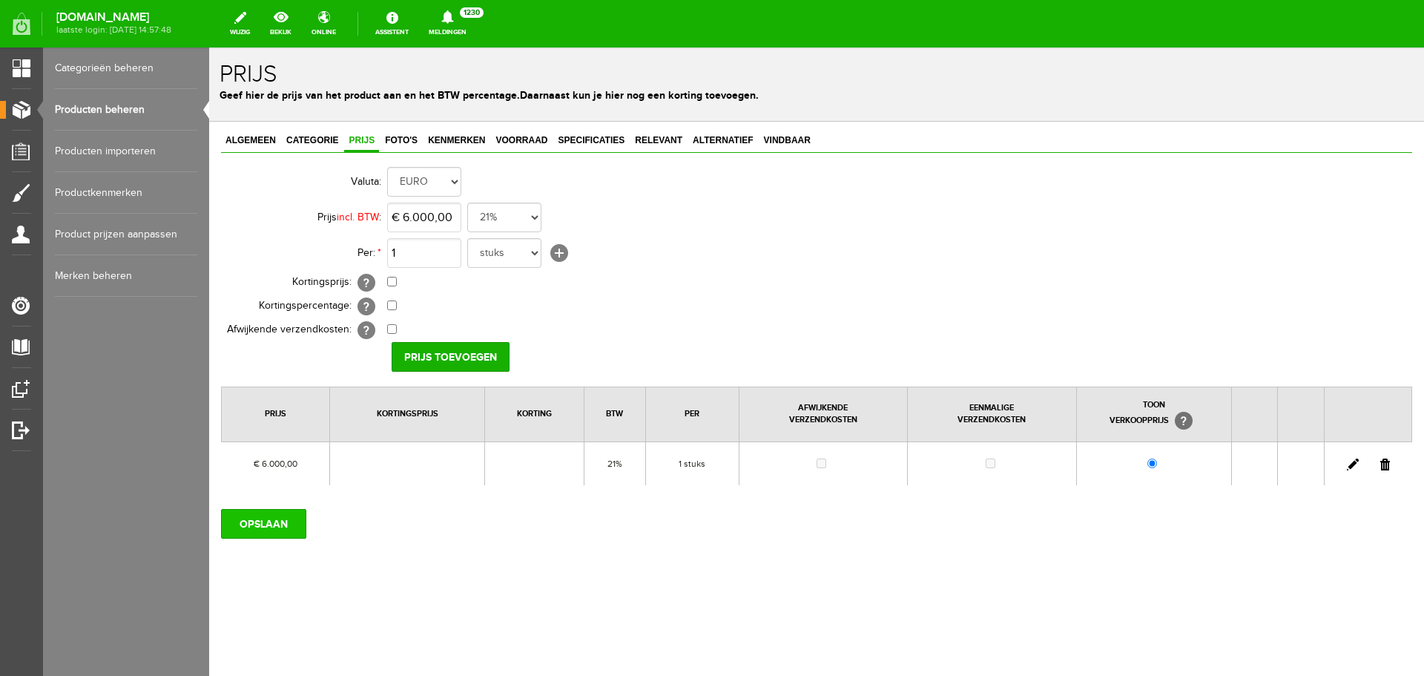
click at [265, 525] on input "OPSLAAN" at bounding box center [263, 524] width 85 height 30
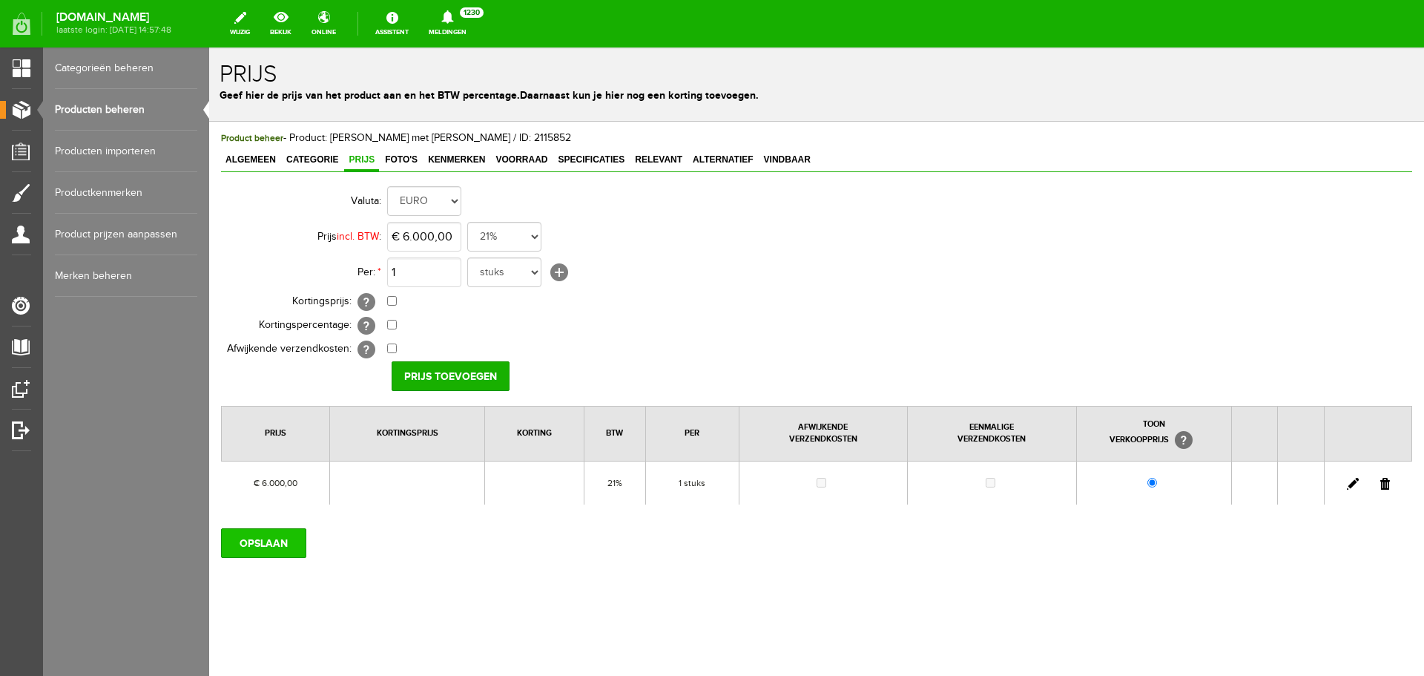
click at [272, 544] on input "OPSLAAN" at bounding box center [263, 543] width 85 height 30
click at [299, 544] on input "OPSLAAN" at bounding box center [263, 543] width 85 height 30
click at [269, 542] on input "OPSLAAN" at bounding box center [263, 543] width 85 height 30
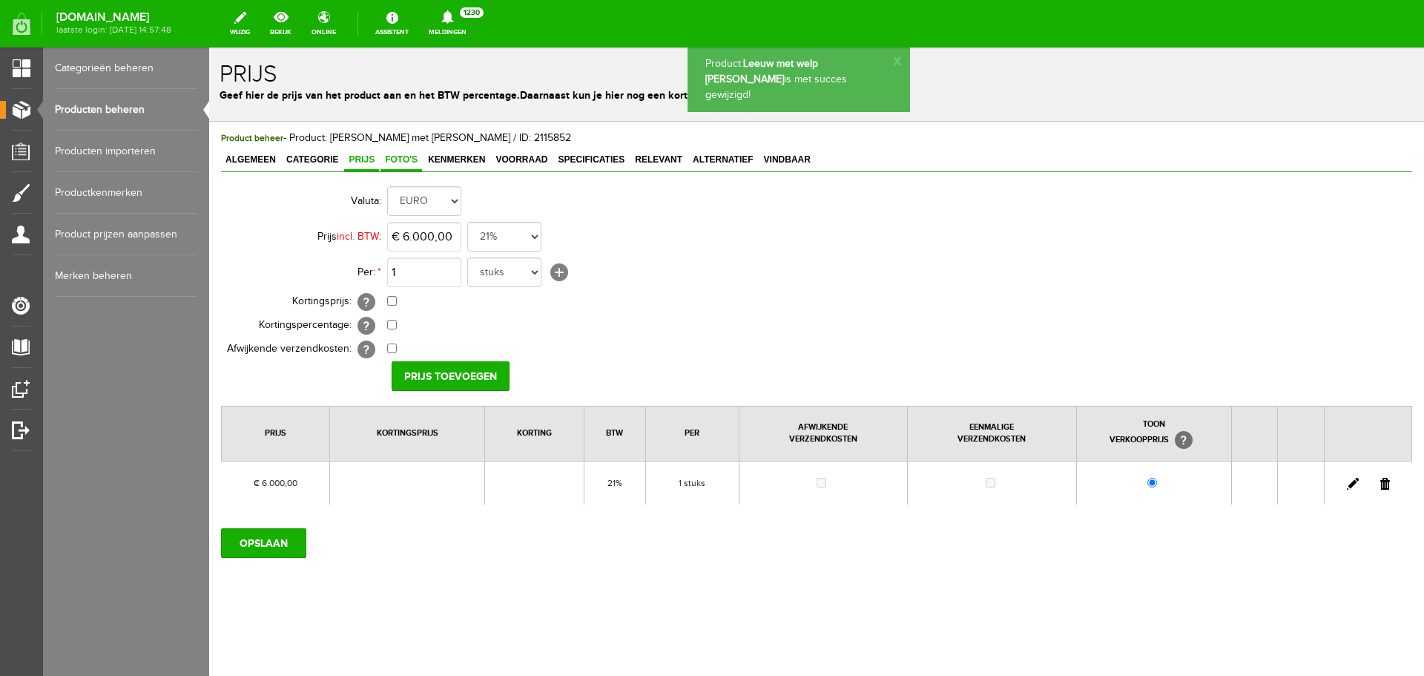
click at [410, 166] on link "Foto's" at bounding box center [402, 161] width 42 height 22
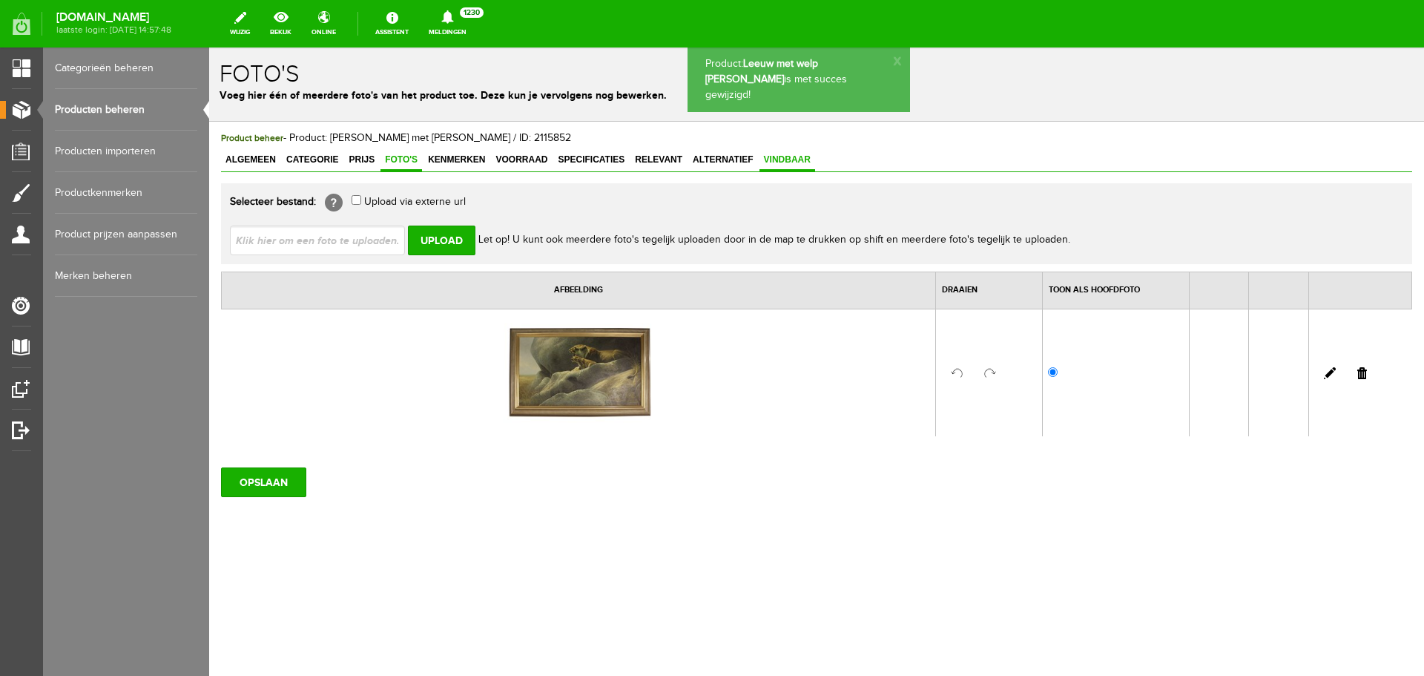
click at [772, 162] on span "Vindbaar" at bounding box center [788, 159] width 56 height 10
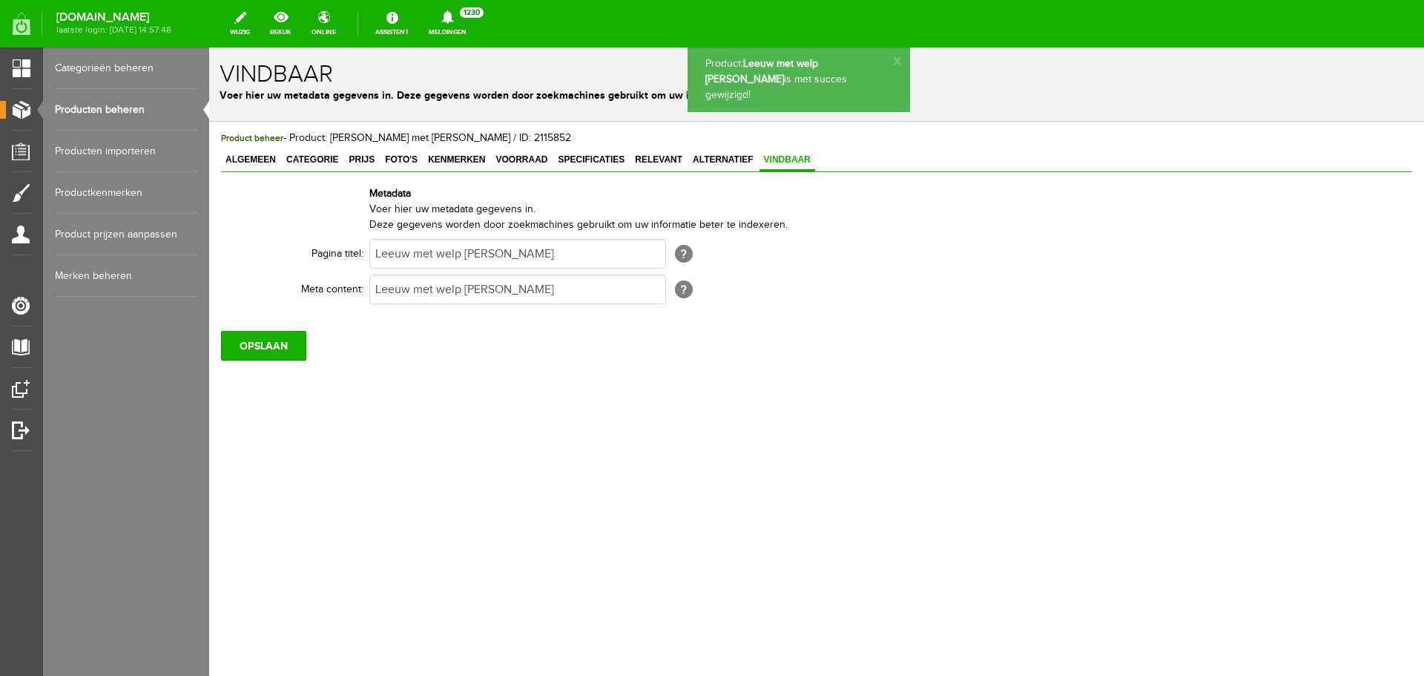
click at [167, 109] on link "Producten beheren" at bounding box center [126, 110] width 142 height 42
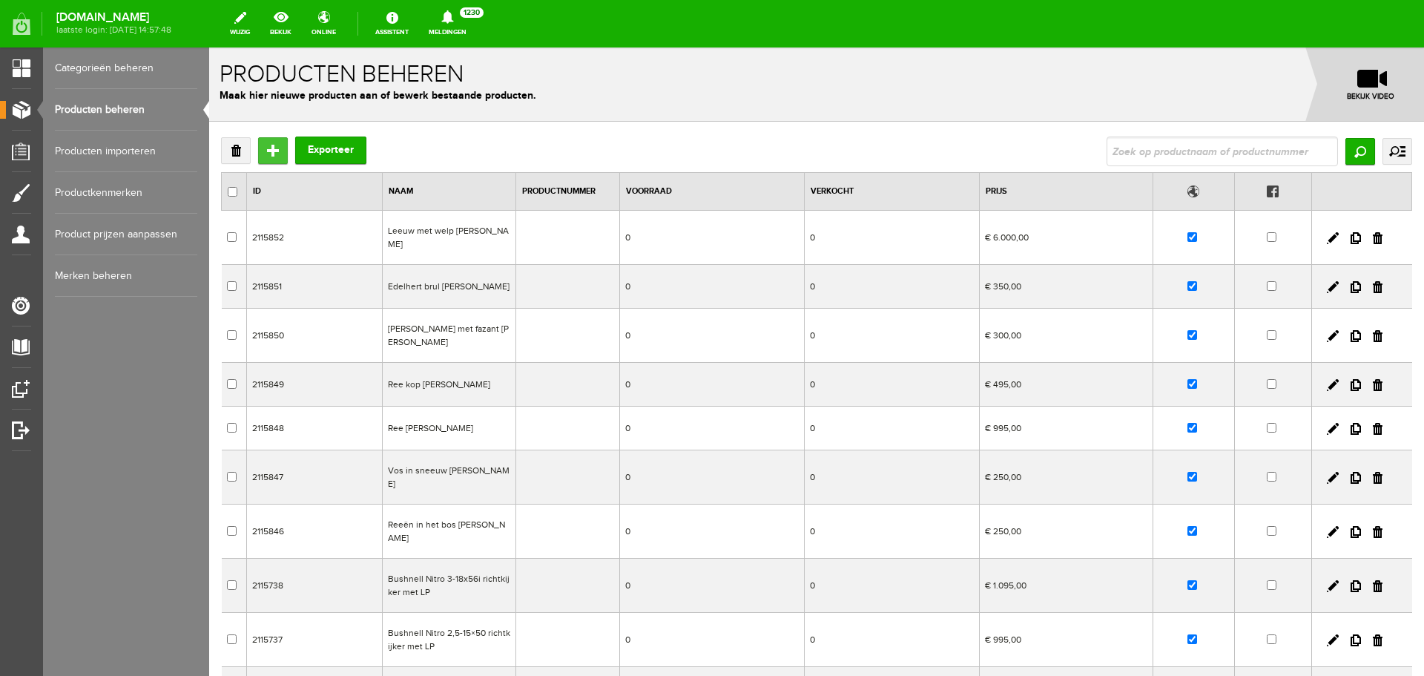
click at [280, 154] on input "Toevoegen" at bounding box center [273, 150] width 30 height 27
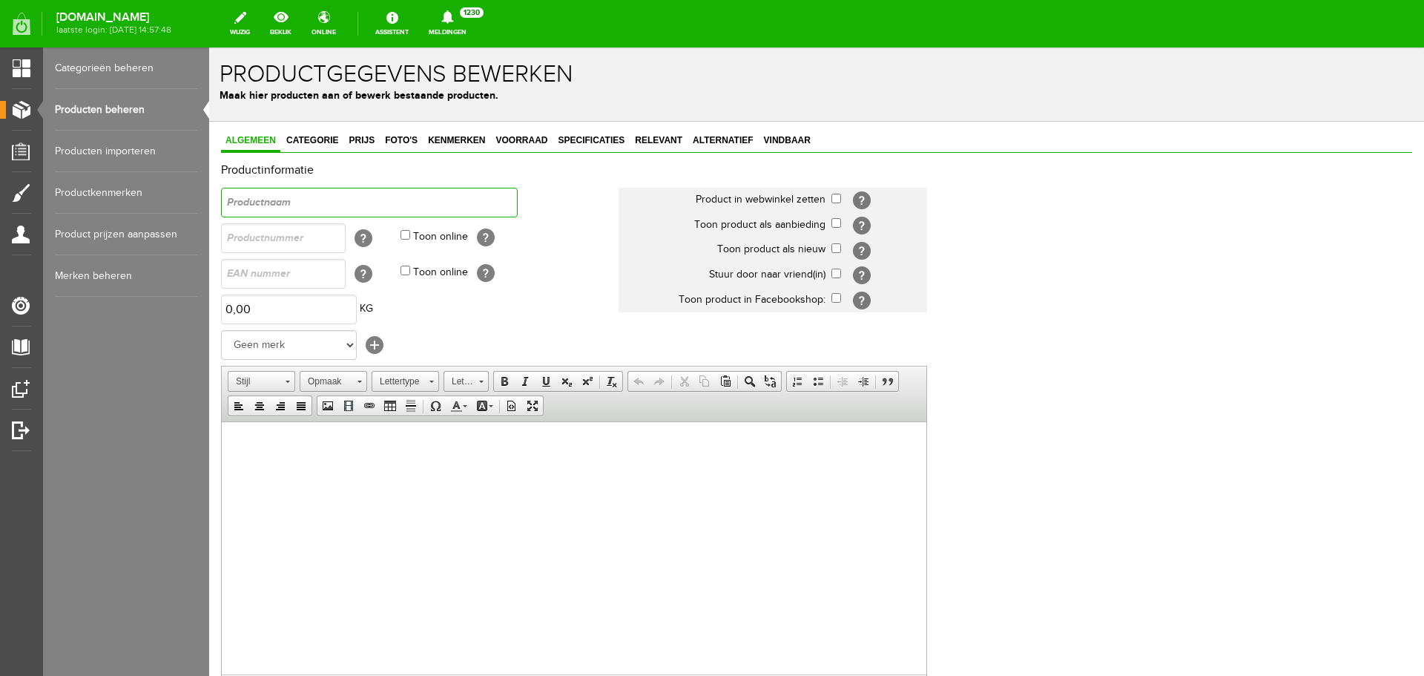
click at [274, 200] on input "text" at bounding box center [369, 203] width 297 height 30
click at [384, 144] on span "Foto's" at bounding box center [402, 140] width 42 height 10
click at [301, 203] on input "text" at bounding box center [369, 203] width 297 height 30
click at [314, 125] on div "Algemeen Categorie Prijs Foto's Kenmerken Voorraad Specificaties Relevant Alter…" at bounding box center [816, 535] width 1215 height 827
click at [317, 138] on span "Categorie" at bounding box center [312, 140] width 61 height 10
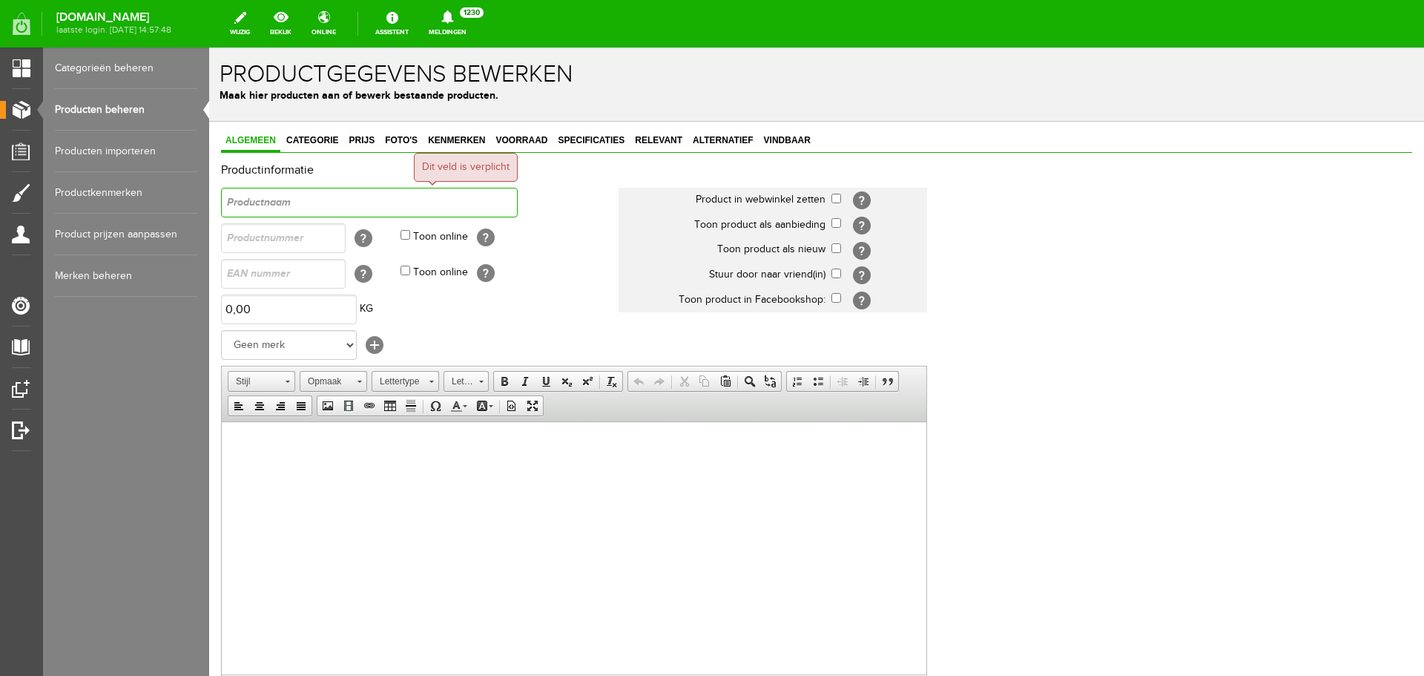
click at [274, 206] on input "text" at bounding box center [369, 203] width 297 height 30
drag, startPoint x: 346, startPoint y: 203, endPoint x: 246, endPoint y: 210, distance: 99.7
click at [246, 210] on input "Uil LR van de linde" at bounding box center [369, 203] width 297 height 30
type input "Uil LR van de linde"
click at [382, 208] on input "Uil LR van de linde" at bounding box center [369, 203] width 297 height 30
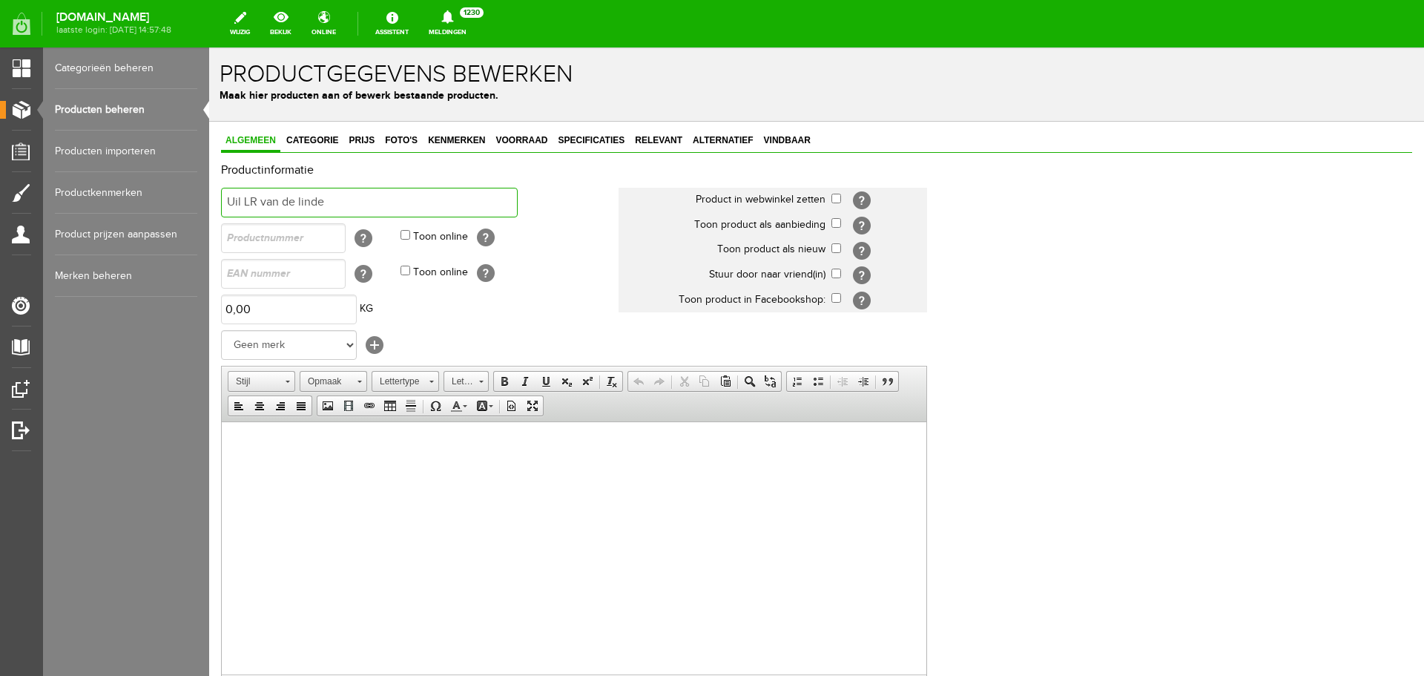
click at [371, 206] on input "Uil LR van de linde" at bounding box center [369, 203] width 297 height 30
click at [295, 349] on select "Geen merk Pulsar Treeland Minox Hikmicro ATN Infiray Swedteam Remington Smith &…" at bounding box center [289, 345] width 136 height 30
click at [328, 390] on span "Opmaak" at bounding box center [326, 381] width 52 height 19
click at [236, 467] on html at bounding box center [574, 443] width 705 height 45
drag, startPoint x: 362, startPoint y: 195, endPoint x: 131, endPoint y: 188, distance: 231.6
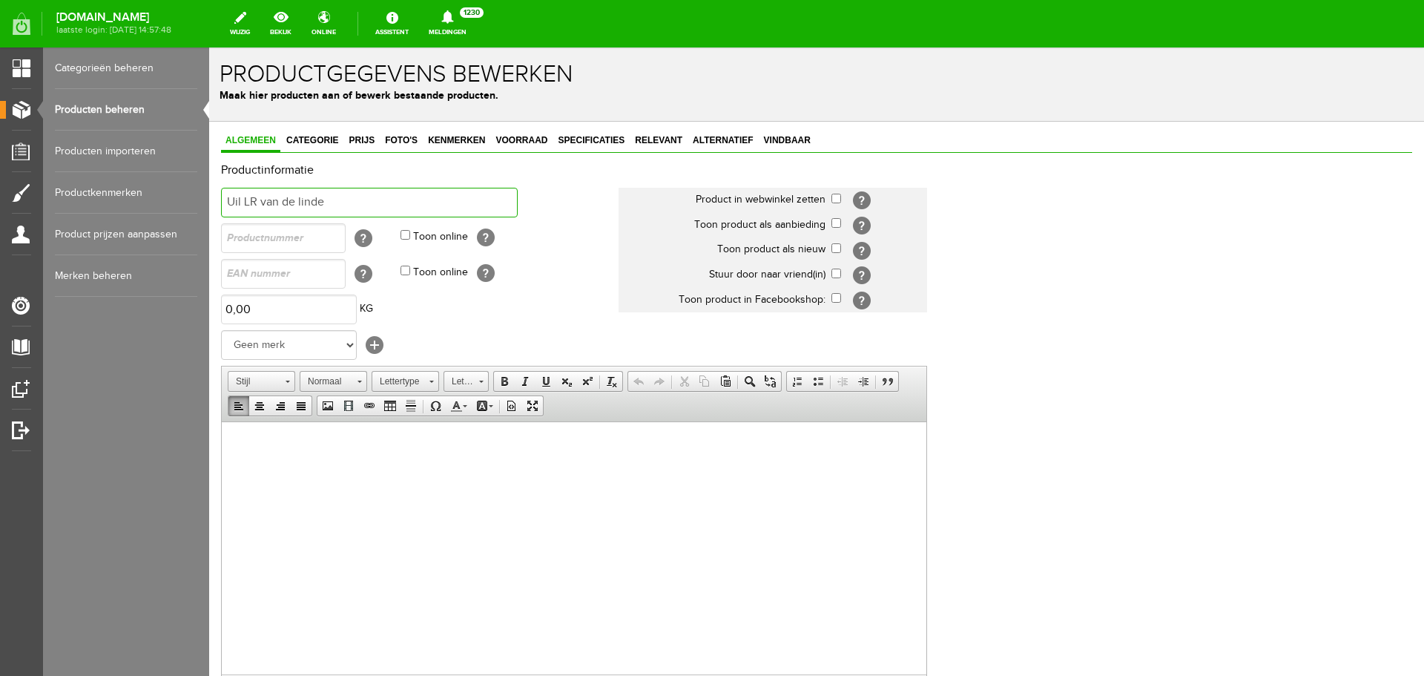
click at [209, 188] on html "x Productgegevens bewerken Maak hier producten aan of bewerk bestaande producte…" at bounding box center [816, 361] width 1215 height 628
click at [316, 467] on html at bounding box center [574, 443] width 705 height 45
drag, startPoint x: 393, startPoint y: 441, endPoint x: 144, endPoint y: 436, distance: 249.3
click at [222, 436] on html "Uil LR van de linde" at bounding box center [574, 443] width 705 height 45
click at [510, 385] on span at bounding box center [505, 381] width 12 height 12
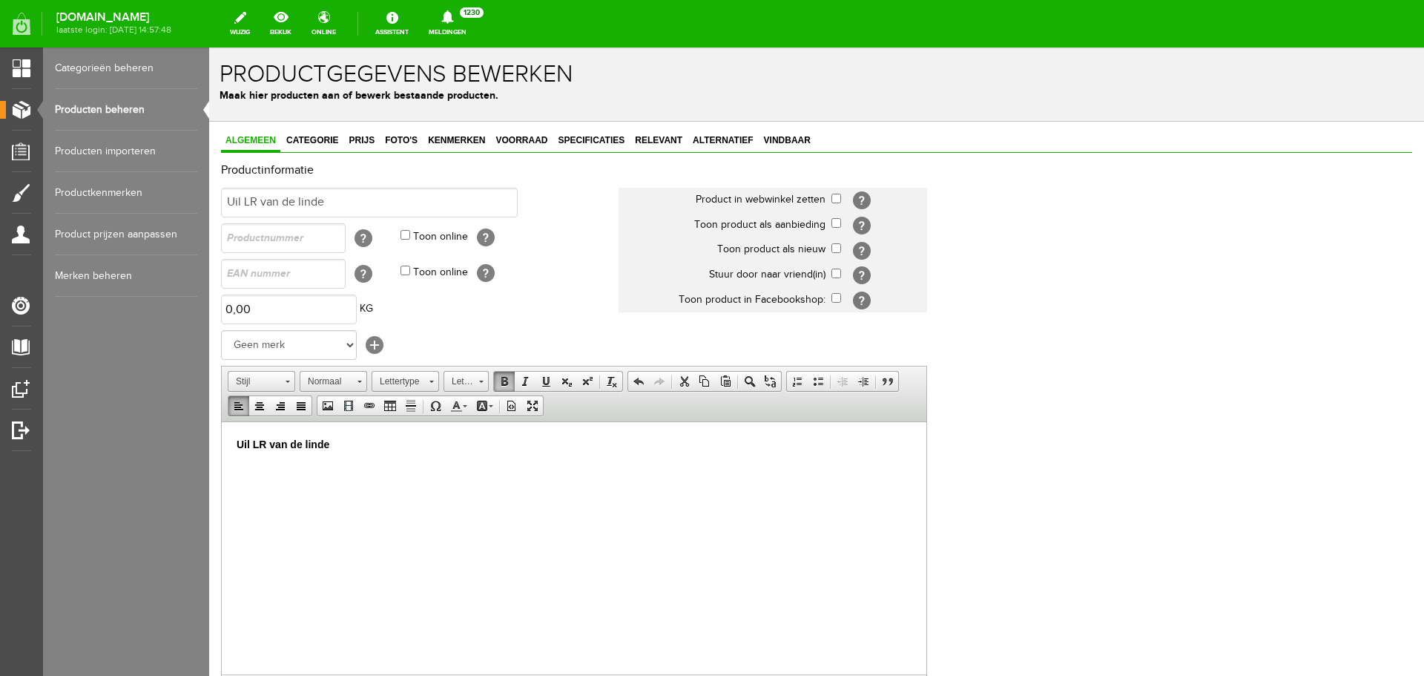
click at [323, 442] on strong "Uil LR van de linde" at bounding box center [283, 444] width 93 height 12
click at [332, 444] on p "Uil LR van de linde" at bounding box center [574, 444] width 675 height 16
click at [318, 141] on span "Categorie" at bounding box center [312, 140] width 61 height 10
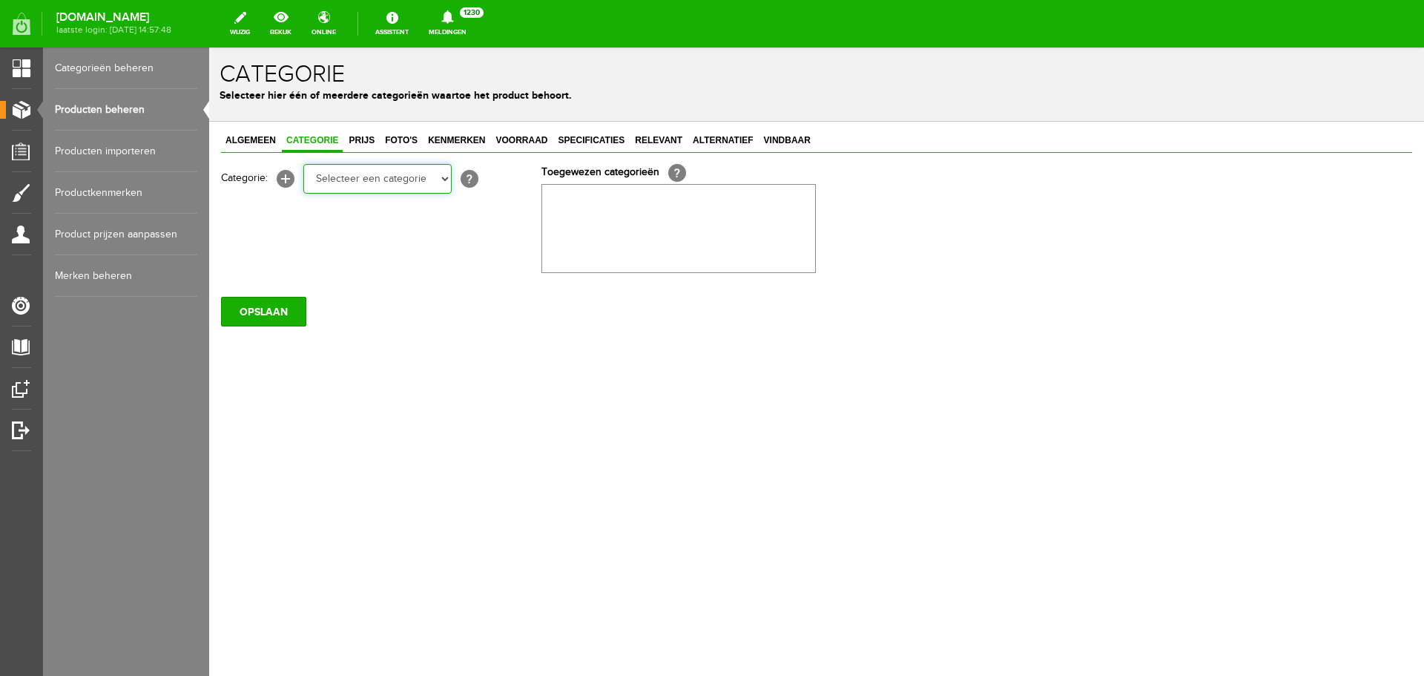
click at [340, 173] on select "Selecteer een categorie Occasions Occasions Choke's Occasions alarmpistolen Occ…" at bounding box center [377, 179] width 148 height 30
select select "269682"
click at [303, 164] on select "Selecteer een categorie Occasions Occasions Choke's Occasions alarmpistolen Occ…" at bounding box center [377, 179] width 148 height 30
click at [372, 147] on link "Prijs" at bounding box center [361, 142] width 35 height 22
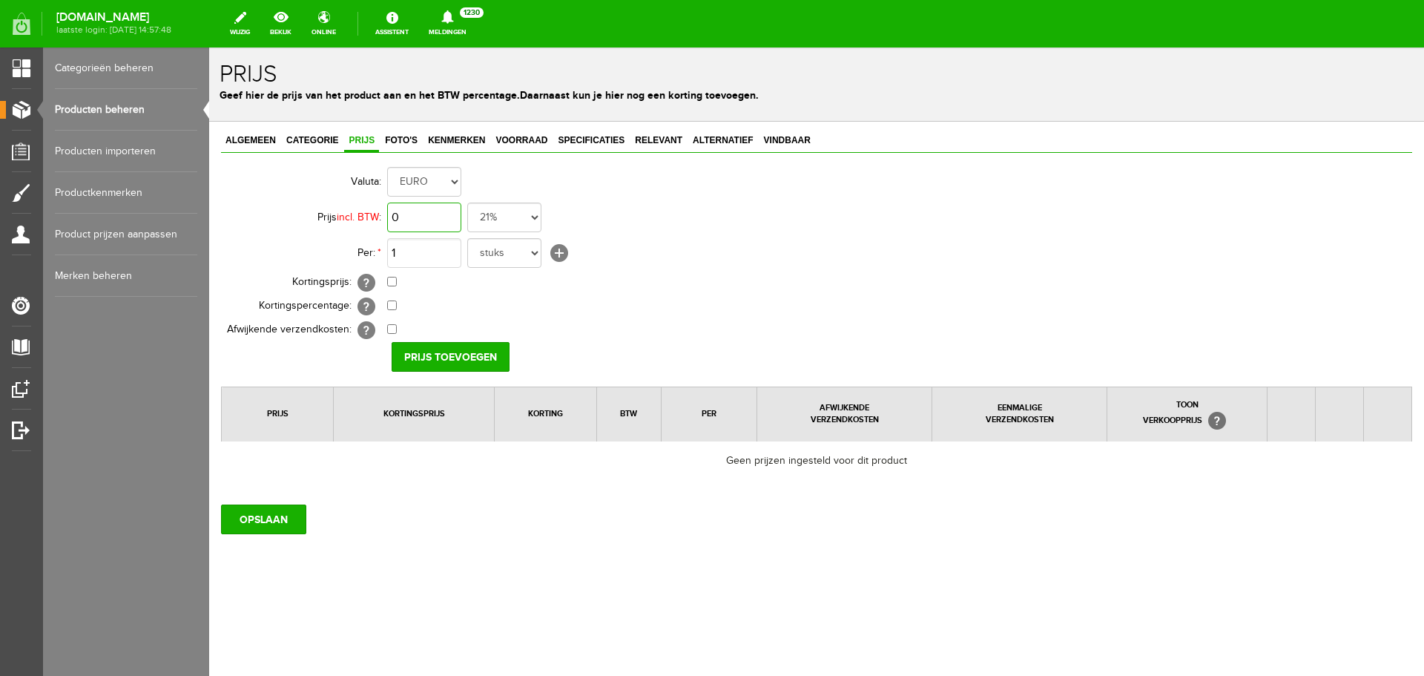
click at [403, 220] on input "0" at bounding box center [424, 218] width 74 height 30
type input "€ 2.795,00"
click at [438, 367] on input "Prijs toevoegen" at bounding box center [451, 357] width 118 height 30
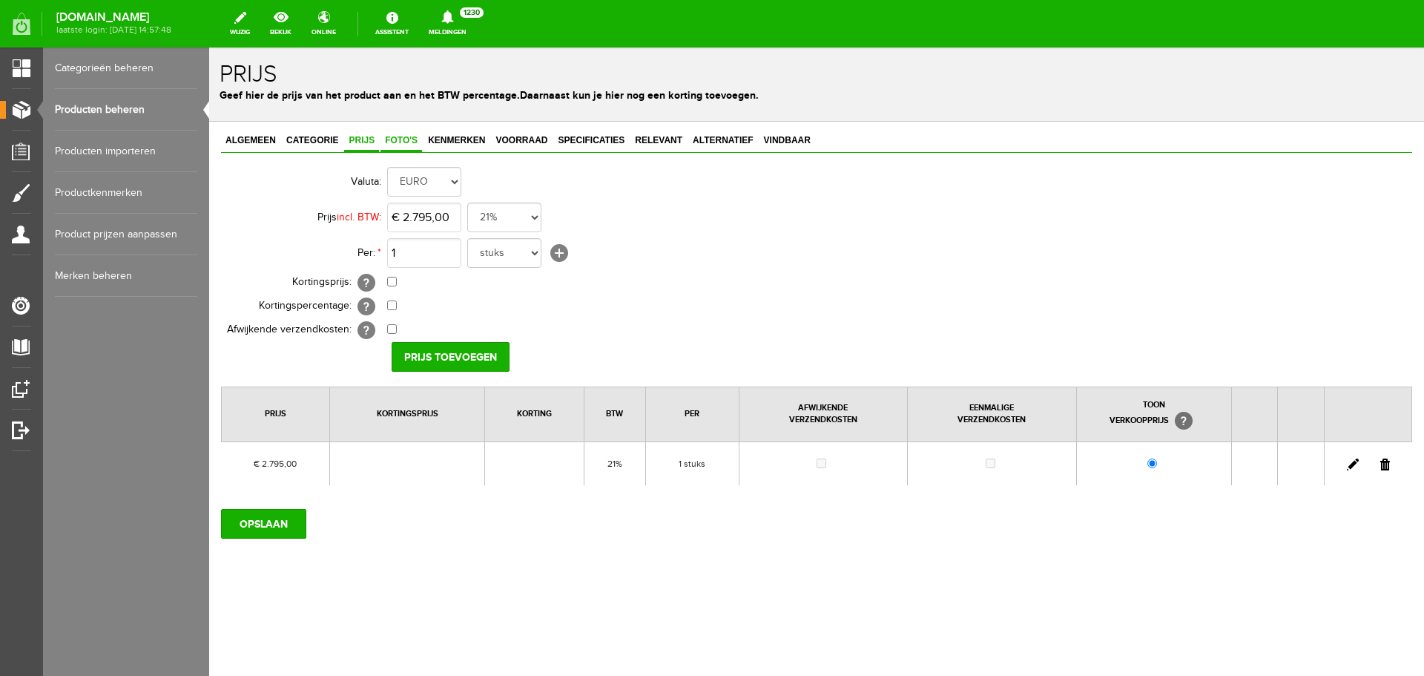
click at [403, 137] on span "Foto's" at bounding box center [402, 140] width 42 height 10
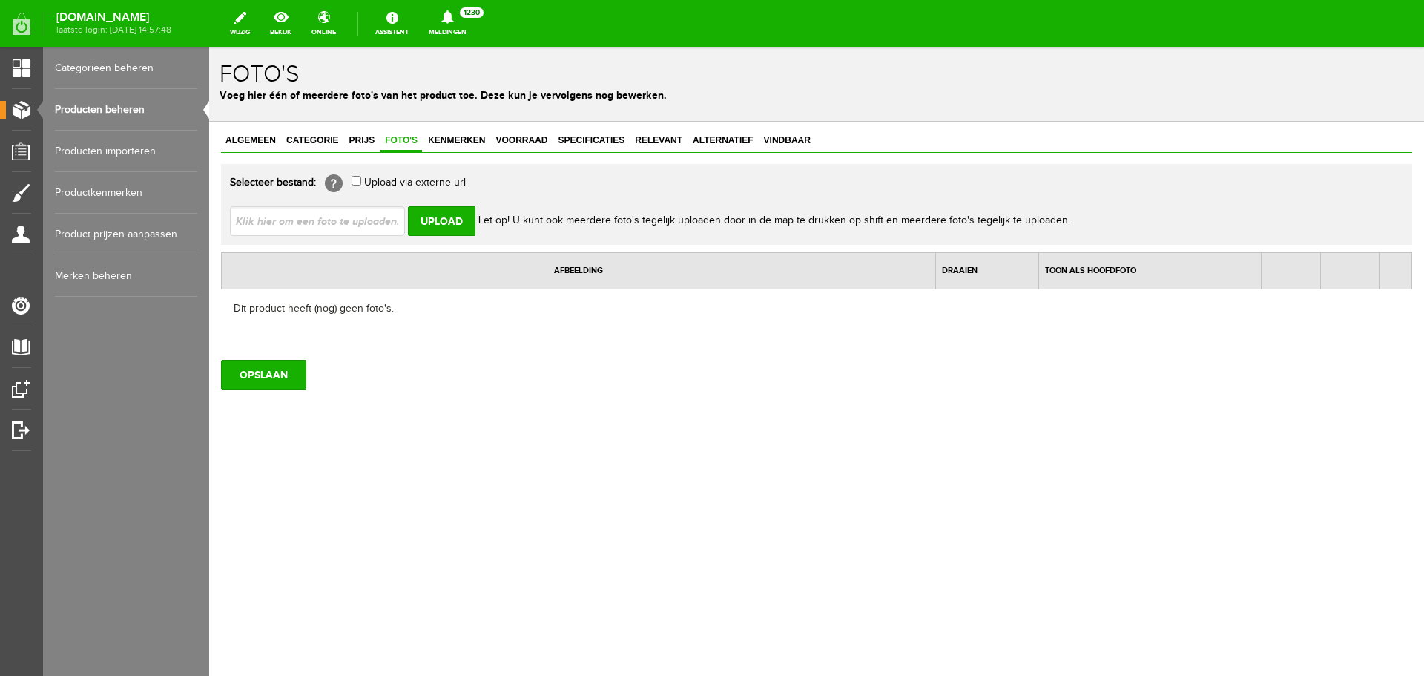
click at [366, 220] on input "file" at bounding box center [323, 220] width 187 height 28
type input "C:\fakepath\LR-van-der-linde-uil.jpg"
type input "LR-van-der-linde-uil.jpg"
click at [433, 227] on input "Upload" at bounding box center [442, 221] width 68 height 30
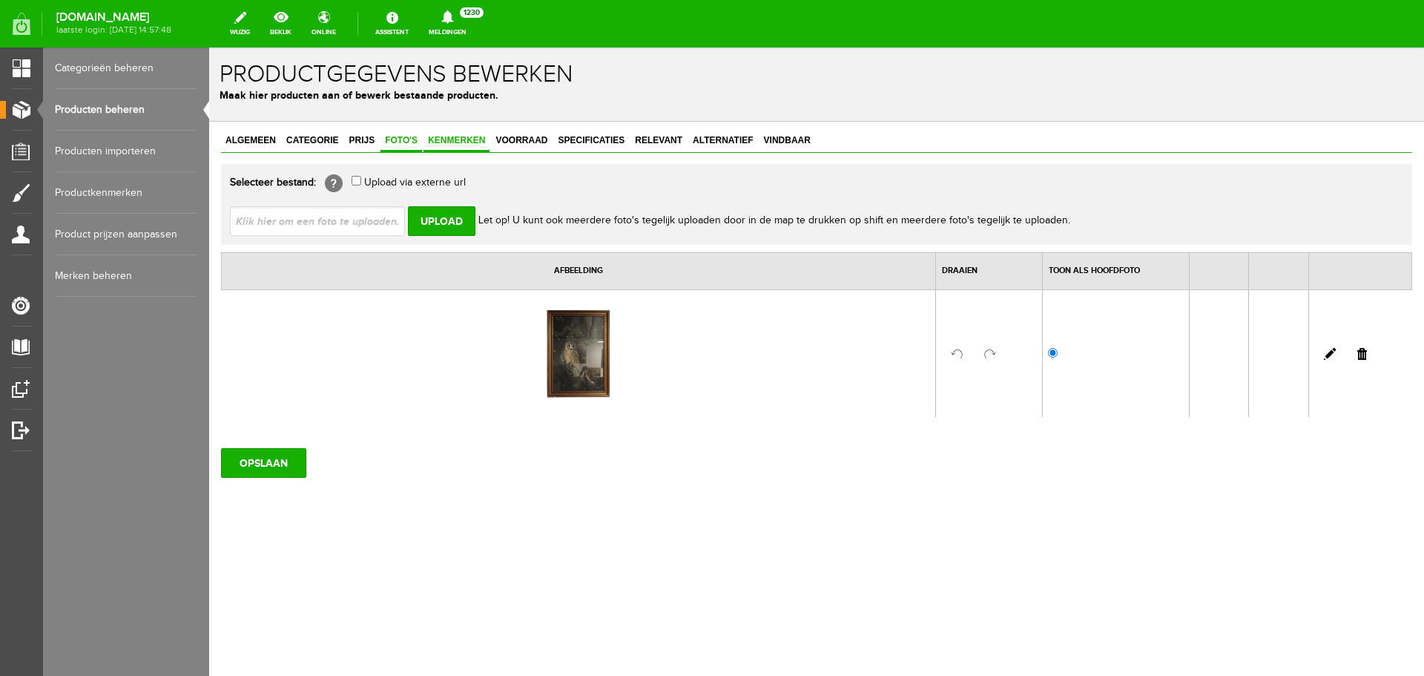
click at [462, 143] on span "Kenmerken" at bounding box center [457, 140] width 66 height 10
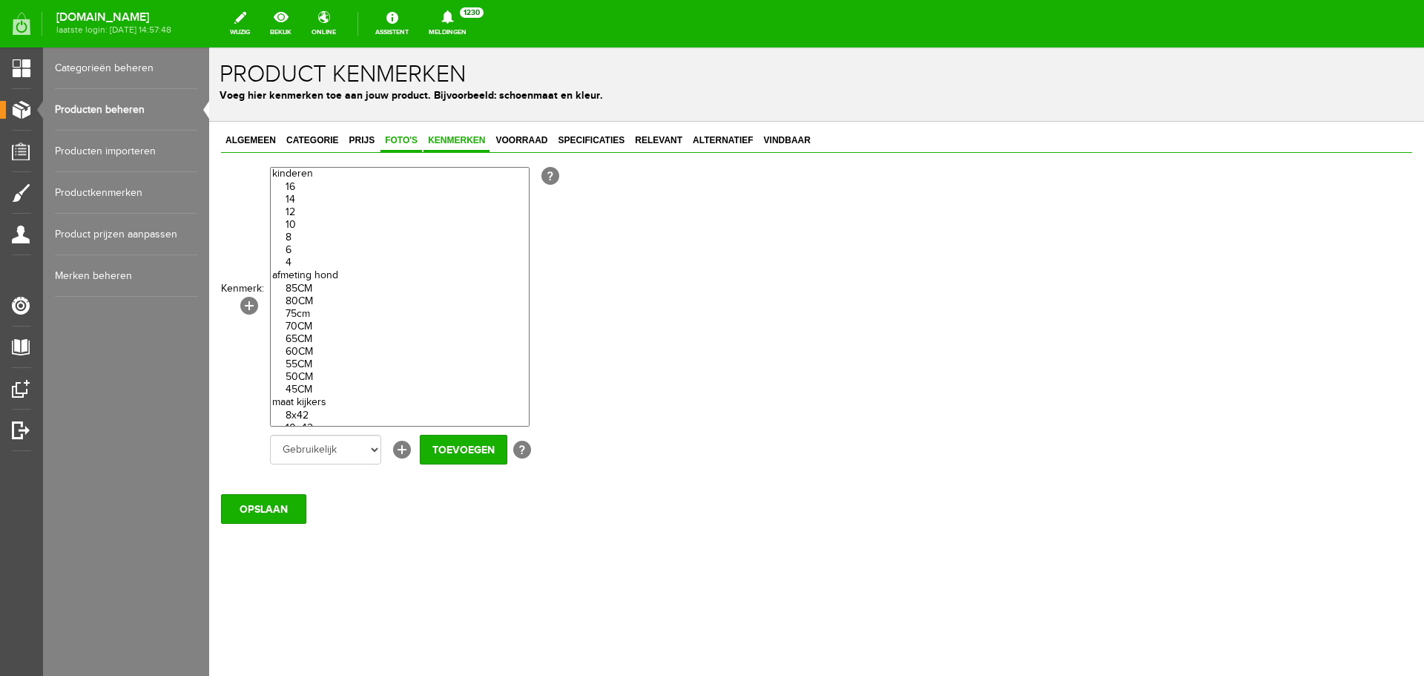
click at [403, 142] on span "Foto's" at bounding box center [402, 140] width 42 height 10
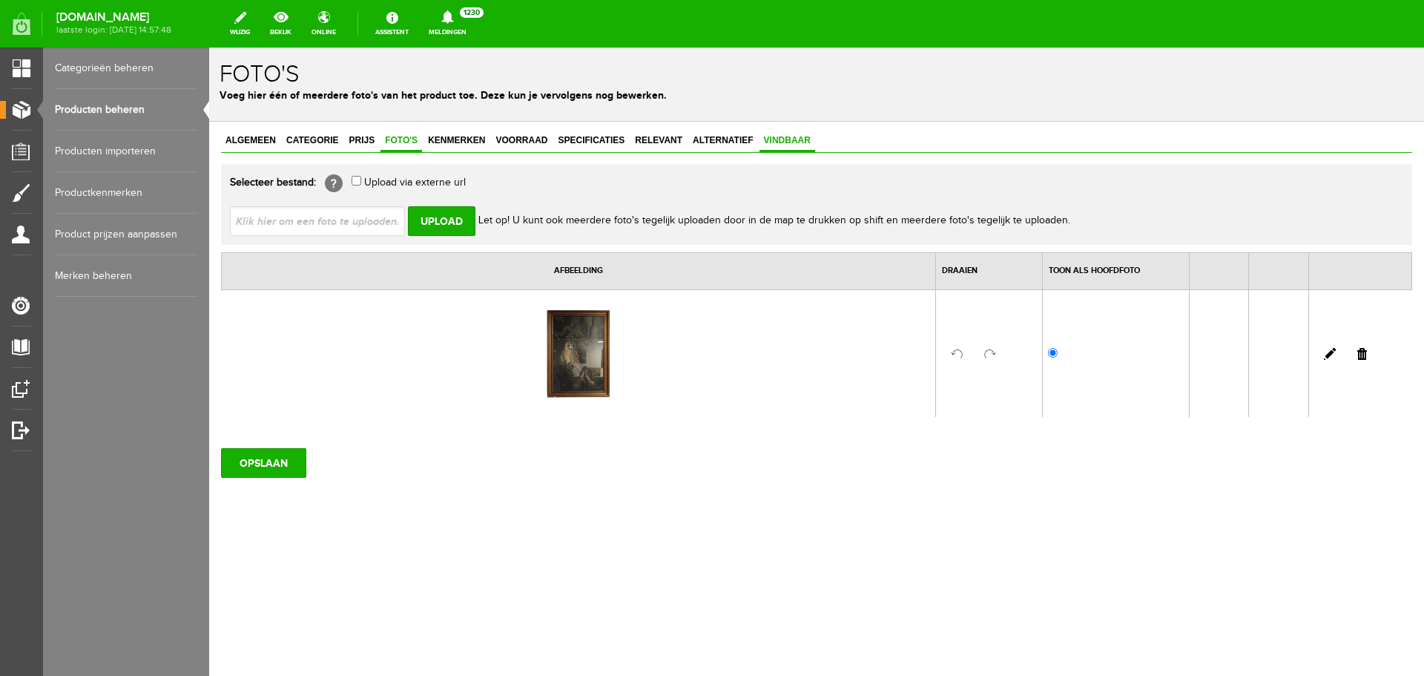
click at [795, 136] on span "Vindbaar" at bounding box center [788, 140] width 56 height 10
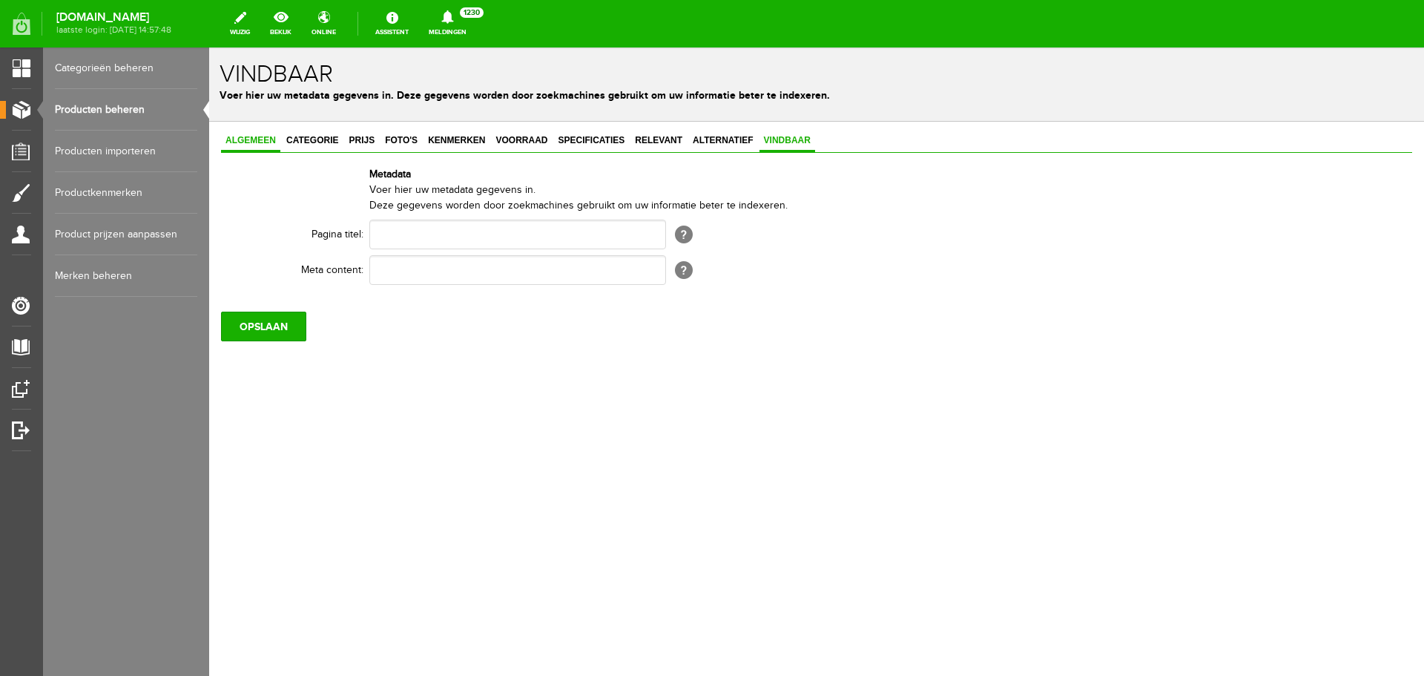
click at [257, 151] on link "Algemeen" at bounding box center [250, 142] width 59 height 22
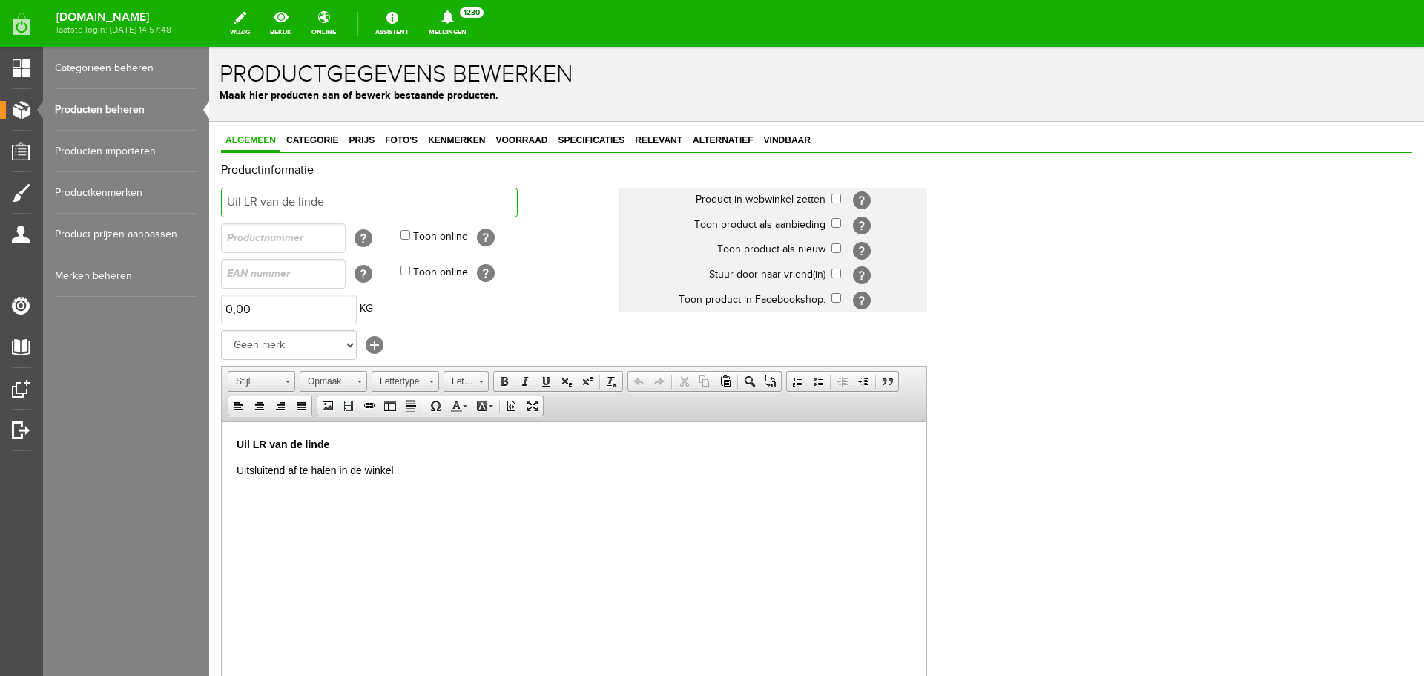
drag, startPoint x: 360, startPoint y: 197, endPoint x: 151, endPoint y: 193, distance: 208.5
click at [209, 193] on html "x Productgegevens bewerken Maak hier producten aan of bewerk bestaande producte…" at bounding box center [816, 361] width 1215 height 628
click at [780, 139] on span "Vindbaar" at bounding box center [788, 140] width 56 height 10
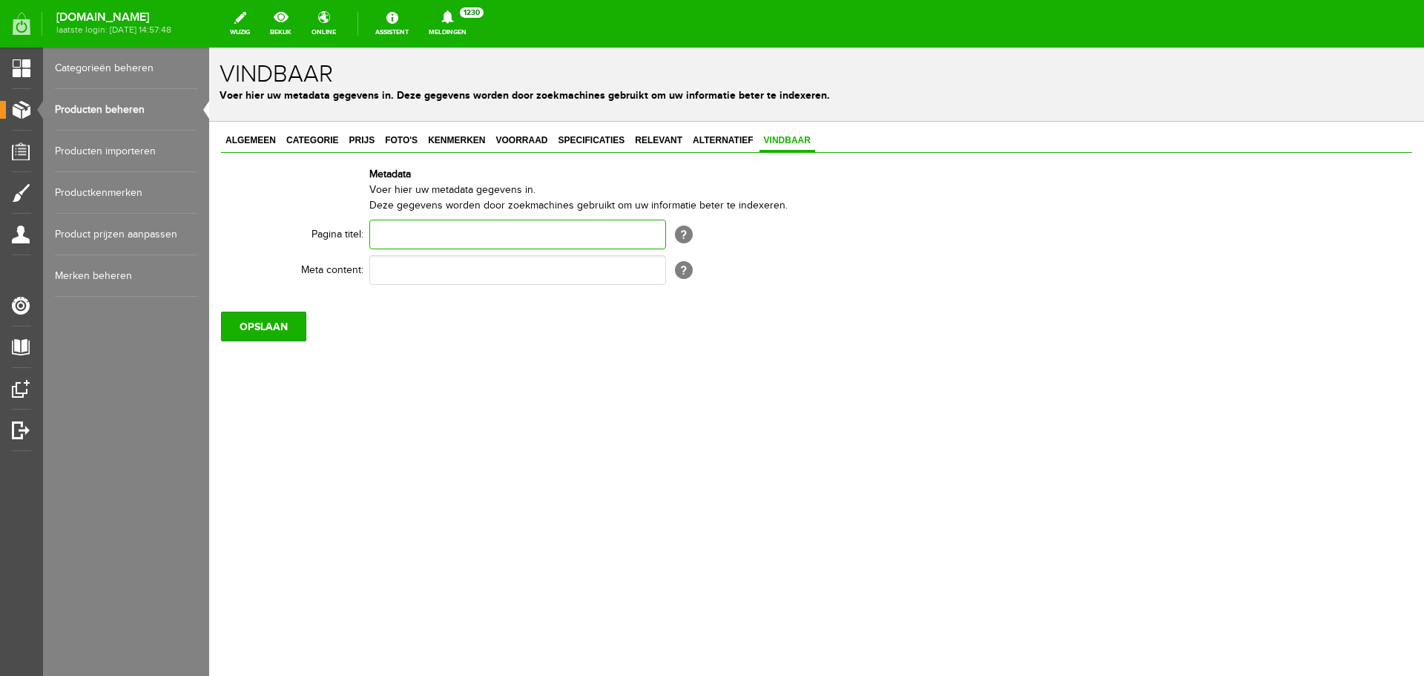
click at [497, 234] on input "text" at bounding box center [517, 235] width 297 height 30
paste input "Uil LR van de linde"
type input "Uil LR van de linde"
click at [413, 270] on input "text" at bounding box center [517, 270] width 297 height 30
paste input "Uil LR van de linde"
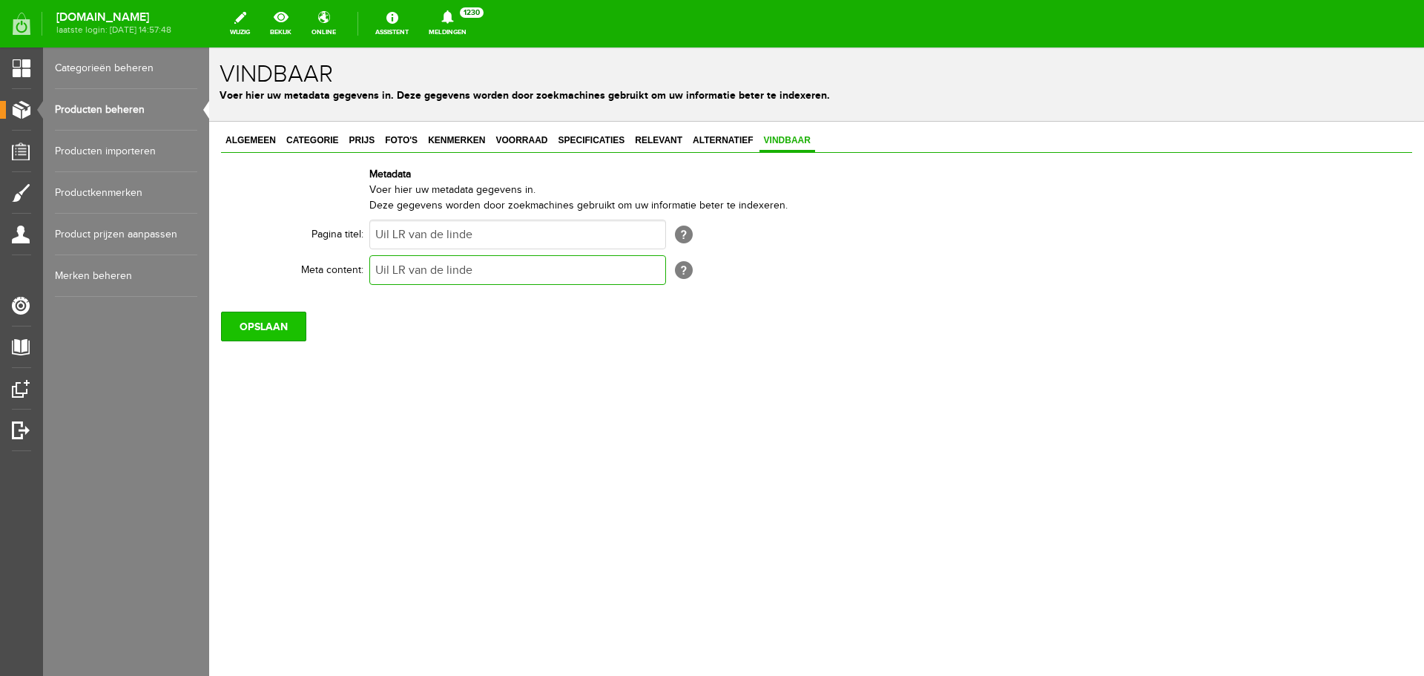
type input "Uil LR van de linde"
click at [268, 323] on input "OPSLAAN" at bounding box center [263, 327] width 85 height 30
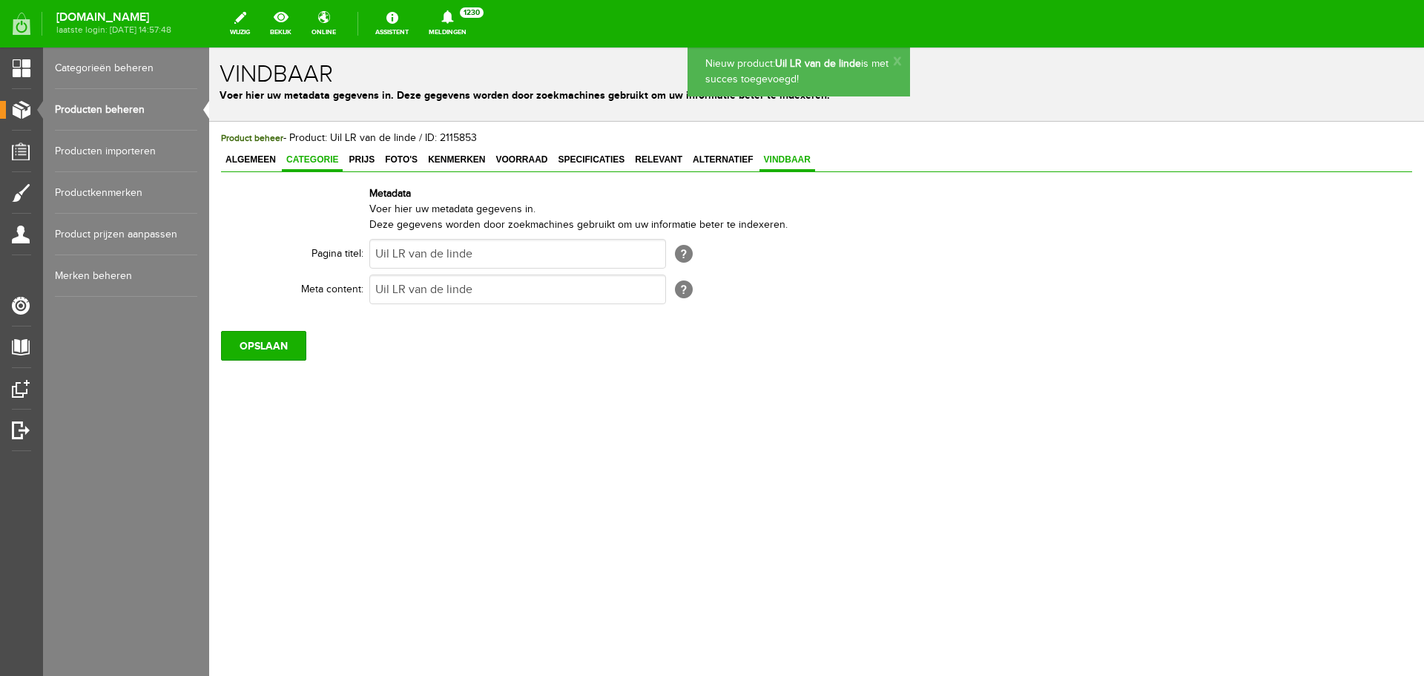
click at [298, 163] on span "Categorie" at bounding box center [312, 159] width 61 height 10
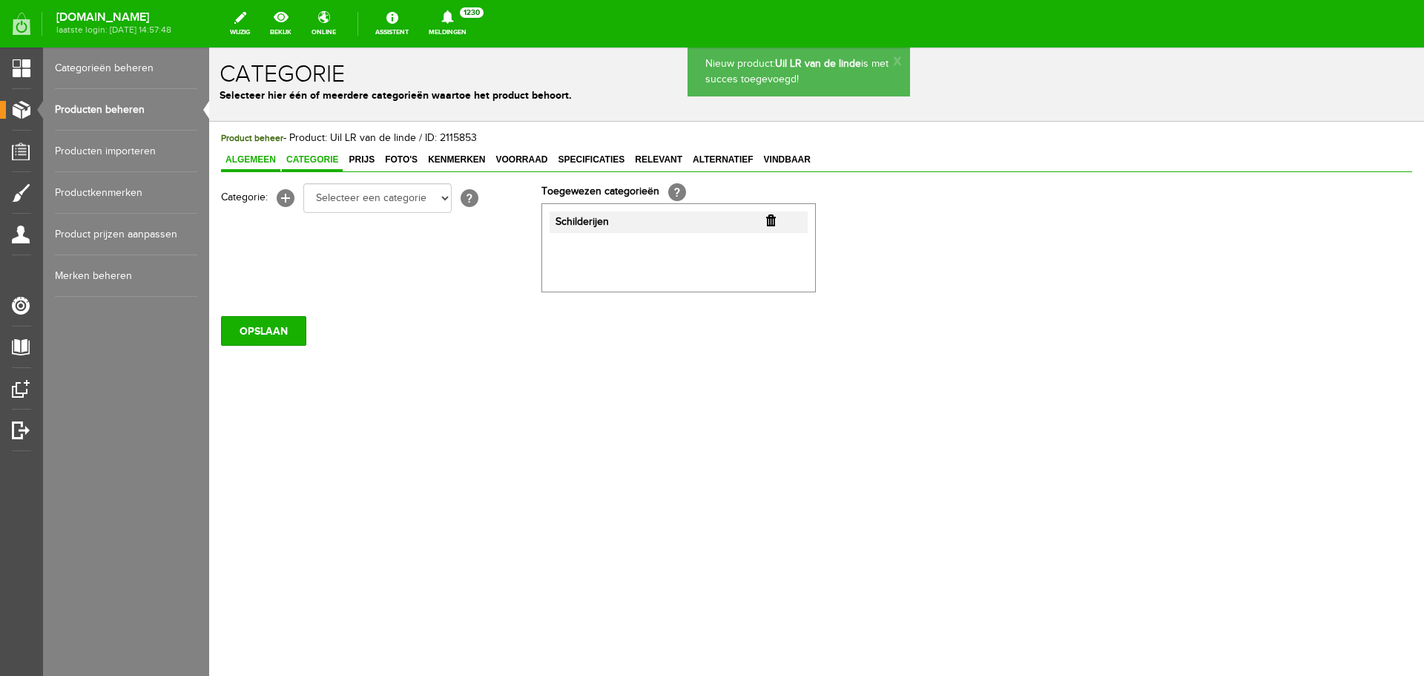
click at [277, 165] on span "Algemeen" at bounding box center [250, 159] width 59 height 10
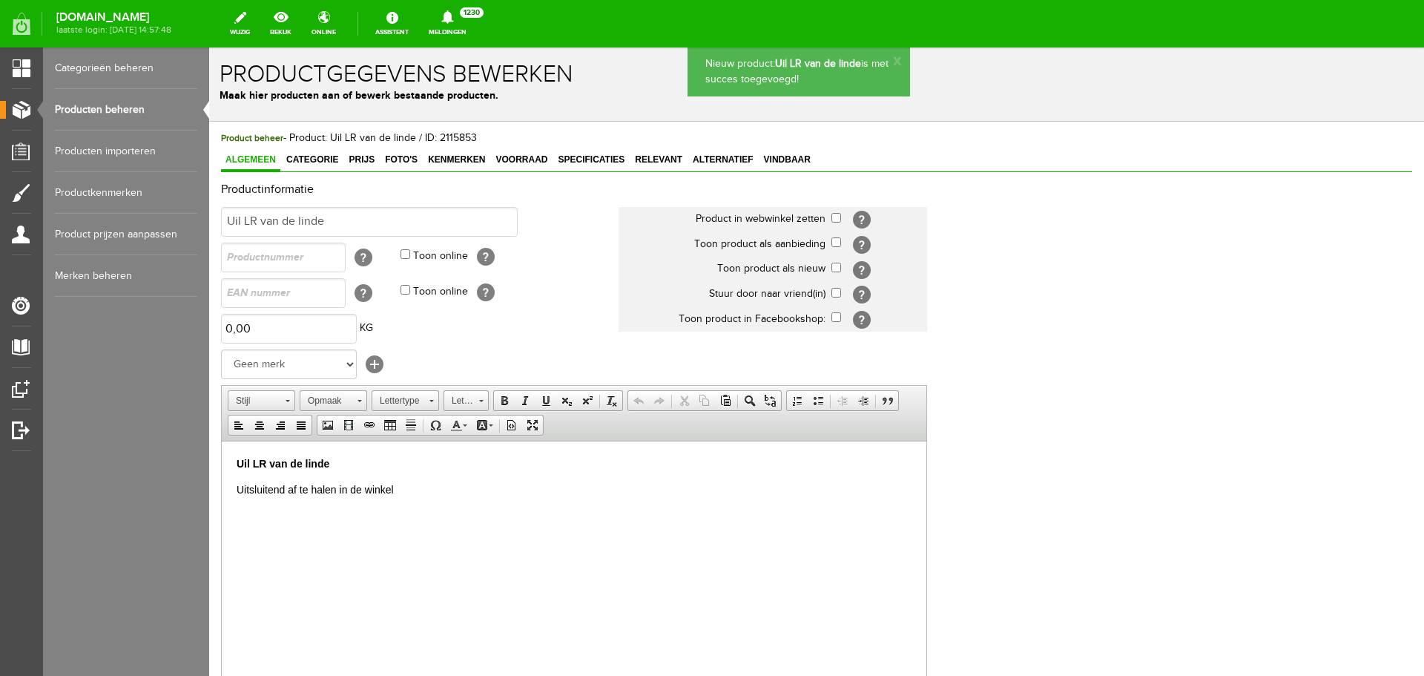
click at [144, 96] on link "Producten beheren" at bounding box center [126, 110] width 142 height 42
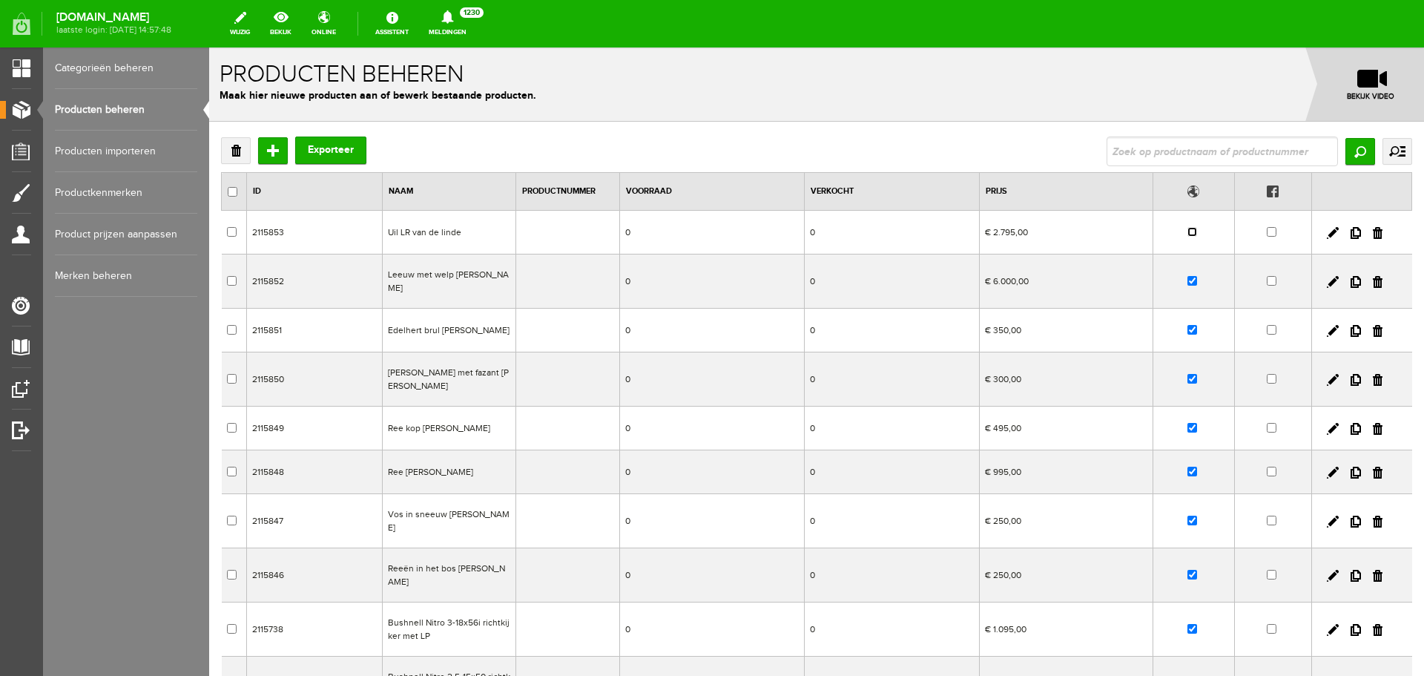
click at [1188, 235] on input "checkbox" at bounding box center [1193, 232] width 10 height 10
checkbox input "true"
click at [277, 149] on input "Toevoegen" at bounding box center [273, 150] width 30 height 27
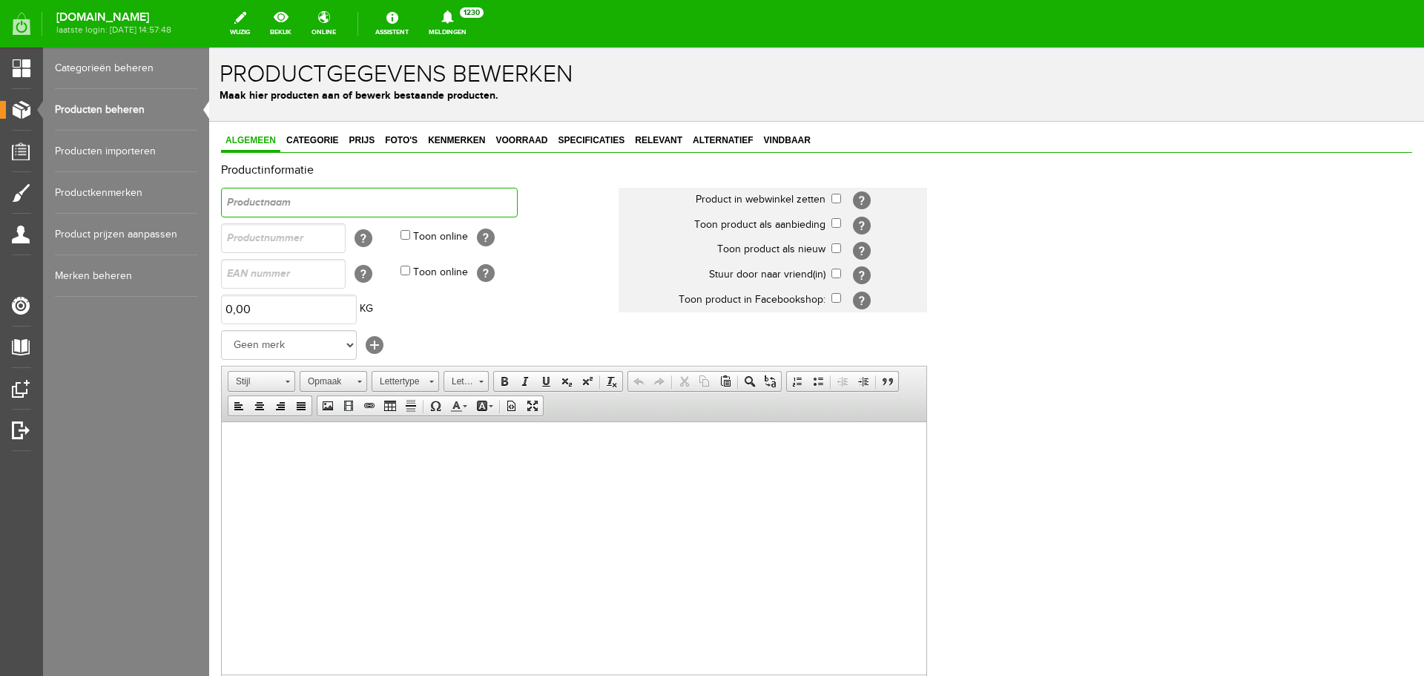
click at [323, 202] on input "text" at bounding box center [369, 203] width 297 height 30
paste input "[PERSON_NAME]"
type input "[PERSON_NAME]"
click at [395, 139] on span "Foto's" at bounding box center [402, 140] width 42 height 10
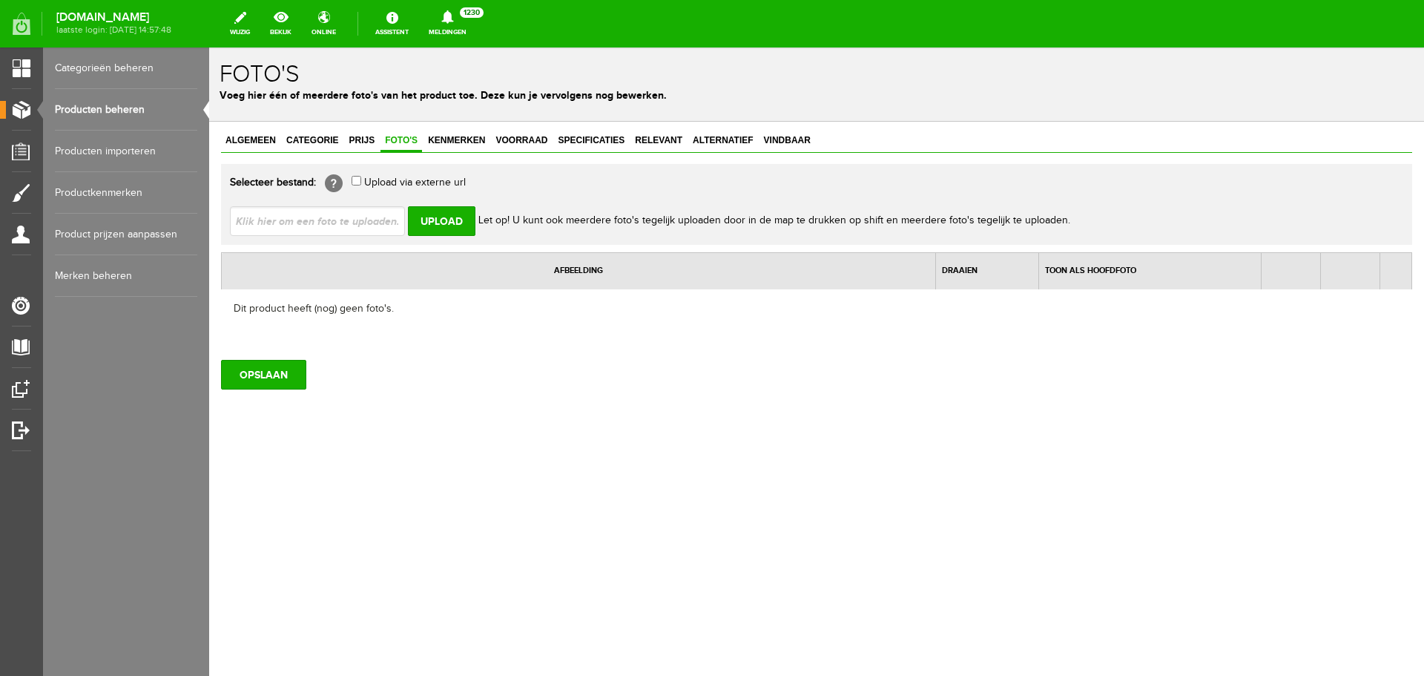
click at [386, 220] on input "file" at bounding box center [323, 220] width 187 height 28
type input "C:\fakepath\chrynder.jpg"
type input "chrynder.jpg"
click at [427, 215] on input "Upload" at bounding box center [442, 221] width 68 height 30
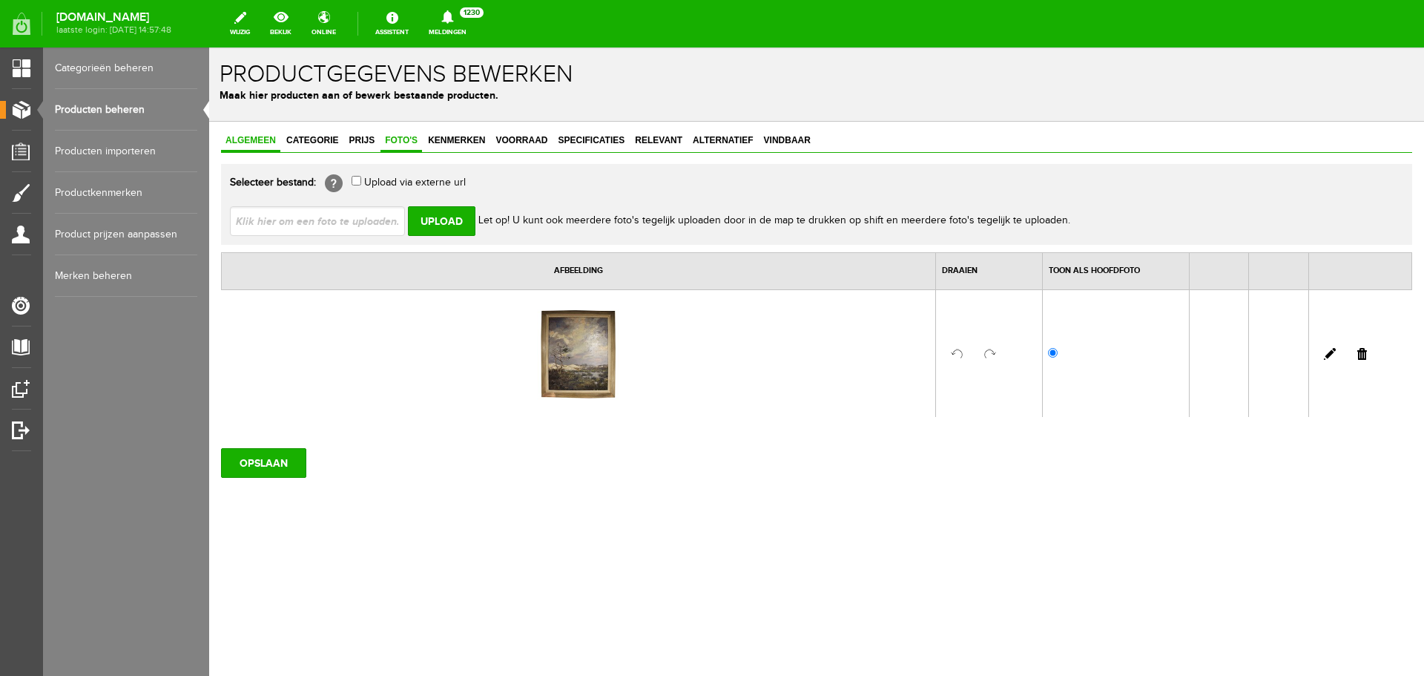
click at [254, 133] on link "Algemeen" at bounding box center [250, 142] width 59 height 22
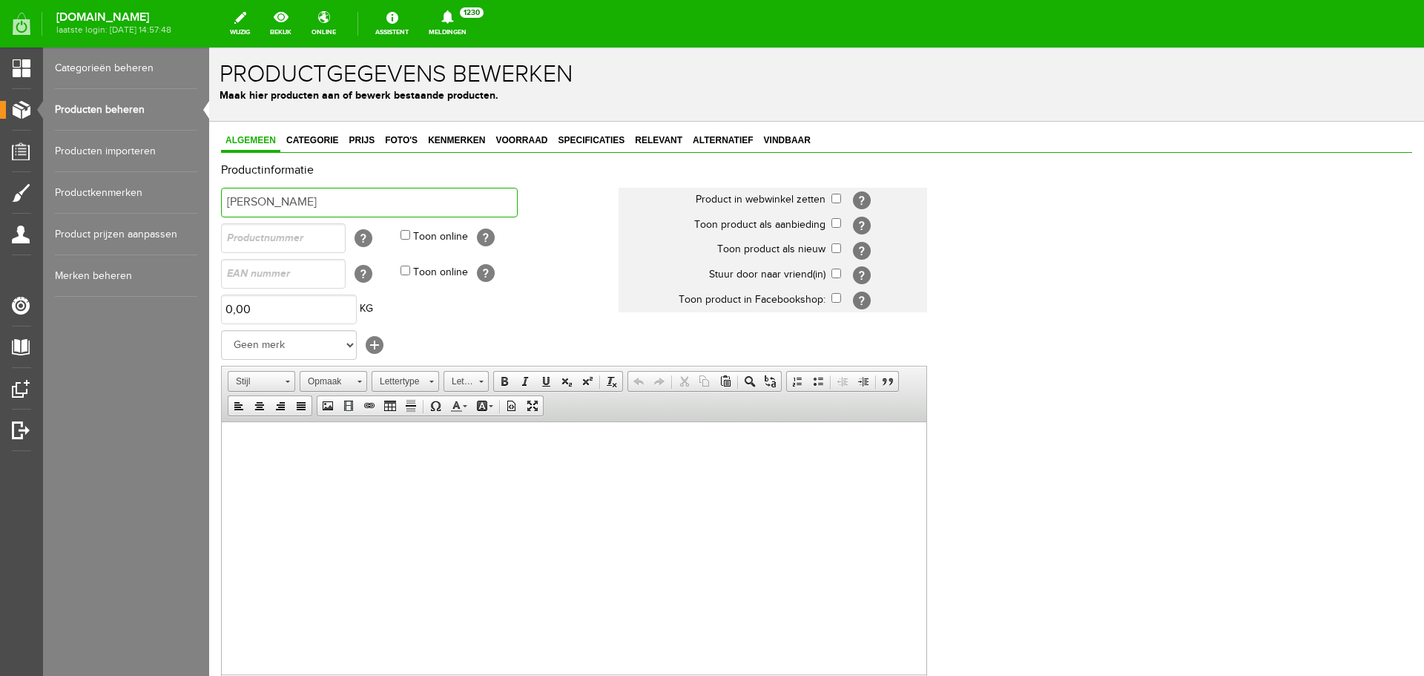
click at [302, 203] on input "[PERSON_NAME]" at bounding box center [369, 203] width 297 height 30
type input "[PERSON_NAME]"
click at [832, 203] on input "checkbox" at bounding box center [837, 199] width 10 height 10
checkbox input "true"
drag, startPoint x: 418, startPoint y: 197, endPoint x: 96, endPoint y: 177, distance: 323.4
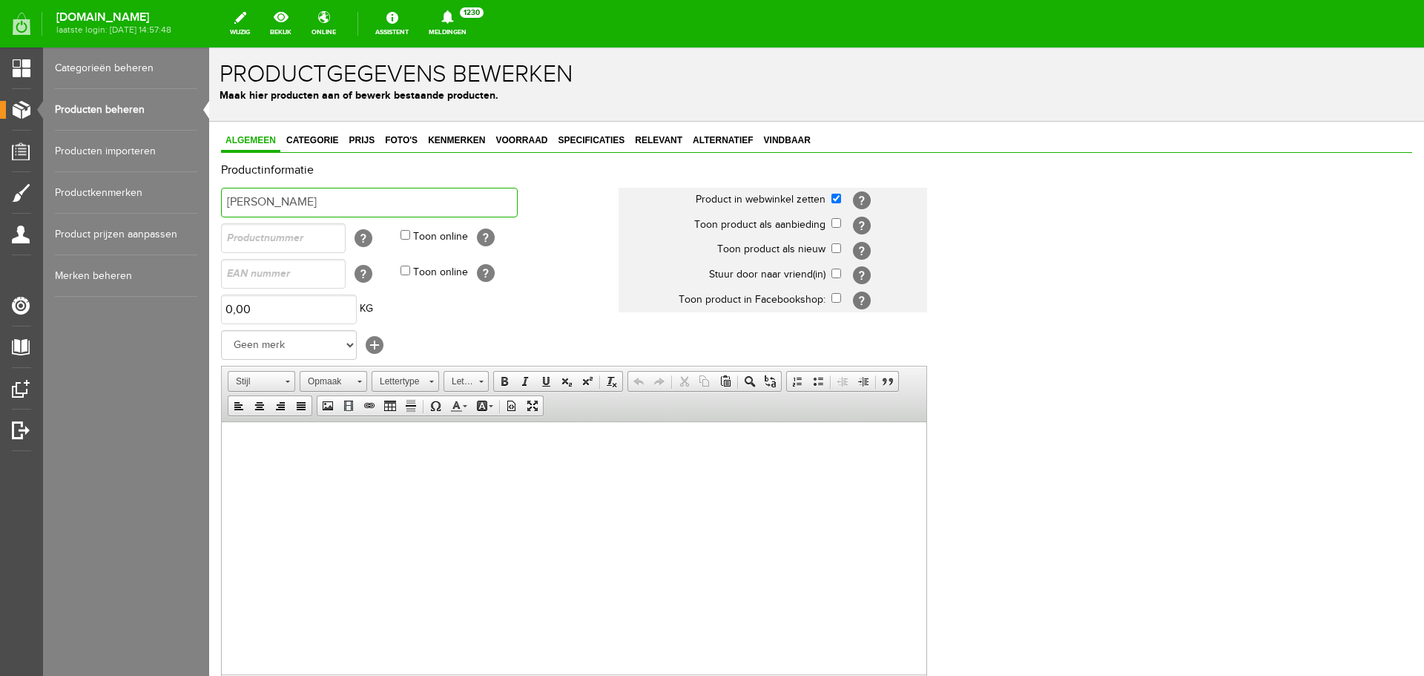
click at [209, 177] on html "x Productgegevens bewerken Maak hier producten aan of bewerk bestaande producte…" at bounding box center [816, 361] width 1215 height 628
click at [356, 467] on html at bounding box center [574, 443] width 705 height 45
drag, startPoint x: 306, startPoint y: 448, endPoint x: 123, endPoint y: 435, distance: 183.0
click at [222, 435] on html "[PERSON_NAME]" at bounding box center [574, 443] width 705 height 45
click at [508, 381] on span at bounding box center [505, 381] width 12 height 12
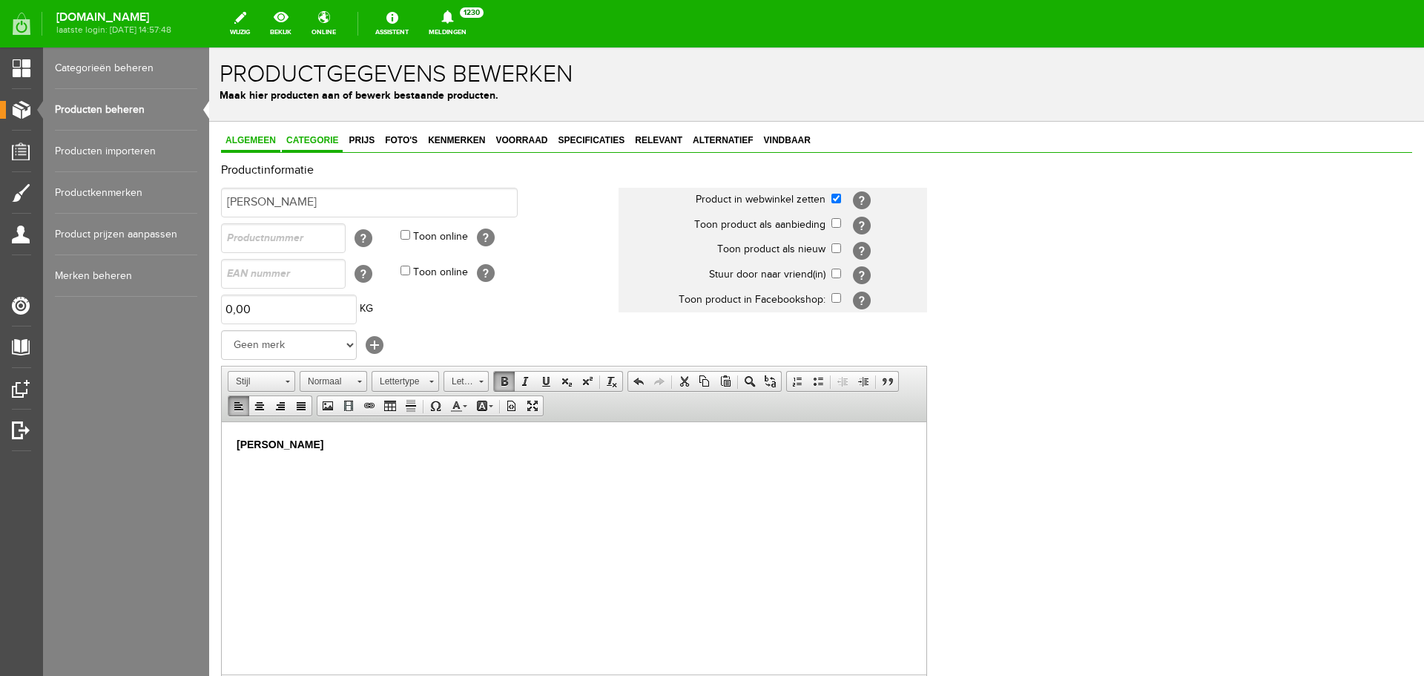
click at [299, 140] on span "Categorie" at bounding box center [312, 140] width 61 height 10
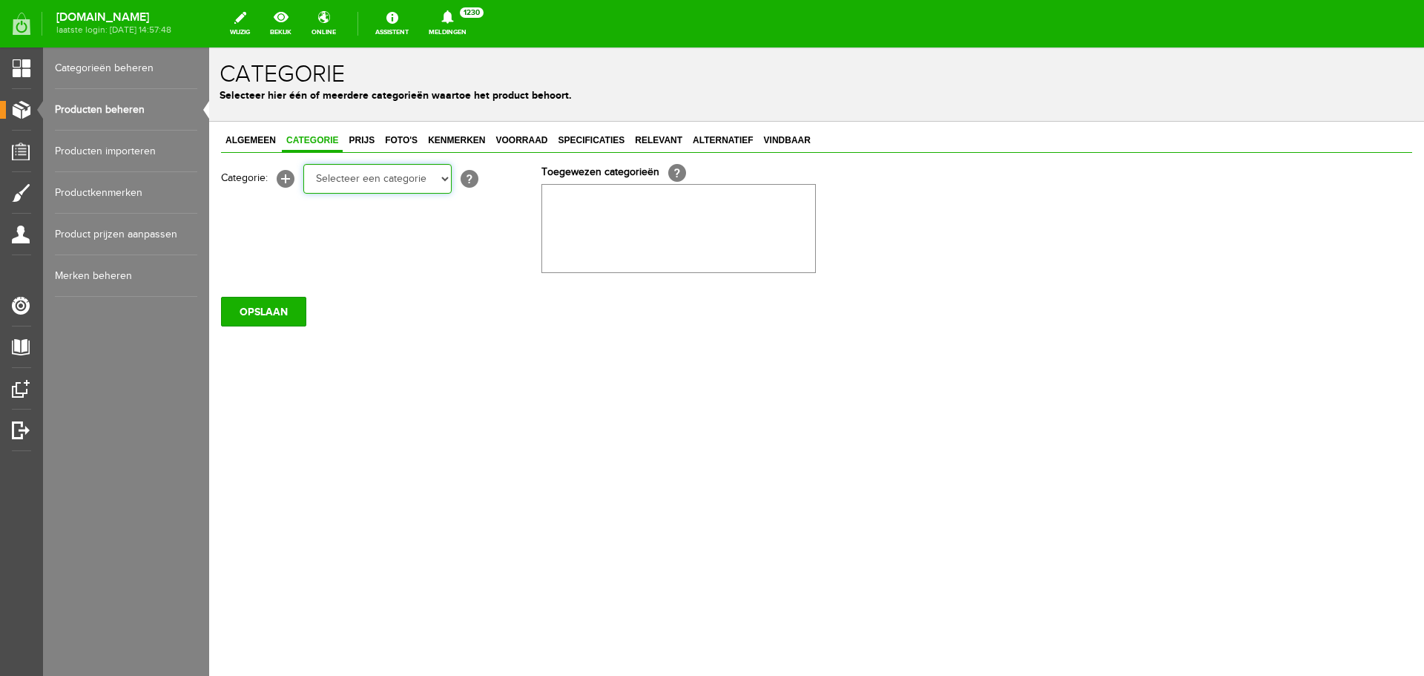
click at [344, 171] on select "Selecteer een categorie Occasions Occasions Choke's Occasions alarmpistolen Occ…" at bounding box center [377, 179] width 148 height 30
select select "269682"
click at [303, 164] on select "Selecteer een categorie Occasions Occasions Choke's Occasions alarmpistolen Occ…" at bounding box center [377, 179] width 148 height 30
click at [366, 142] on span "Prijs" at bounding box center [361, 140] width 35 height 10
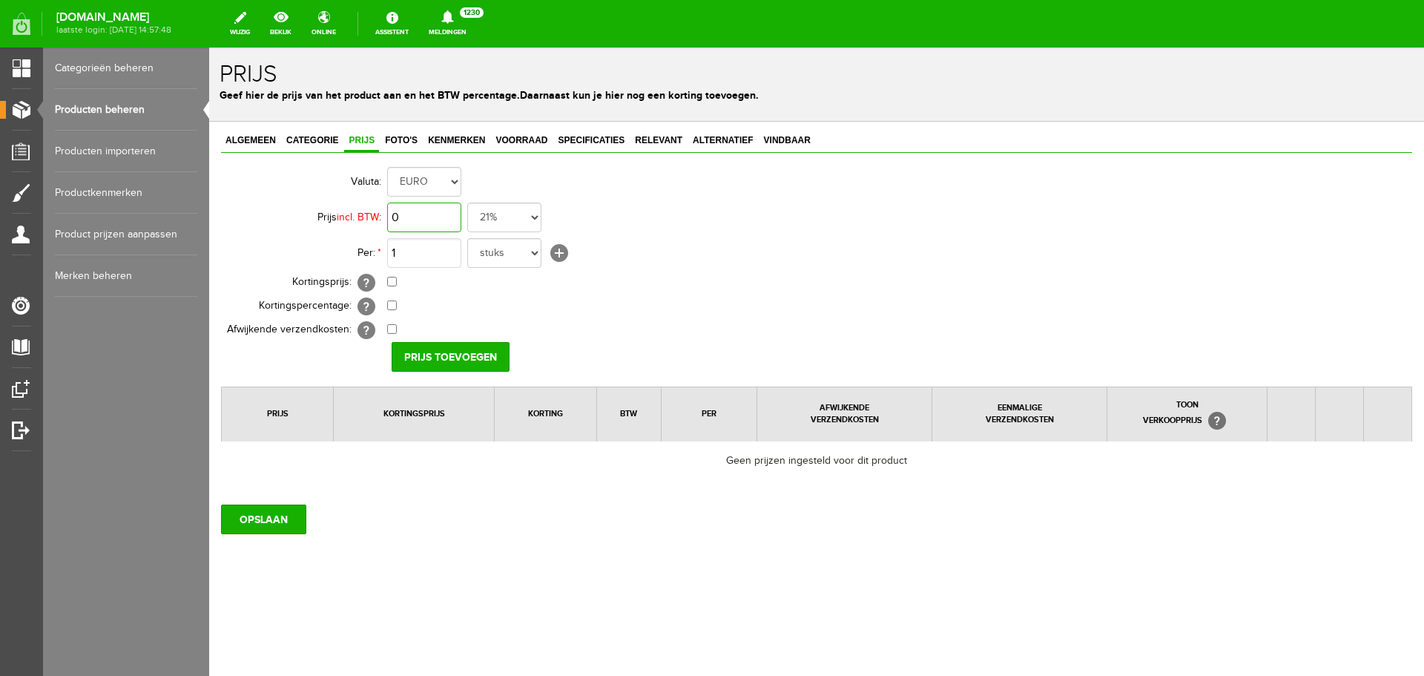
click at [404, 219] on input "0" at bounding box center [424, 218] width 74 height 30
type input "€ 1.000,00"
click at [478, 343] on input "Prijs toevoegen" at bounding box center [451, 357] width 118 height 30
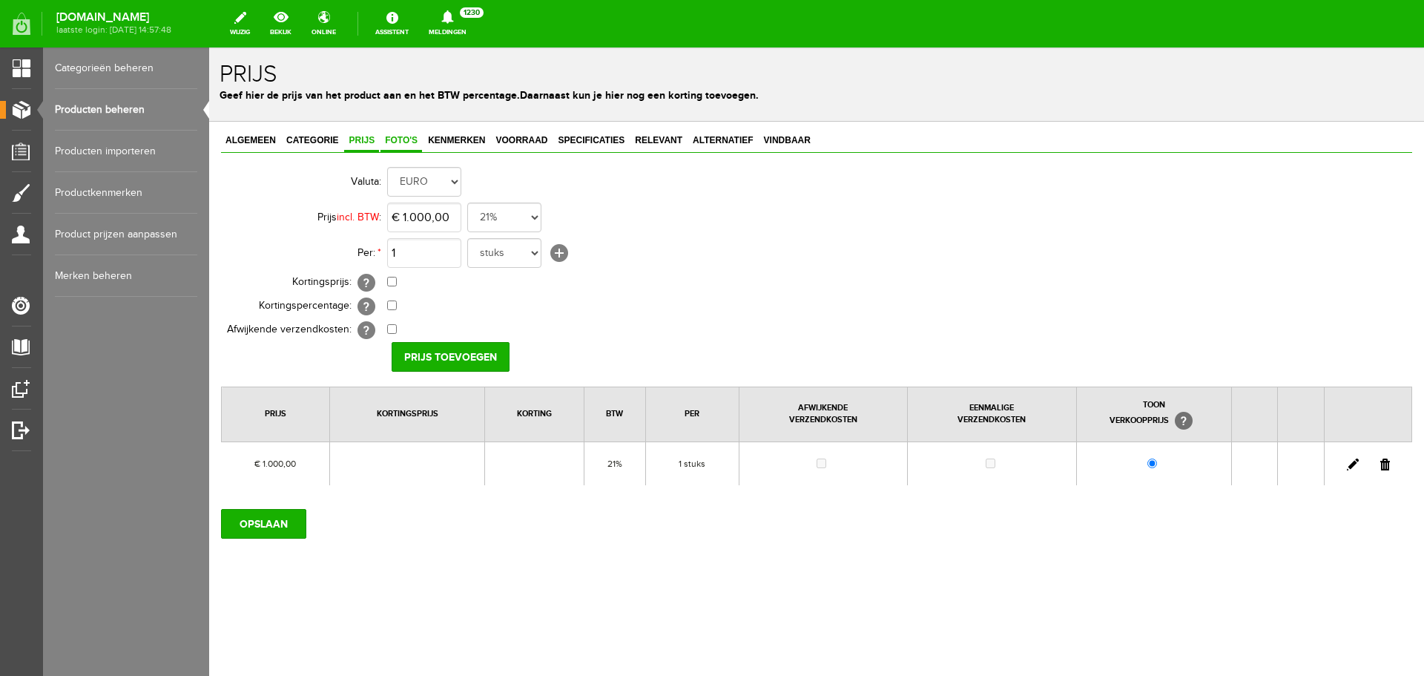
click at [395, 145] on link "Foto's" at bounding box center [402, 142] width 42 height 22
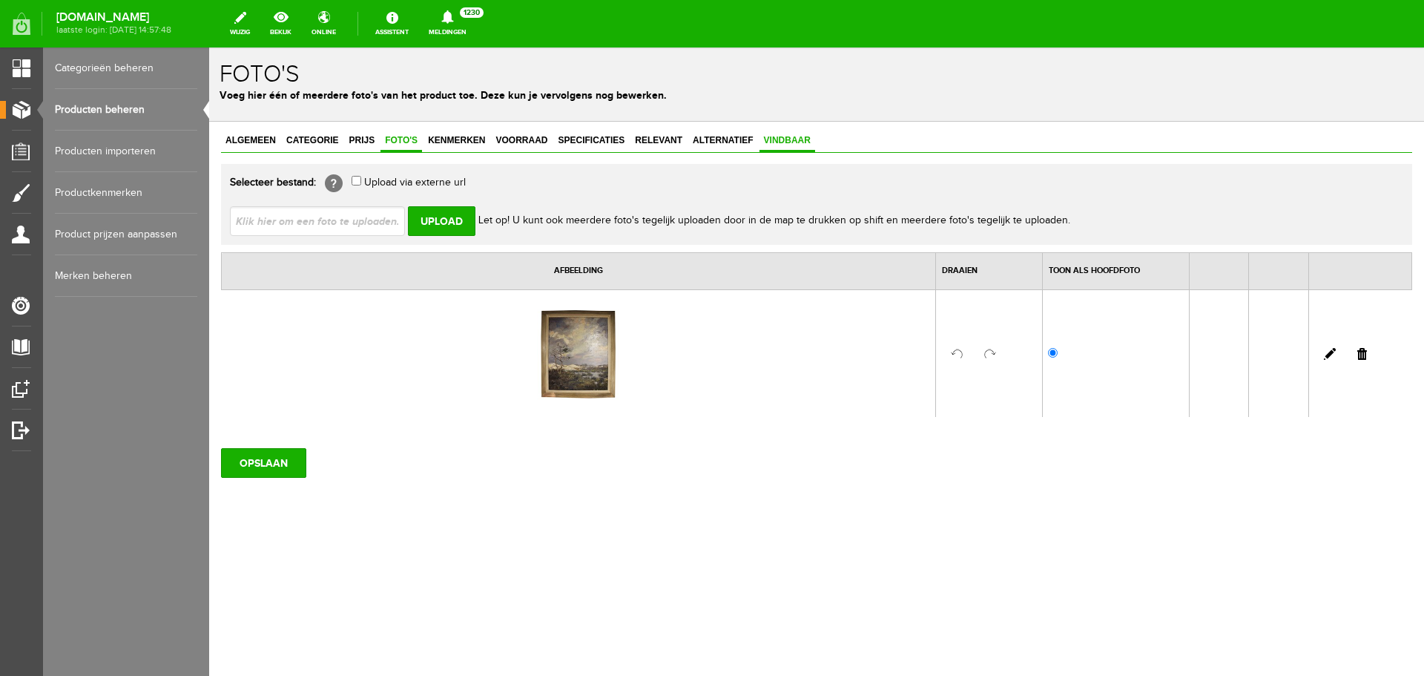
click at [779, 140] on span "Vindbaar" at bounding box center [788, 140] width 56 height 10
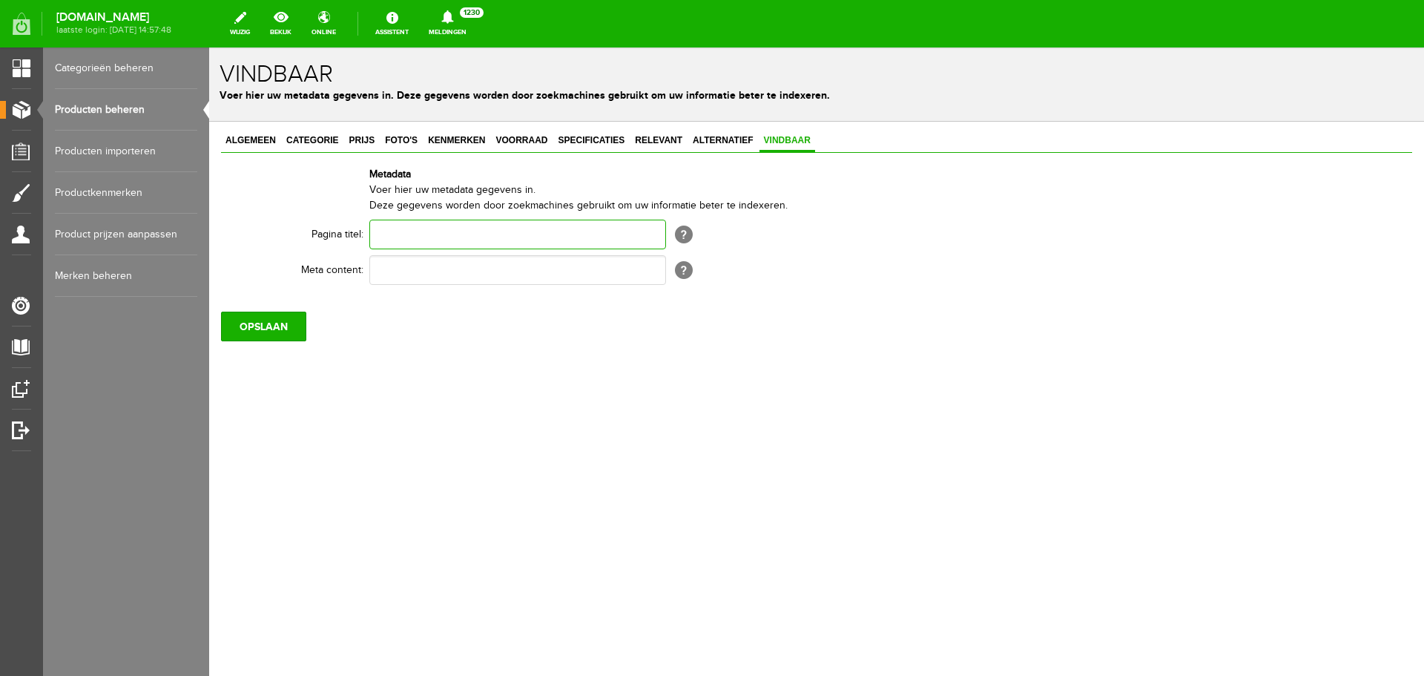
click at [404, 223] on input "text" at bounding box center [517, 235] width 297 height 30
paste input "[PERSON_NAME]"
type input "[PERSON_NAME]"
click at [403, 269] on input "text" at bounding box center [517, 270] width 297 height 30
paste input "[PERSON_NAME]"
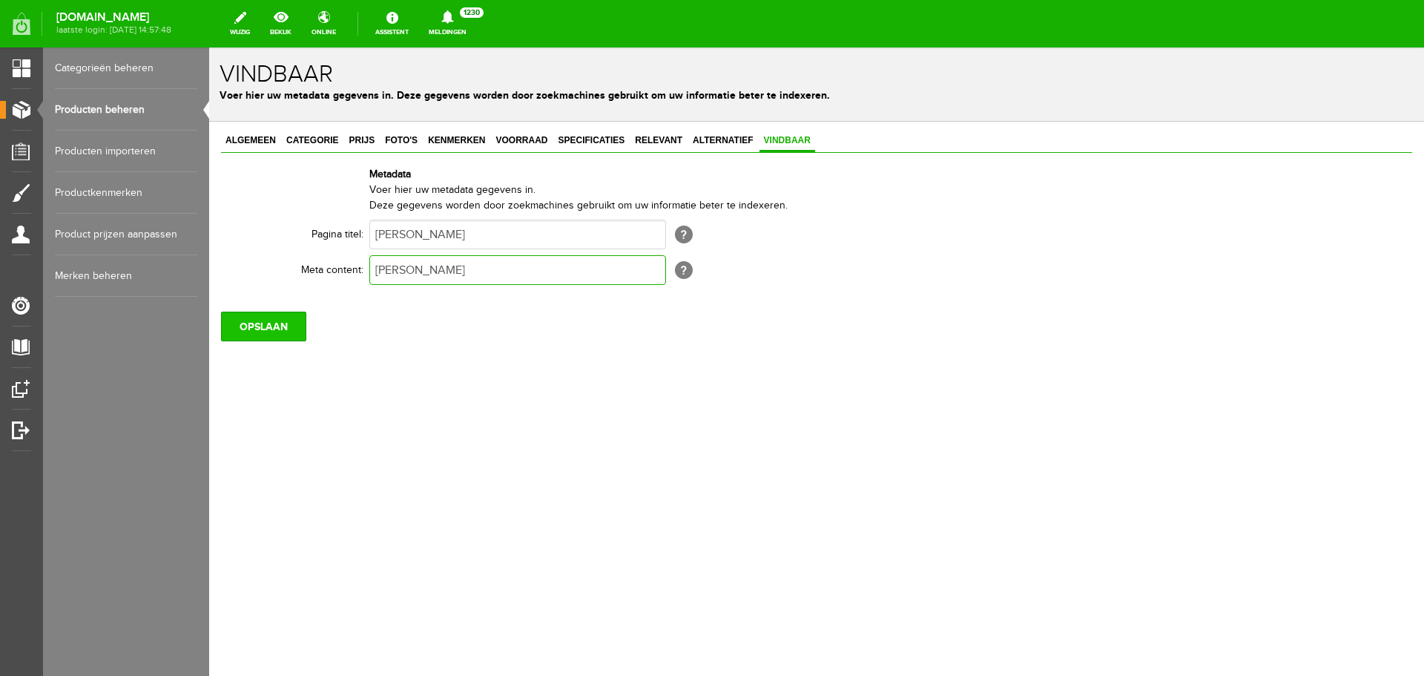
type input "[PERSON_NAME]"
click at [272, 318] on input "OPSLAAN" at bounding box center [263, 327] width 85 height 30
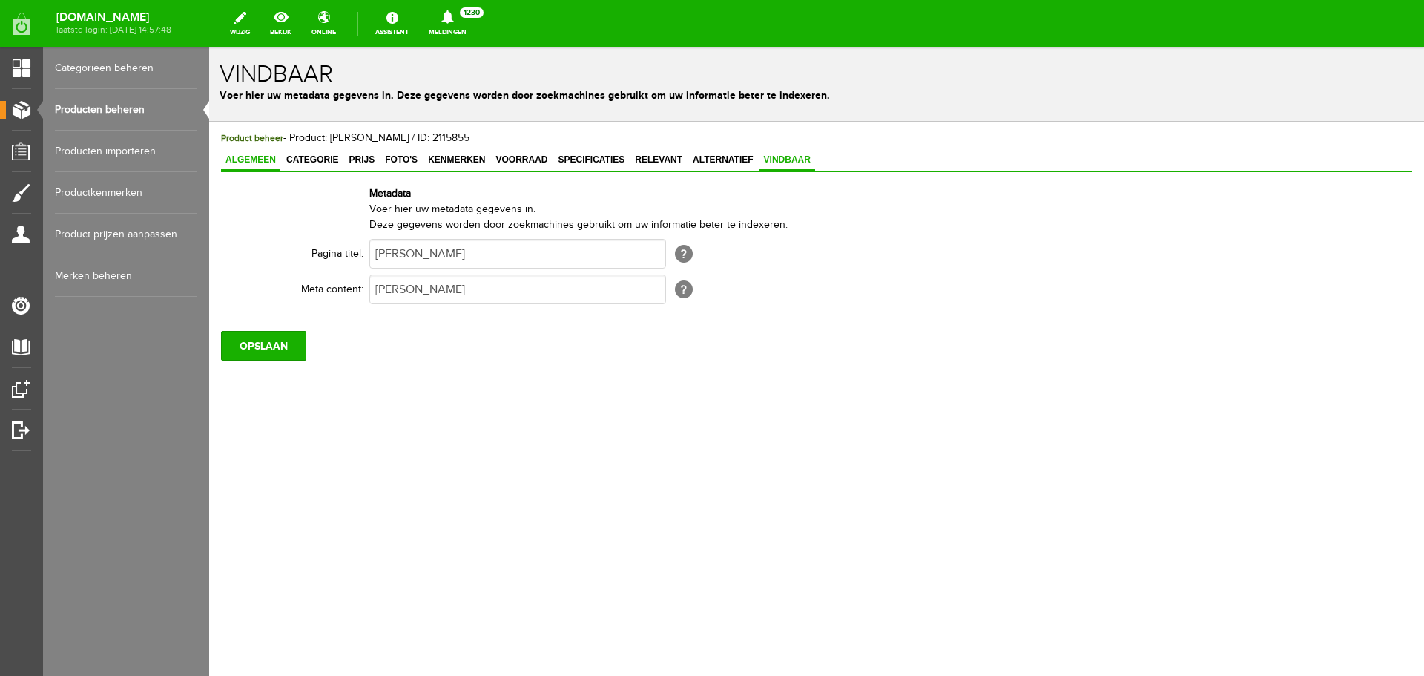
click at [263, 156] on span "Algemeen" at bounding box center [250, 159] width 59 height 10
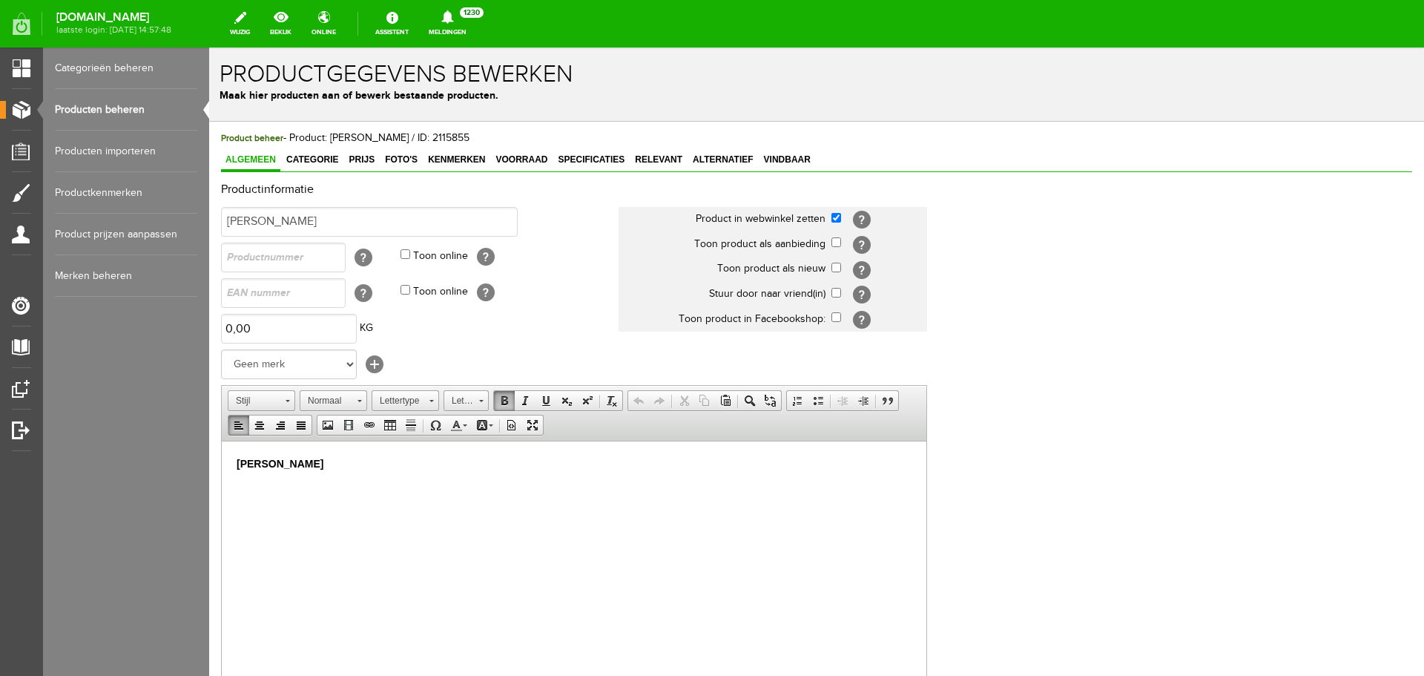
click at [358, 476] on html "[PERSON_NAME]" at bounding box center [574, 463] width 705 height 45
click at [507, 402] on span at bounding box center [505, 401] width 12 height 12
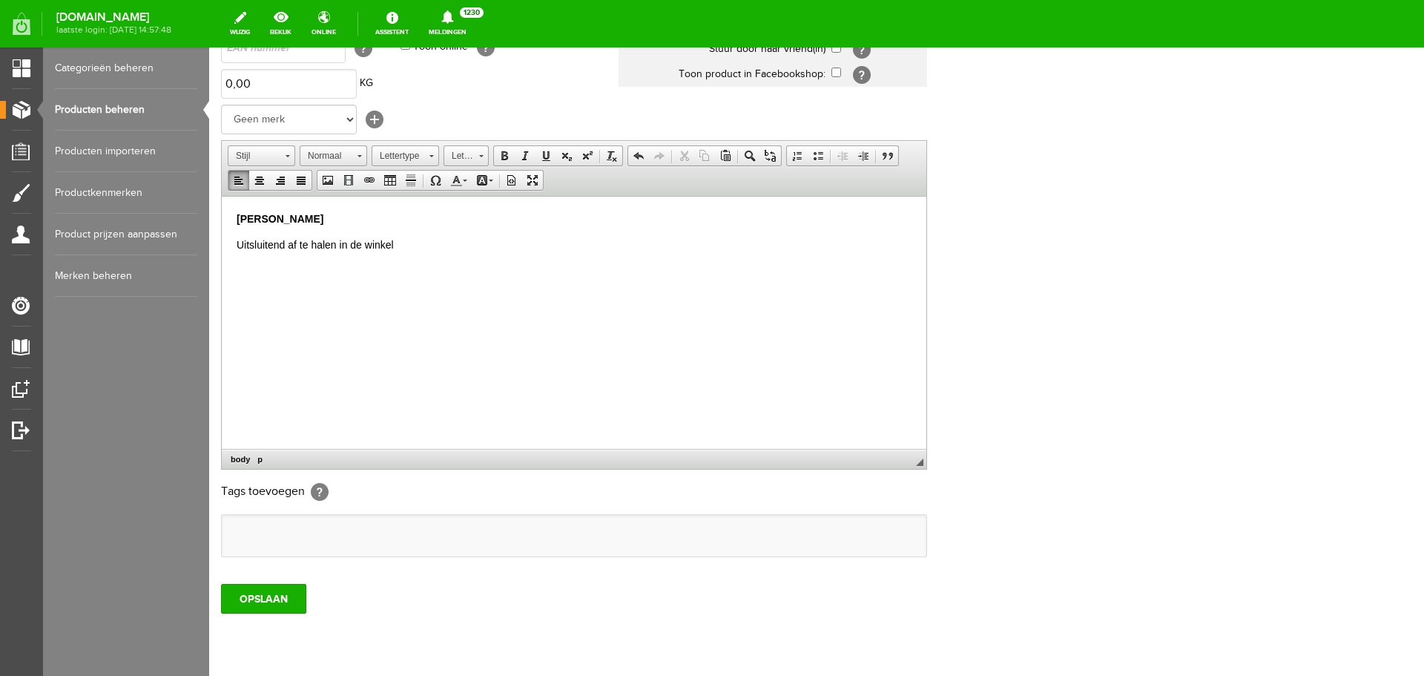
scroll to position [292, 0]
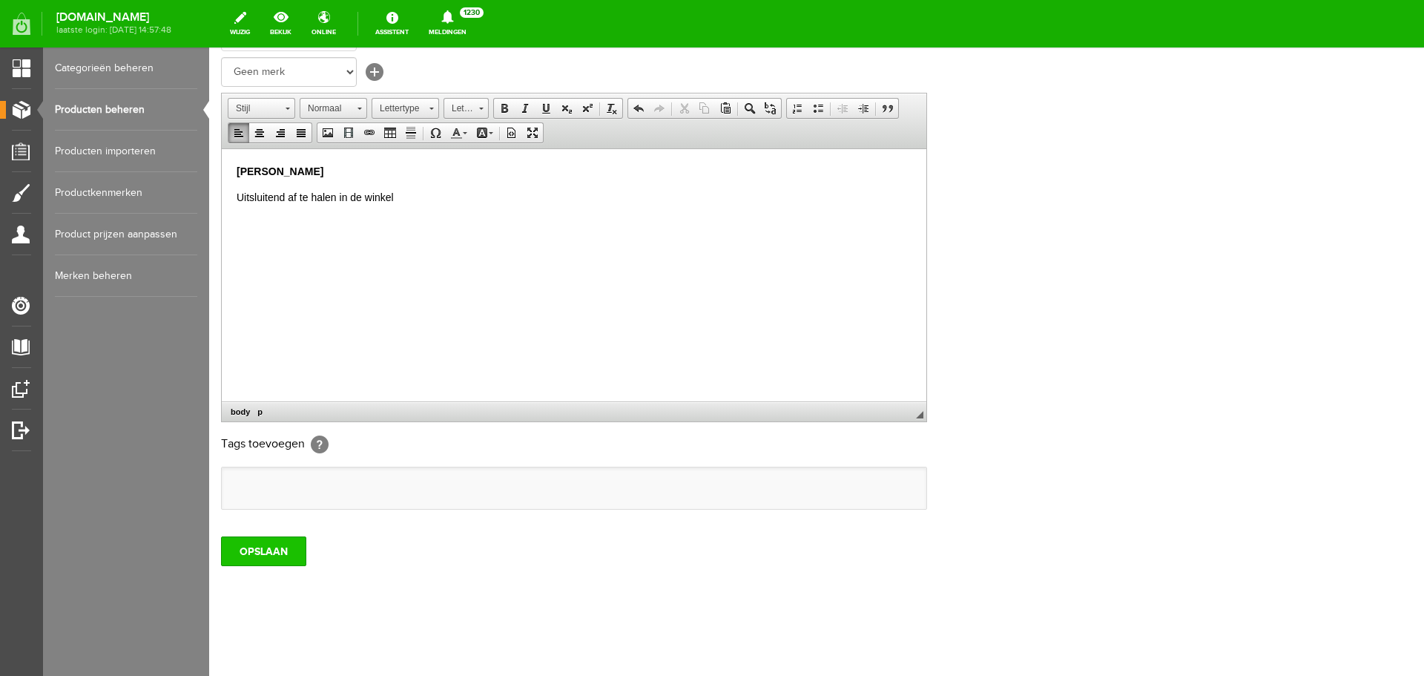
click at [281, 559] on input "OPSLAAN" at bounding box center [263, 551] width 85 height 30
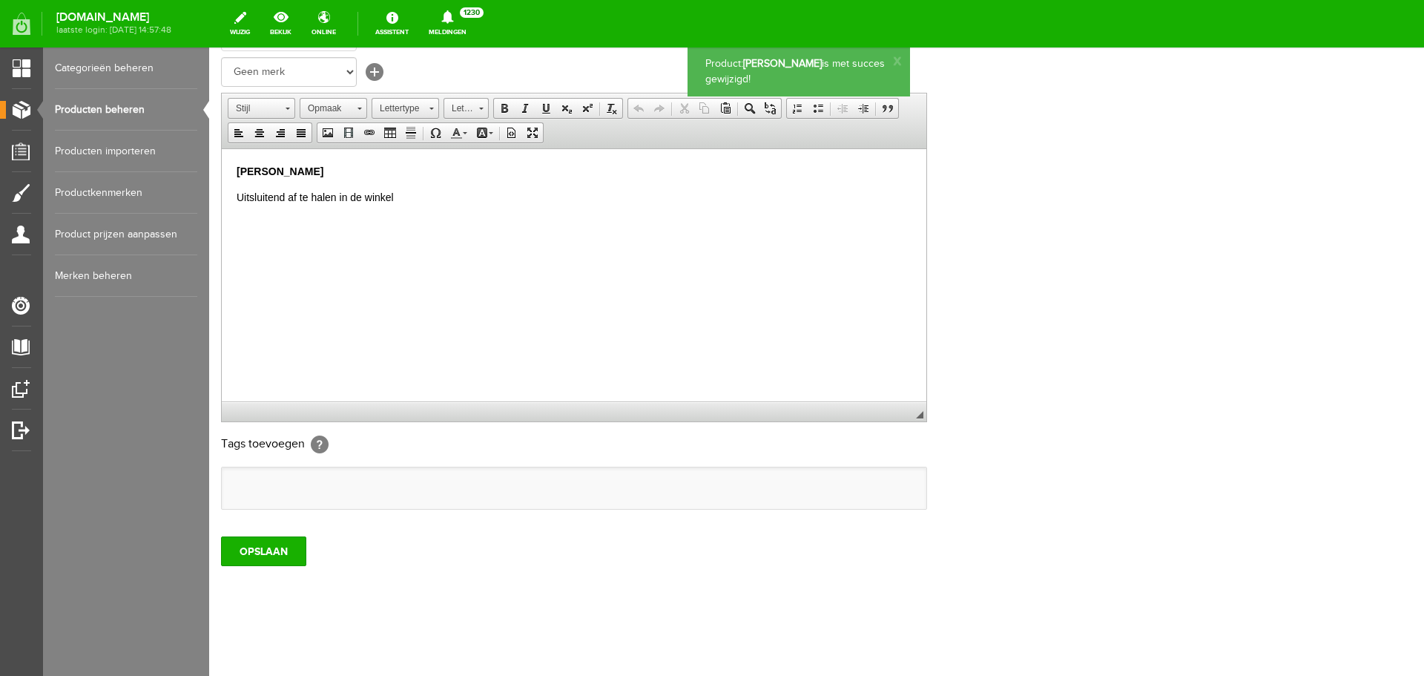
scroll to position [0, 0]
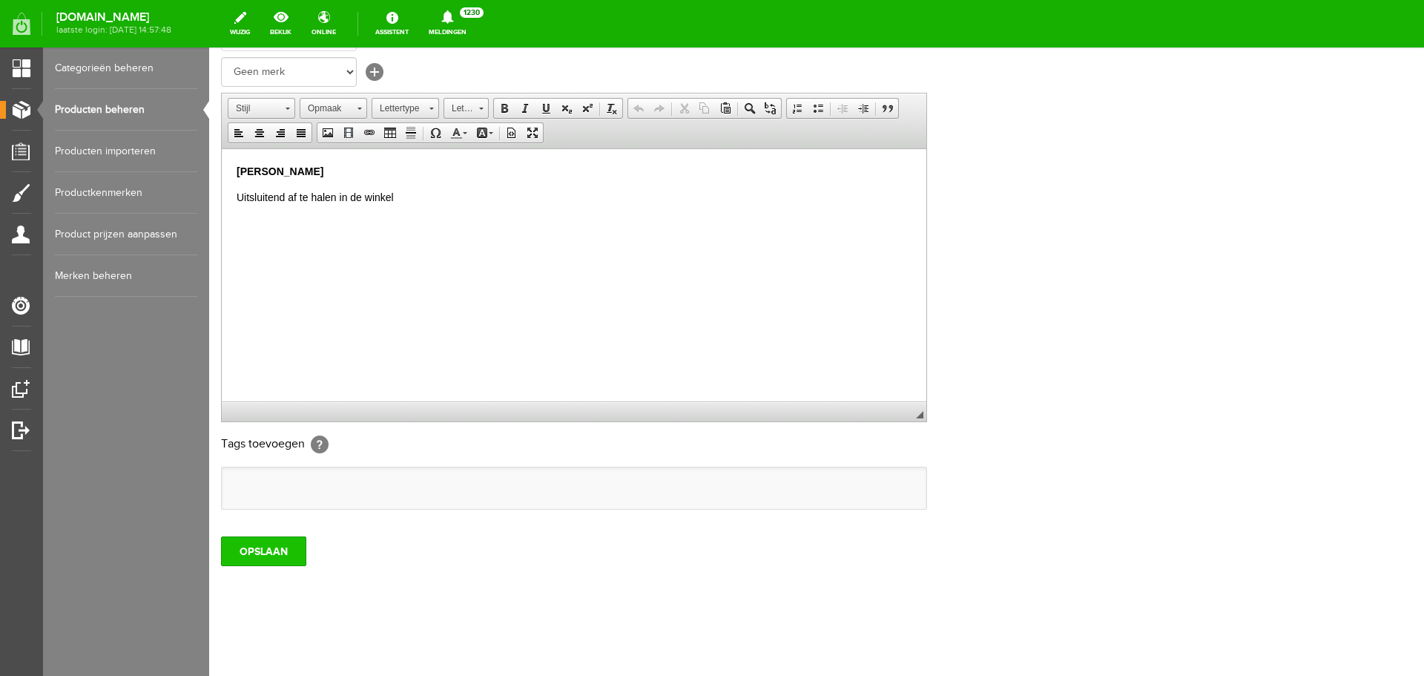
click at [268, 543] on input "OPSLAAN" at bounding box center [263, 551] width 85 height 30
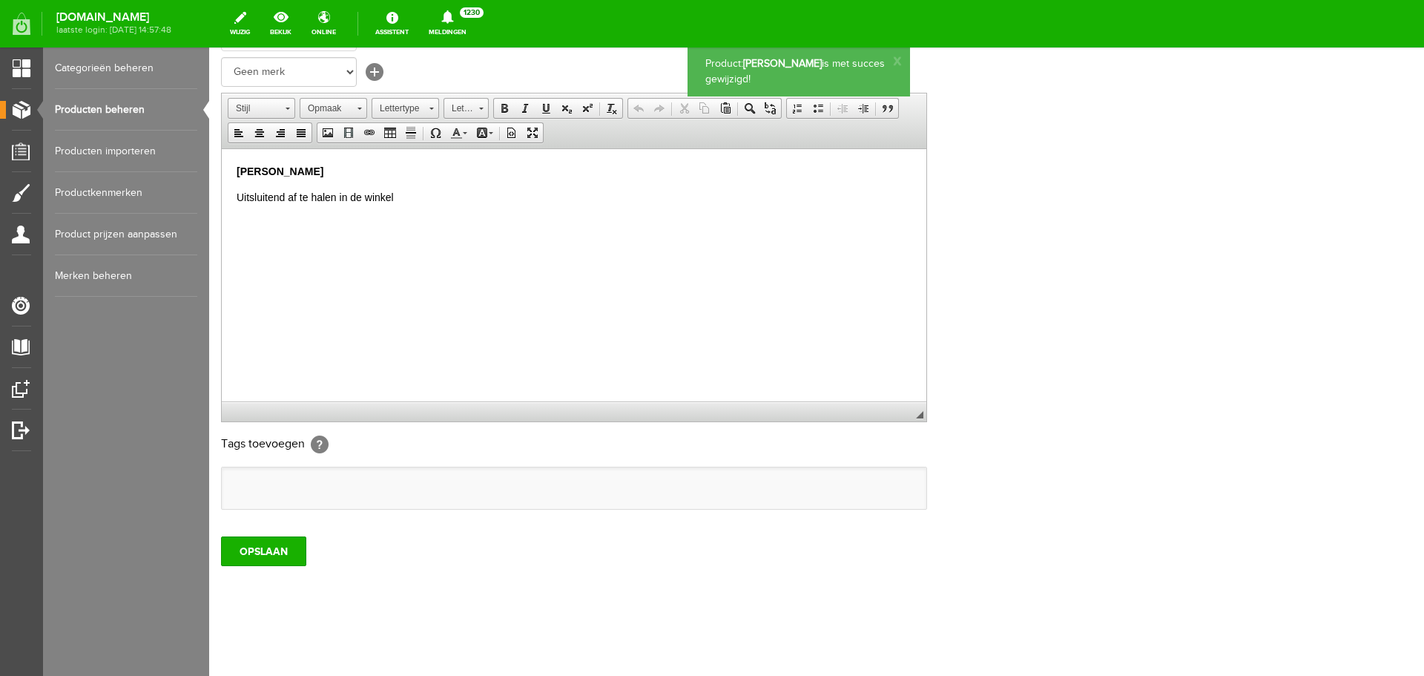
click at [129, 114] on link "Producten beheren" at bounding box center [126, 110] width 142 height 42
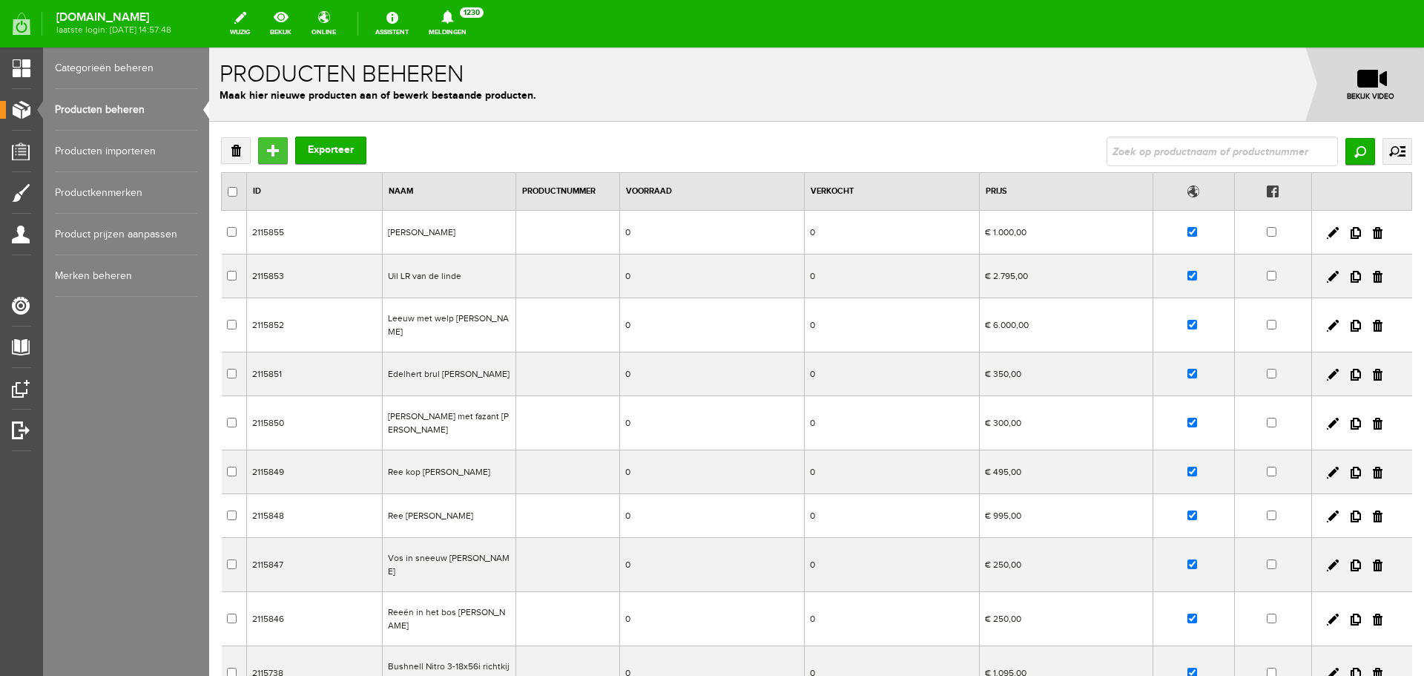
click at [269, 155] on input "Toevoegen" at bounding box center [273, 150] width 30 height 27
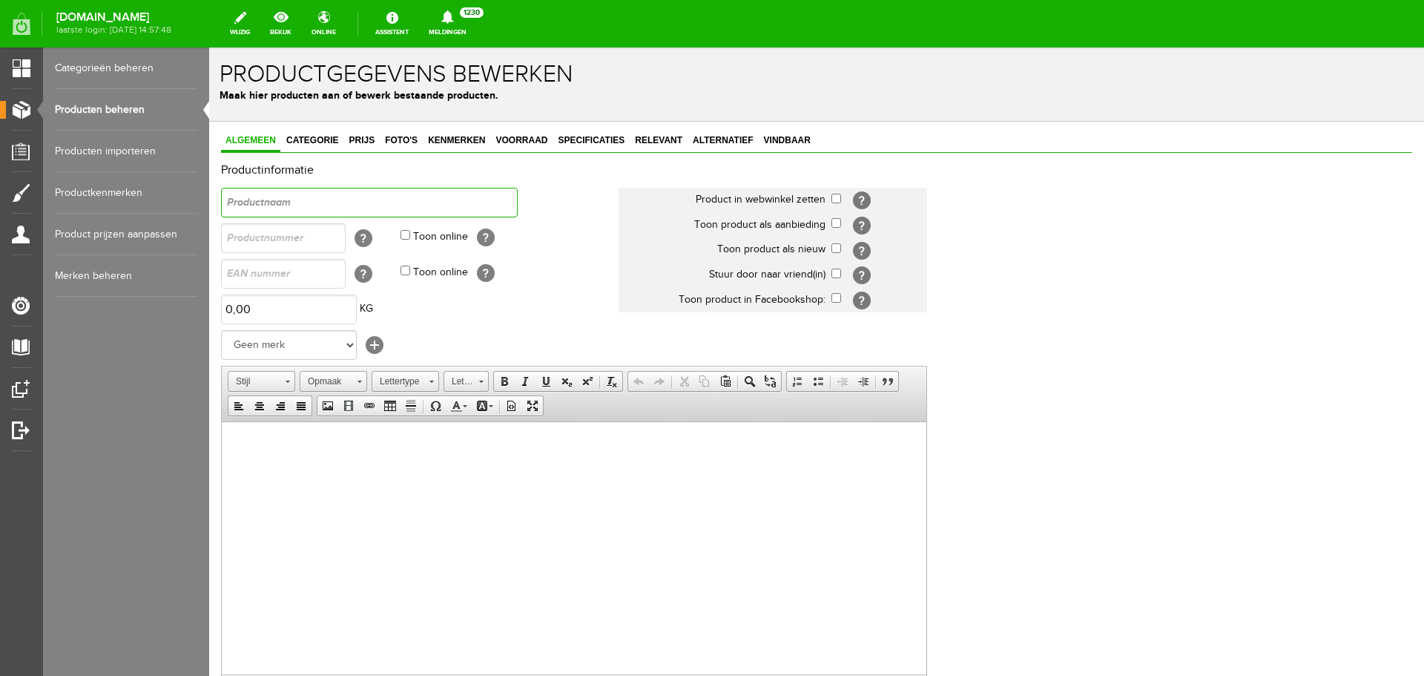
click at [401, 204] on input "text" at bounding box center [369, 203] width 297 height 30
click at [276, 203] on input "text" at bounding box center [369, 203] width 297 height 30
paste input "Dierschedels"
type input "Dierschedels"
click at [836, 197] on input "checkbox" at bounding box center [837, 199] width 10 height 10
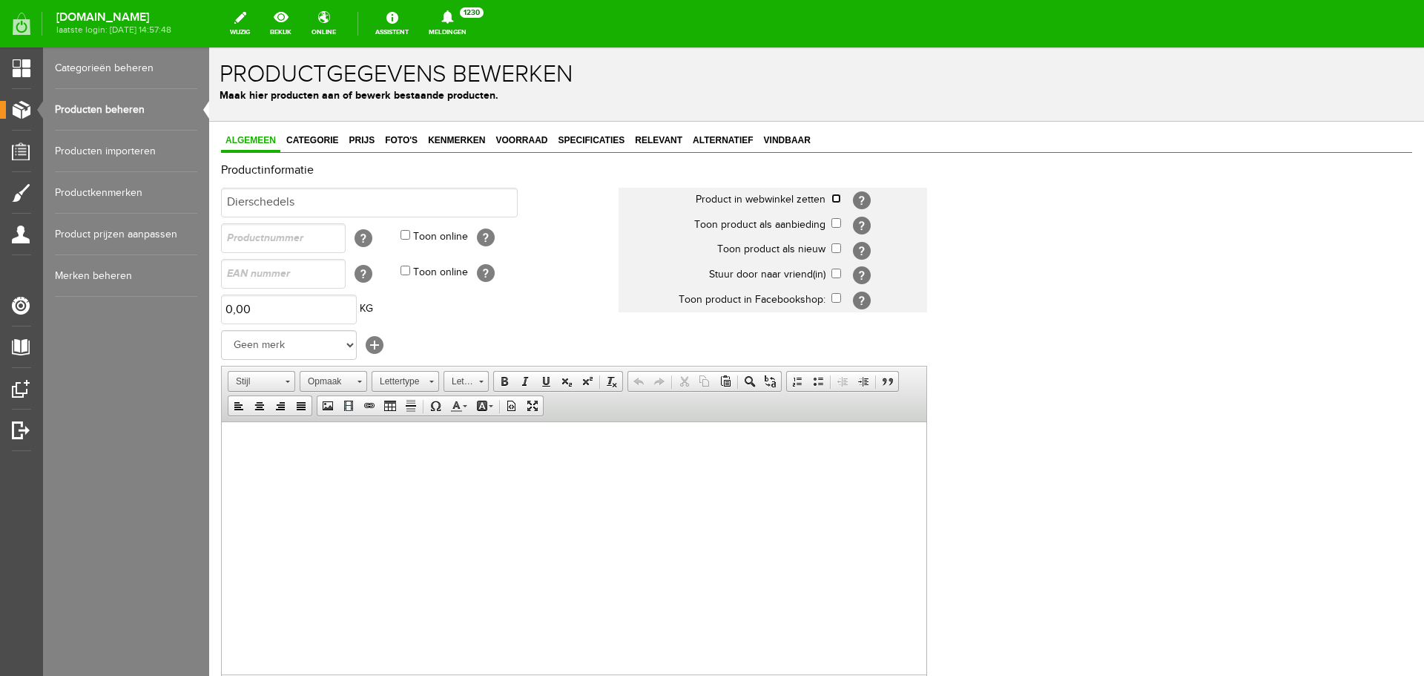
checkbox input "true"
click at [313, 145] on span "Categorie" at bounding box center [312, 140] width 61 height 10
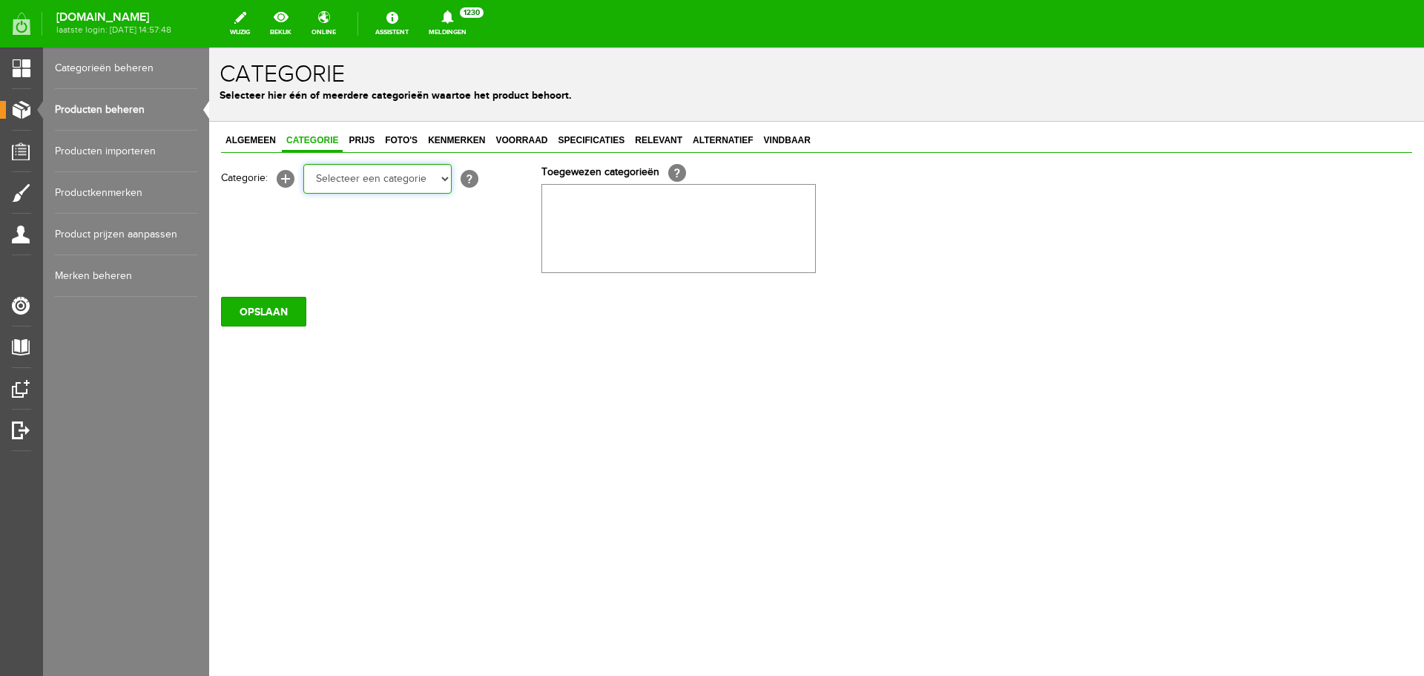
click at [352, 183] on select "Selecteer een categorie Occasions Occasions Choke's Occasions alarmpistolen Occ…" at bounding box center [377, 179] width 148 height 30
select select "282209"
click at [303, 164] on select "Selecteer een categorie Occasions Occasions Choke's Occasions alarmpistolen Occ…" at bounding box center [377, 179] width 148 height 30
click at [353, 178] on select "Selecteer een categorie Occasions Occasions Choke's Occasions alarmpistolen Occ…" at bounding box center [377, 179] width 148 height 30
select select "151895"
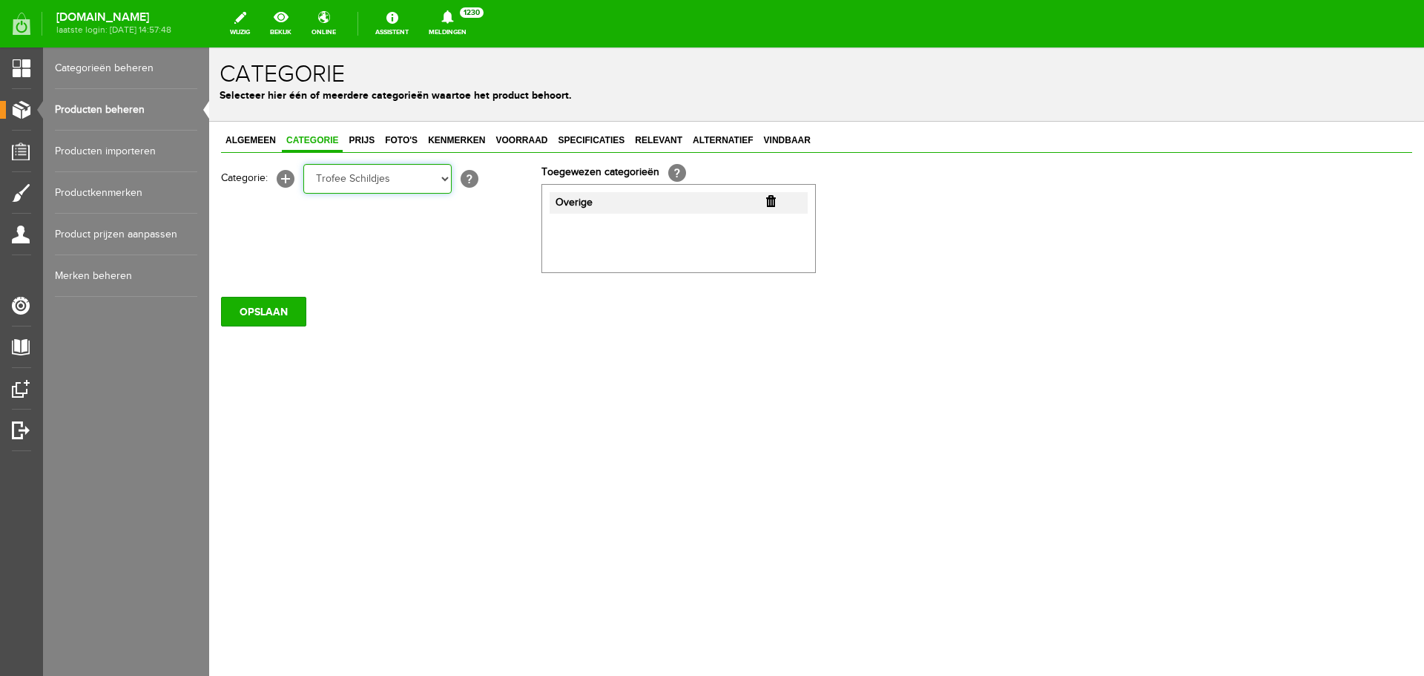
click at [303, 164] on select "Selecteer een categorie Occasions Occasions Choke's Occasions alarmpistolen Occ…" at bounding box center [377, 179] width 148 height 30
click at [359, 145] on span "Prijs" at bounding box center [361, 140] width 35 height 10
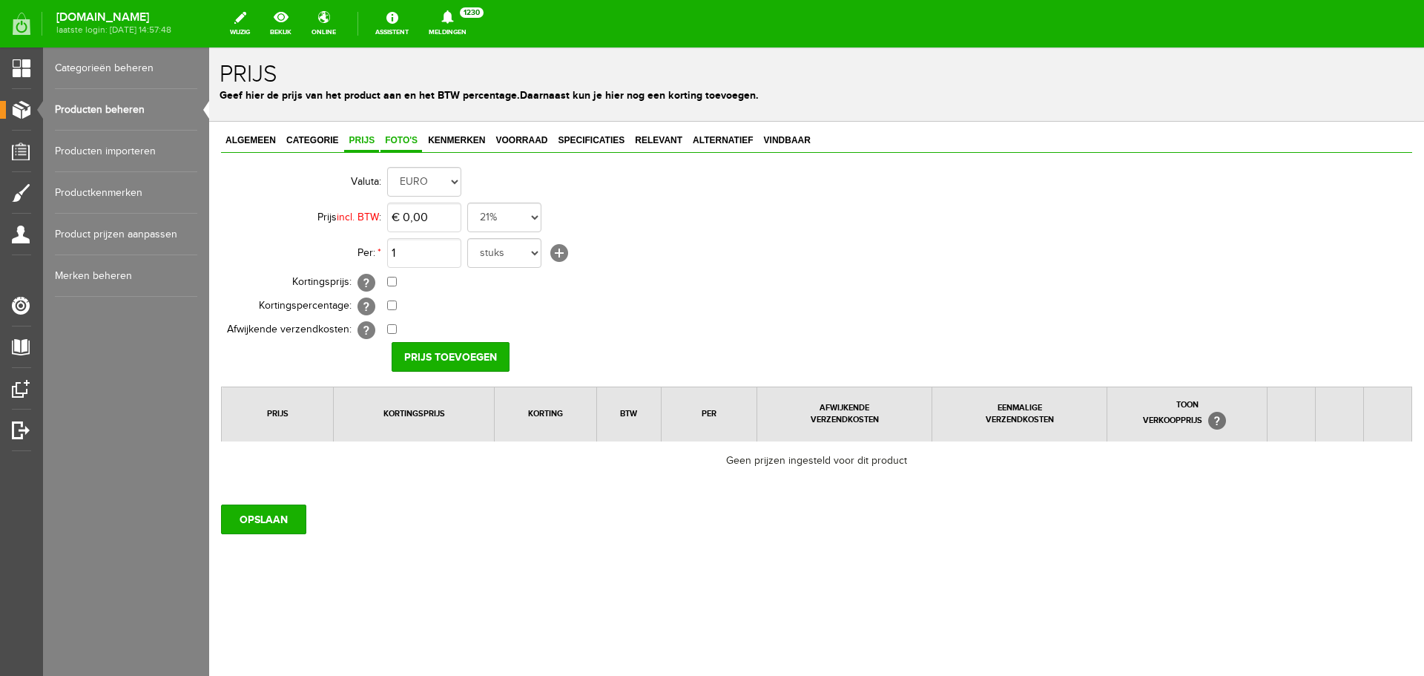
click at [397, 139] on span "Foto's" at bounding box center [402, 140] width 42 height 10
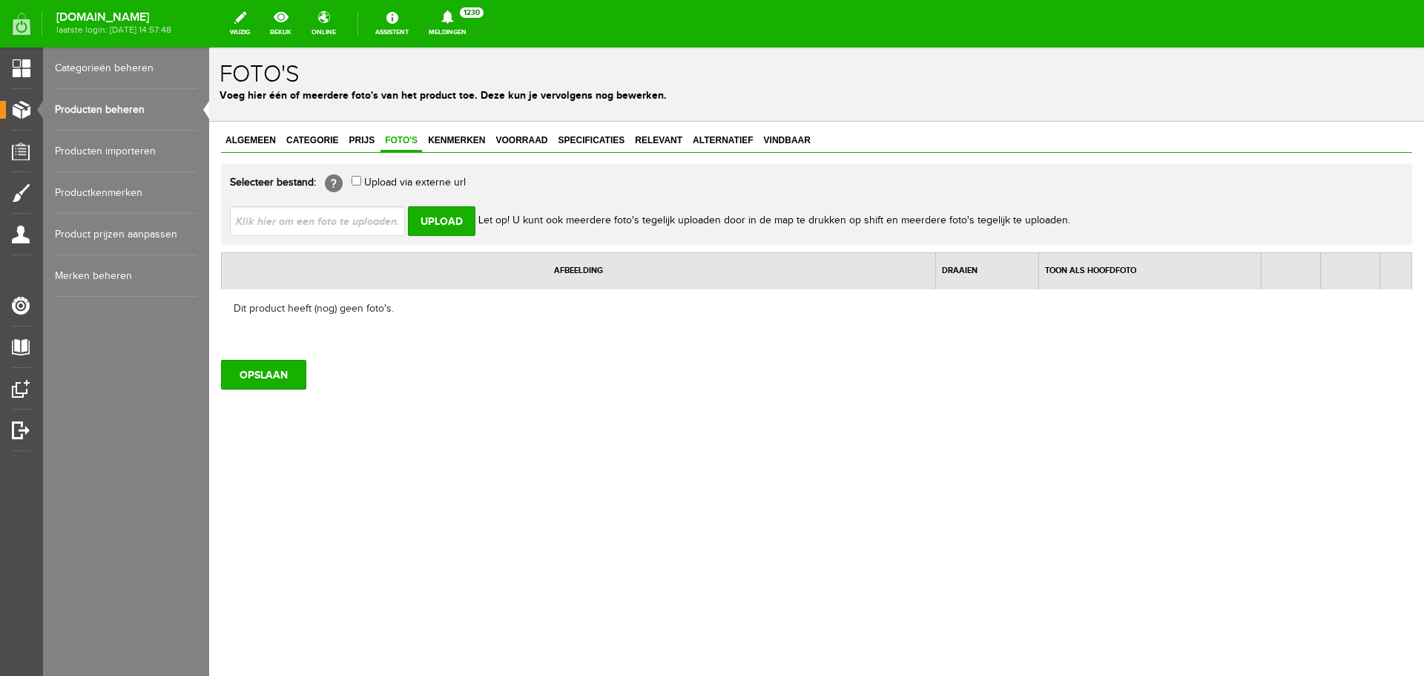
click at [357, 217] on input "file" at bounding box center [323, 220] width 187 height 28
click at [353, 221] on input "file" at bounding box center [323, 220] width 187 height 28
type input "C:\fakepath\3-edelherten.jpg"
type input "3-edelherten.jpg; IMG_2469.jpg; IMG_2474.jpg; IMG_2480.jpg; IMG_2482.jpg; IMG_2…"
click at [427, 226] on input "Upload" at bounding box center [442, 221] width 68 height 30
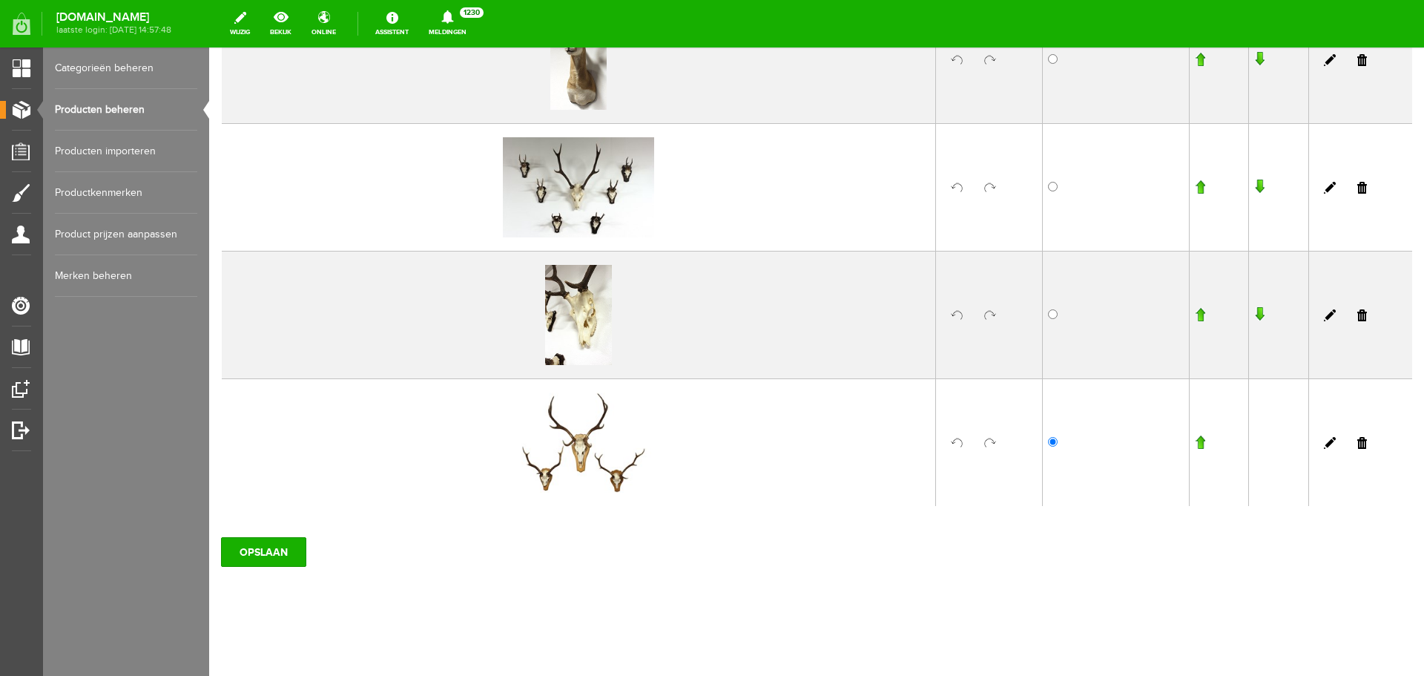
scroll to position [1188, 0]
click at [256, 553] on input "OPSLAAN" at bounding box center [263, 551] width 85 height 30
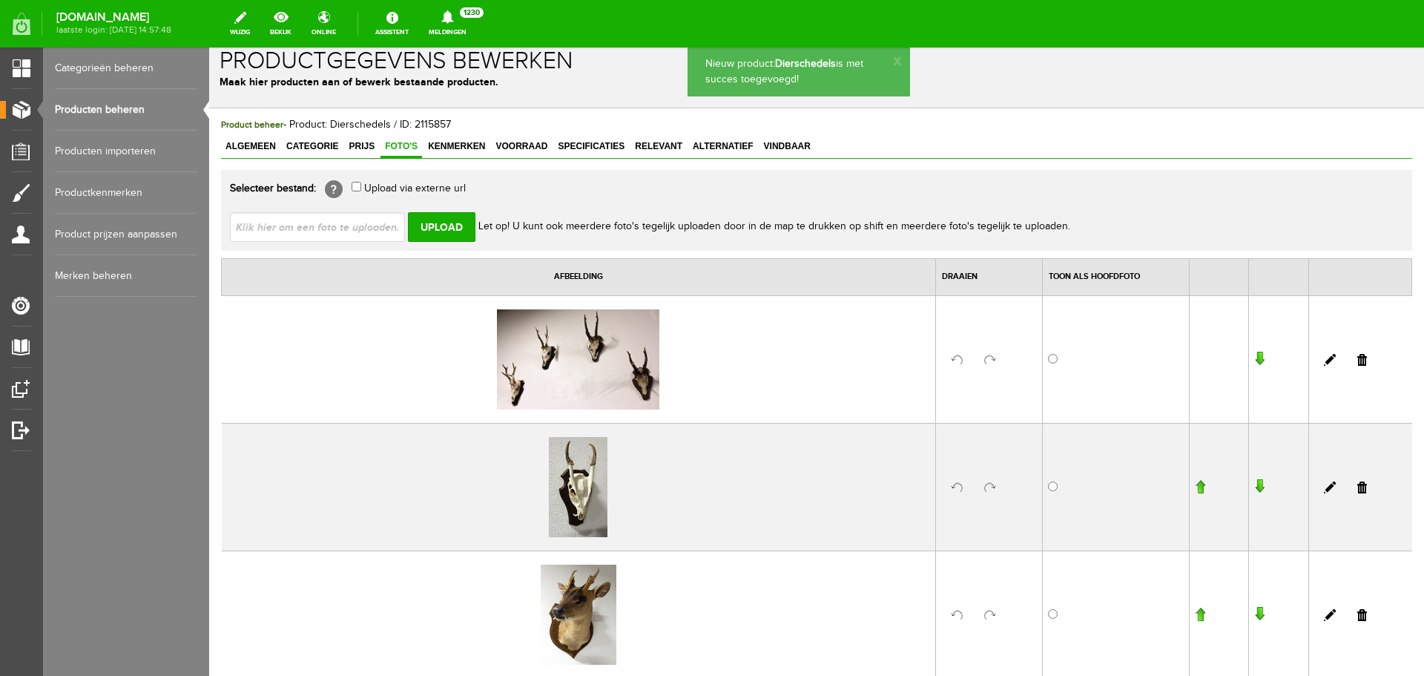
scroll to position [0, 0]
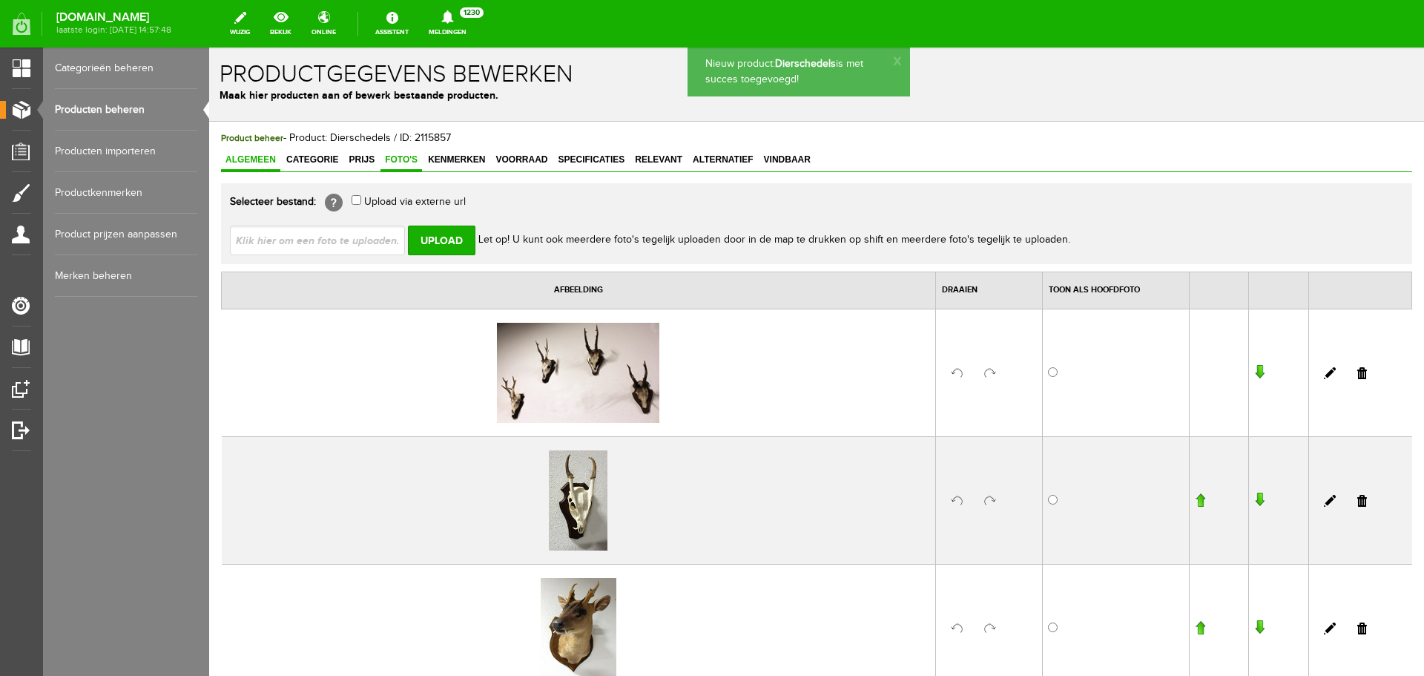
click at [253, 163] on span "Algemeen" at bounding box center [250, 159] width 59 height 10
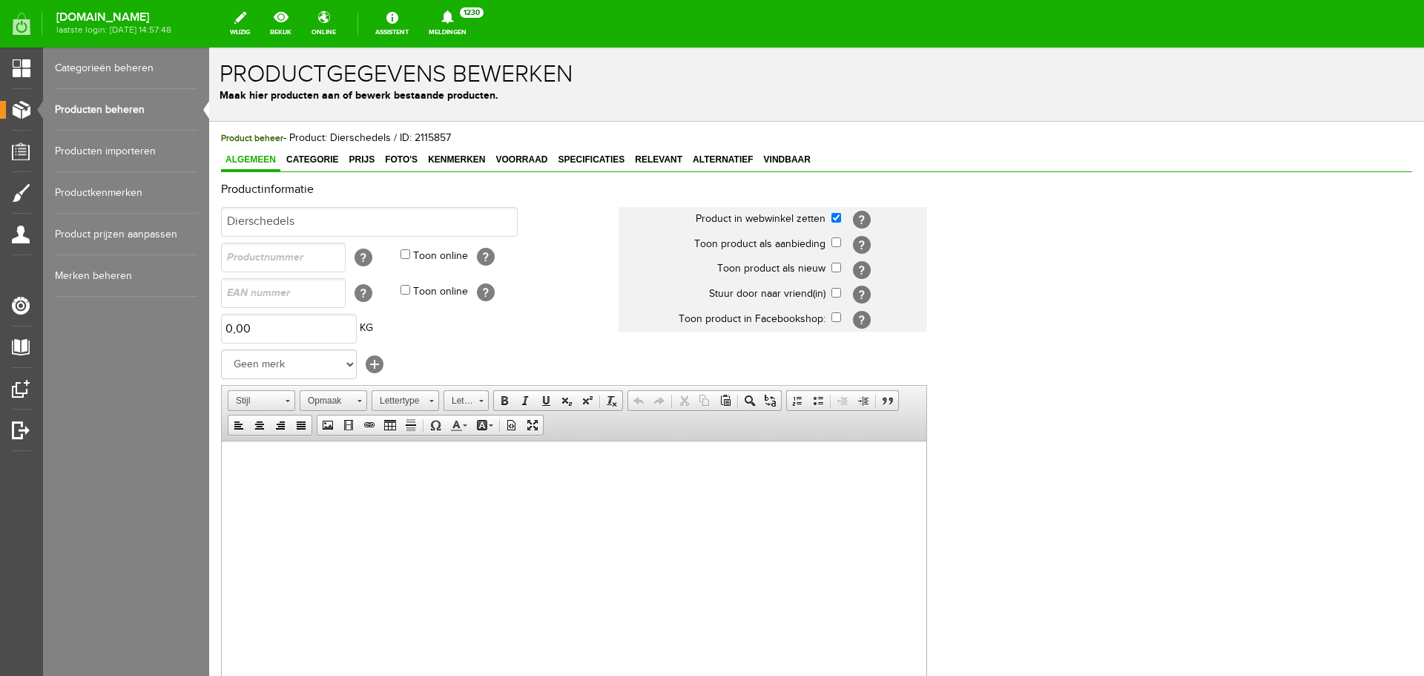
click at [306, 486] on html at bounding box center [574, 463] width 705 height 45
drag, startPoint x: 420, startPoint y: 519, endPoint x: 314, endPoint y: 529, distance: 106.6
click at [420, 512] on html "Edelhert 5 stuks reeen 16 stuks" at bounding box center [574, 476] width 705 height 71
drag, startPoint x: 367, startPoint y: 556, endPoint x: 361, endPoint y: 534, distance: 22.9
click at [367, 512] on html "Edelhert 5 stuks reeen 16 stuks" at bounding box center [574, 476] width 705 height 71
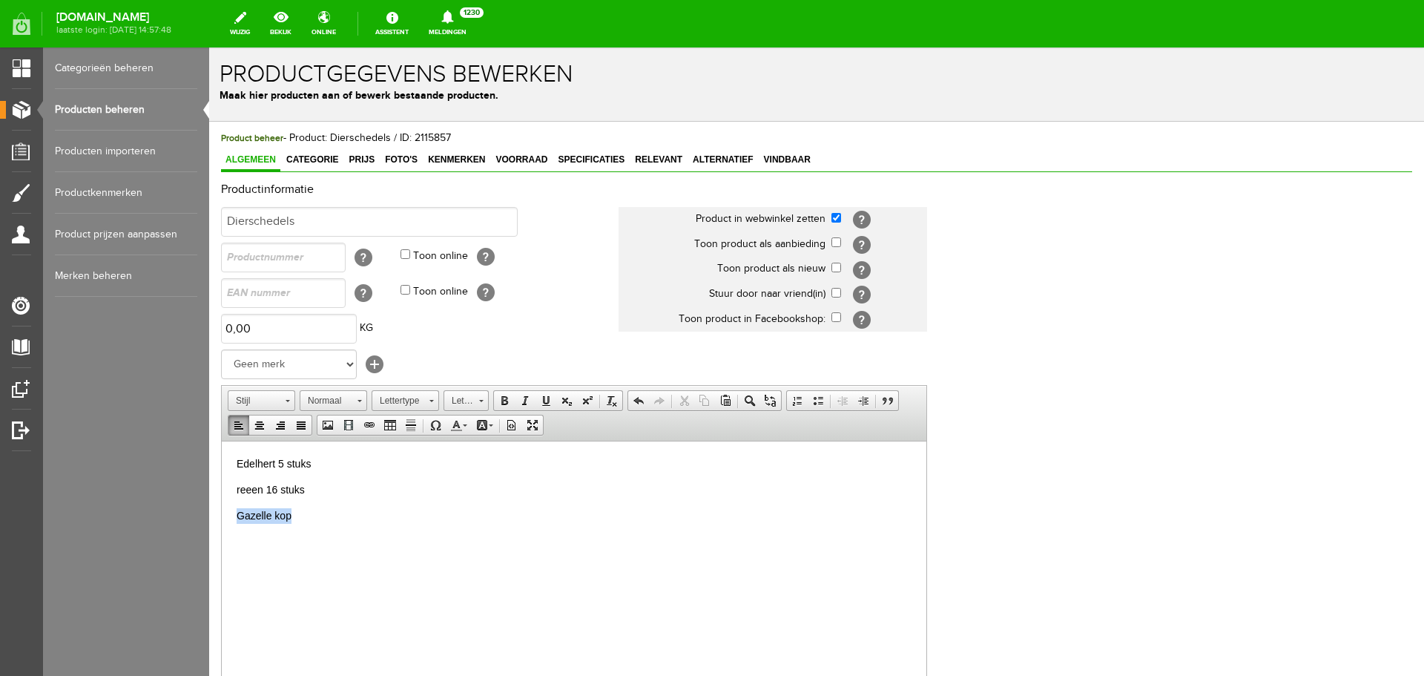
drag, startPoint x: 263, startPoint y: 505, endPoint x: 218, endPoint y: 498, distance: 45.7
click at [222, 498] on html "Edelhert 5 stuks reeen 16 stuks Gazelle kop" at bounding box center [574, 489] width 705 height 97
copy p "Gazelle kop"
click at [326, 520] on p "Gazelle kopen" at bounding box center [574, 515] width 675 height 16
click at [315, 511] on p "Gazelle kop" at bounding box center [574, 515] width 675 height 16
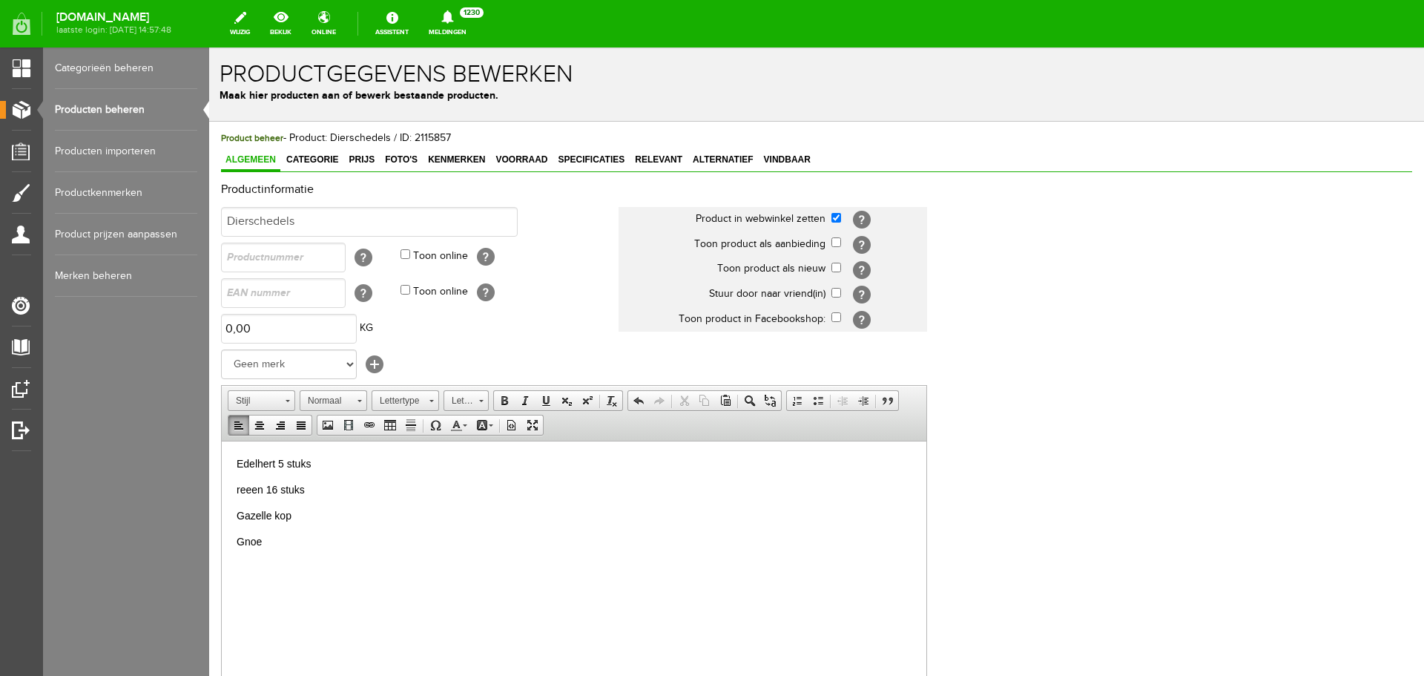
click at [277, 464] on p "Edelhert 5 stuks" at bounding box center [574, 464] width 675 height 16
click at [263, 491] on p "reeen 16 stuks" at bounding box center [574, 490] width 675 height 16
click at [289, 516] on p "Gazelle kop" at bounding box center [574, 515] width 675 height 16
click at [286, 544] on p "Gnoe" at bounding box center [574, 541] width 675 height 16
drag, startPoint x: 295, startPoint y: 567, endPoint x: 216, endPoint y: 568, distance: 78.6
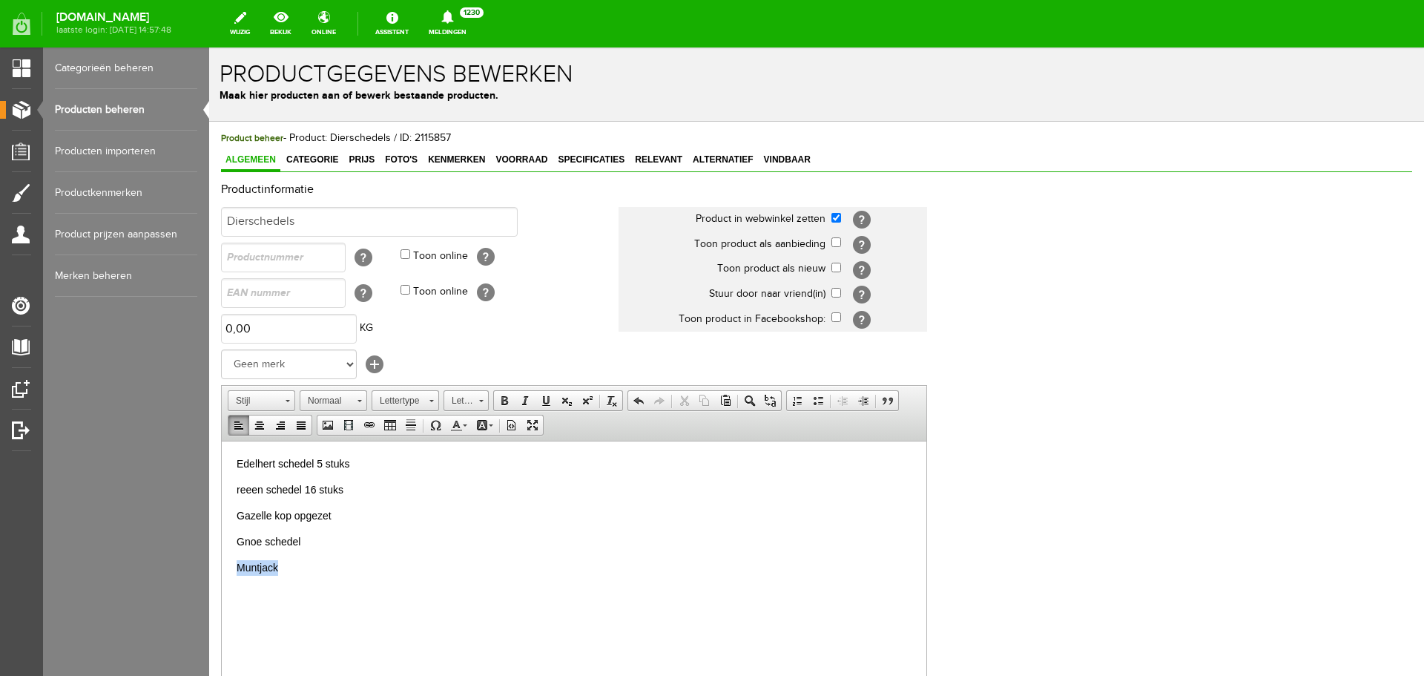
click at [222, 568] on html "Edelhert schedel 5 stuks reeen schedel 16 stuks Gazelle kop opgezet Gnoe schede…" at bounding box center [574, 528] width 705 height 175
copy p "Muntjack"
click at [319, 593] on p "muntjak schedel" at bounding box center [574, 593] width 675 height 16
click at [312, 540] on p "Gnoe schedel" at bounding box center [574, 541] width 675 height 16
